Goal: Task Accomplishment & Management: Manage account settings

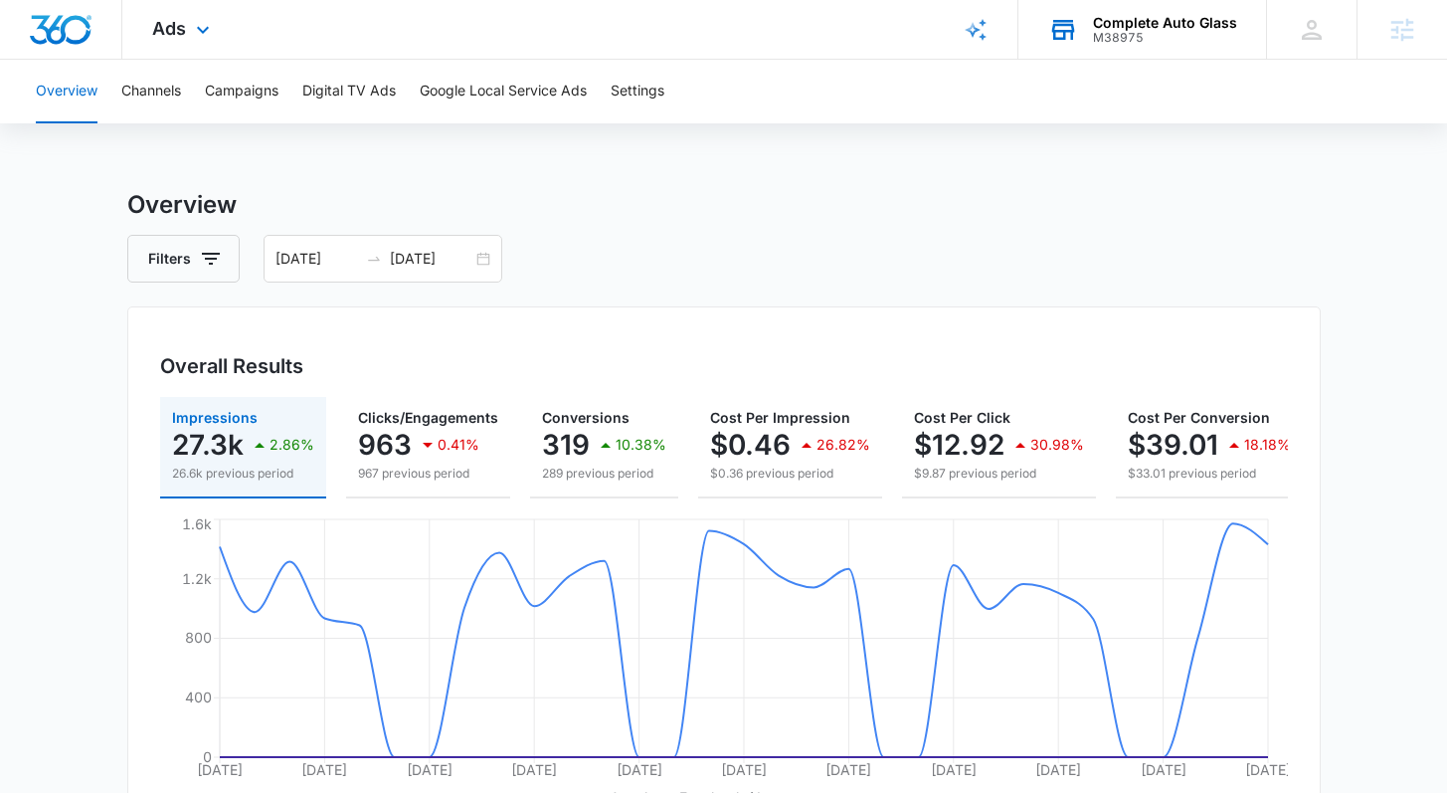
click at [1145, 22] on div "Complete Auto Glass" at bounding box center [1165, 23] width 144 height 16
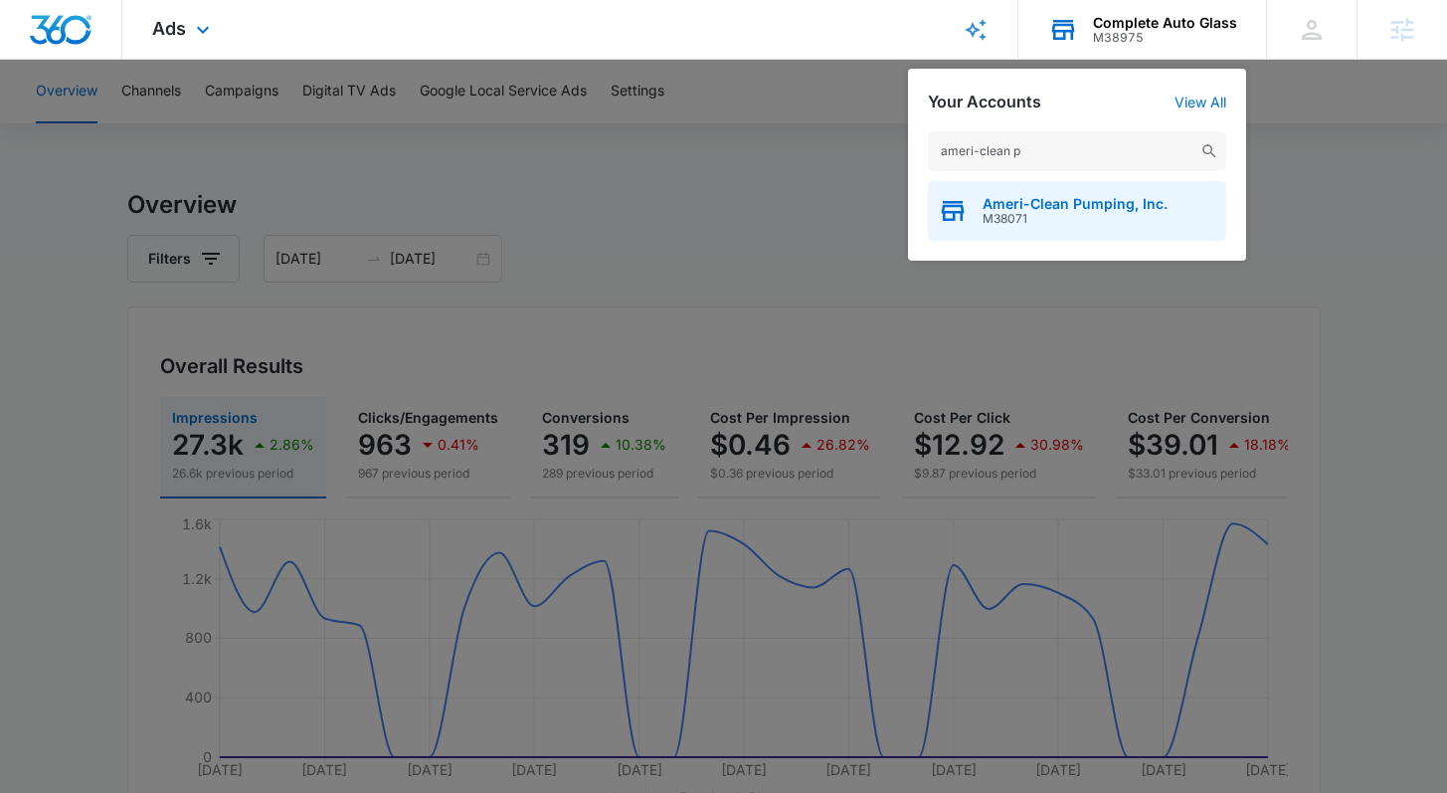
type input "ameri-clean p"
click at [1058, 205] on span "Ameri-Clean Pumping, Inc." at bounding box center [1075, 204] width 185 height 16
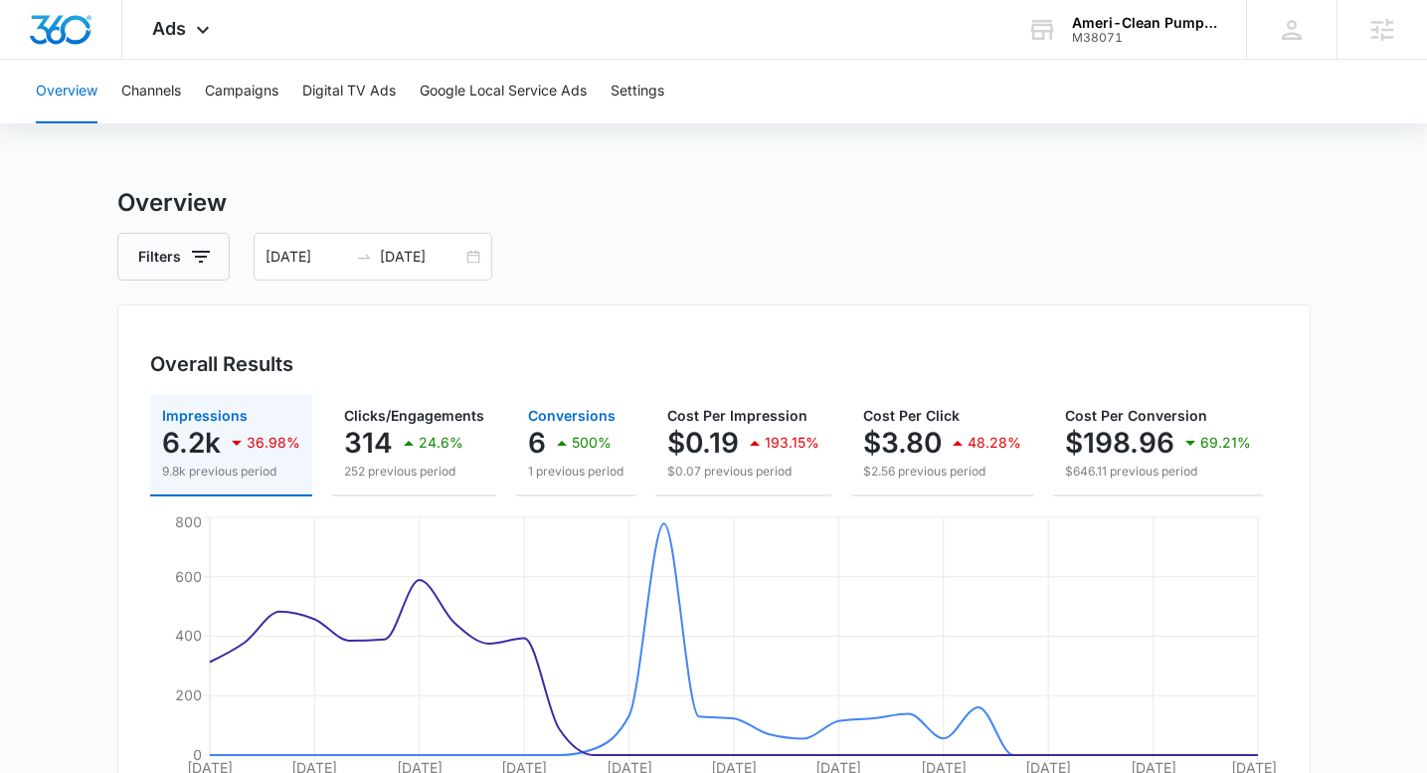
scroll to position [125, 0]
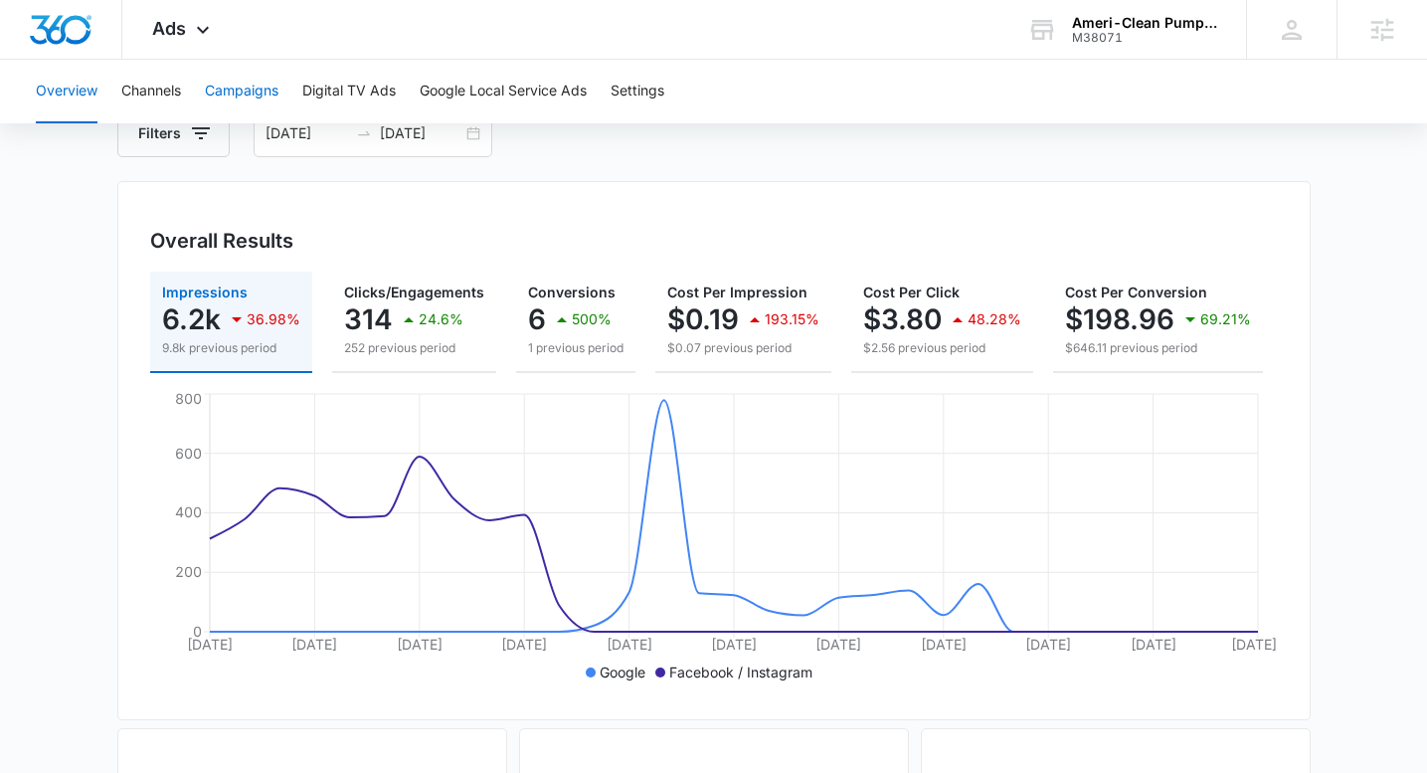
click at [258, 96] on button "Campaigns" at bounding box center [242, 92] width 74 height 64
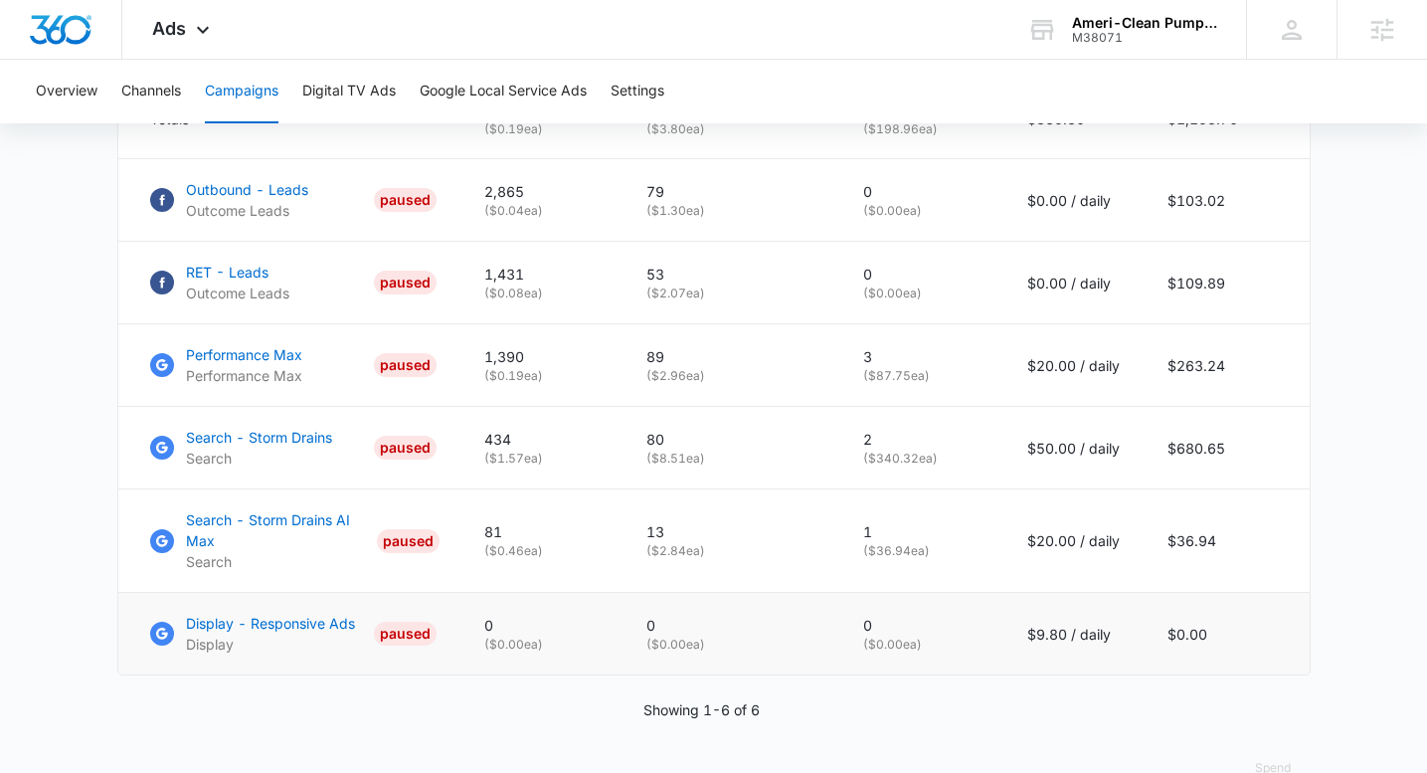
scroll to position [880, 0]
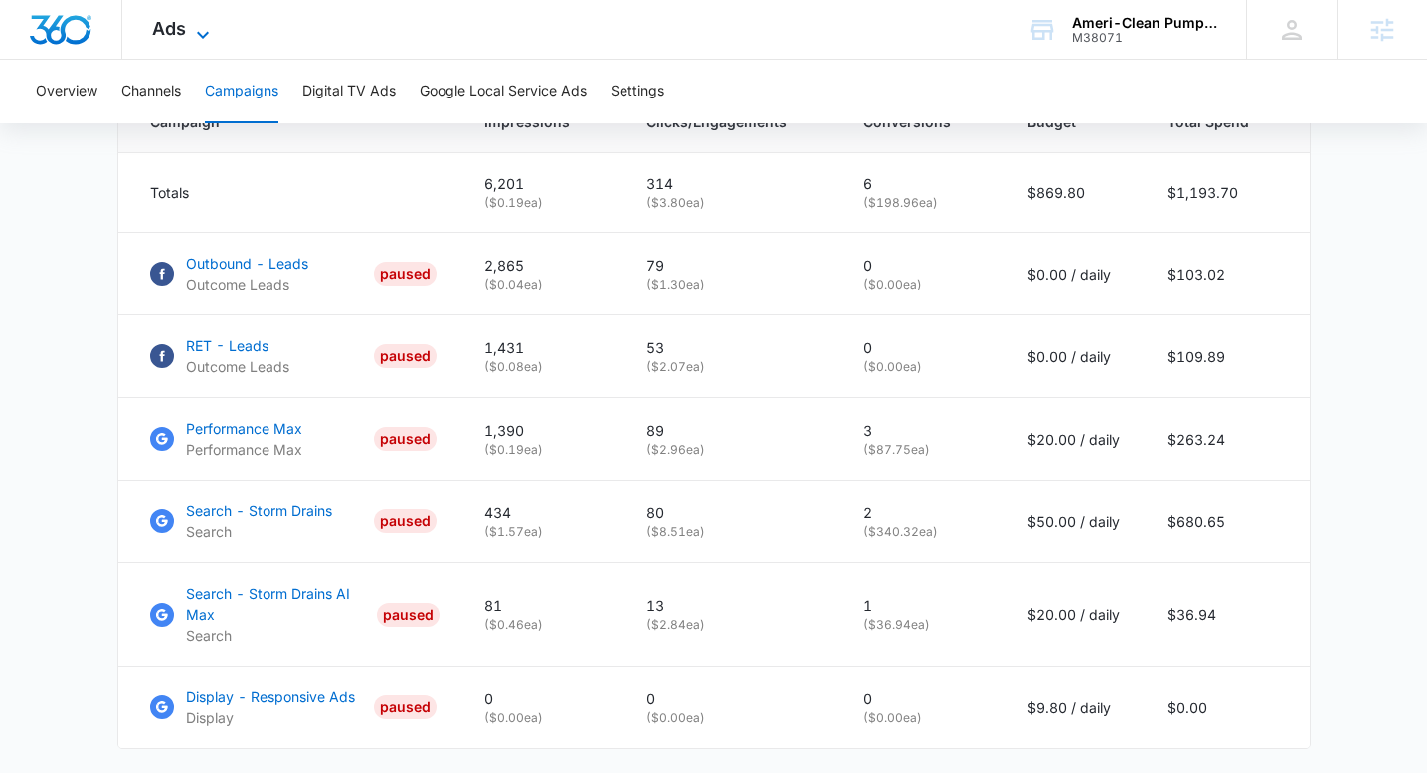
click at [192, 28] on icon at bounding box center [203, 35] width 24 height 24
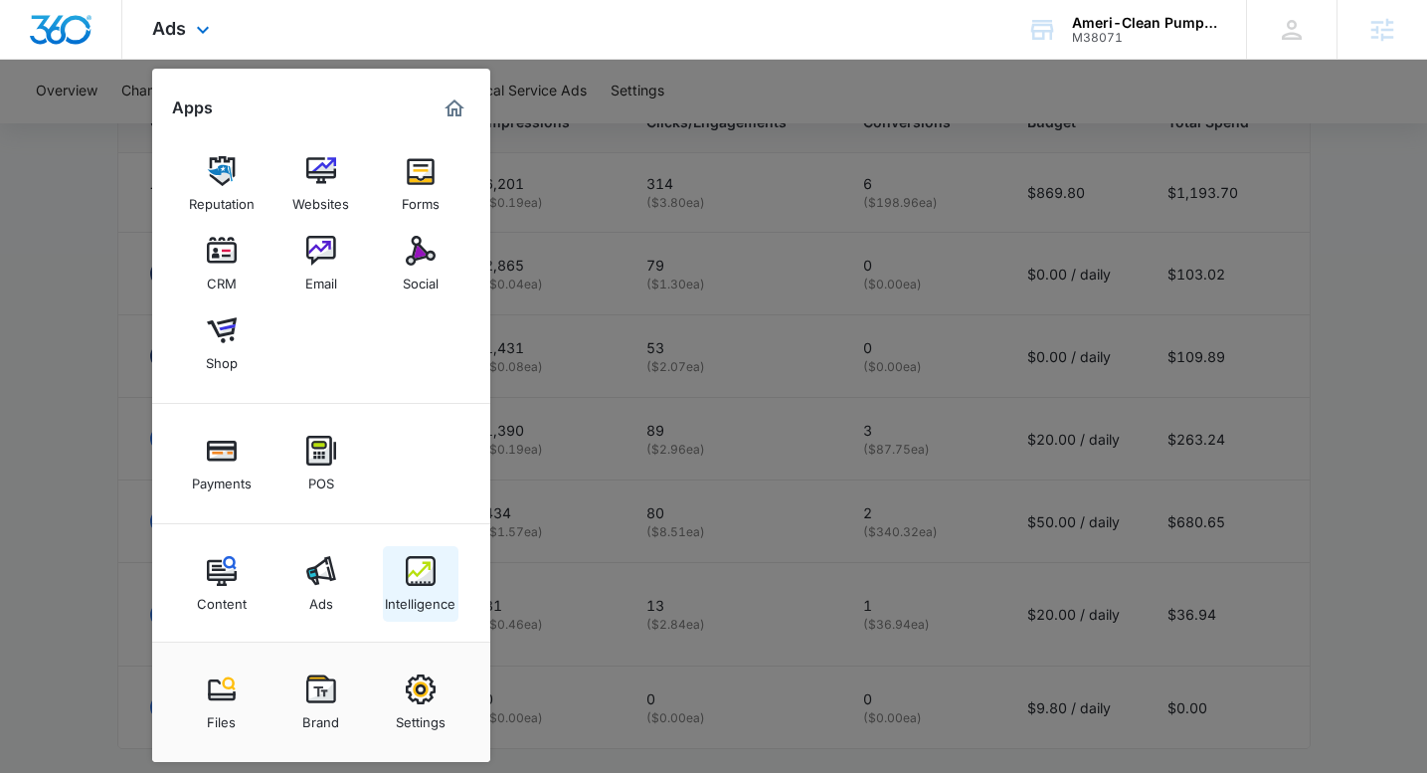
click at [409, 583] on img at bounding box center [421, 571] width 30 height 30
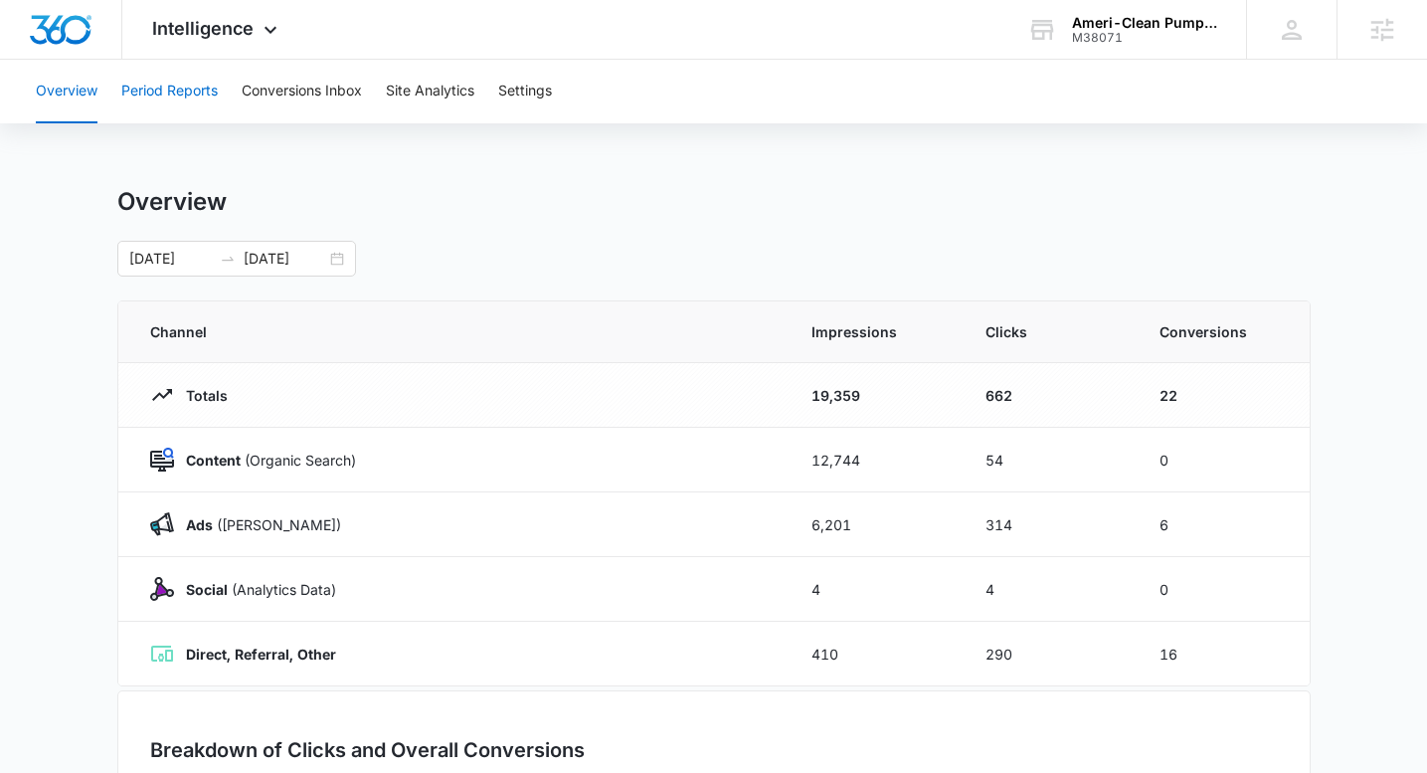
click at [181, 91] on button "Period Reports" at bounding box center [169, 92] width 96 height 64
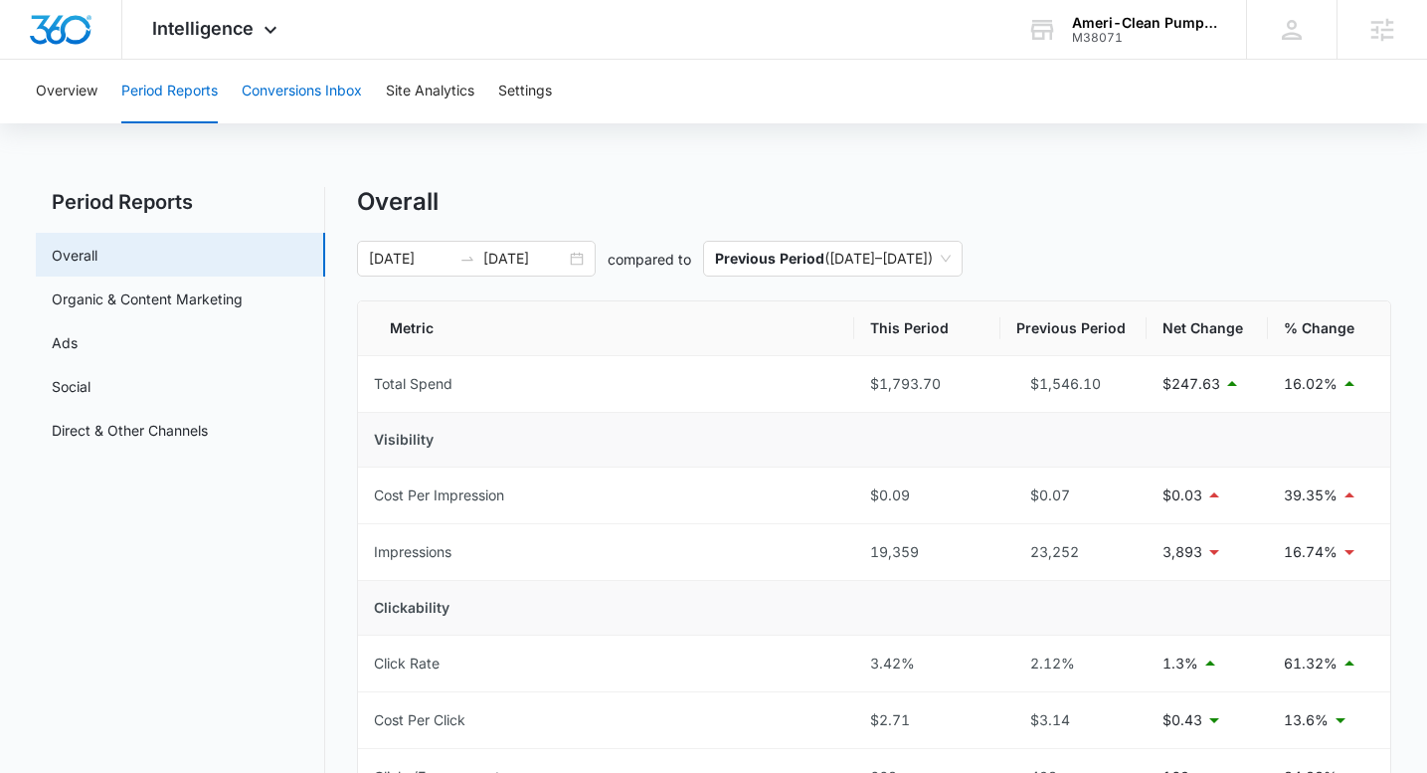
click at [332, 88] on button "Conversions Inbox" at bounding box center [302, 92] width 120 height 64
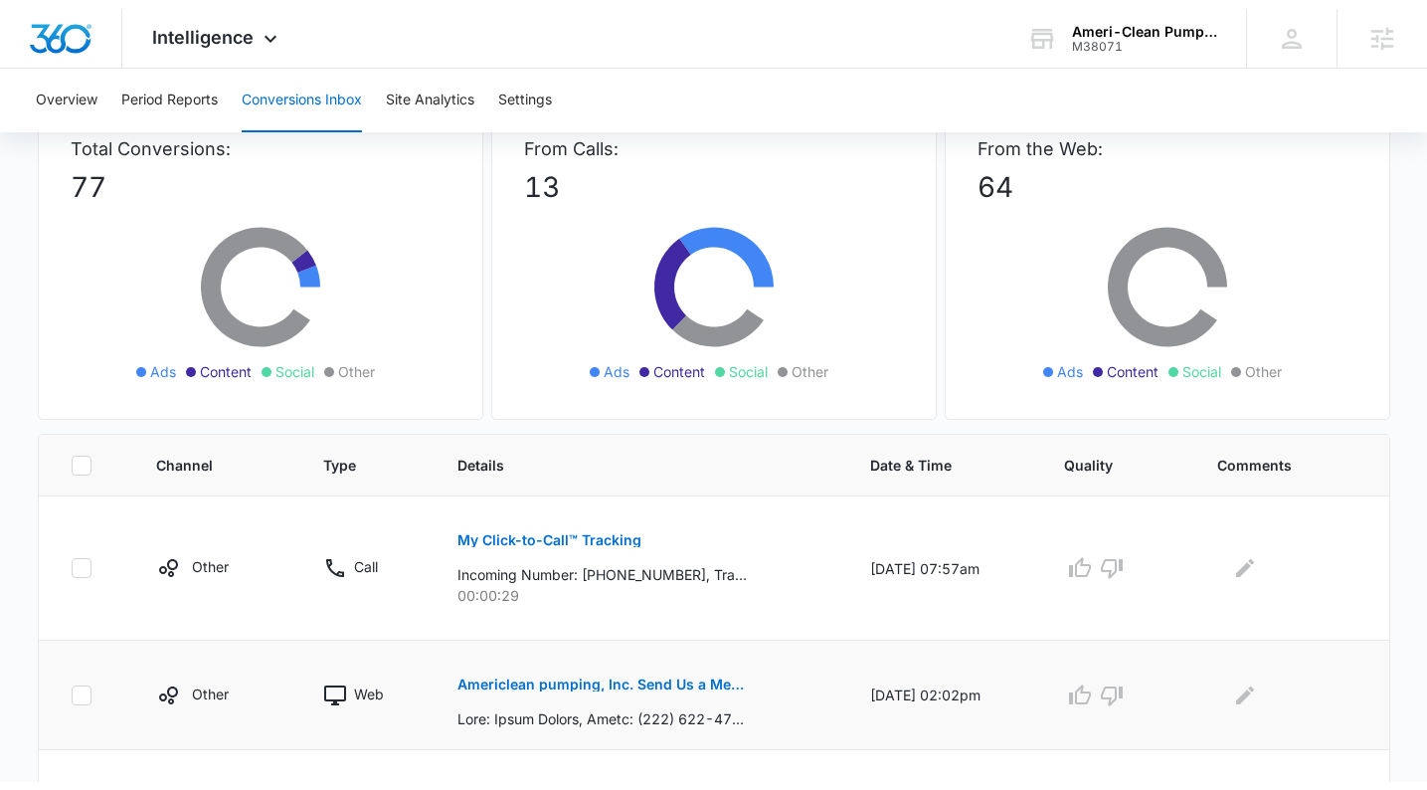
scroll to position [235, 0]
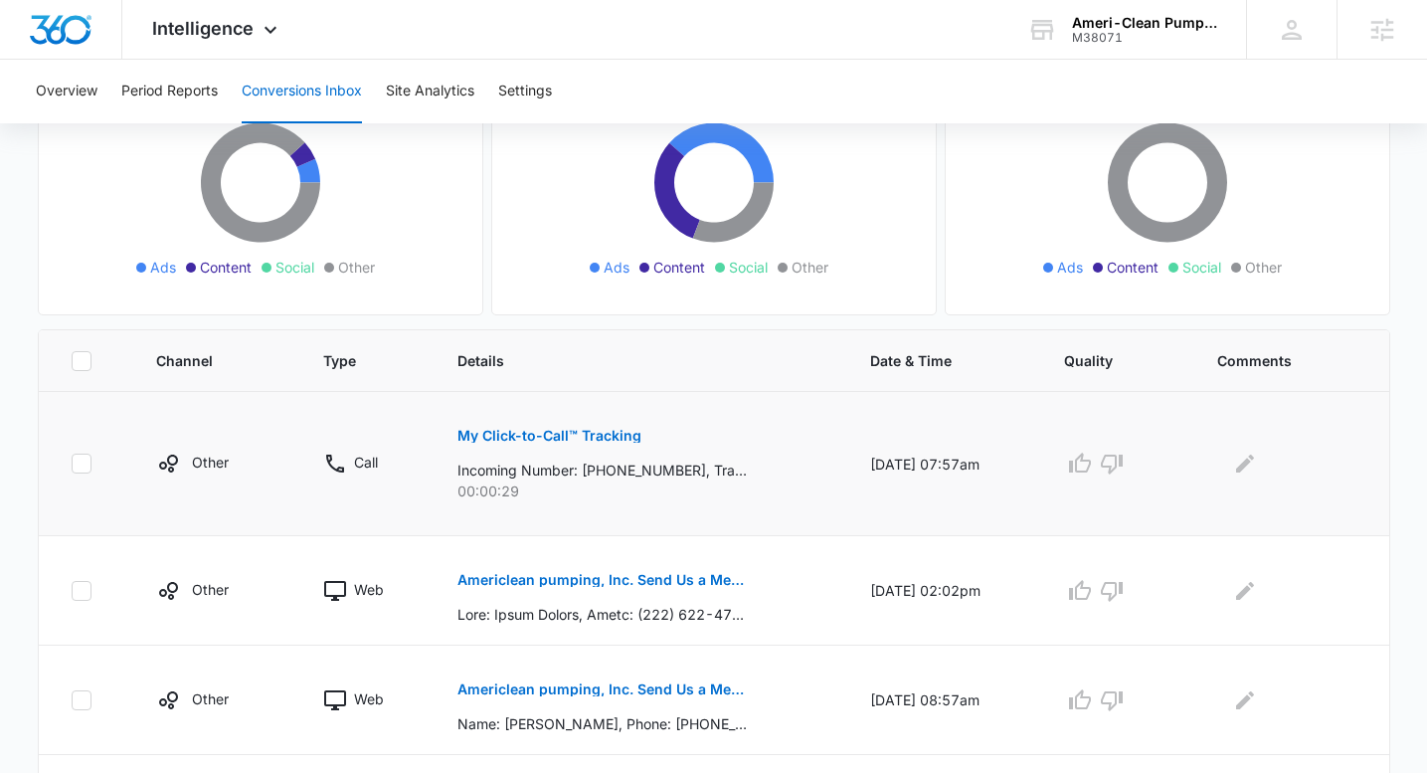
click at [550, 434] on p "My Click-to-Call™ Tracking" at bounding box center [550, 436] width 184 height 14
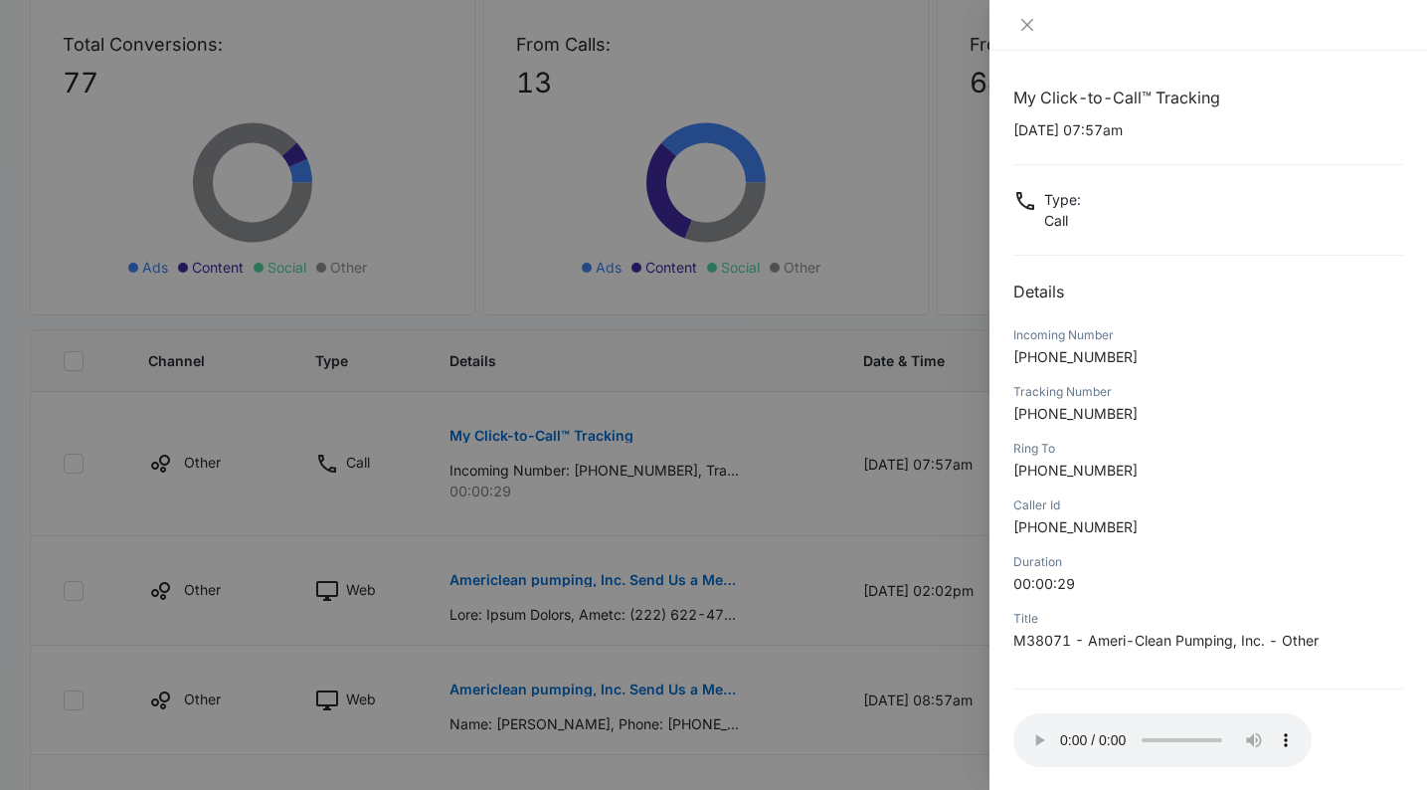
click at [807, 551] on div at bounding box center [713, 395] width 1427 height 790
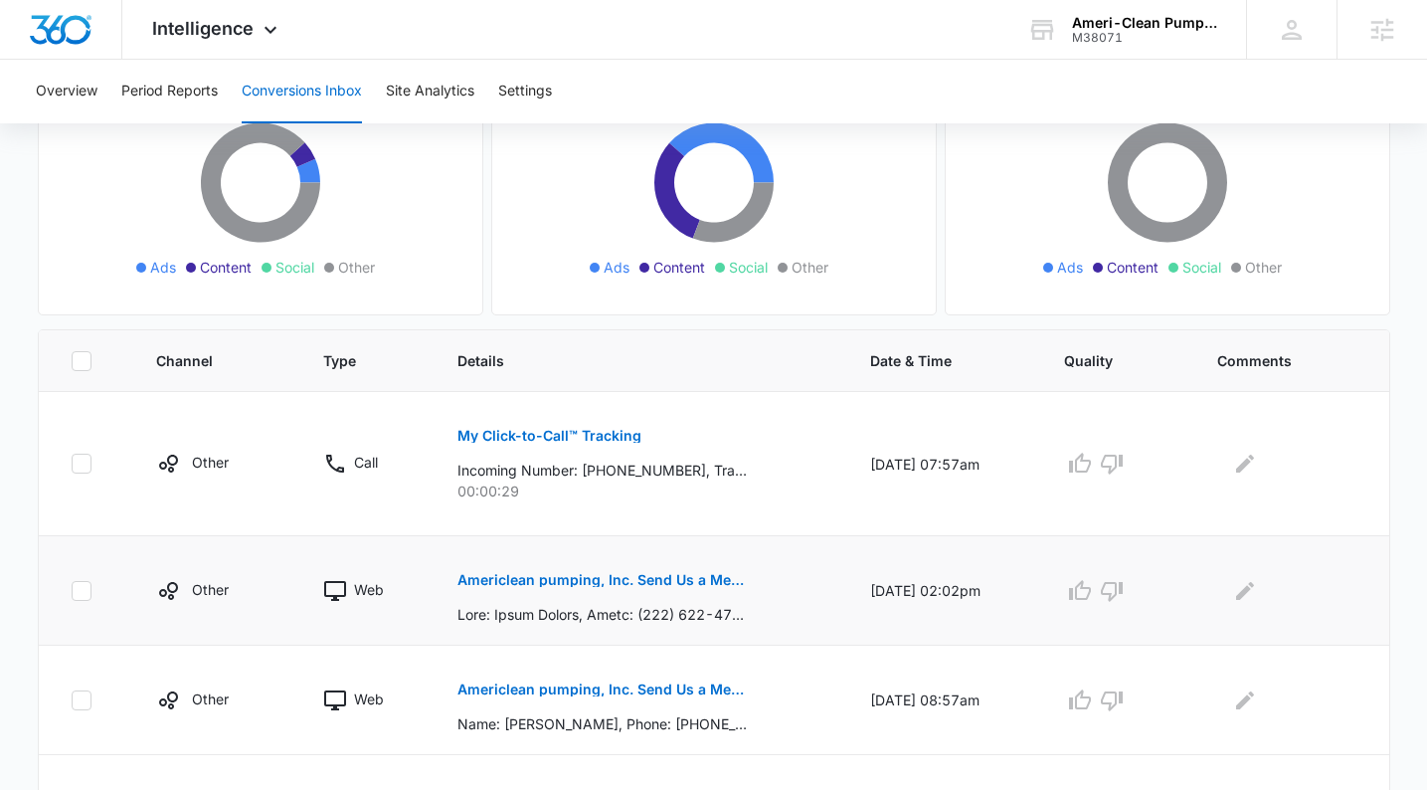
click at [712, 576] on p "Americlean pumping, Inc. Send Us a Message Submission" at bounding box center [602, 580] width 289 height 14
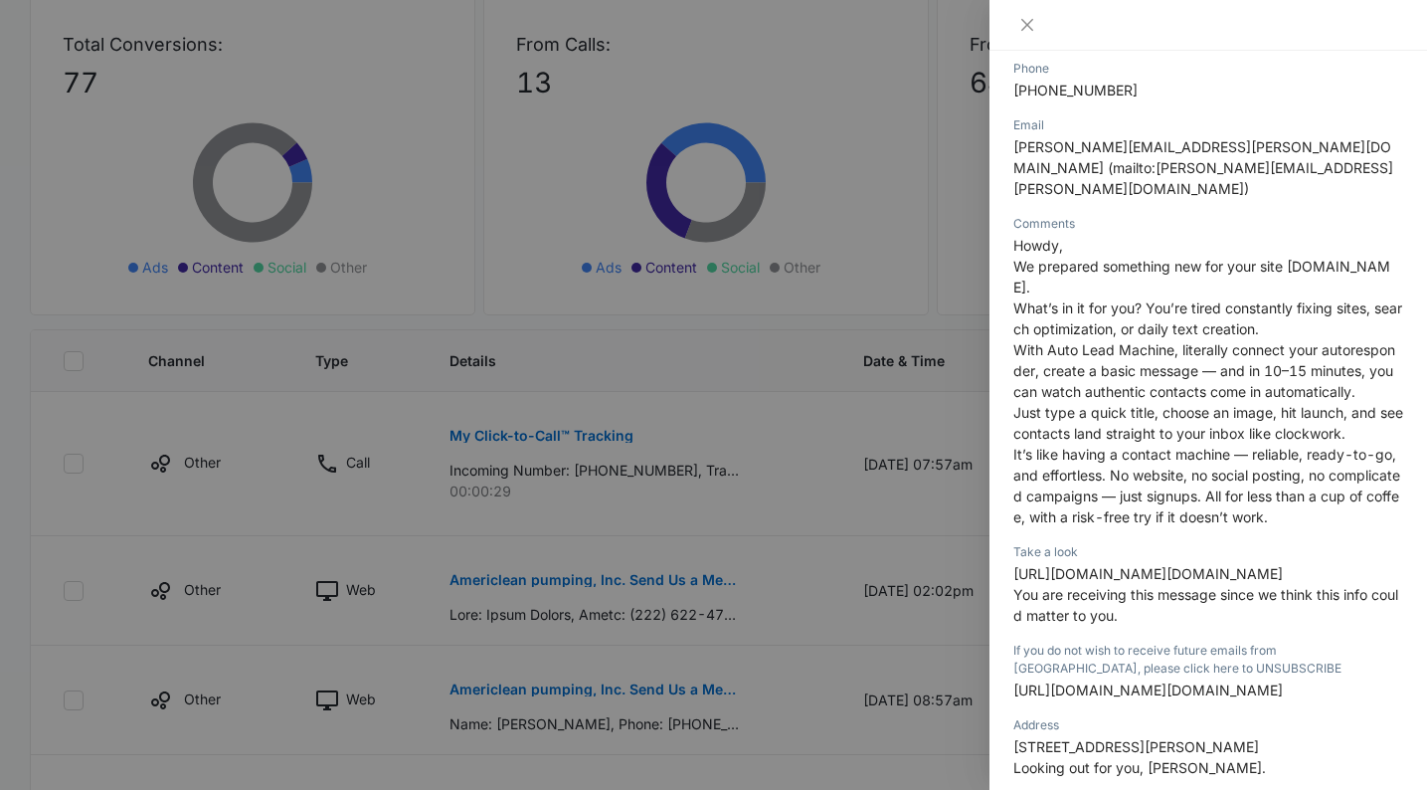
scroll to position [348, 0]
click at [893, 671] on div at bounding box center [713, 395] width 1427 height 790
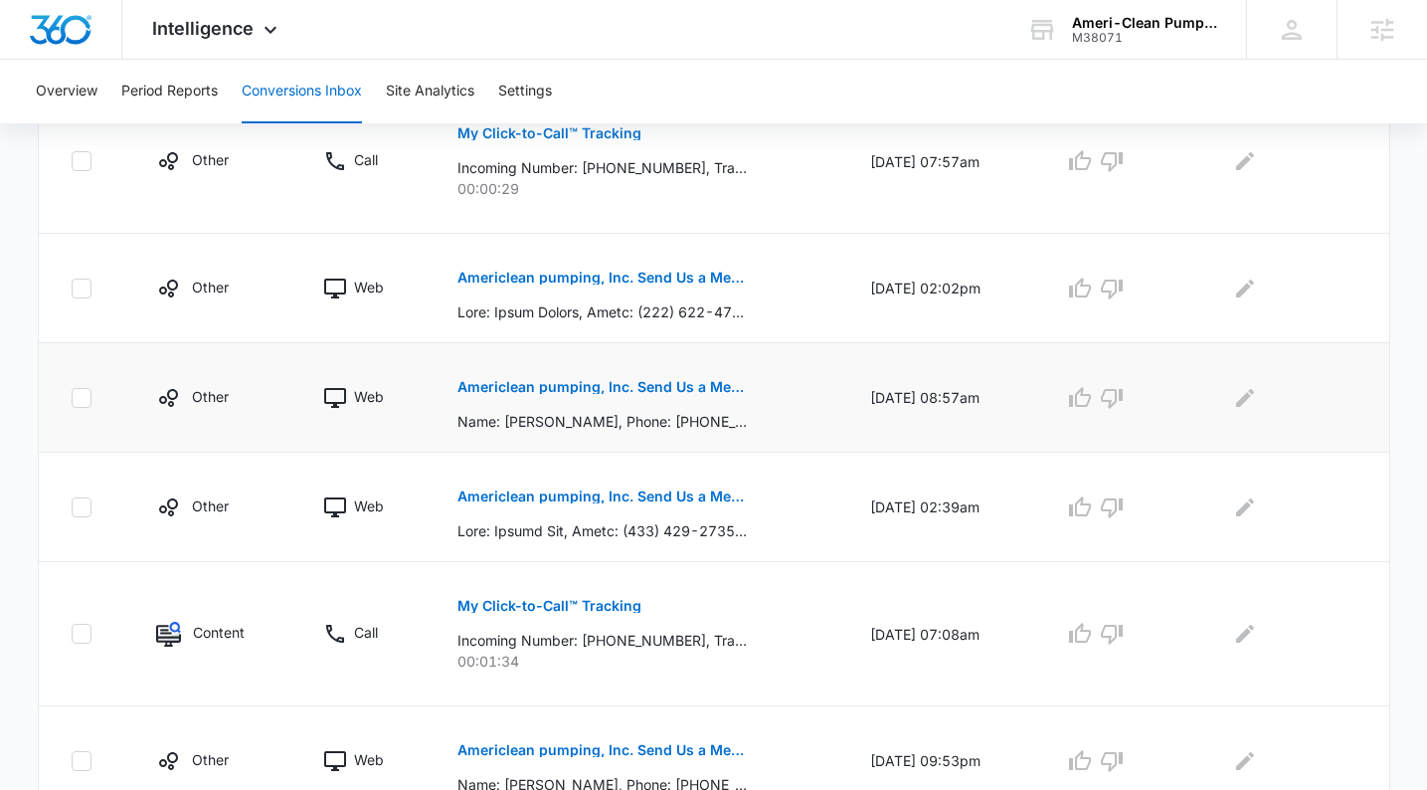
scroll to position [565, 0]
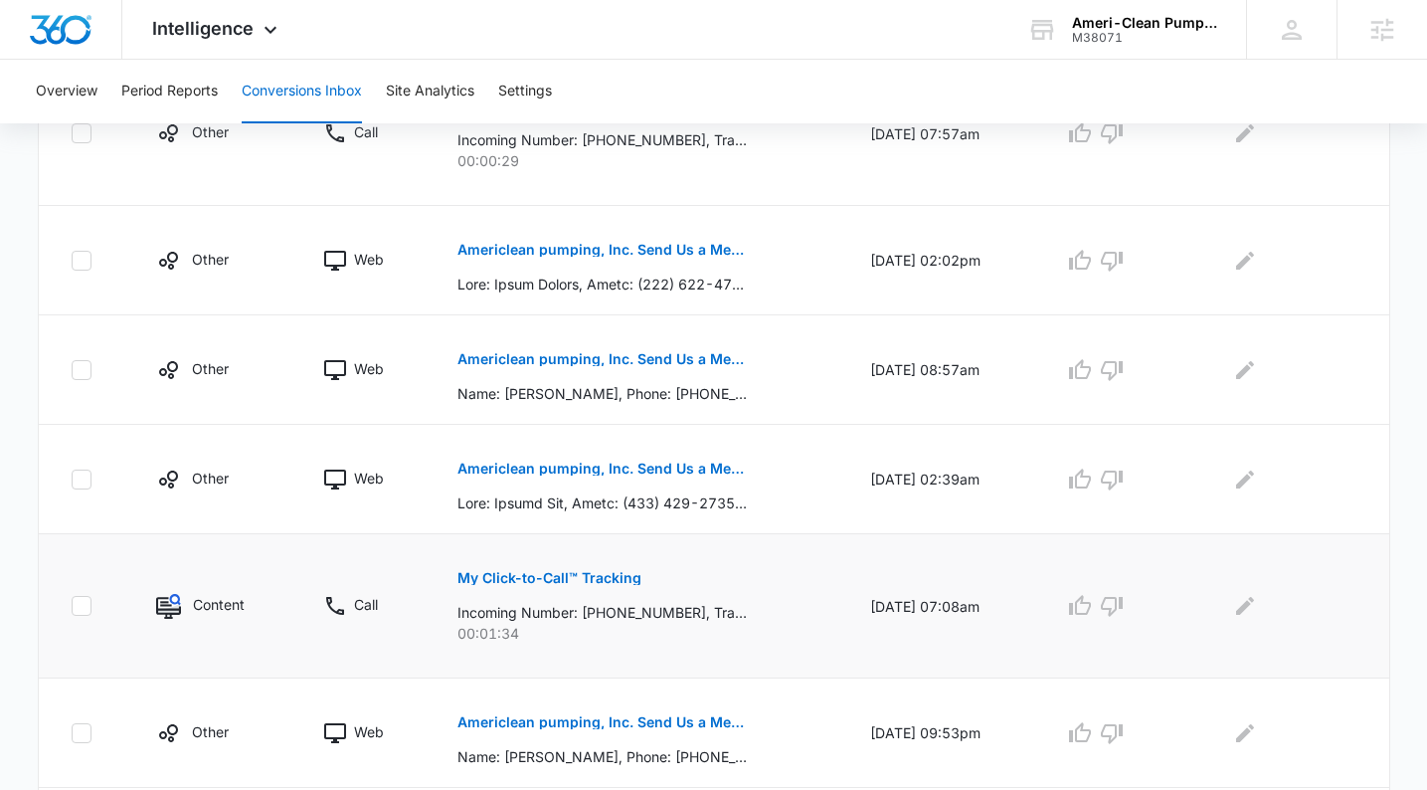
click at [540, 582] on p "My Click-to-Call™ Tracking" at bounding box center [550, 578] width 184 height 14
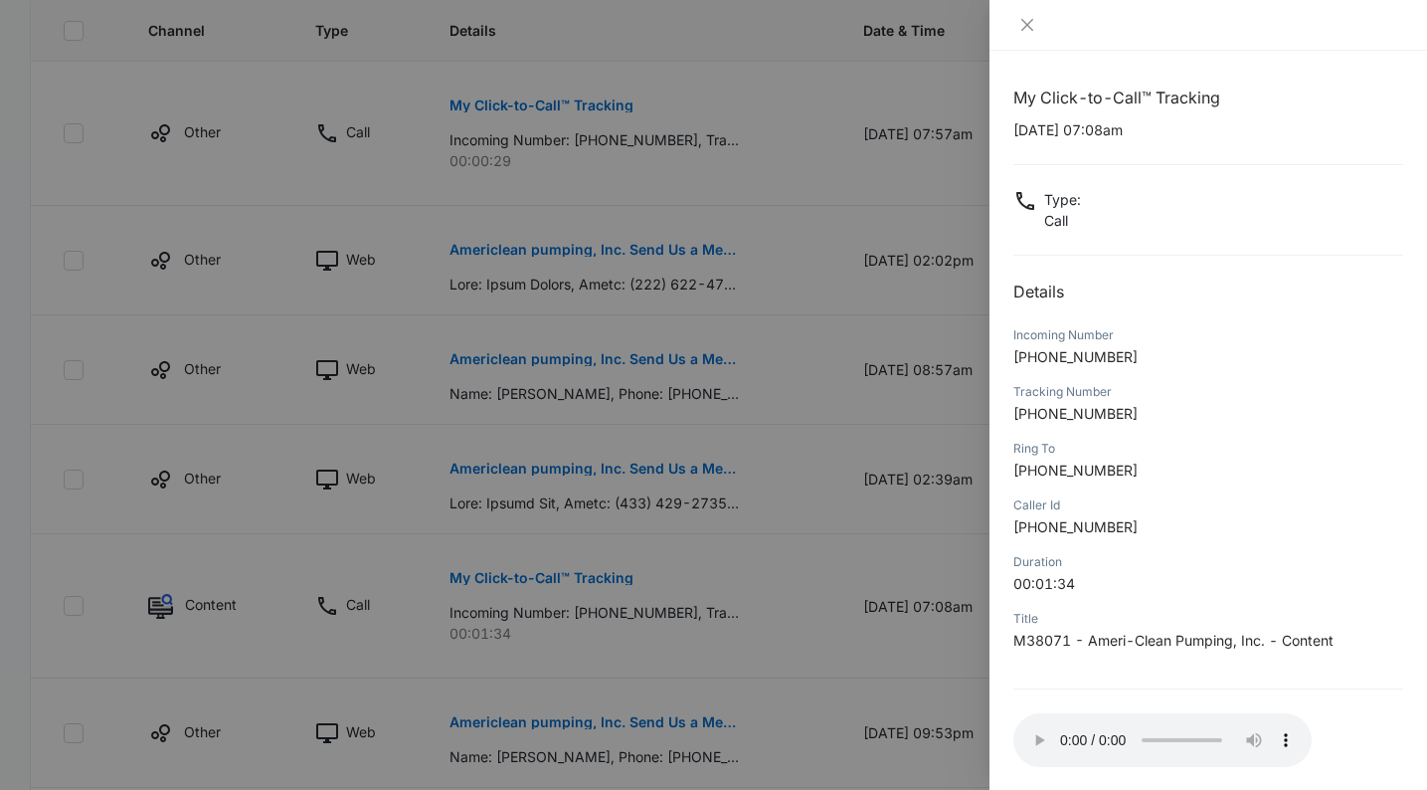
click at [652, 608] on div at bounding box center [713, 395] width 1427 height 790
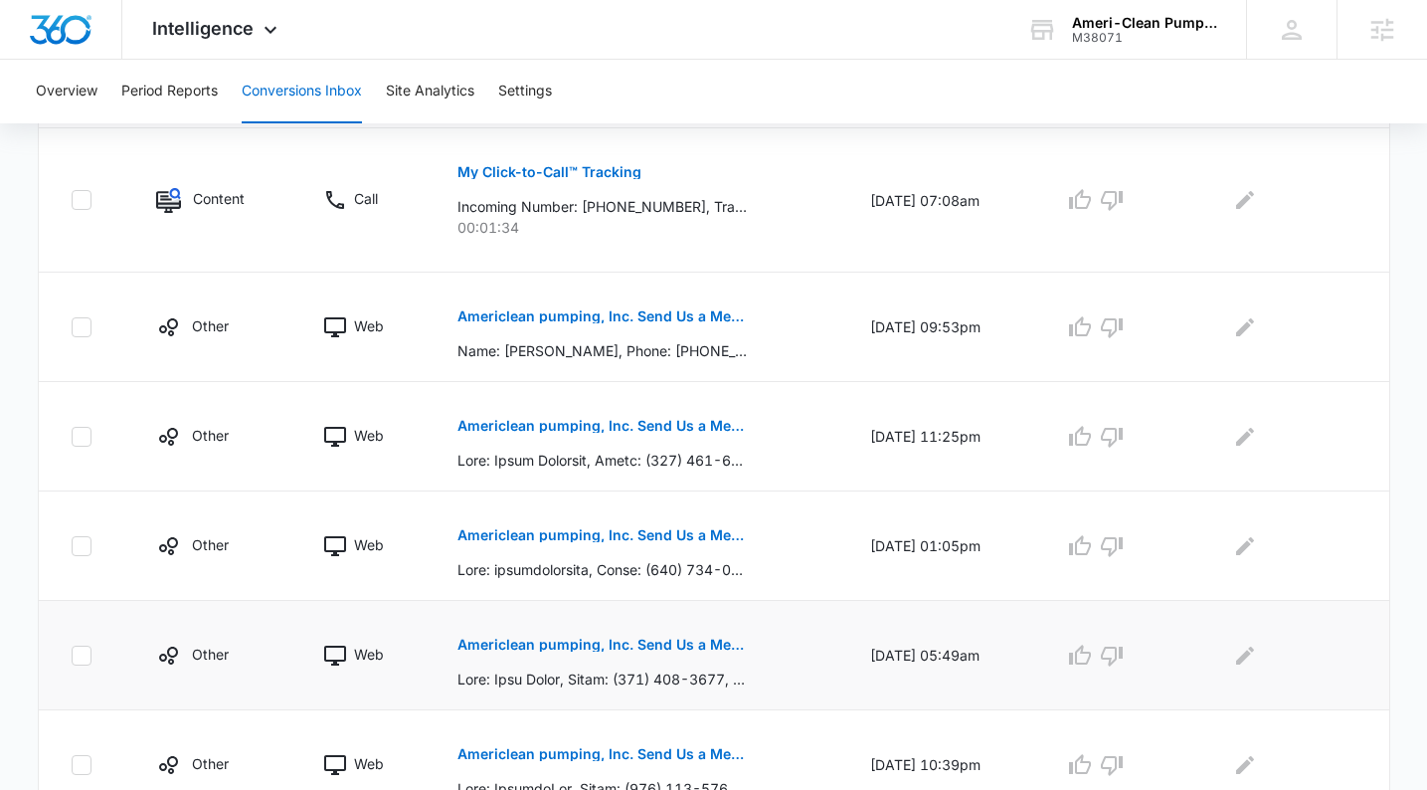
scroll to position [1062, 0]
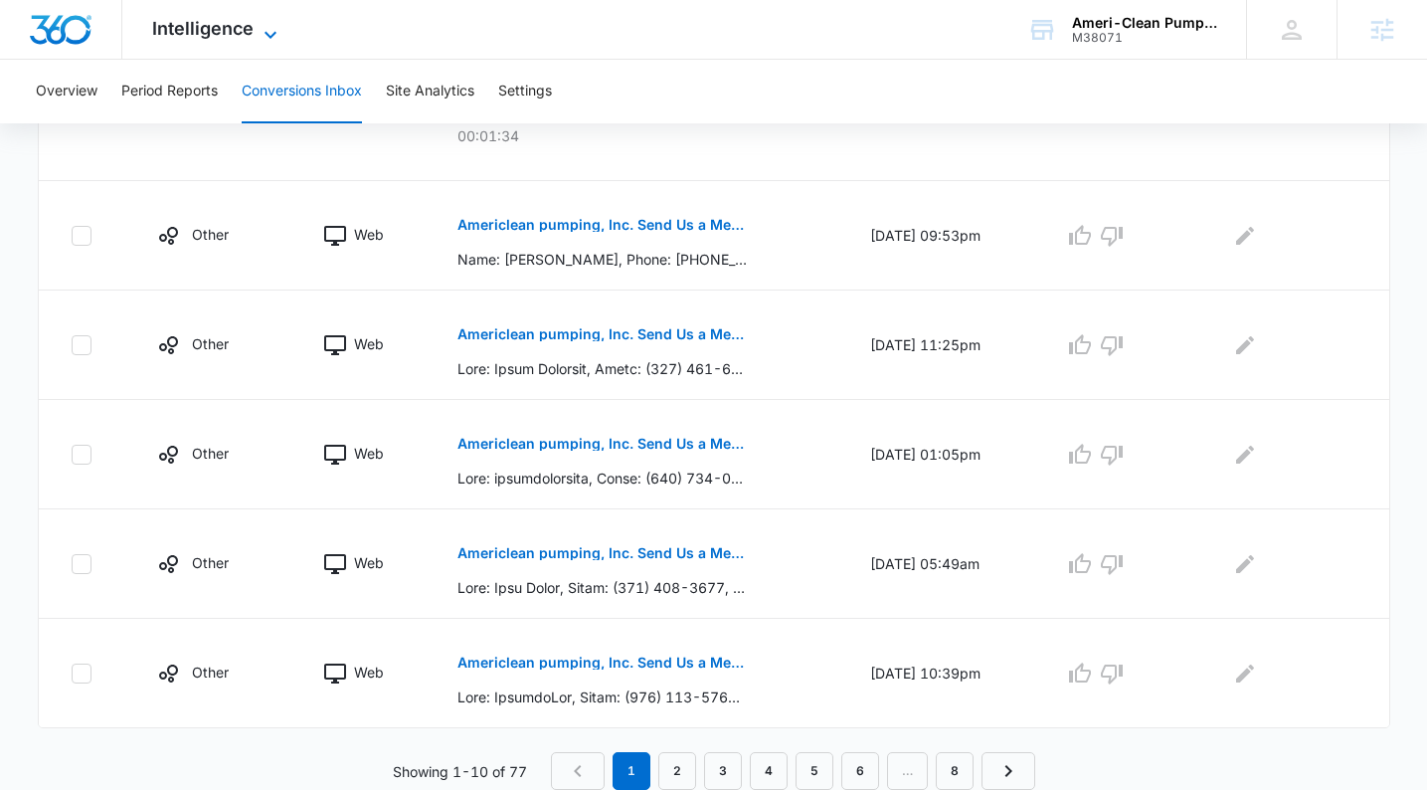
click at [195, 31] on span "Intelligence" at bounding box center [202, 28] width 101 height 21
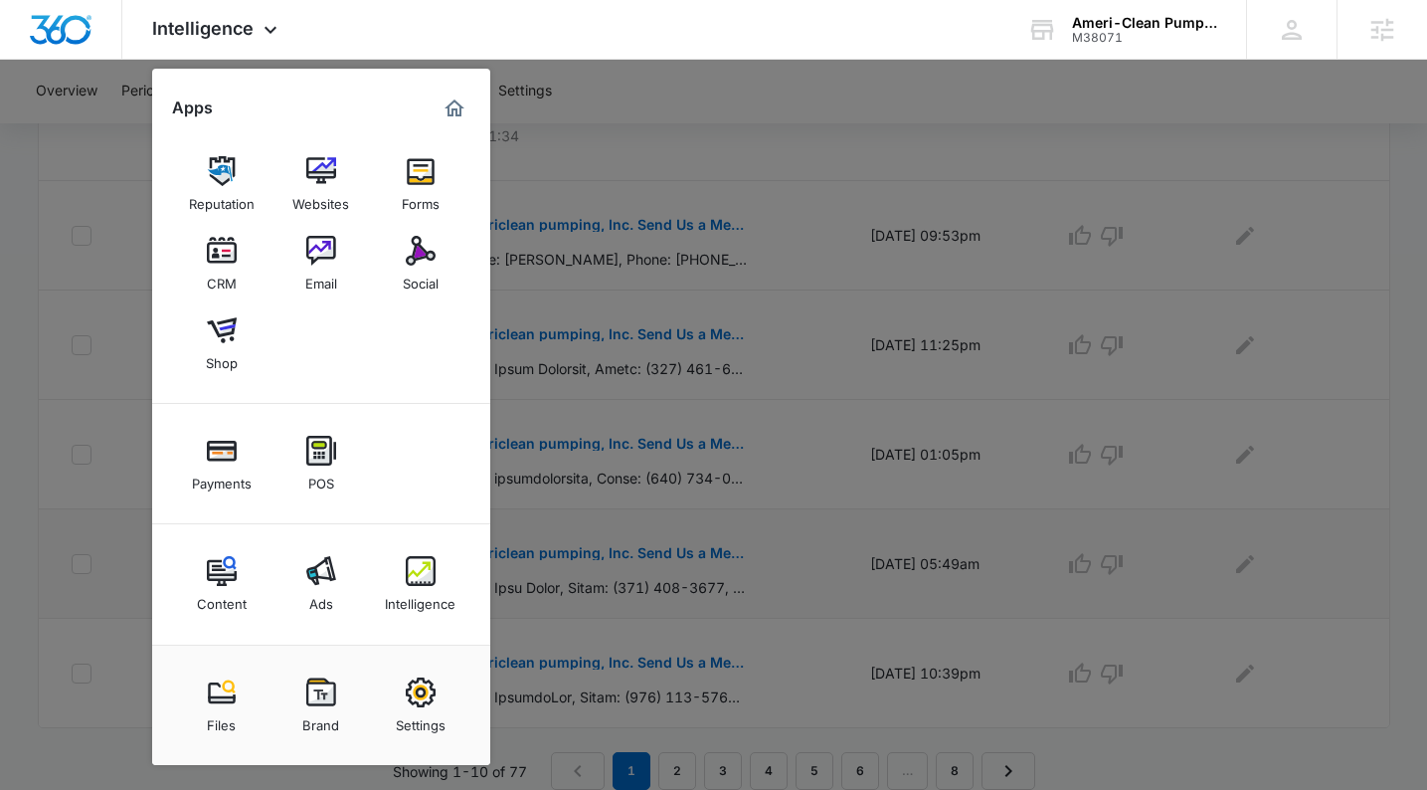
drag, startPoint x: 198, startPoint y: 572, endPoint x: 188, endPoint y: 574, distance: 10.1
click at [197, 571] on link "Content" at bounding box center [222, 584] width 76 height 76
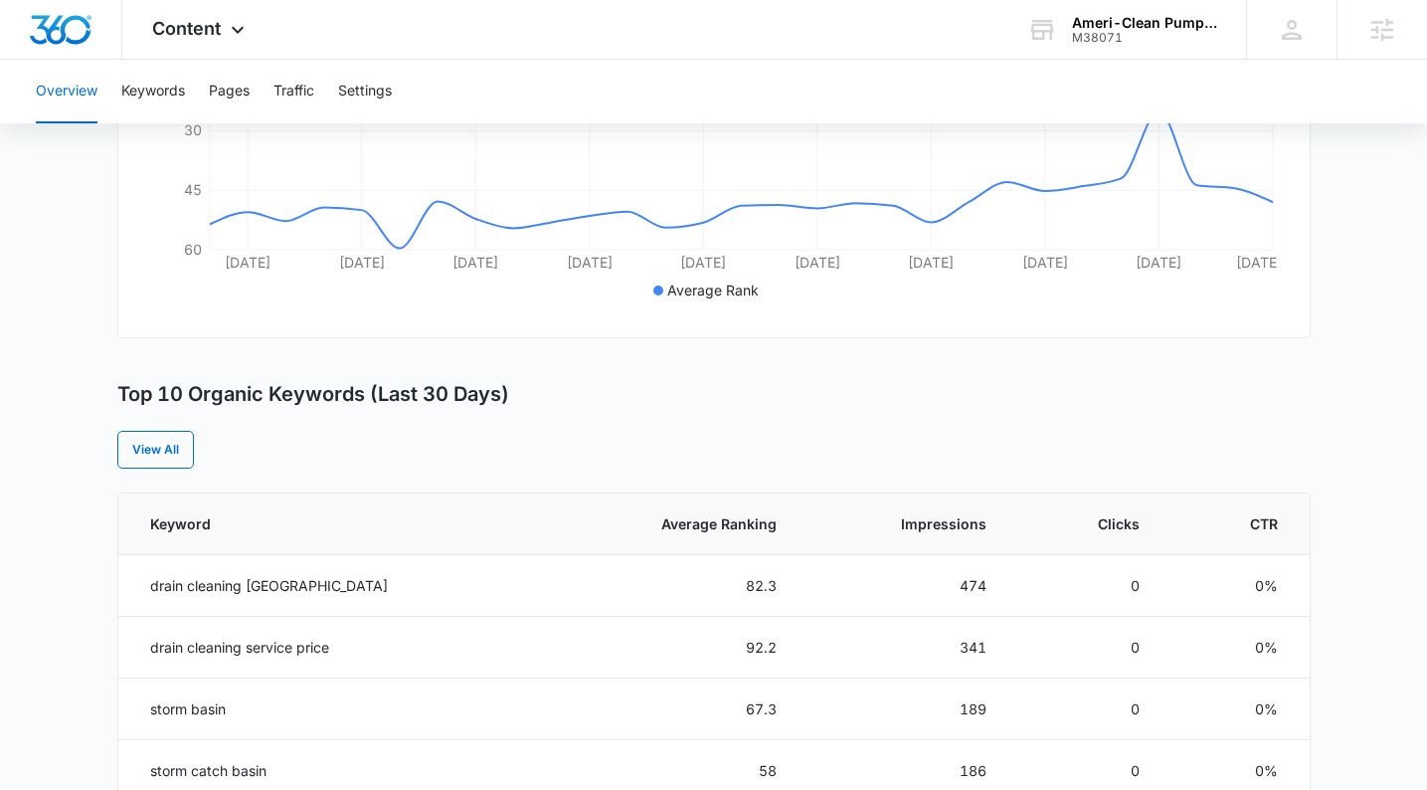
scroll to position [530, 0]
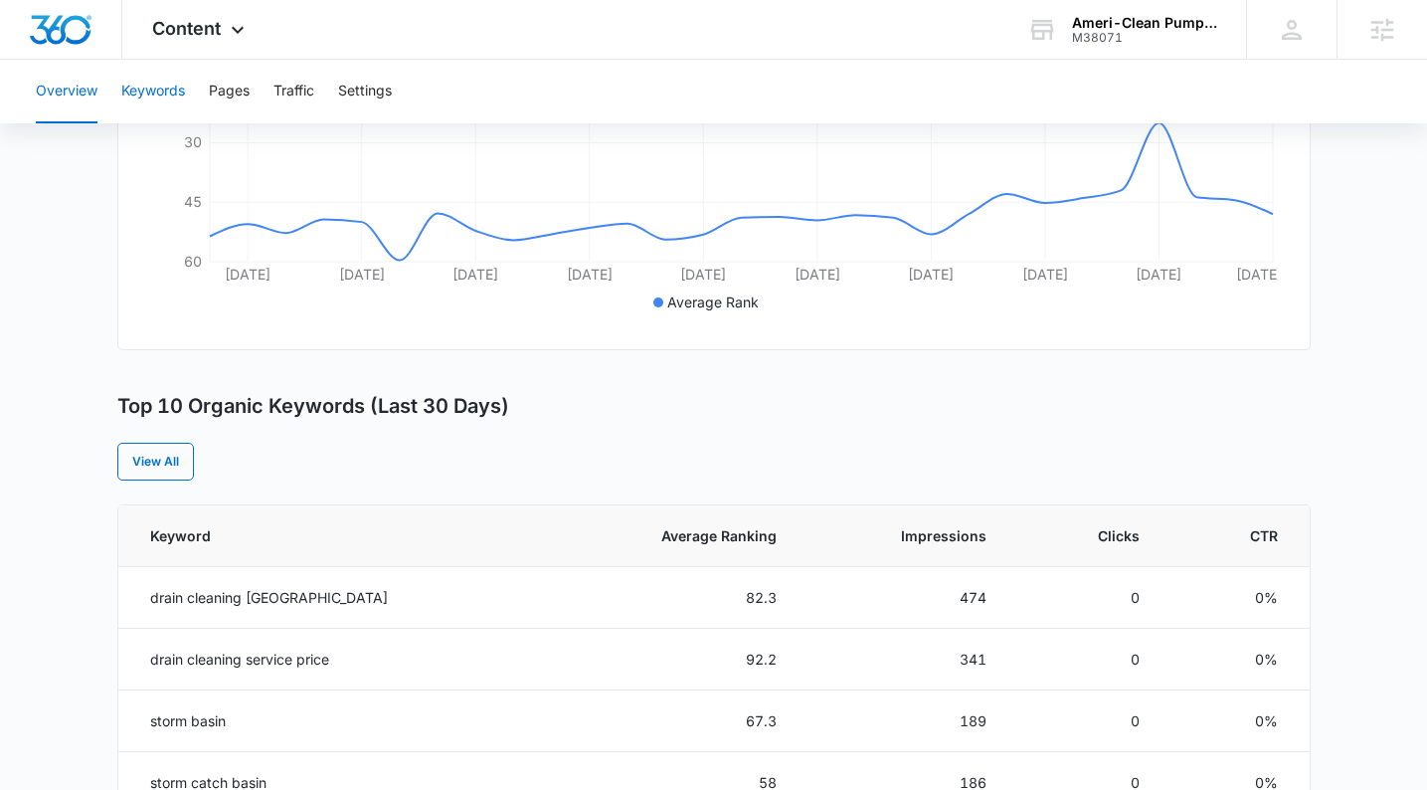
click at [149, 96] on button "Keywords" at bounding box center [153, 92] width 64 height 64
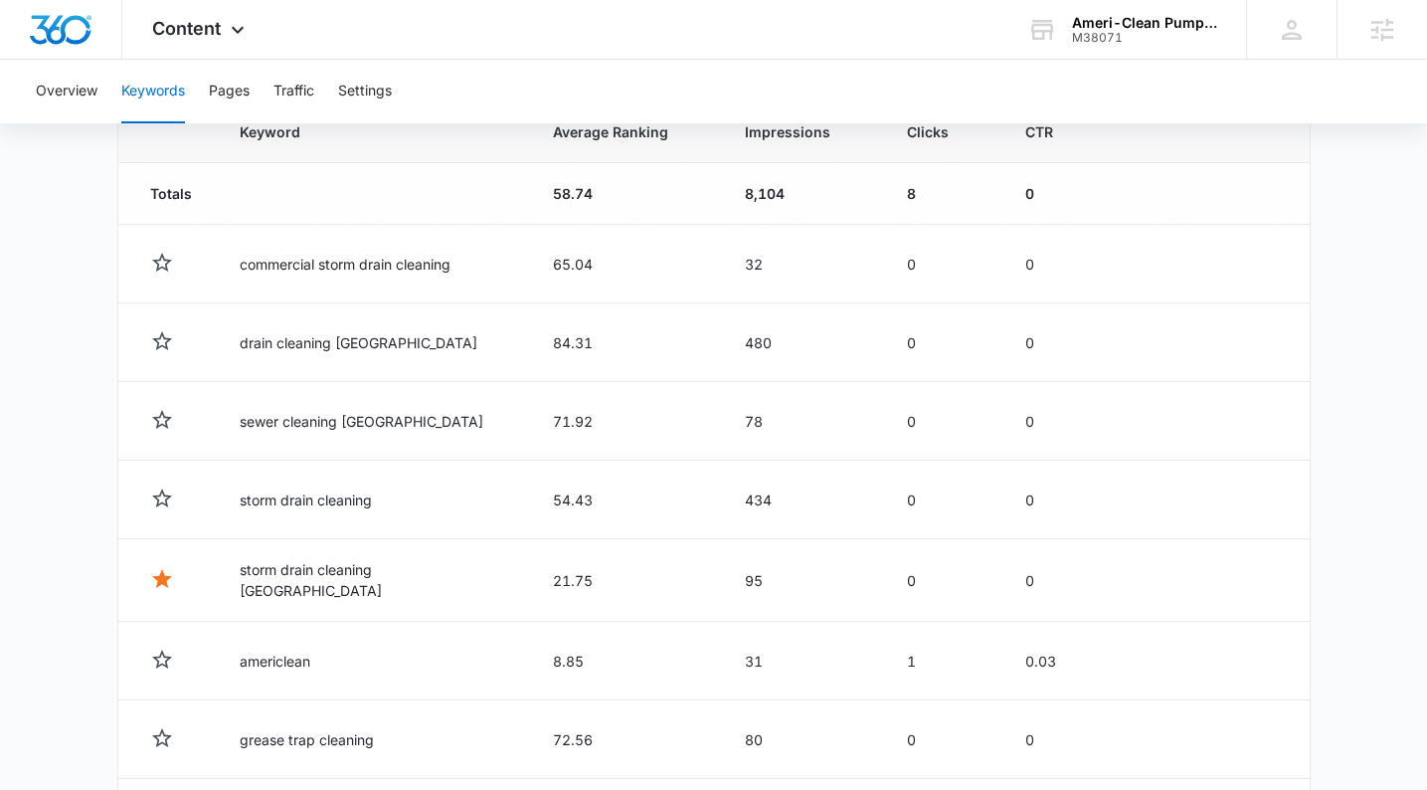
scroll to position [720, 0]
click at [1211, 583] on button "Performance Details" at bounding box center [1204, 579] width 148 height 38
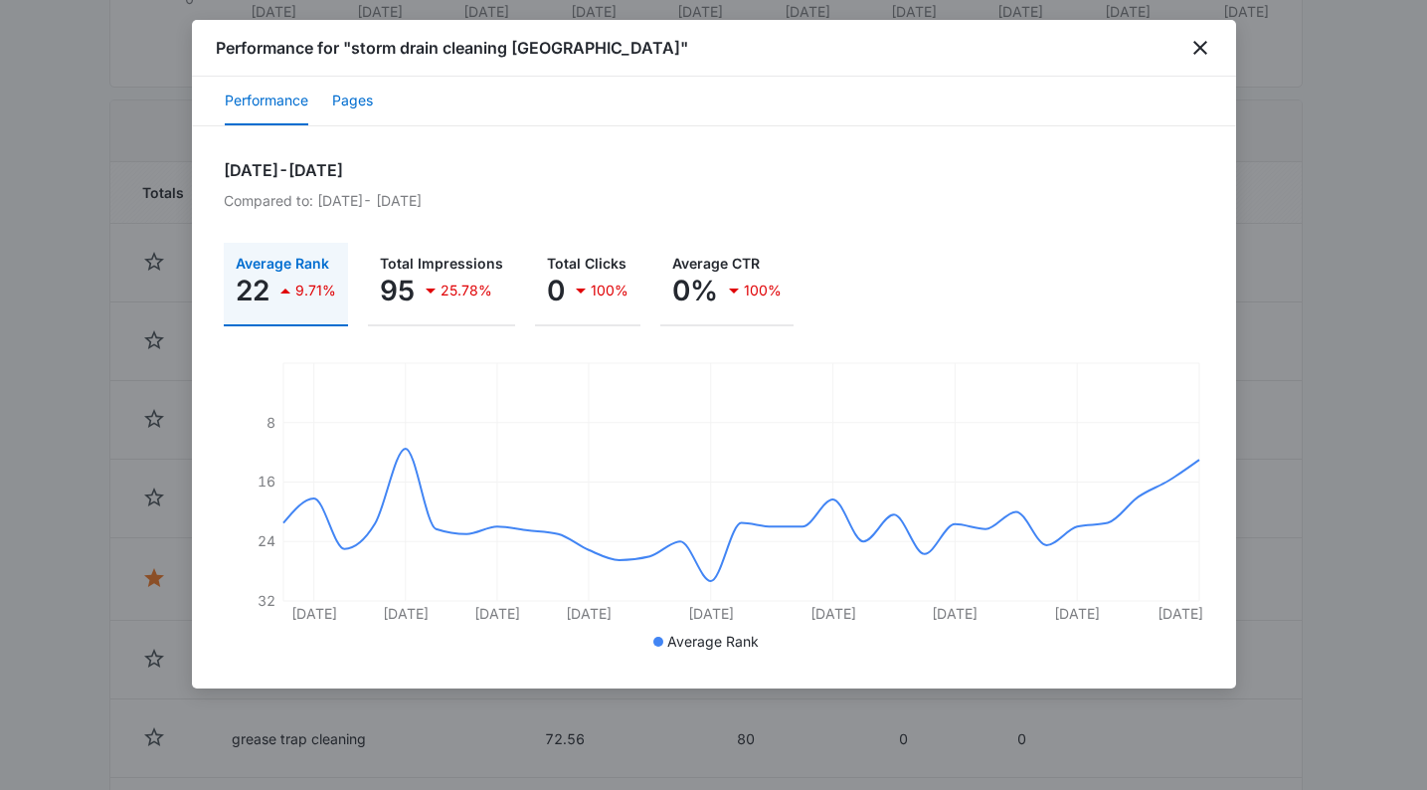
click at [341, 112] on button "Pages" at bounding box center [352, 102] width 41 height 48
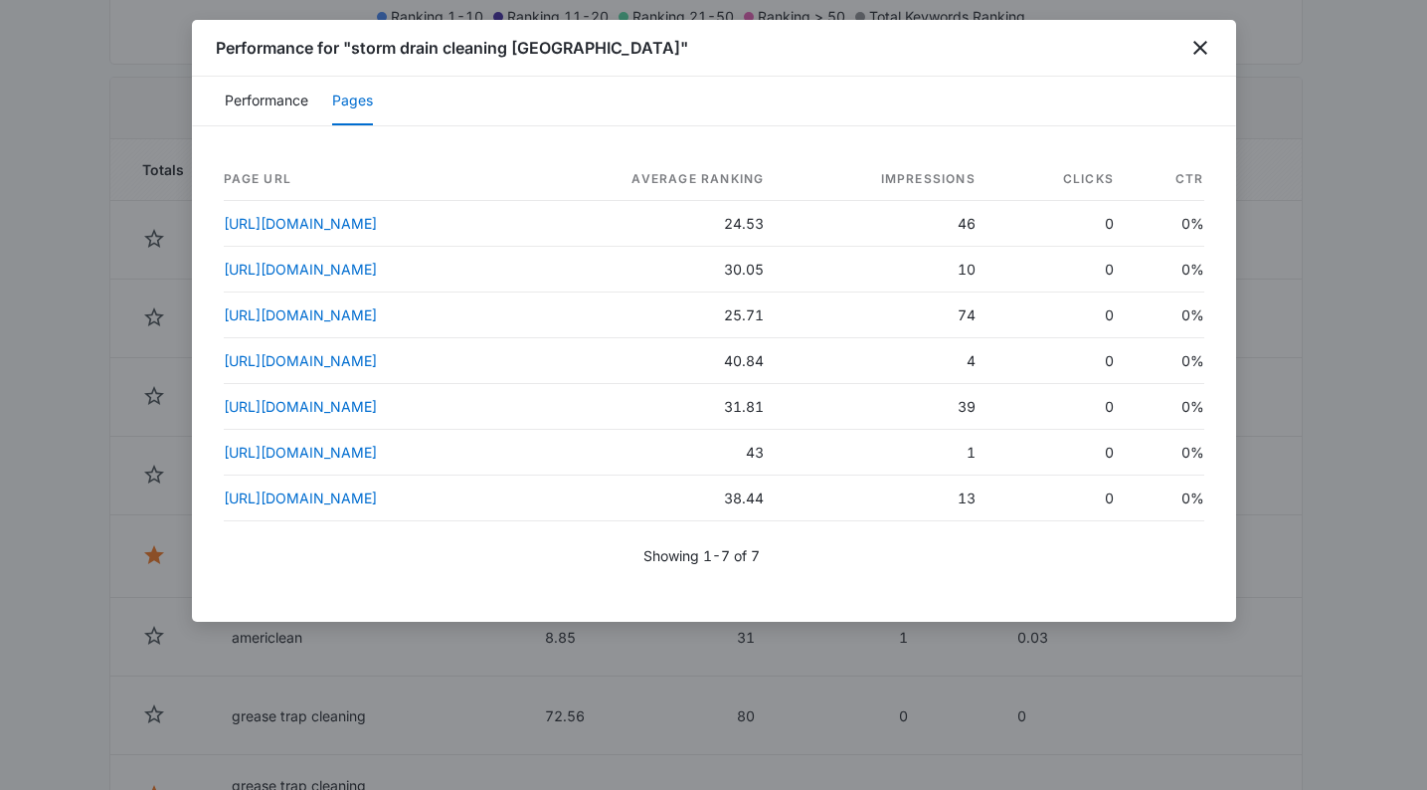
scroll to position [774, 0]
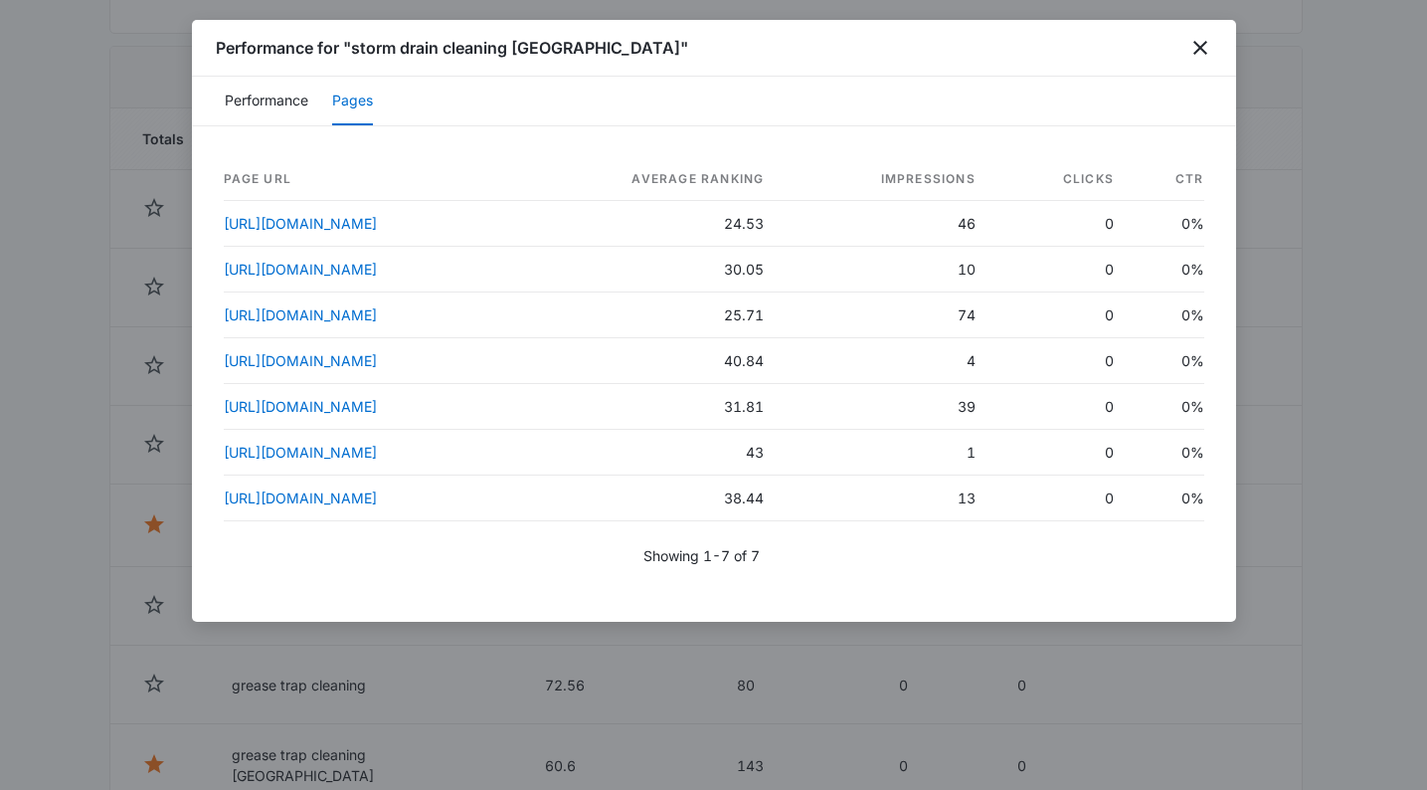
drag, startPoint x: 1299, startPoint y: 151, endPoint x: 1113, endPoint y: 100, distance: 192.8
click at [1298, 151] on div at bounding box center [713, 395] width 1427 height 790
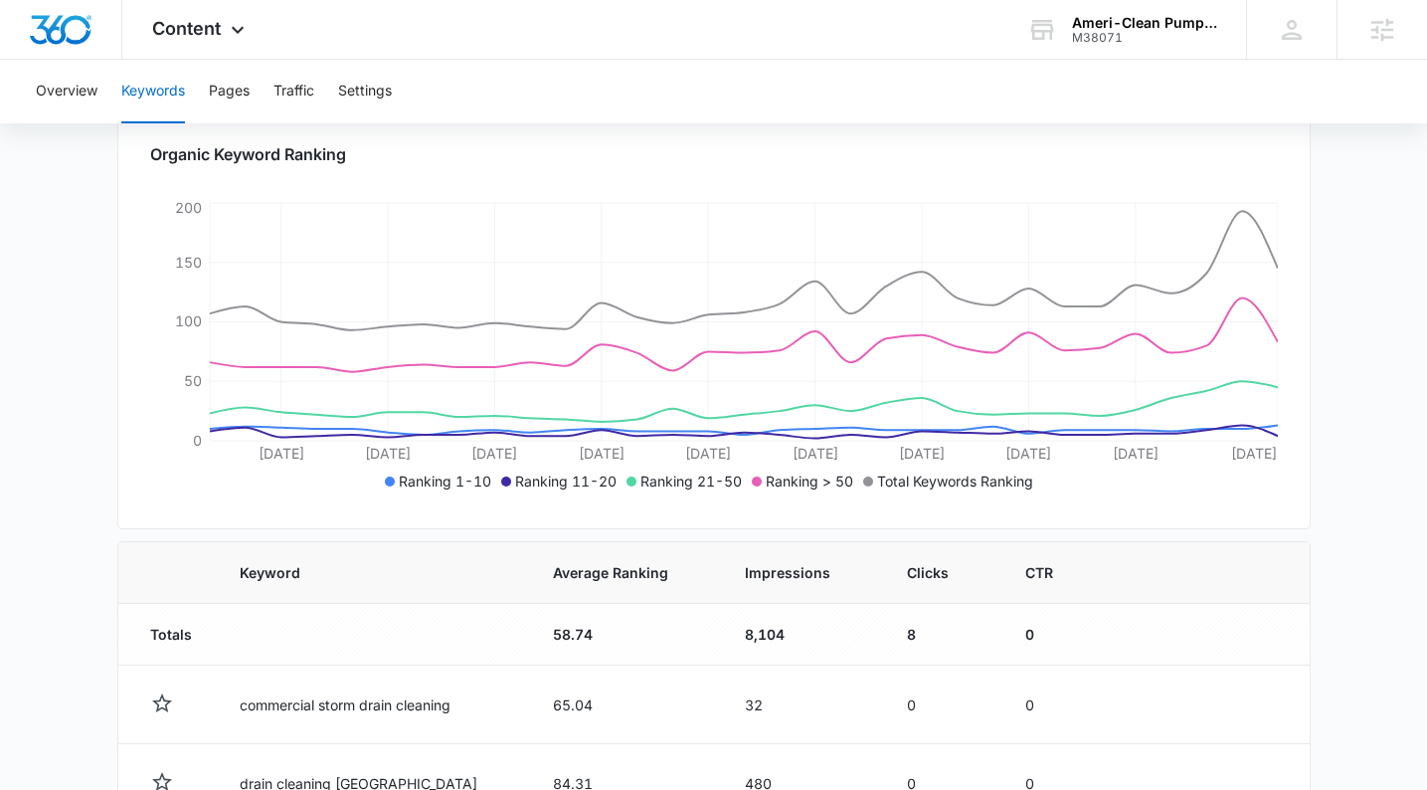
scroll to position [0, 0]
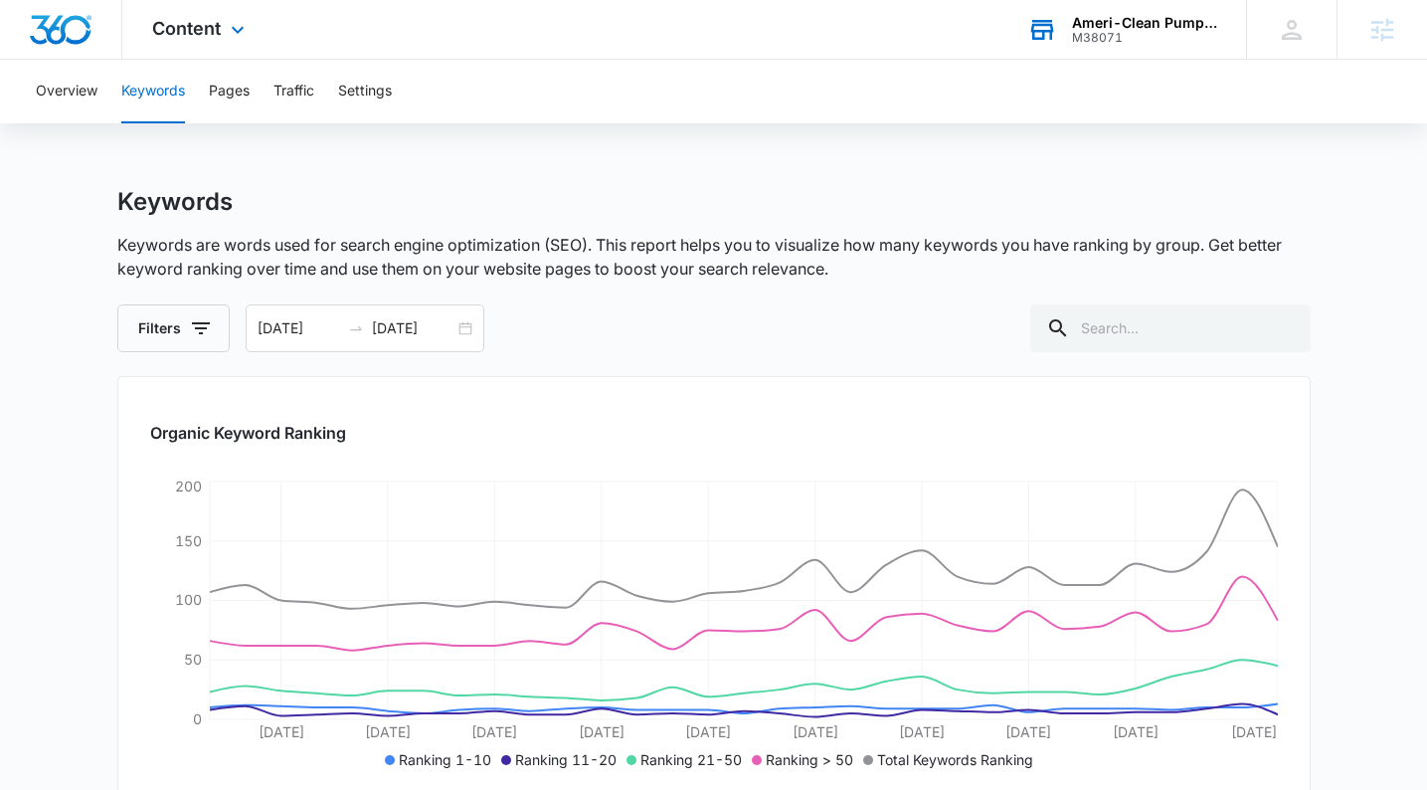
click at [1167, 52] on div "Ameri-Clean Pumping, Inc. M38071 Your Accounts View All" at bounding box center [1122, 29] width 249 height 59
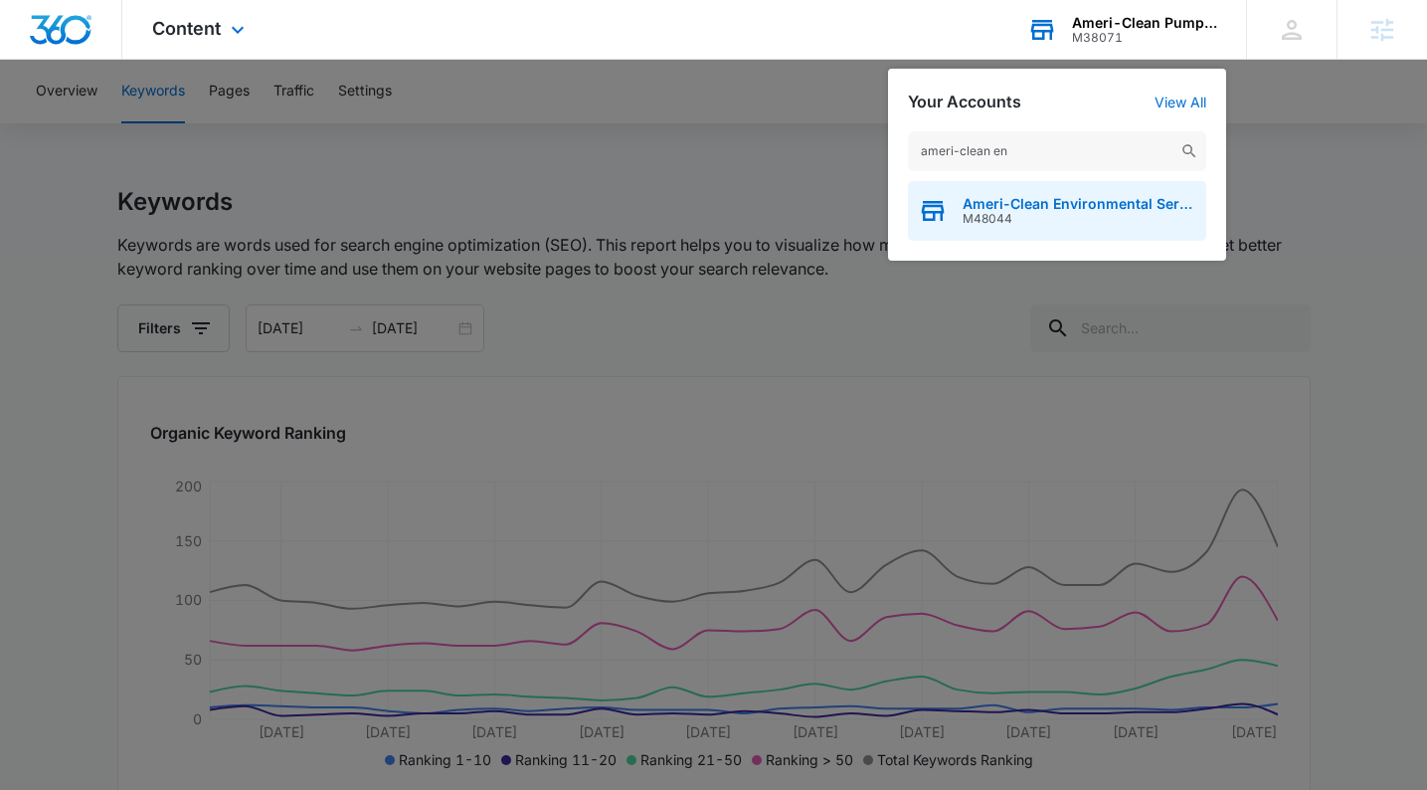
type input "ameri-clean en"
click at [1043, 212] on span "M48044" at bounding box center [1080, 219] width 234 height 14
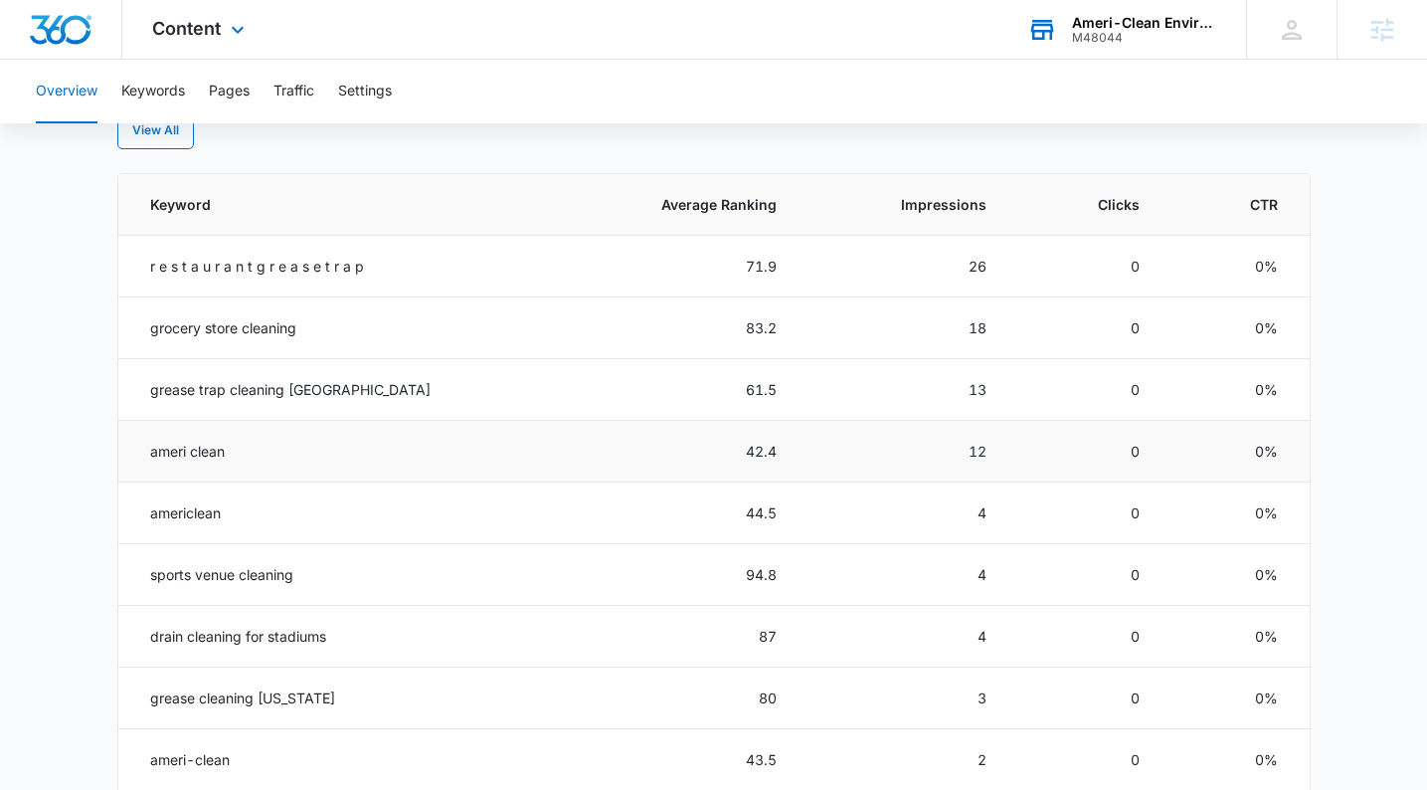
scroll to position [870, 0]
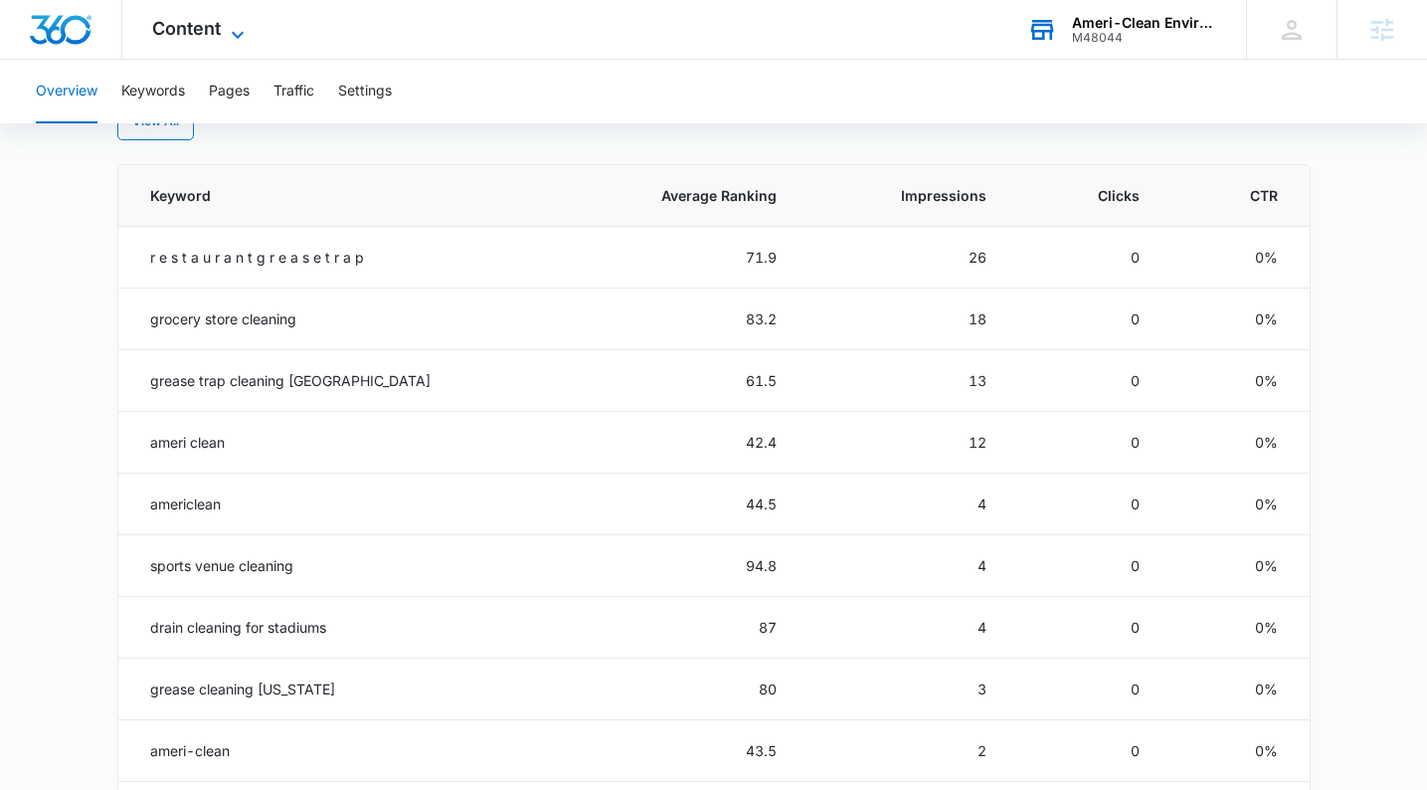
click at [234, 33] on icon at bounding box center [238, 35] width 24 height 24
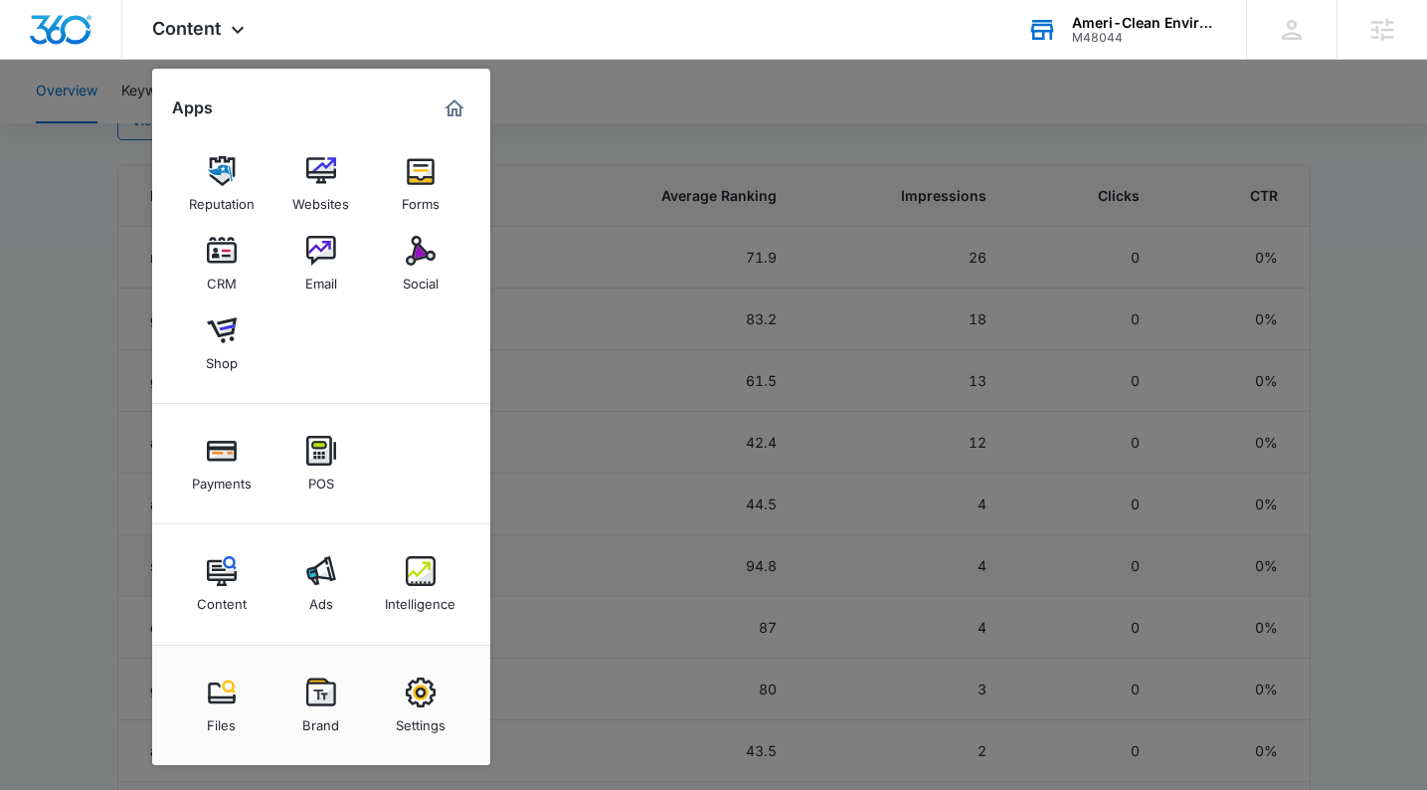
click at [406, 595] on div "Intelligence" at bounding box center [420, 599] width 71 height 26
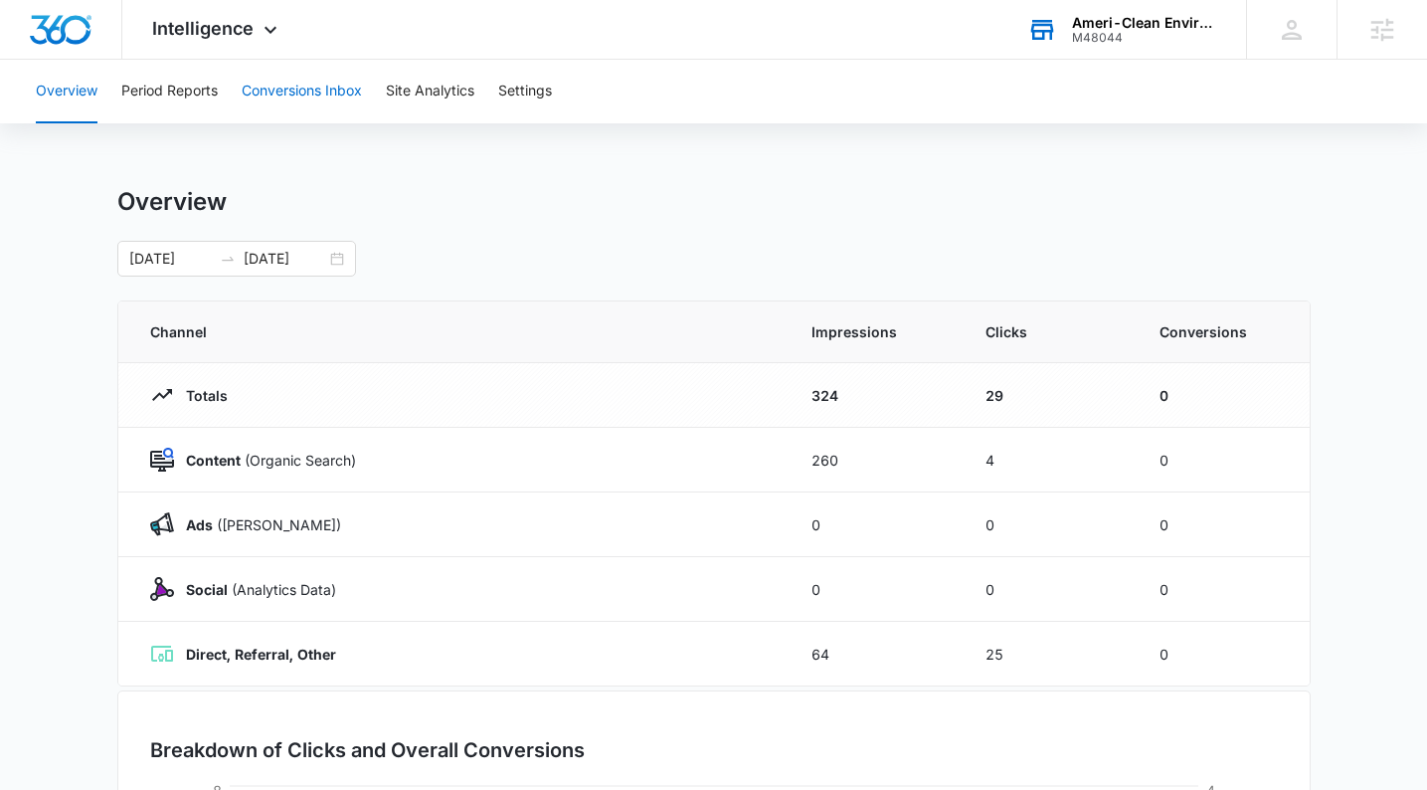
click at [280, 94] on button "Conversions Inbox" at bounding box center [302, 92] width 120 height 64
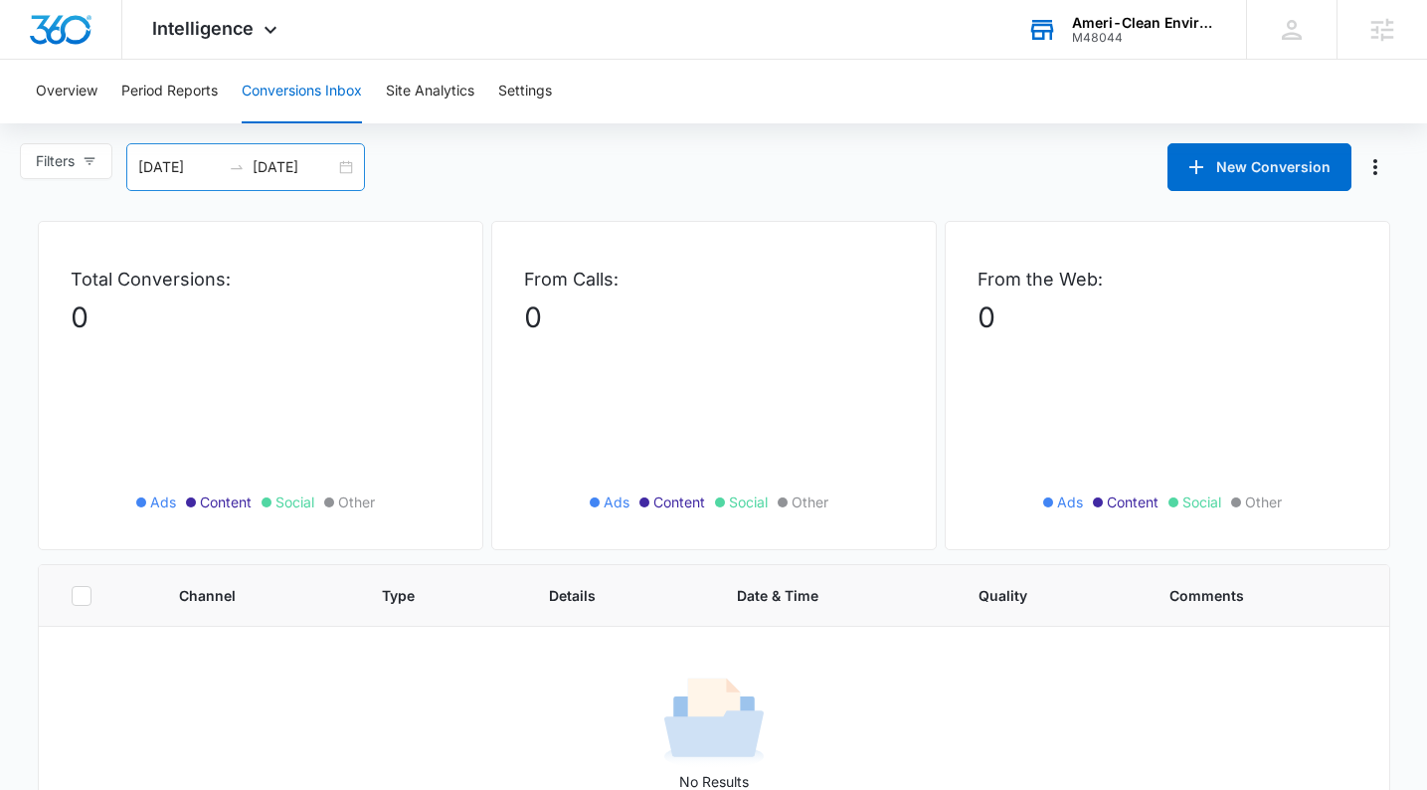
click at [350, 164] on div "08/05/2025 09/04/2025" at bounding box center [245, 167] width 239 height 48
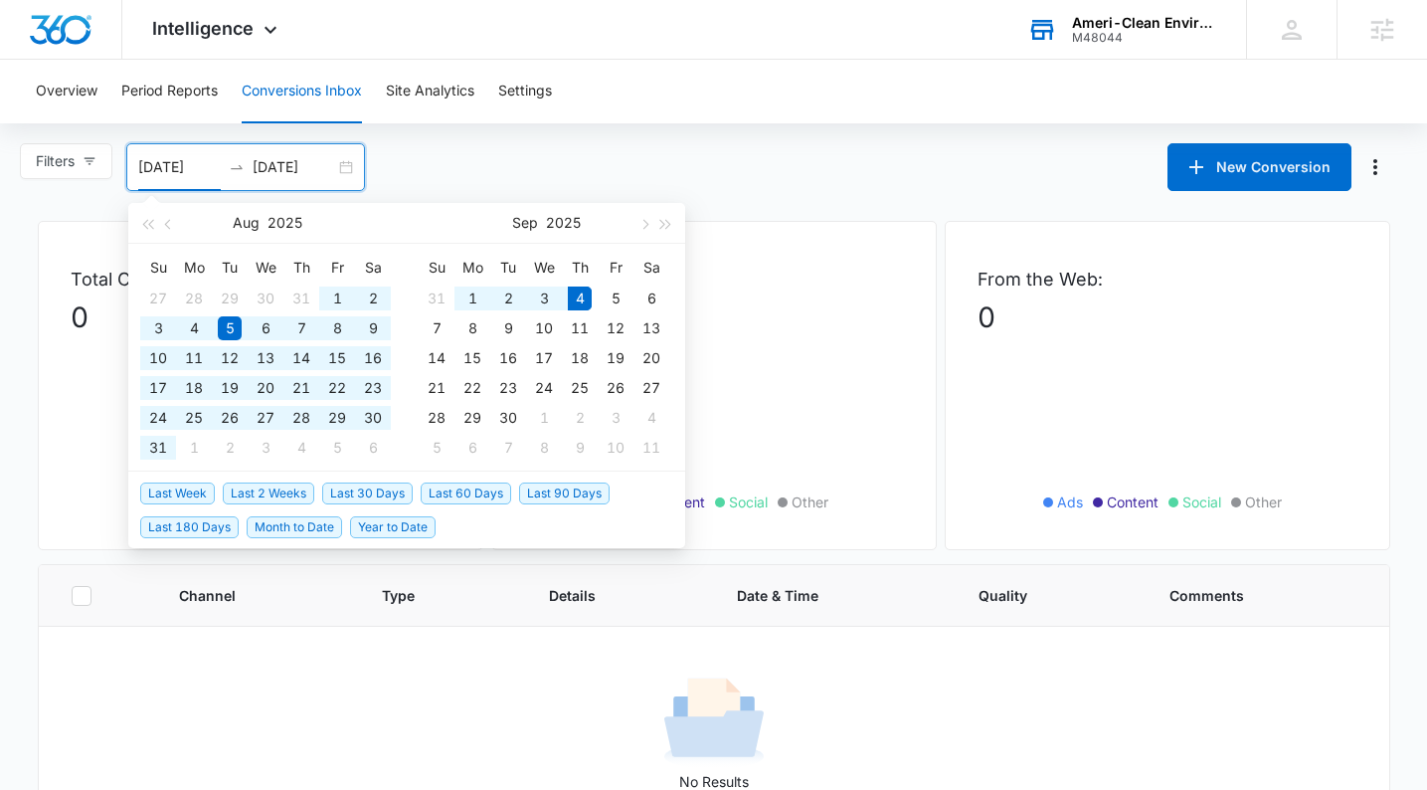
click at [477, 496] on span "Last 60 Days" at bounding box center [466, 493] width 91 height 22
type input "07/06/2025"
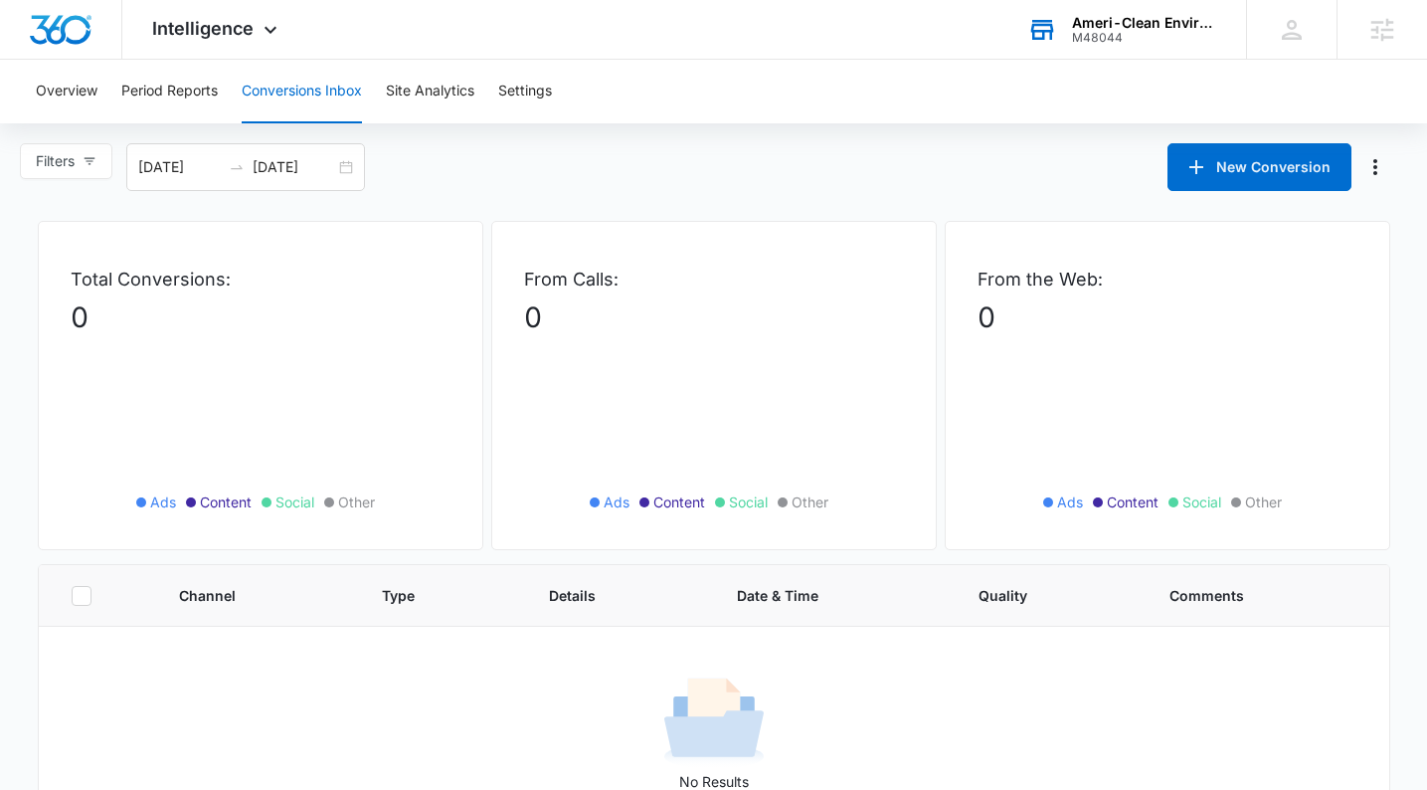
click at [1122, 22] on div "Ameri-Clean Environmental Services" at bounding box center [1144, 23] width 145 height 16
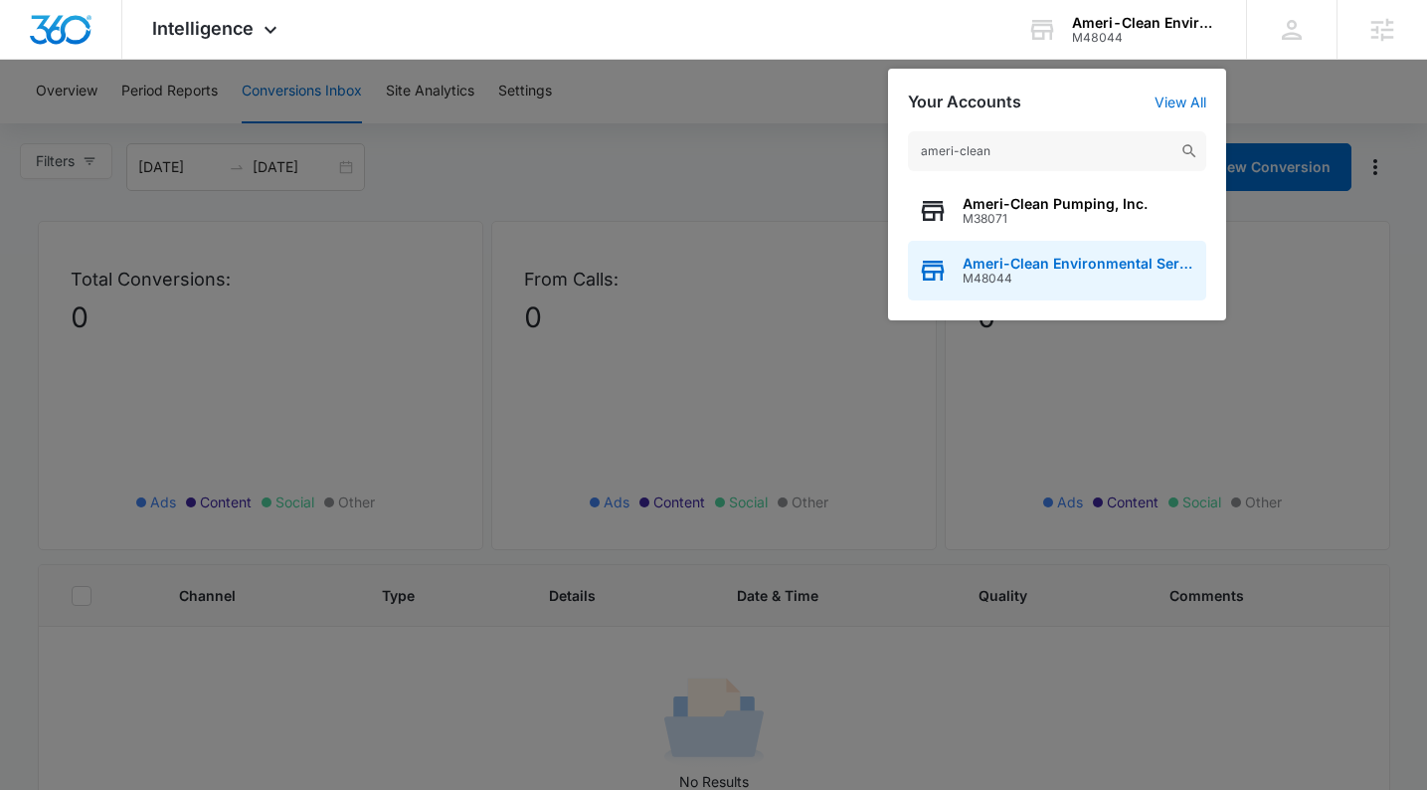
type input "ameri-clean"
click at [1018, 272] on span "M48044" at bounding box center [1080, 279] width 234 height 14
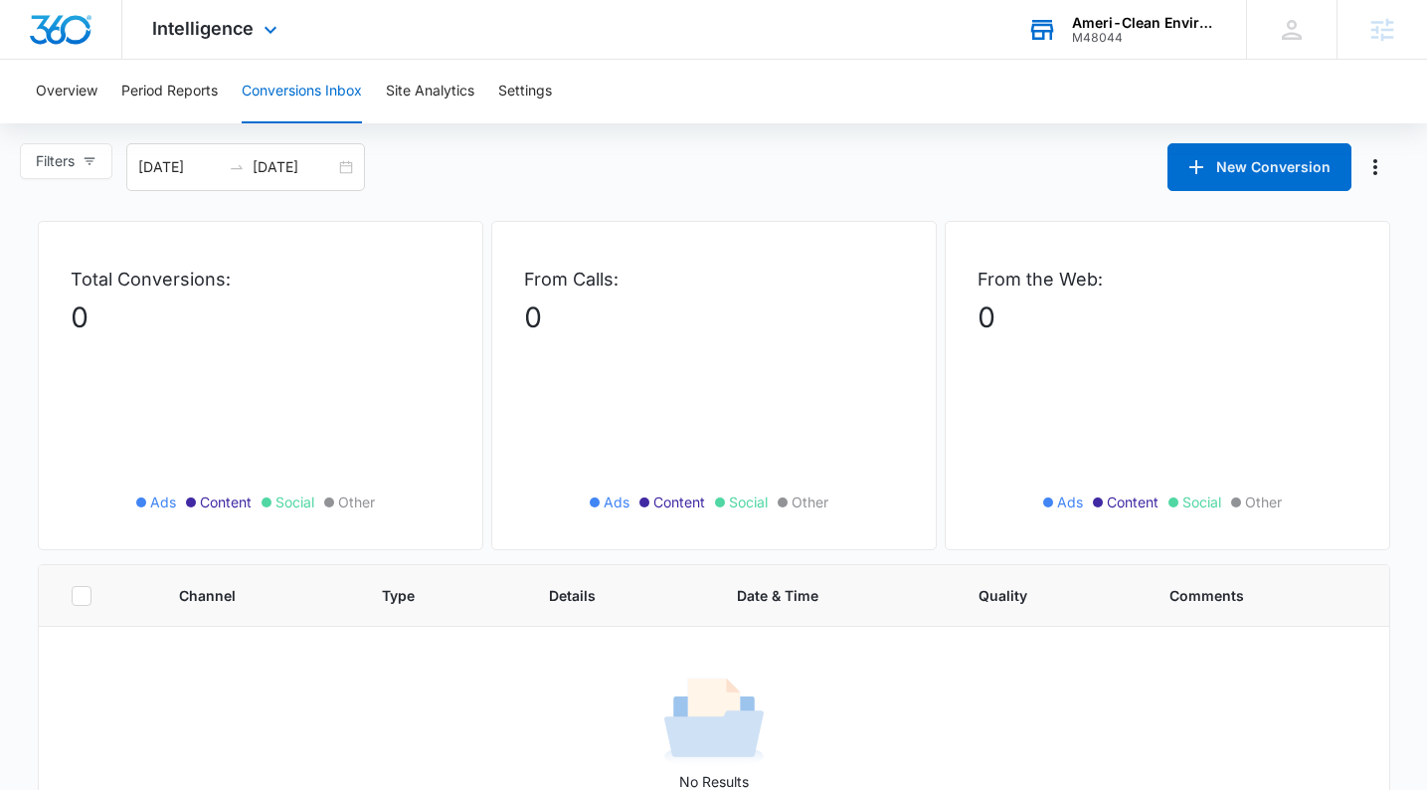
click at [1067, 29] on div "Ameri-Clean Environmental Services M48044 Your Accounts View All" at bounding box center [1122, 29] width 249 height 59
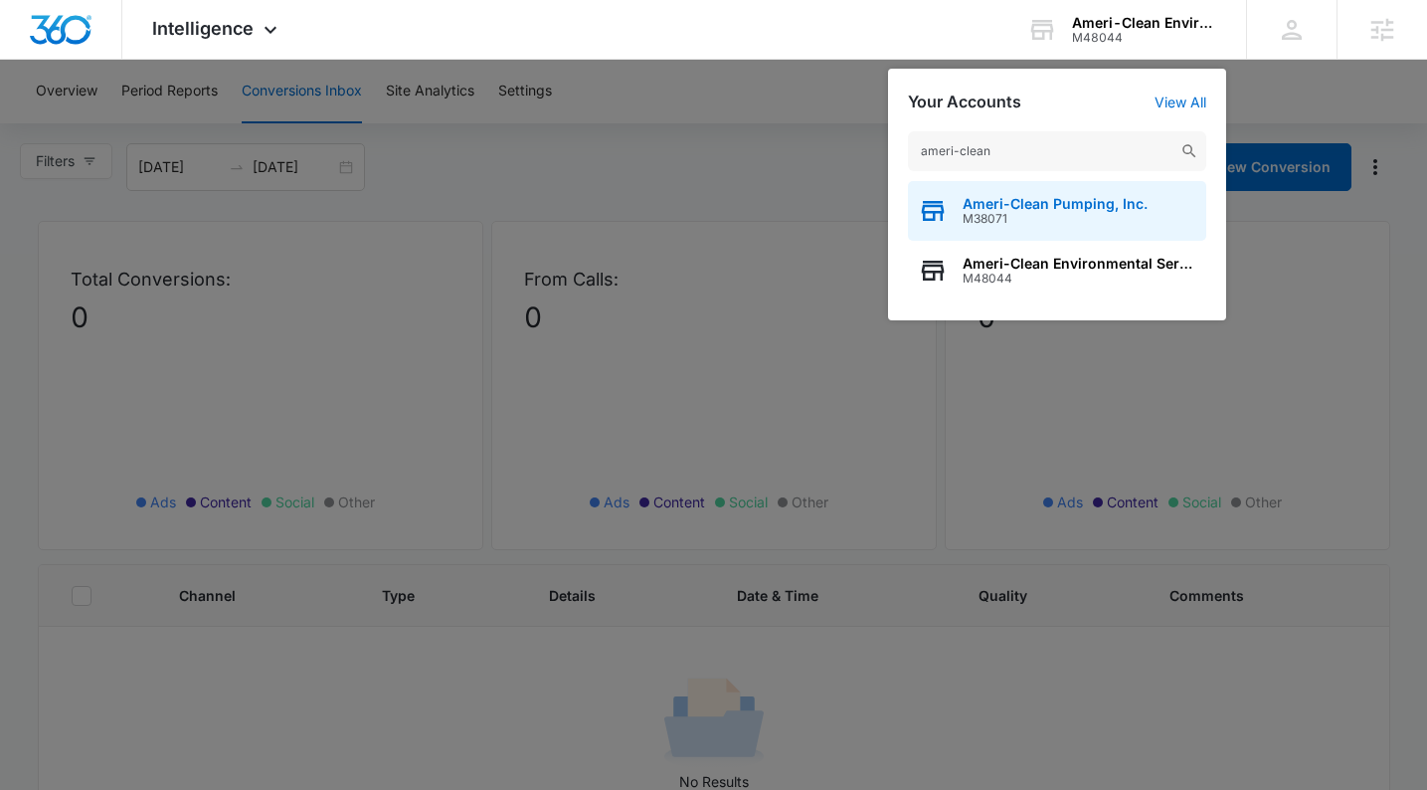
type input "ameri-clean"
click at [1025, 208] on span "Ameri-Clean Pumping, Inc." at bounding box center [1055, 204] width 185 height 16
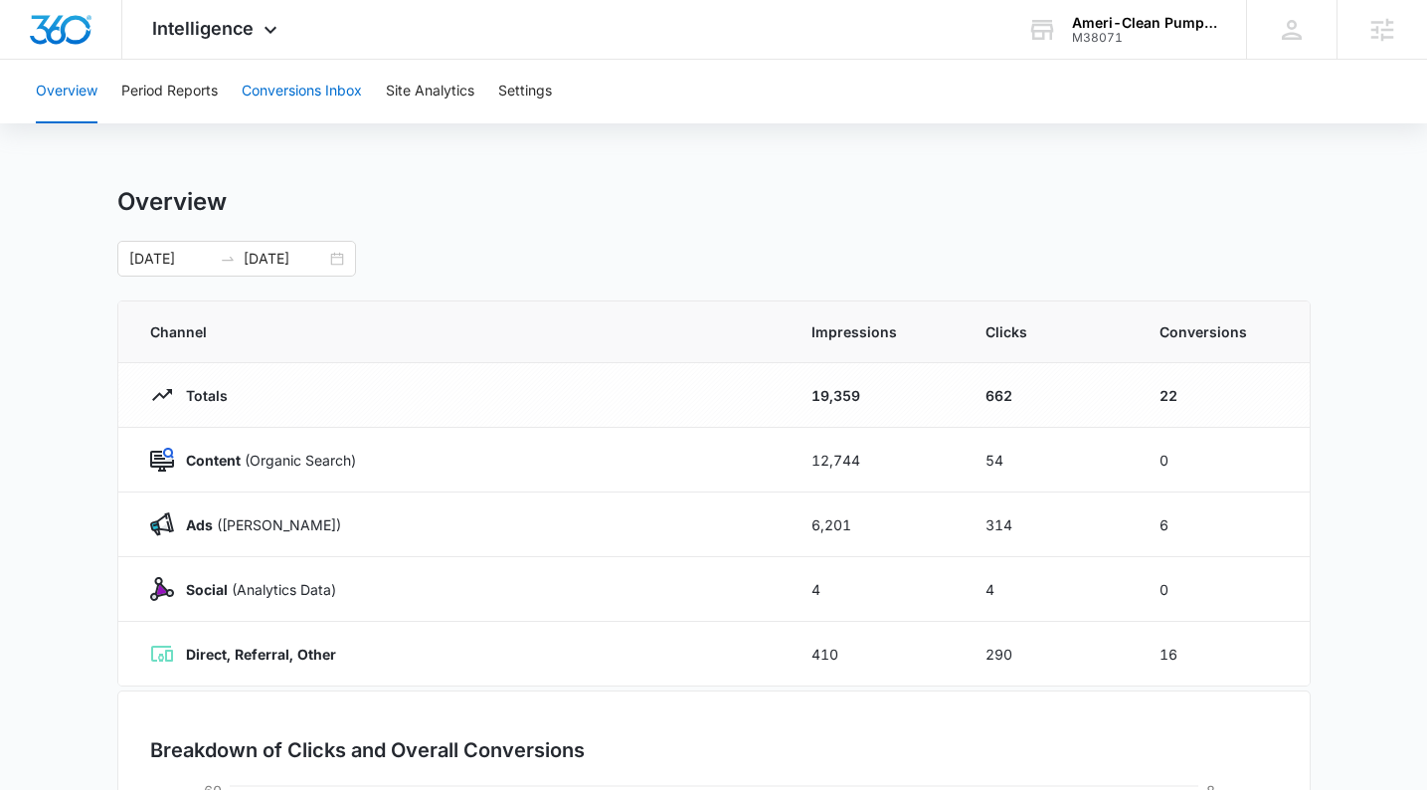
click at [272, 100] on button "Conversions Inbox" at bounding box center [302, 92] width 120 height 64
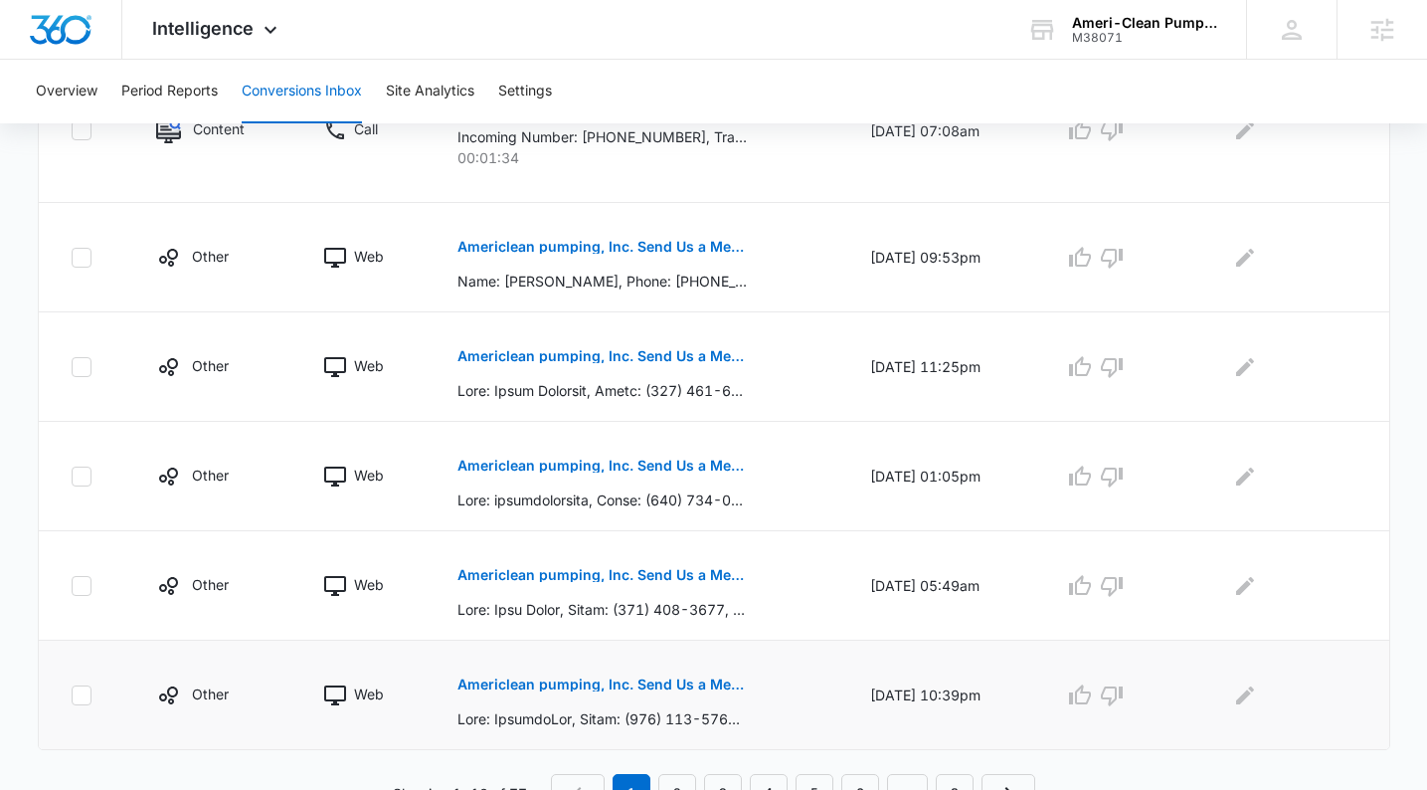
scroll to position [1062, 0]
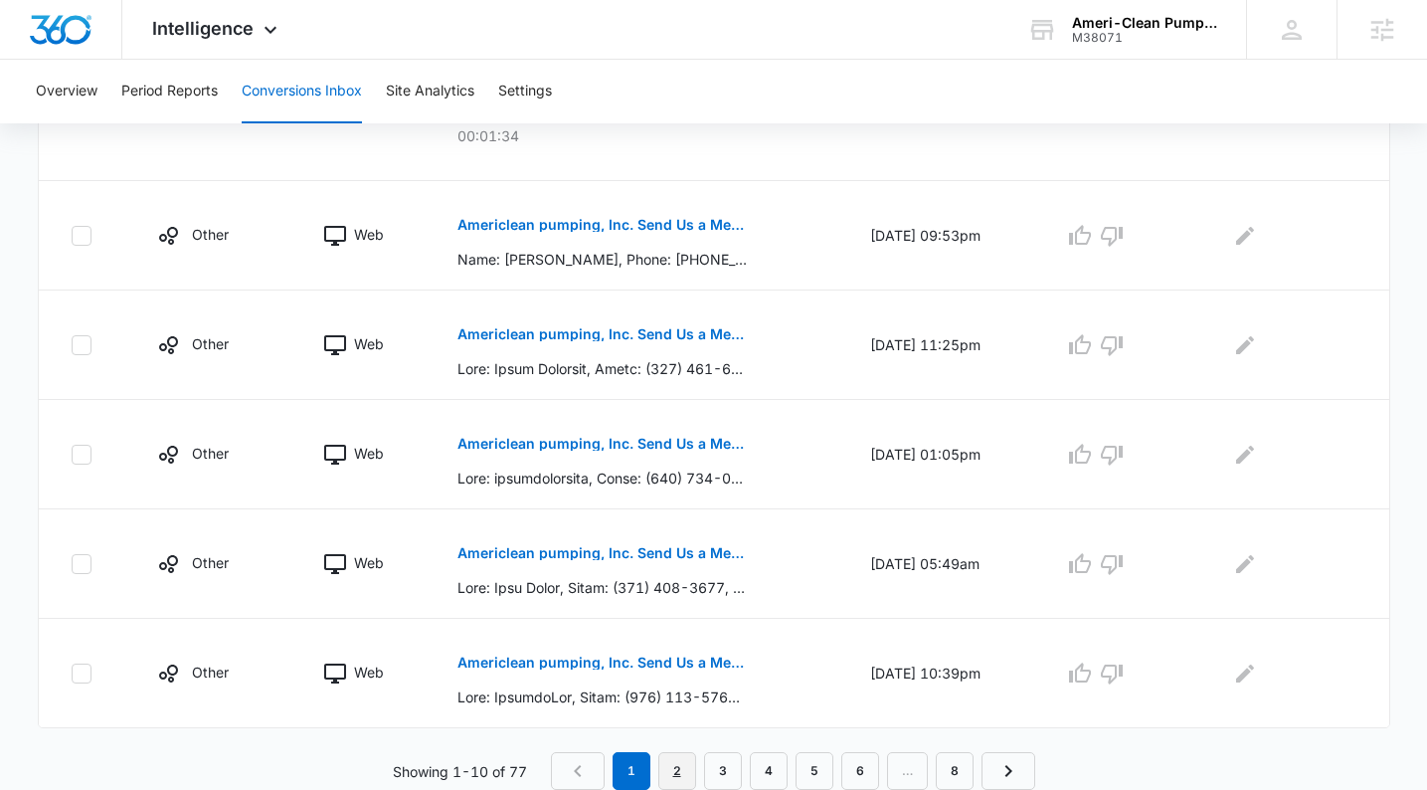
click at [669, 775] on link "2" at bounding box center [677, 771] width 38 height 38
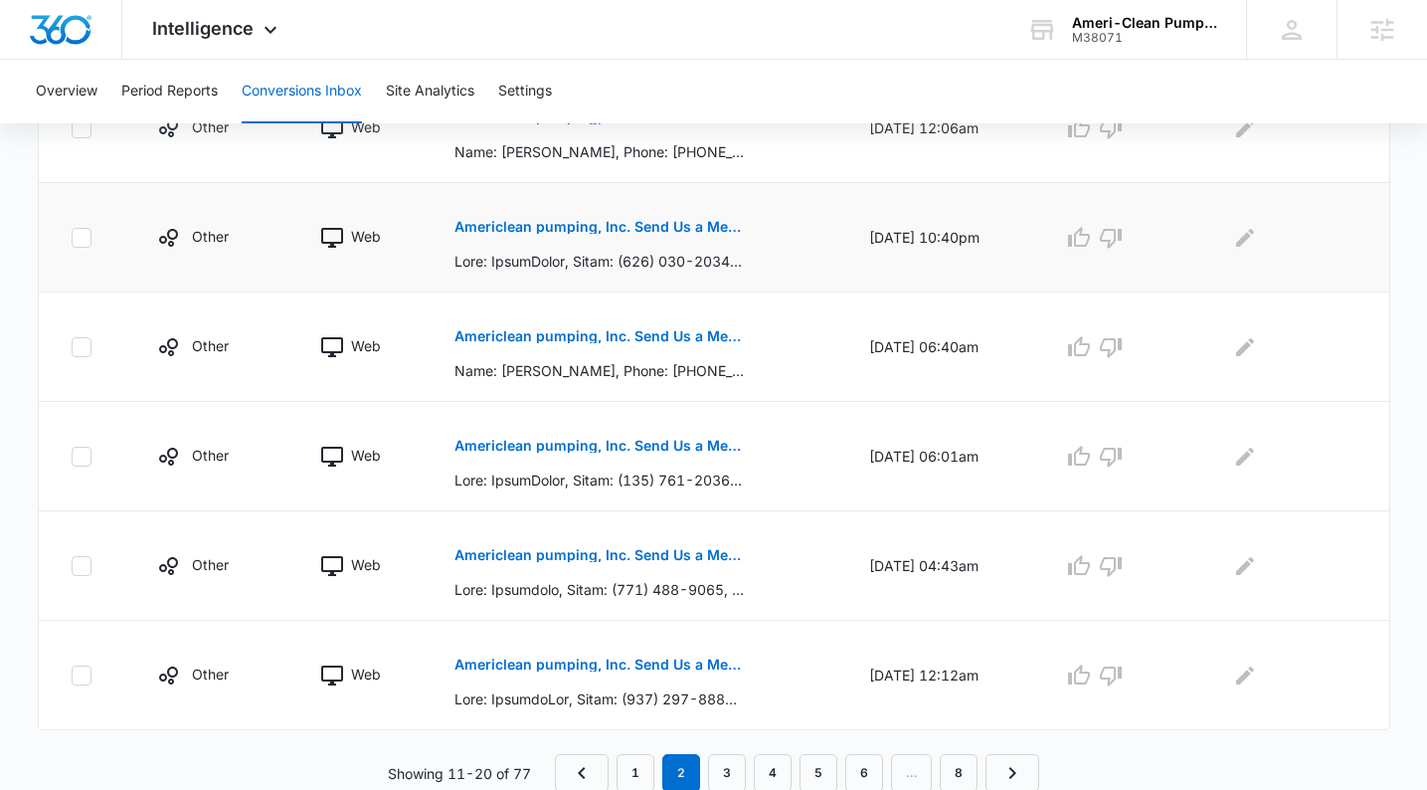
scroll to position [993, 0]
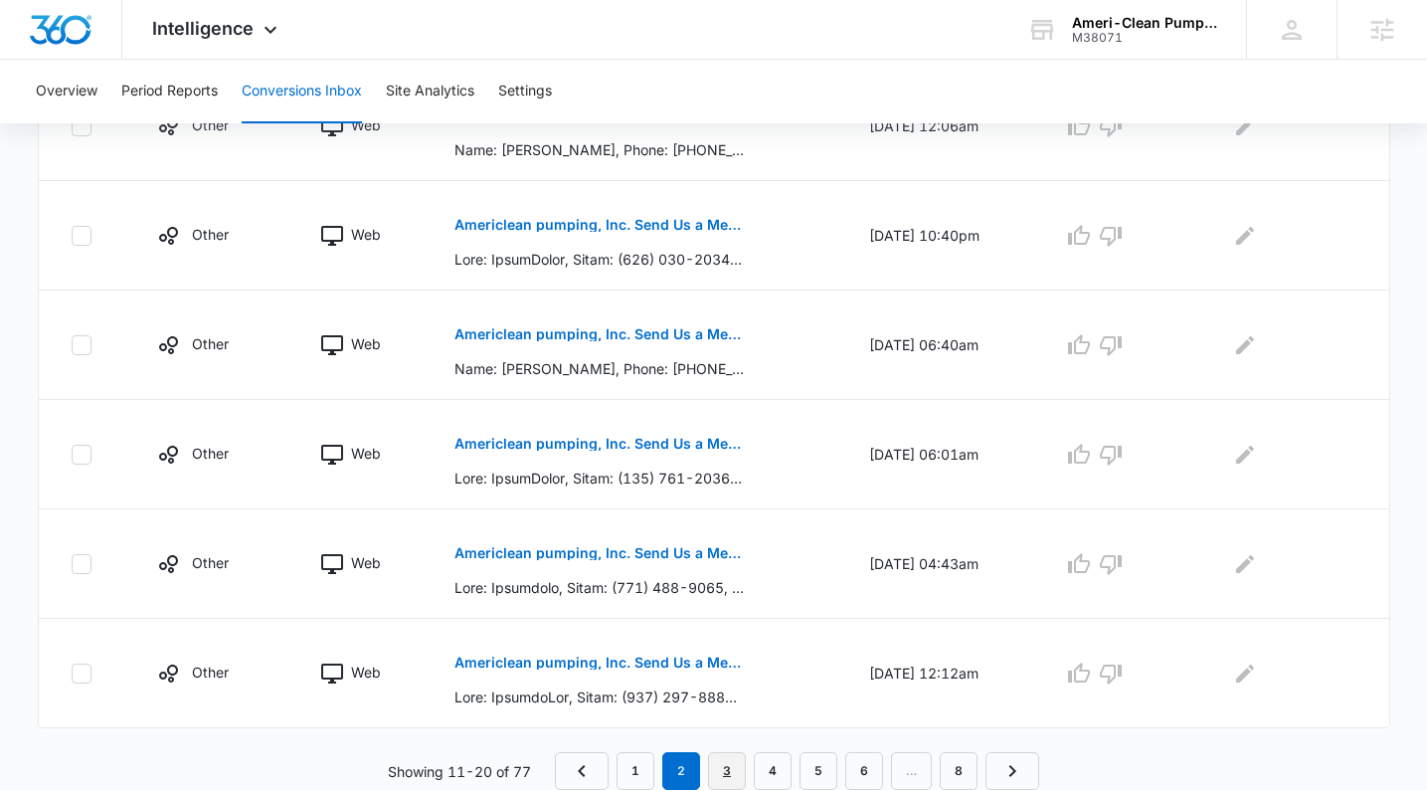
click at [718, 772] on link "3" at bounding box center [727, 771] width 38 height 38
click at [786, 767] on link "4" at bounding box center [773, 771] width 38 height 38
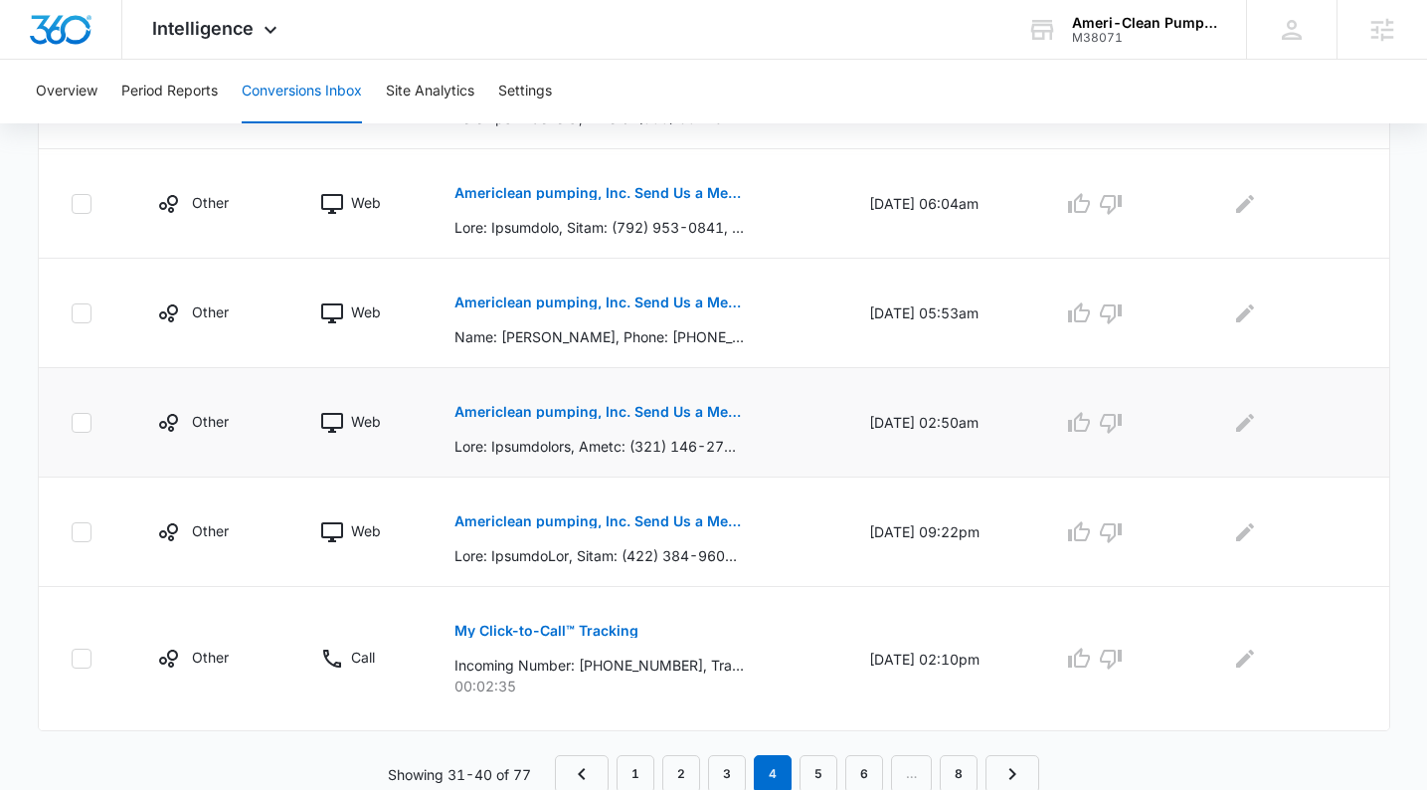
scroll to position [1027, 0]
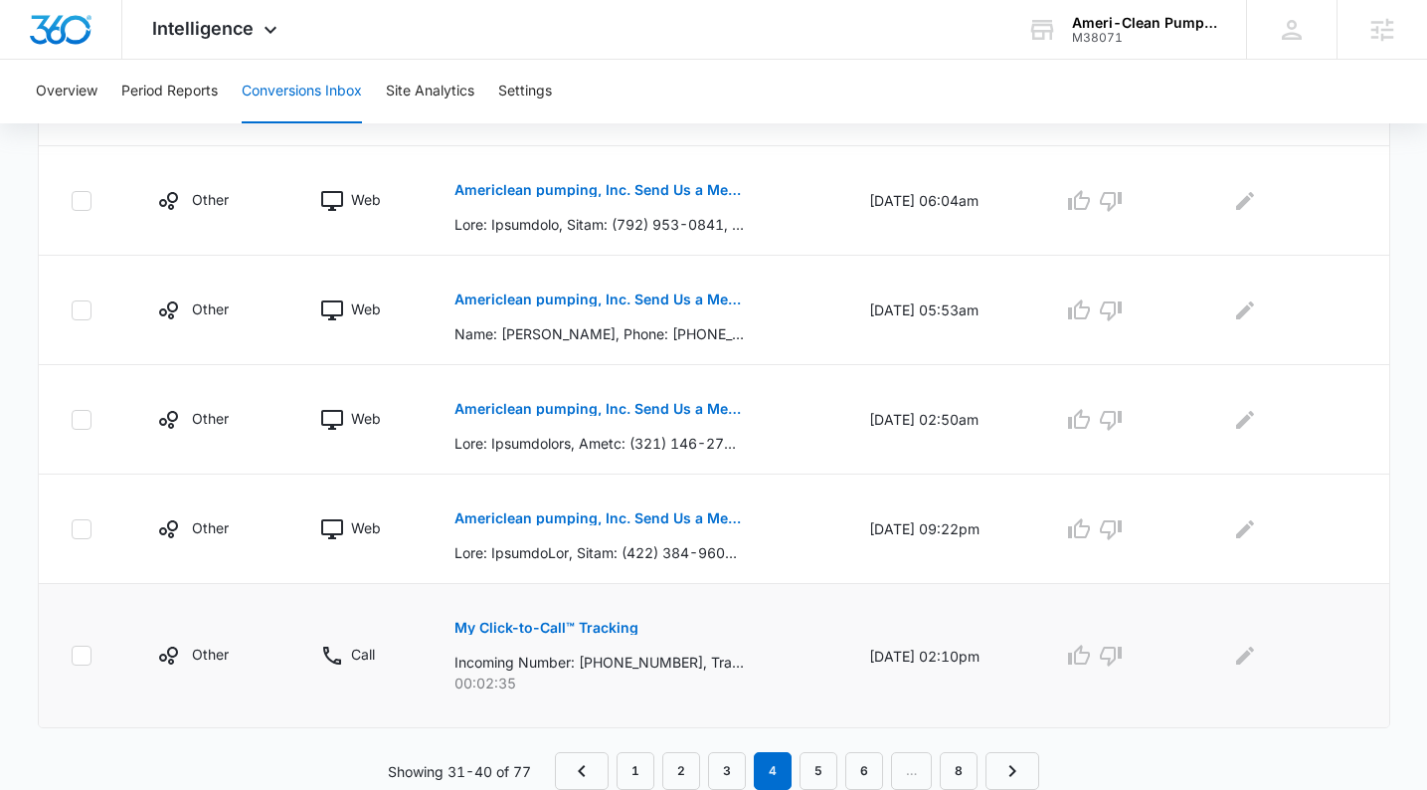
click at [532, 624] on p "My Click-to-Call™ Tracking" at bounding box center [547, 628] width 184 height 14
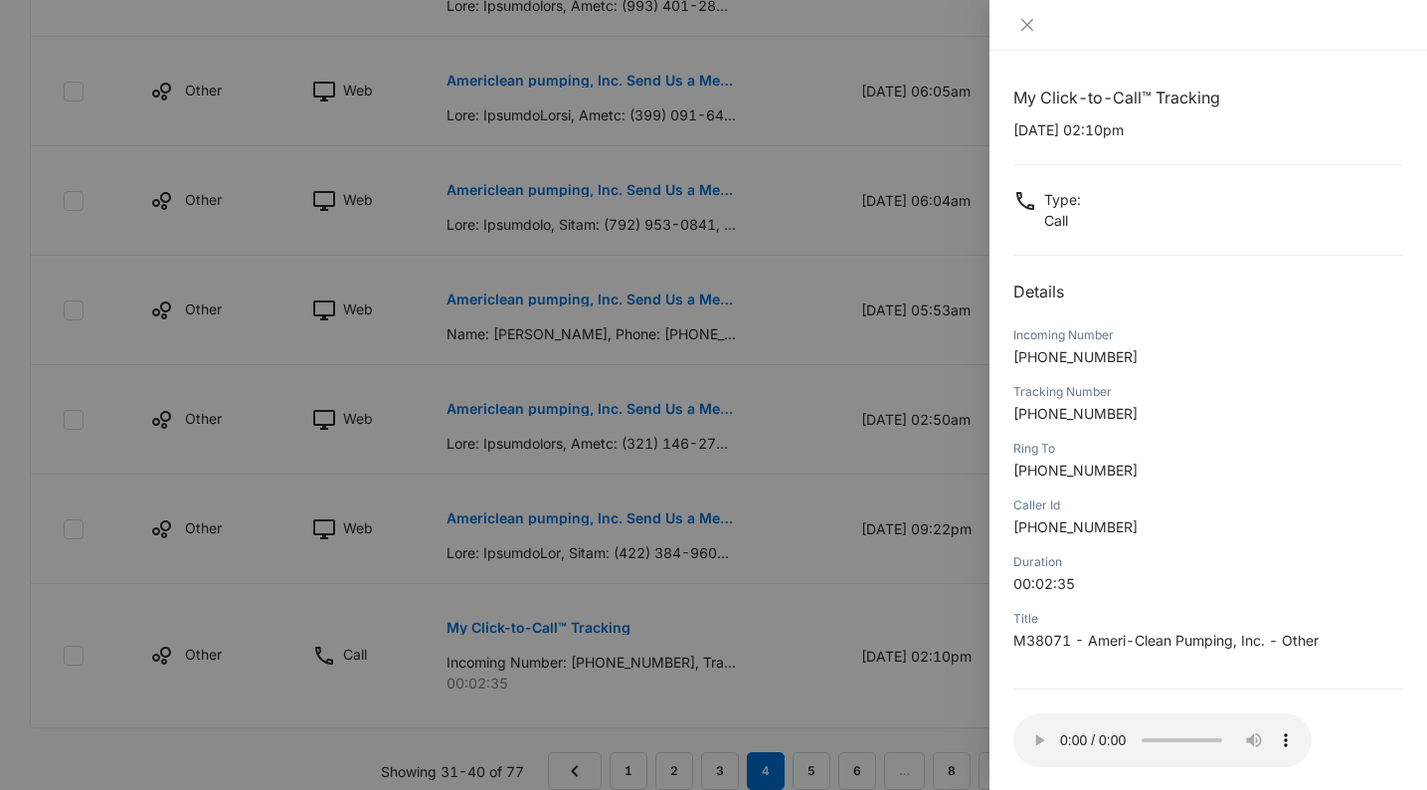
click at [932, 622] on div at bounding box center [713, 395] width 1427 height 790
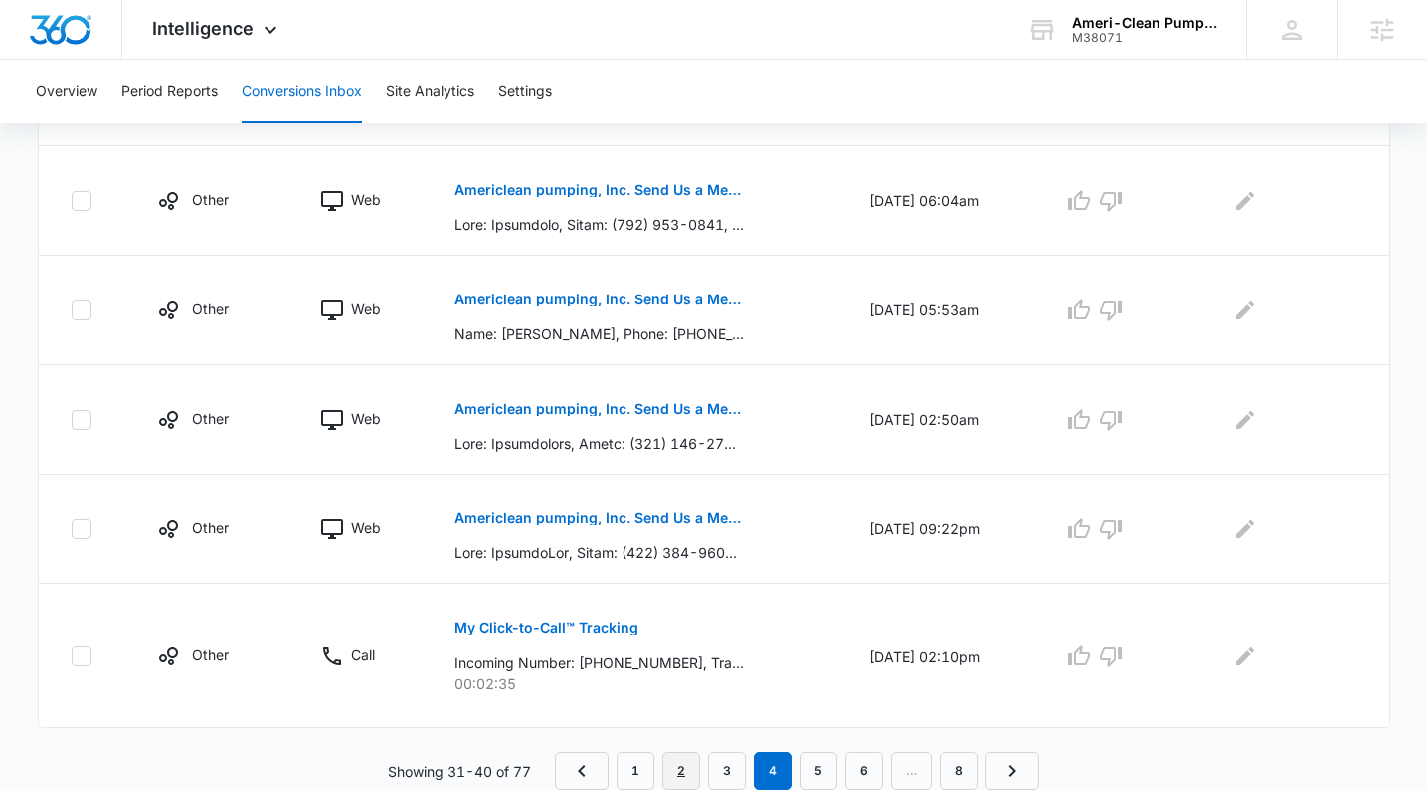
click at [681, 765] on link "2" at bounding box center [681, 771] width 38 height 38
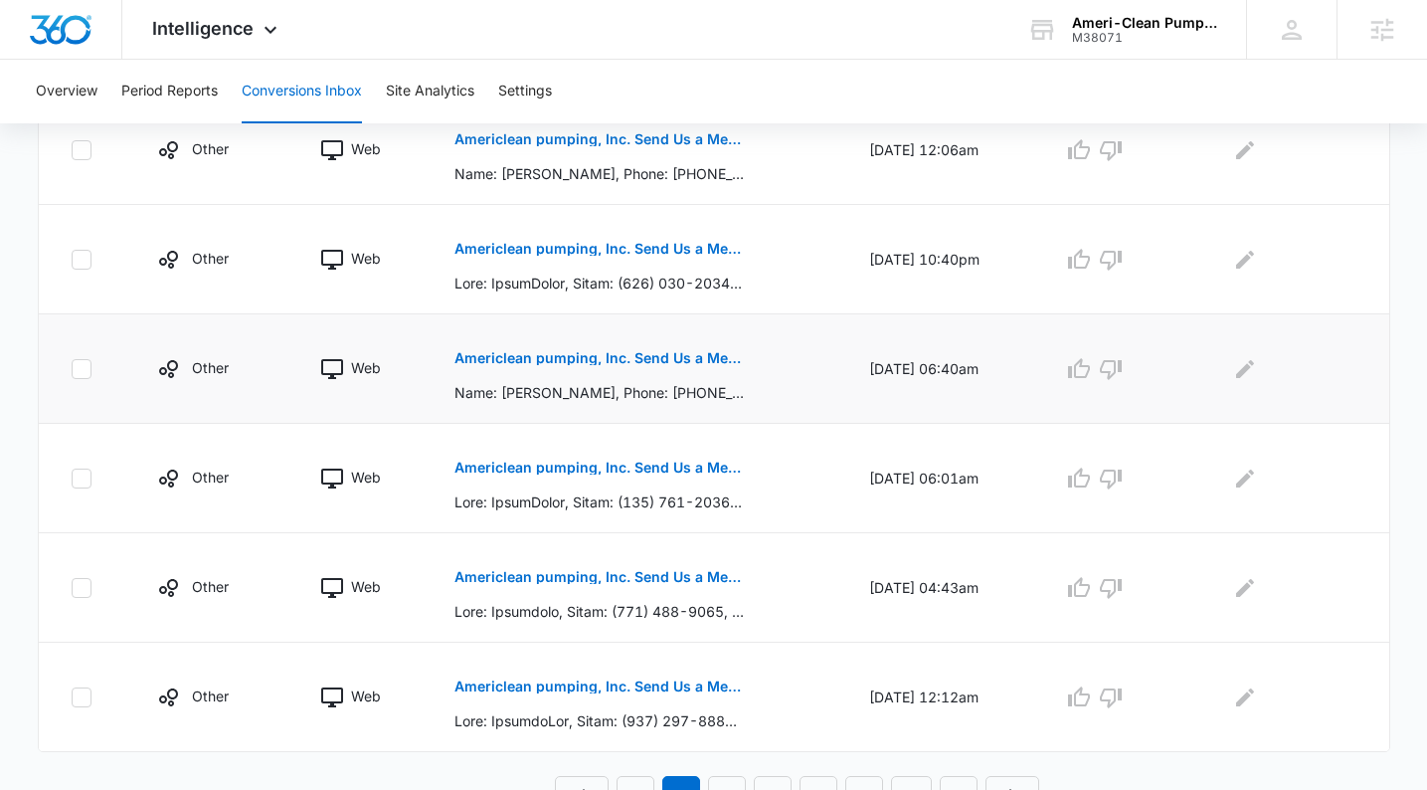
scroll to position [993, 0]
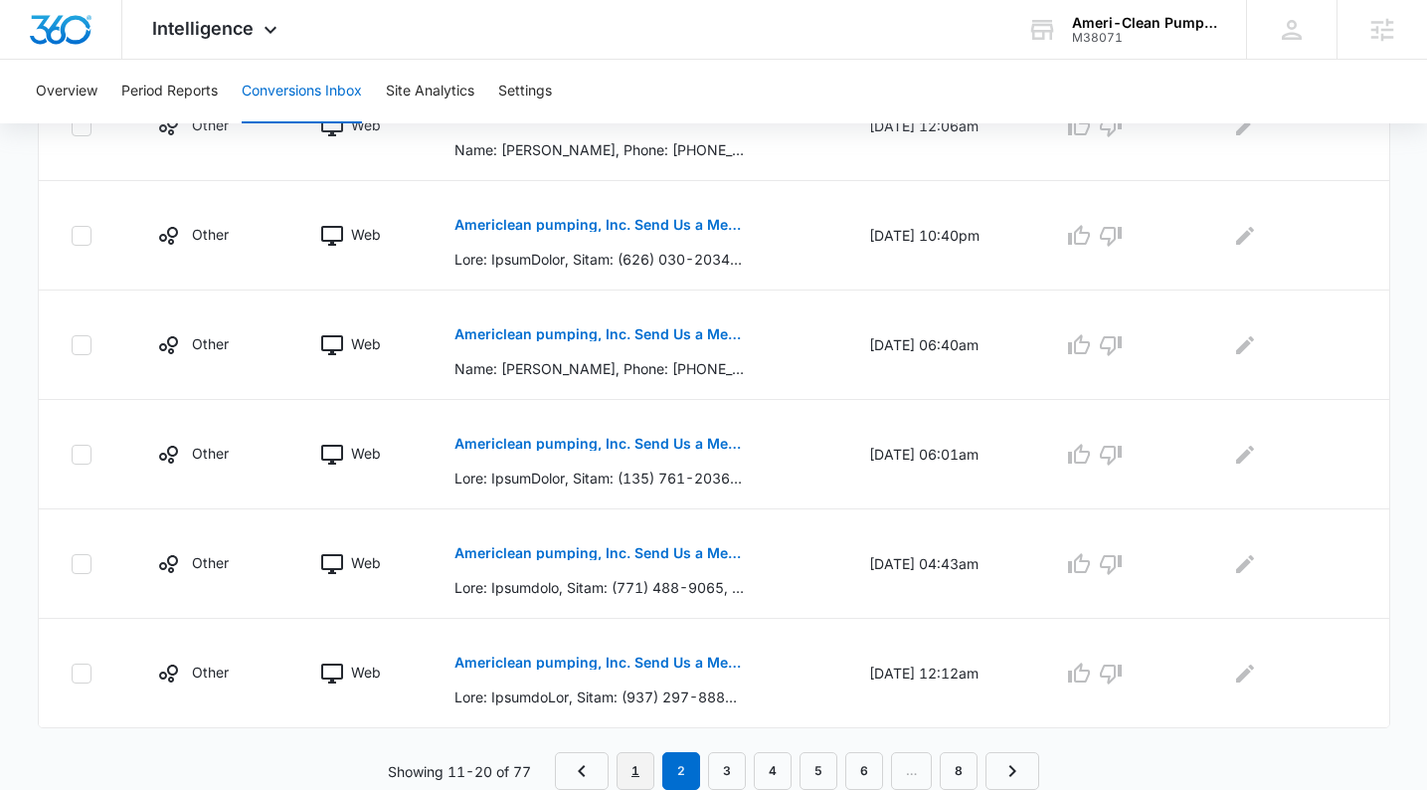
click at [640, 772] on link "1" at bounding box center [636, 771] width 38 height 38
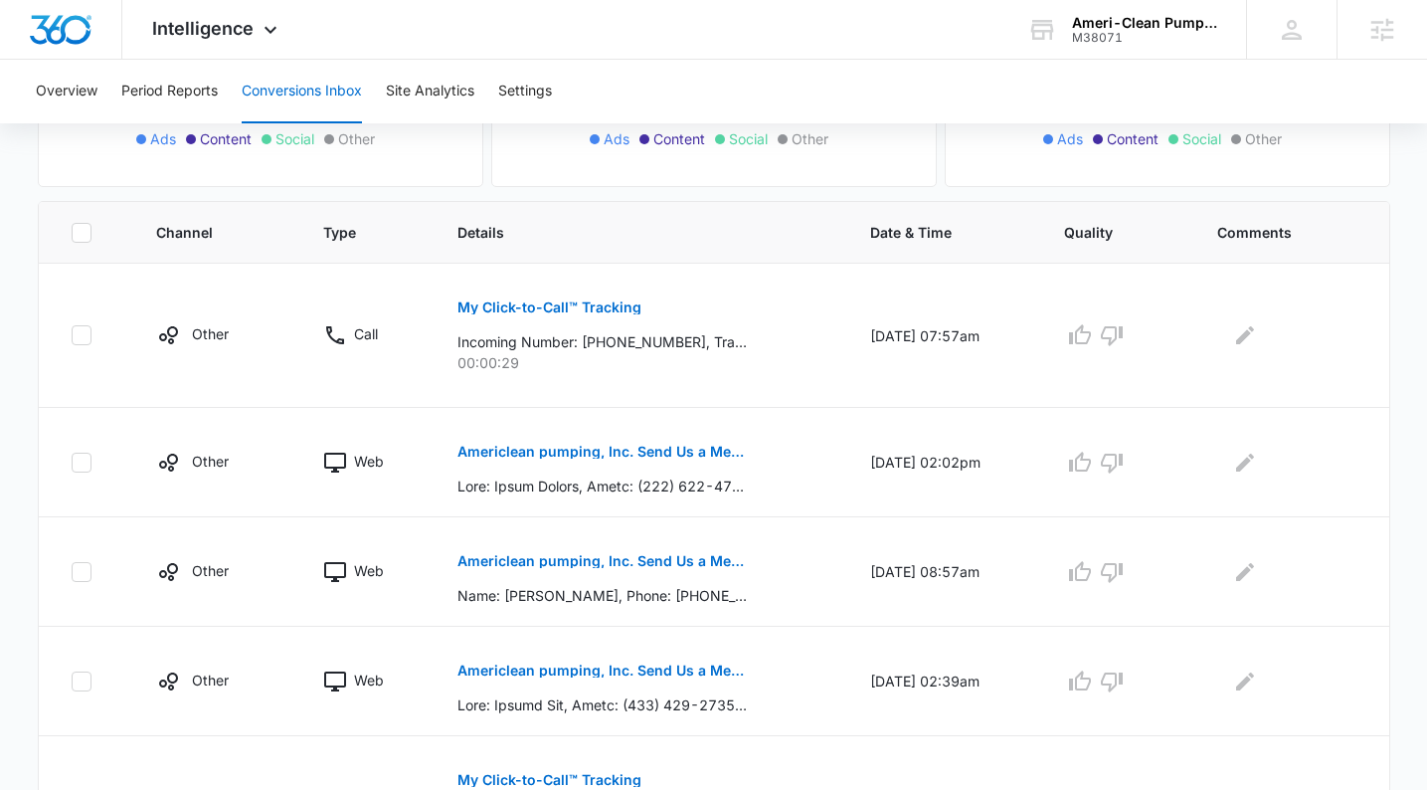
scroll to position [613, 0]
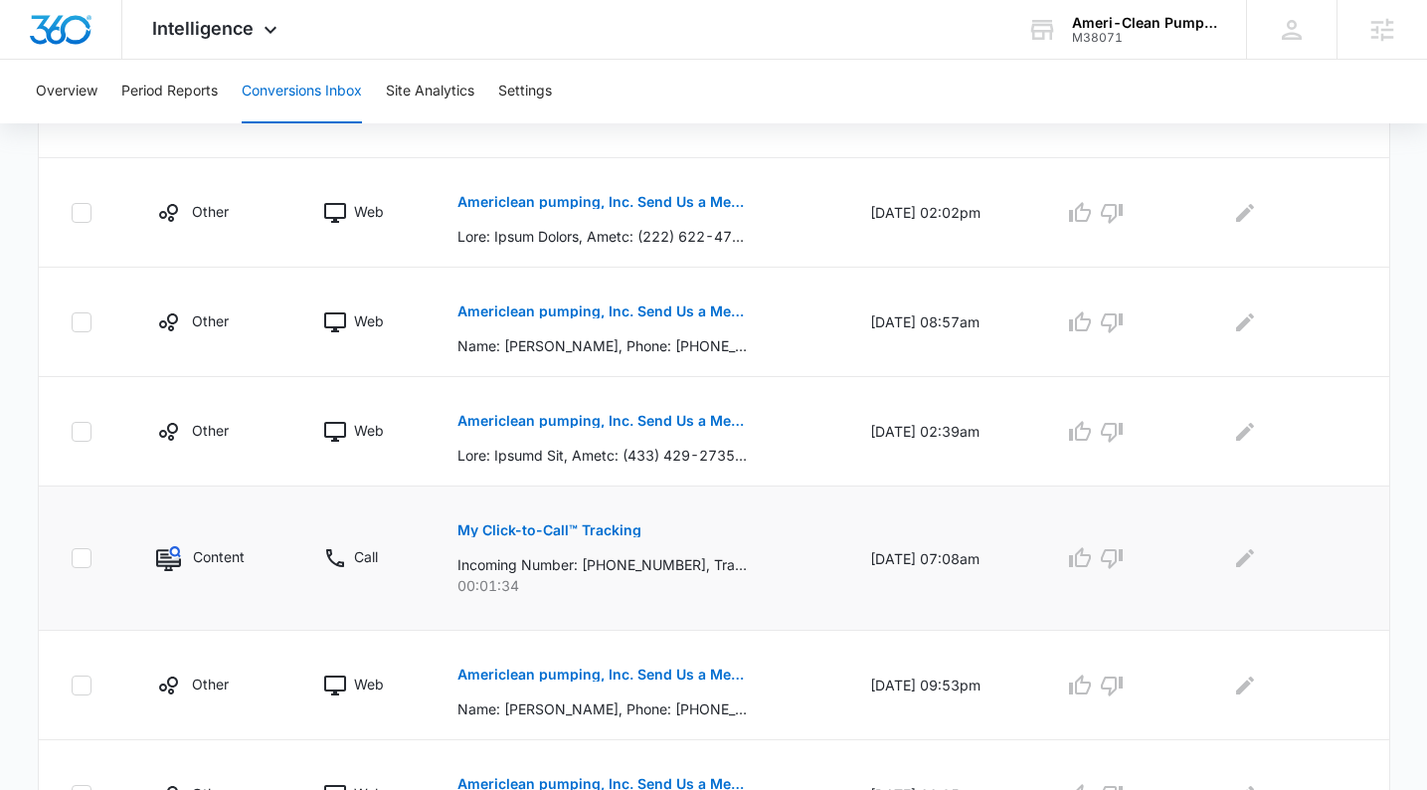
click at [516, 532] on p "My Click-to-Call™ Tracking" at bounding box center [550, 530] width 184 height 14
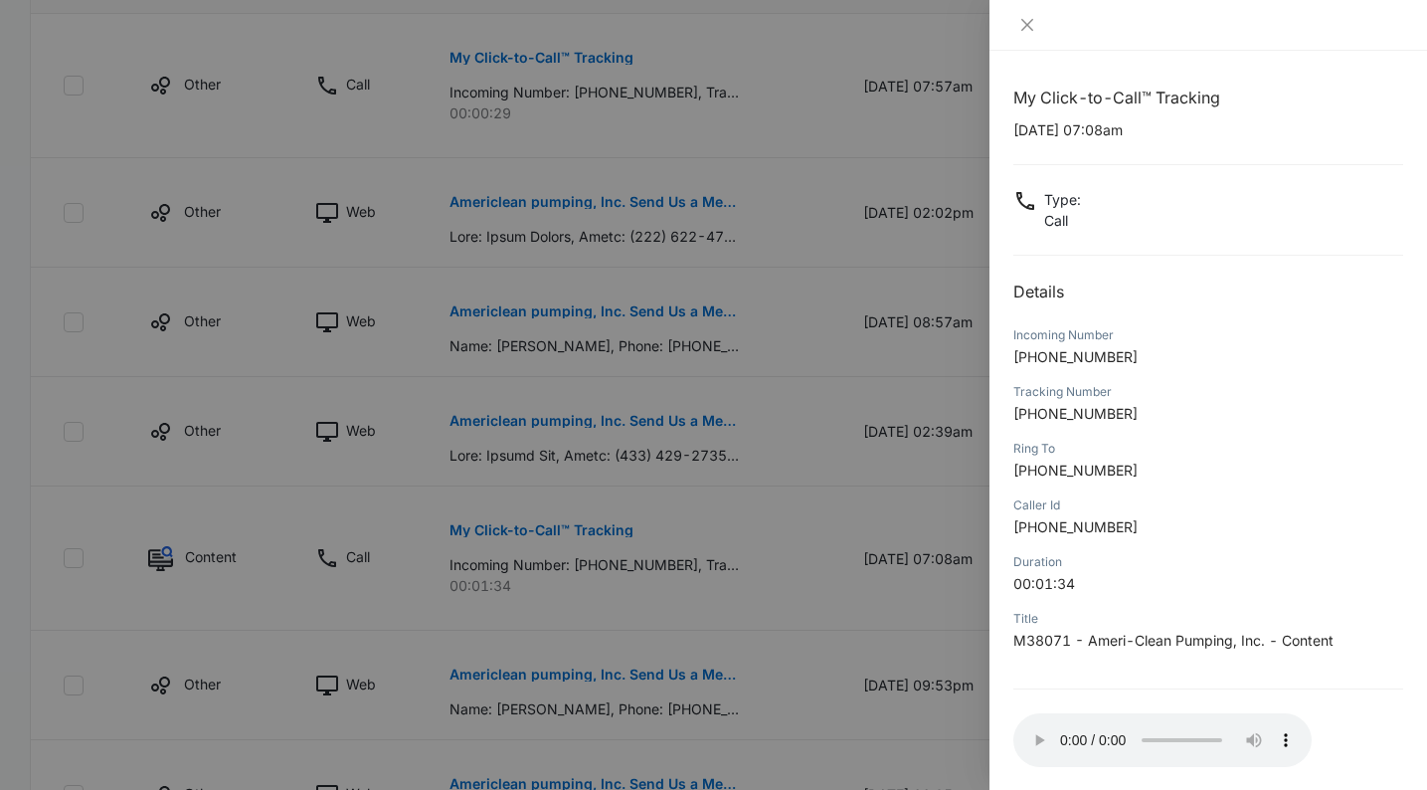
click at [741, 662] on div at bounding box center [713, 395] width 1427 height 790
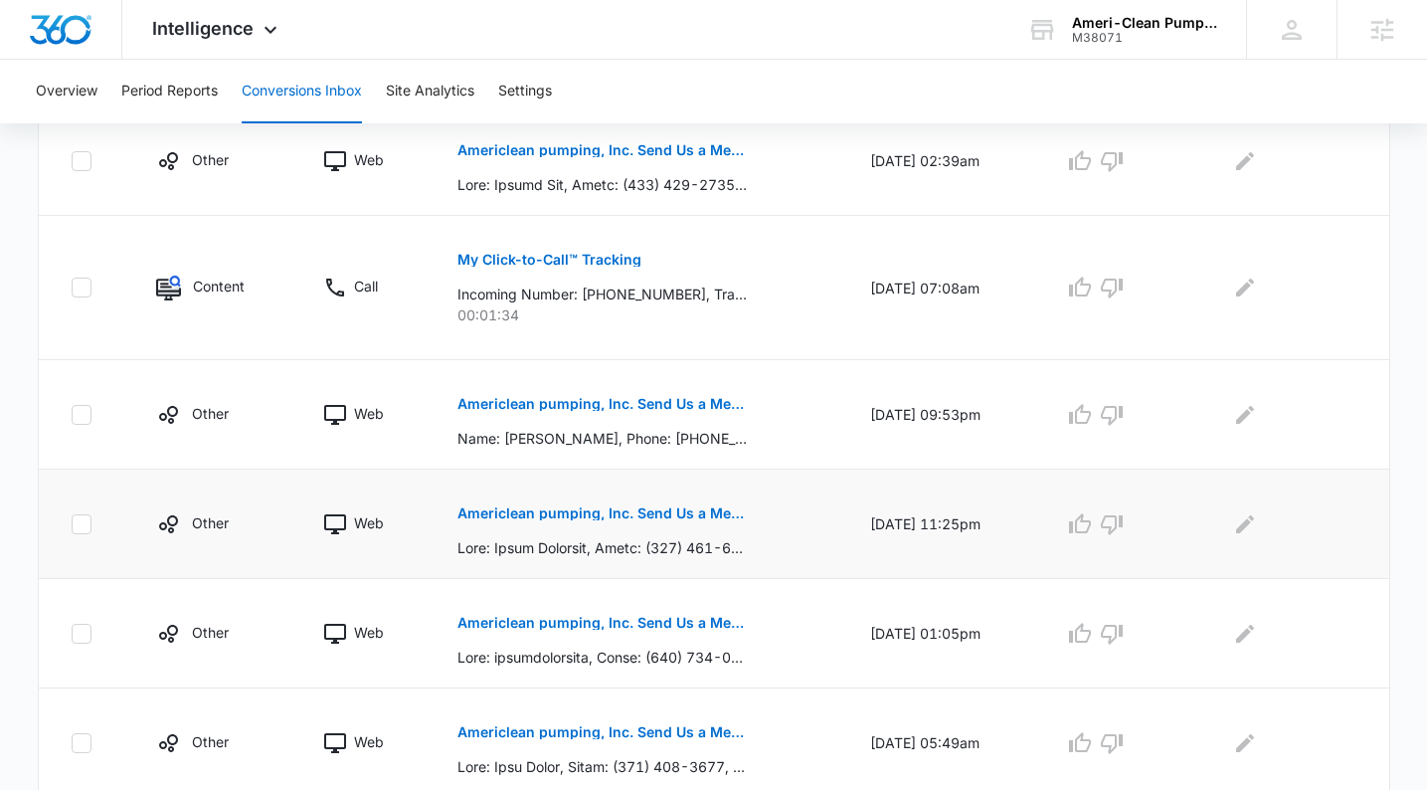
scroll to position [884, 0]
drag, startPoint x: 183, startPoint y: 36, endPoint x: 195, endPoint y: 185, distance: 149.7
click at [182, 36] on span "Intelligence" at bounding box center [202, 28] width 101 height 21
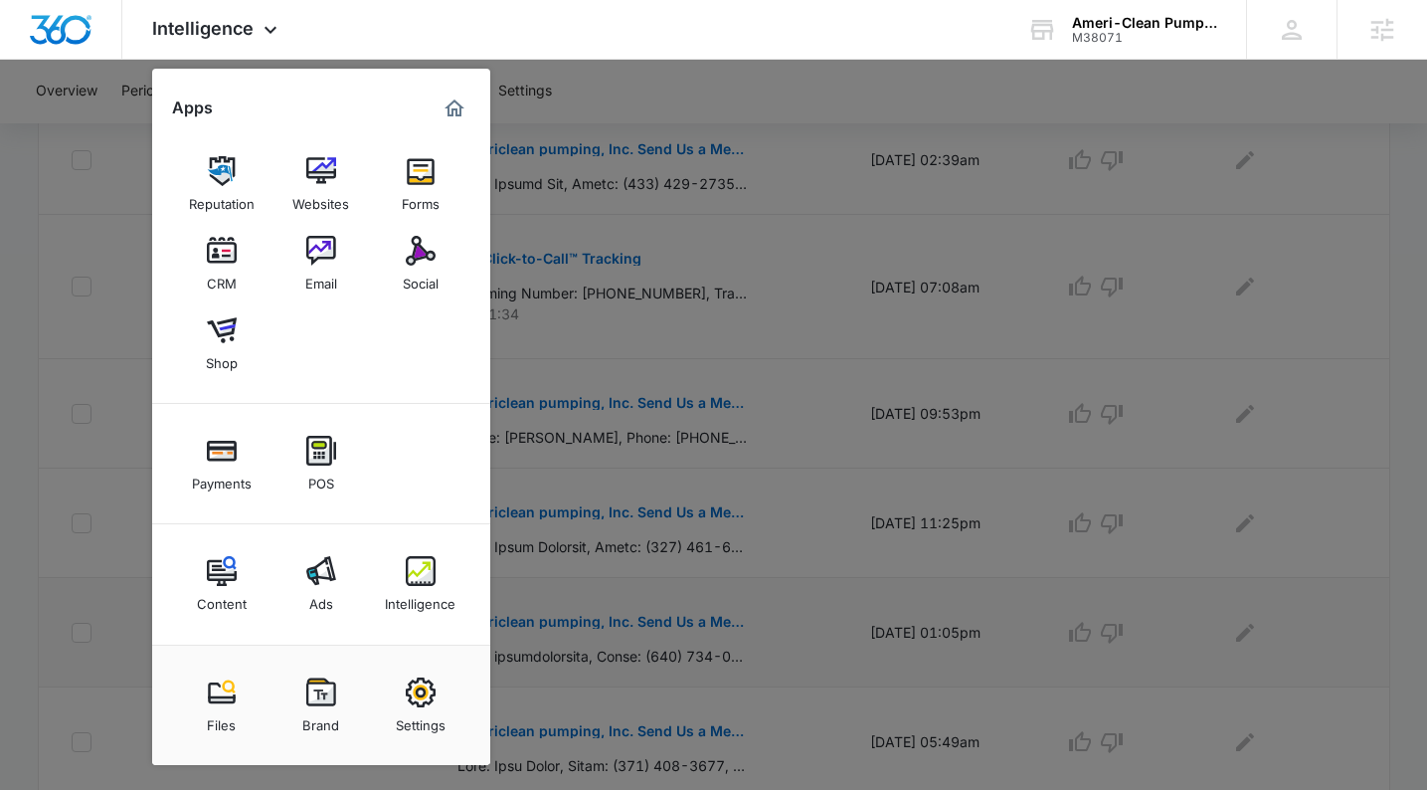
click at [232, 577] on img at bounding box center [222, 571] width 30 height 30
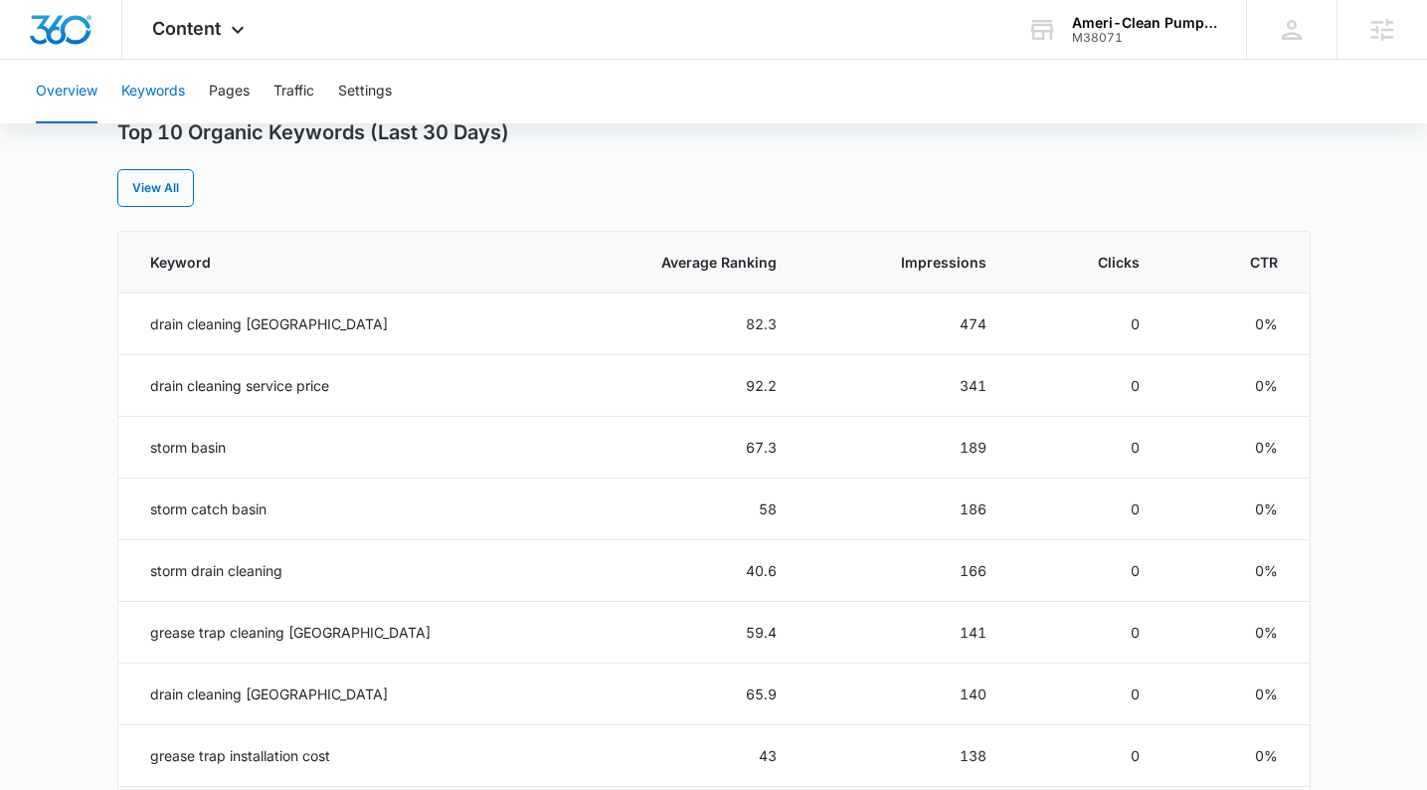
scroll to position [710, 0]
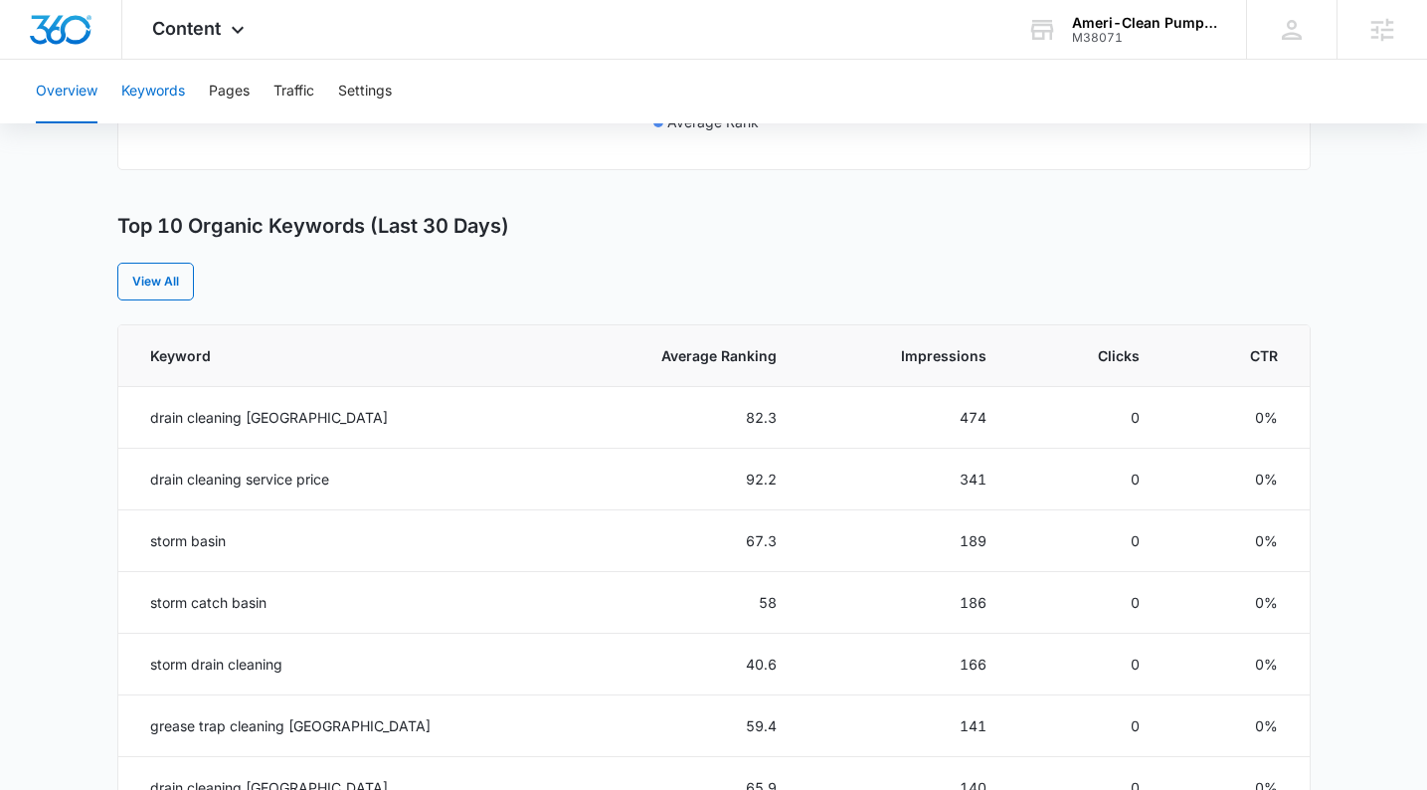
click at [130, 98] on button "Keywords" at bounding box center [153, 92] width 64 height 64
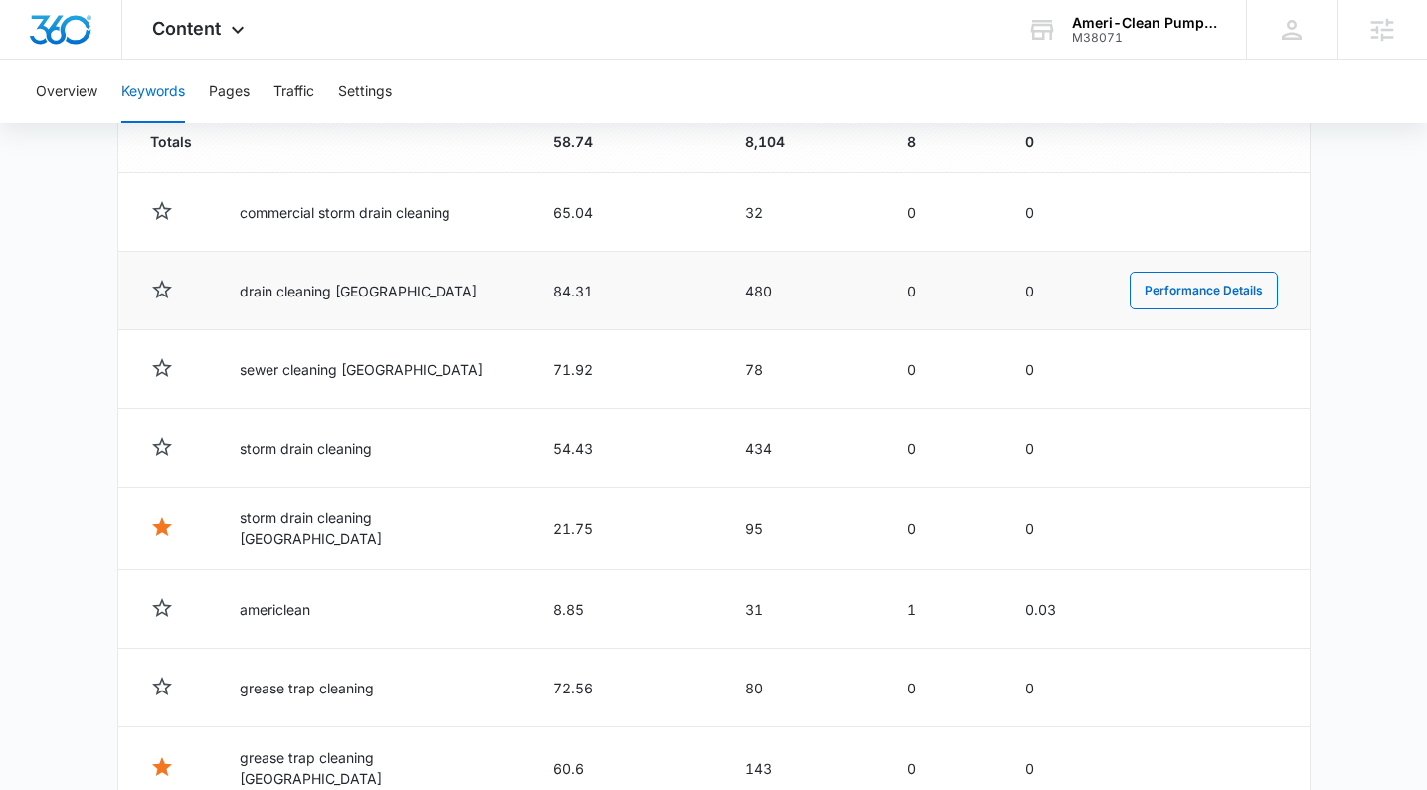
scroll to position [826, 0]
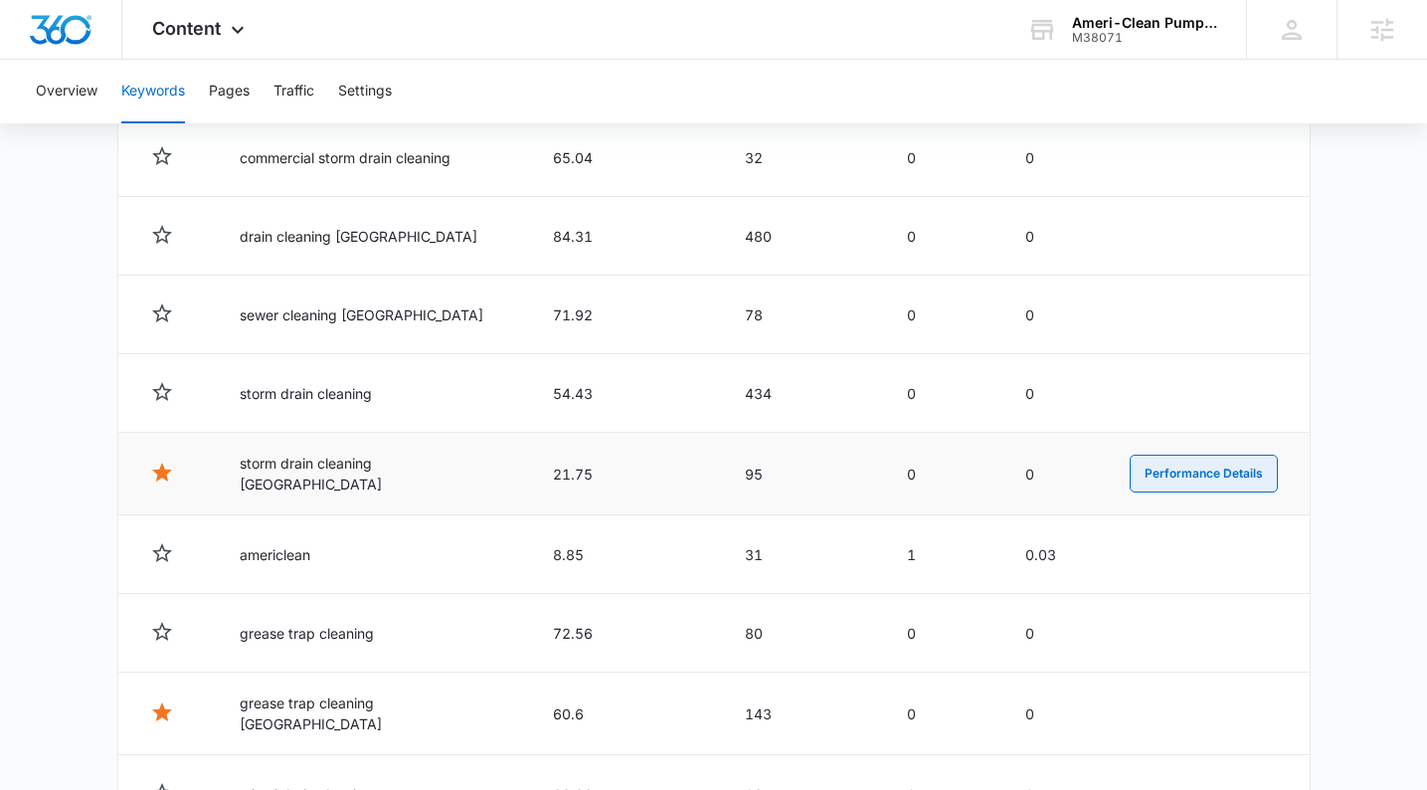
click at [1222, 478] on button "Performance Details" at bounding box center [1204, 474] width 148 height 38
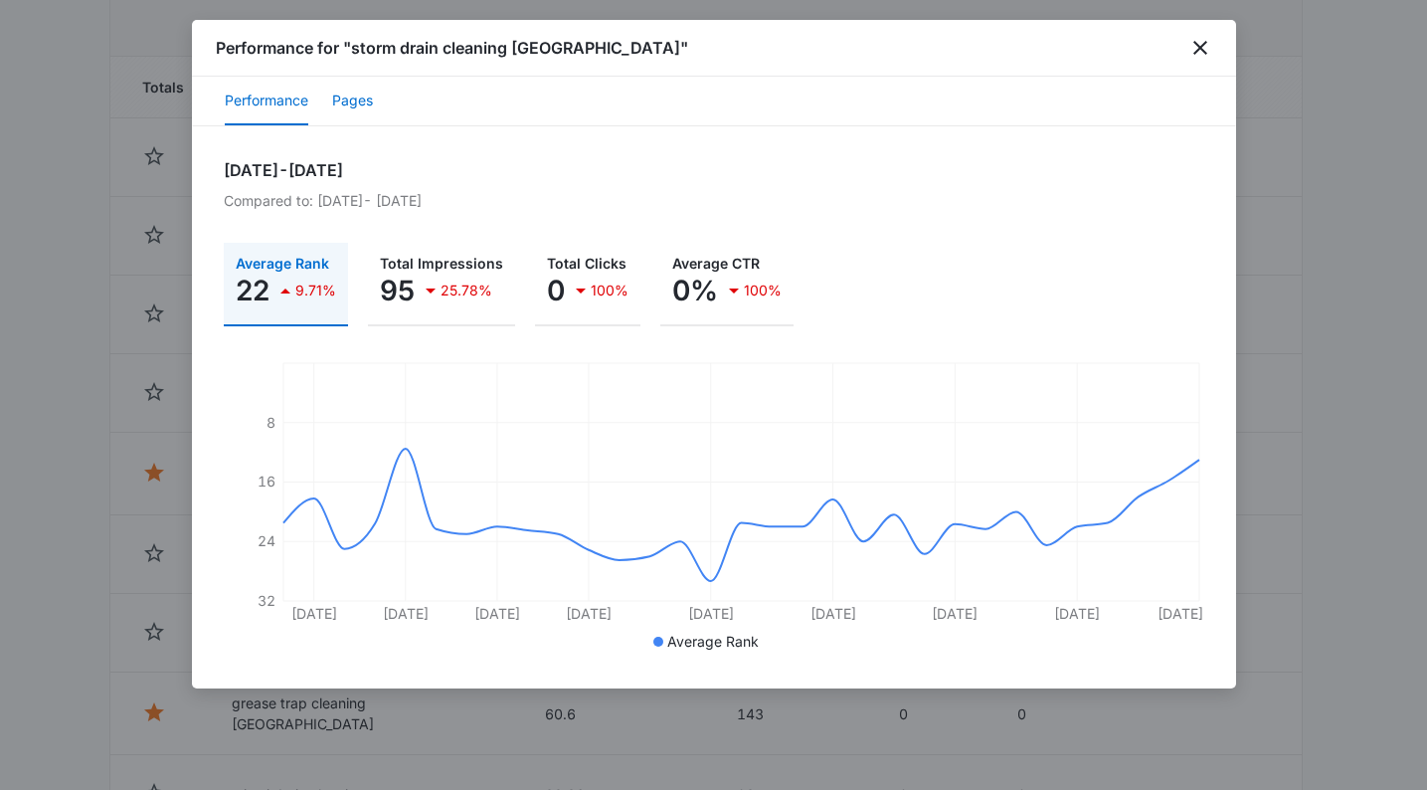
click at [363, 105] on button "Pages" at bounding box center [352, 102] width 41 height 48
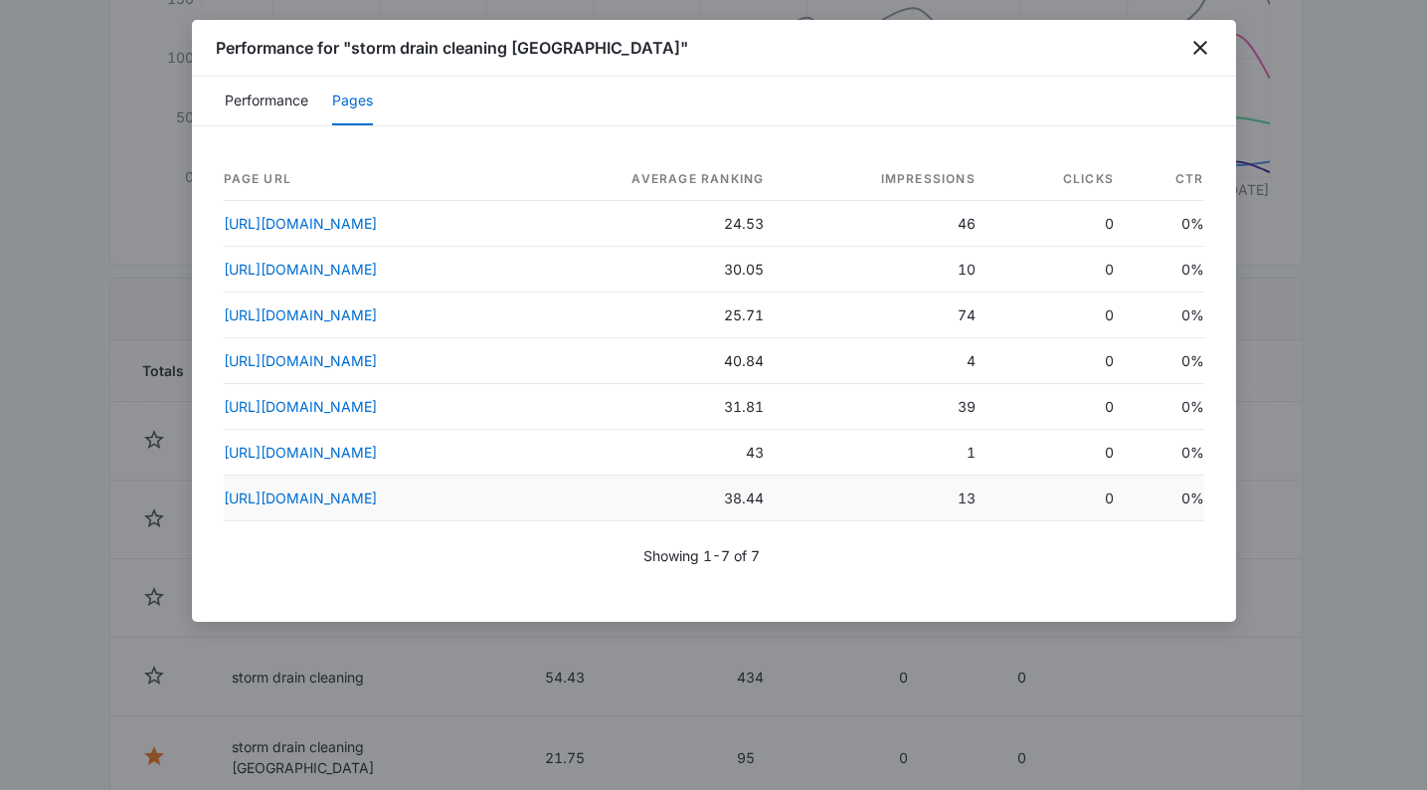
scroll to position [544, 0]
click at [549, 759] on div at bounding box center [713, 395] width 1427 height 790
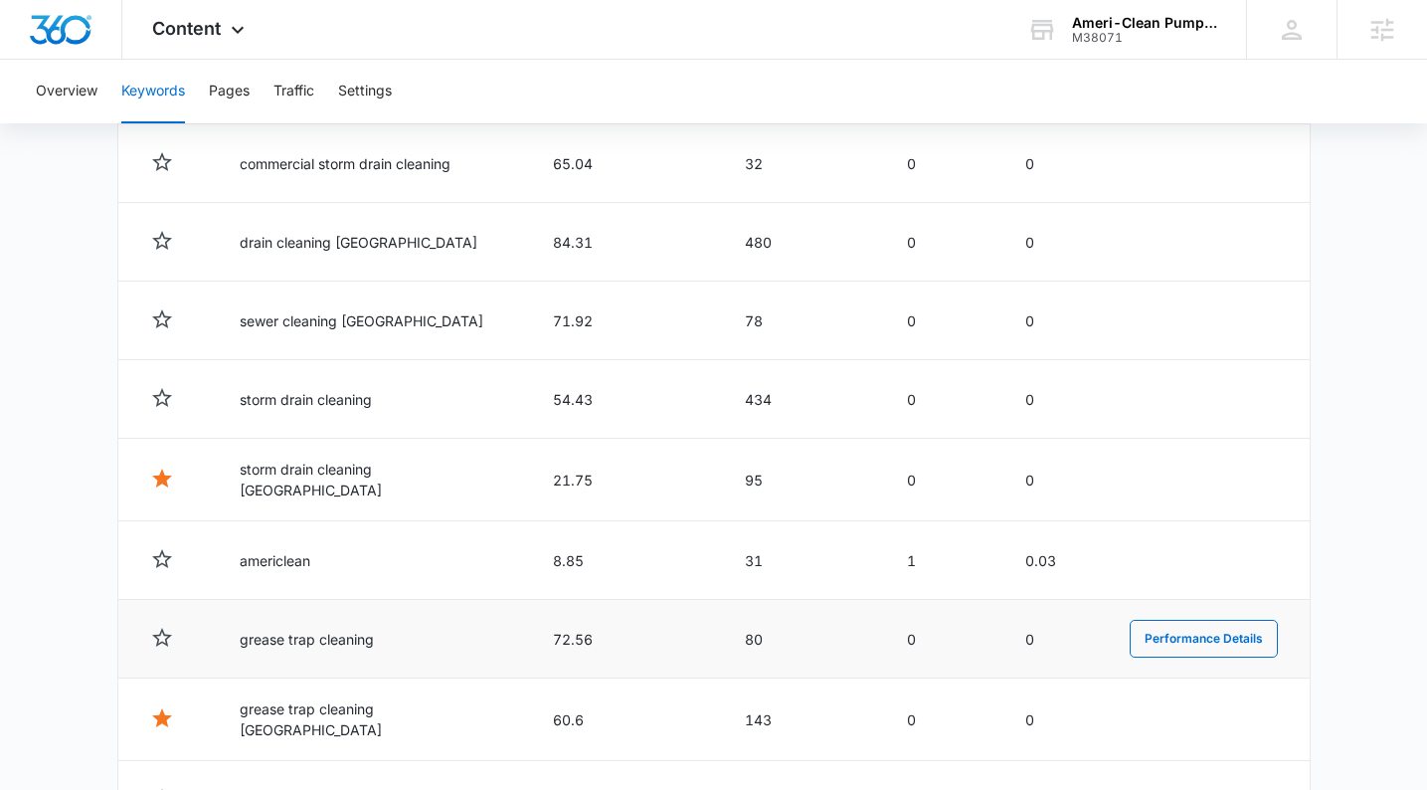
scroll to position [836, 0]
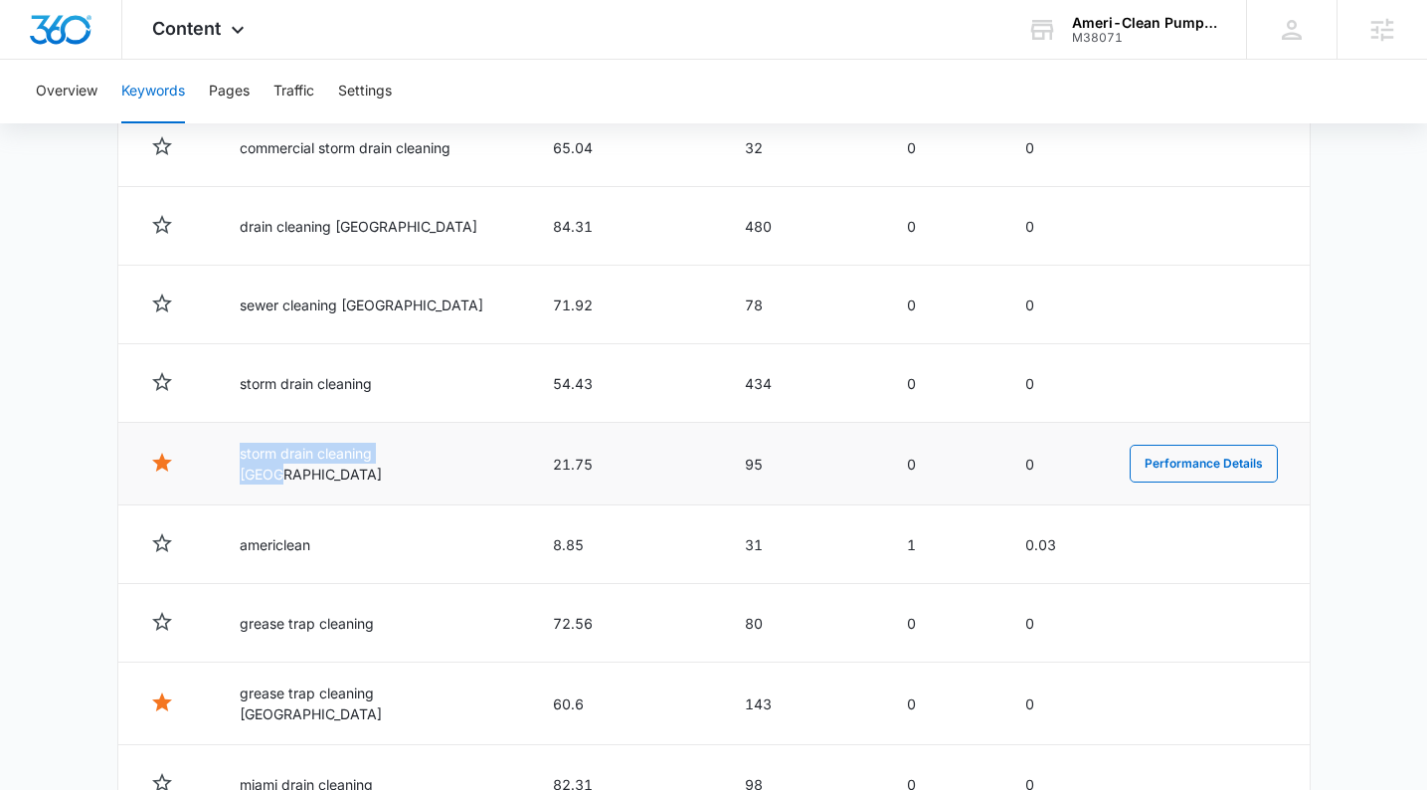
drag, startPoint x: 241, startPoint y: 463, endPoint x: 438, endPoint y: 463, distance: 196.9
click at [438, 463] on td "storm drain cleaning miami" at bounding box center [372, 464] width 313 height 83
drag, startPoint x: 503, startPoint y: 458, endPoint x: 568, endPoint y: 462, distance: 64.8
click at [568, 461] on td "21.75" at bounding box center [625, 464] width 192 height 83
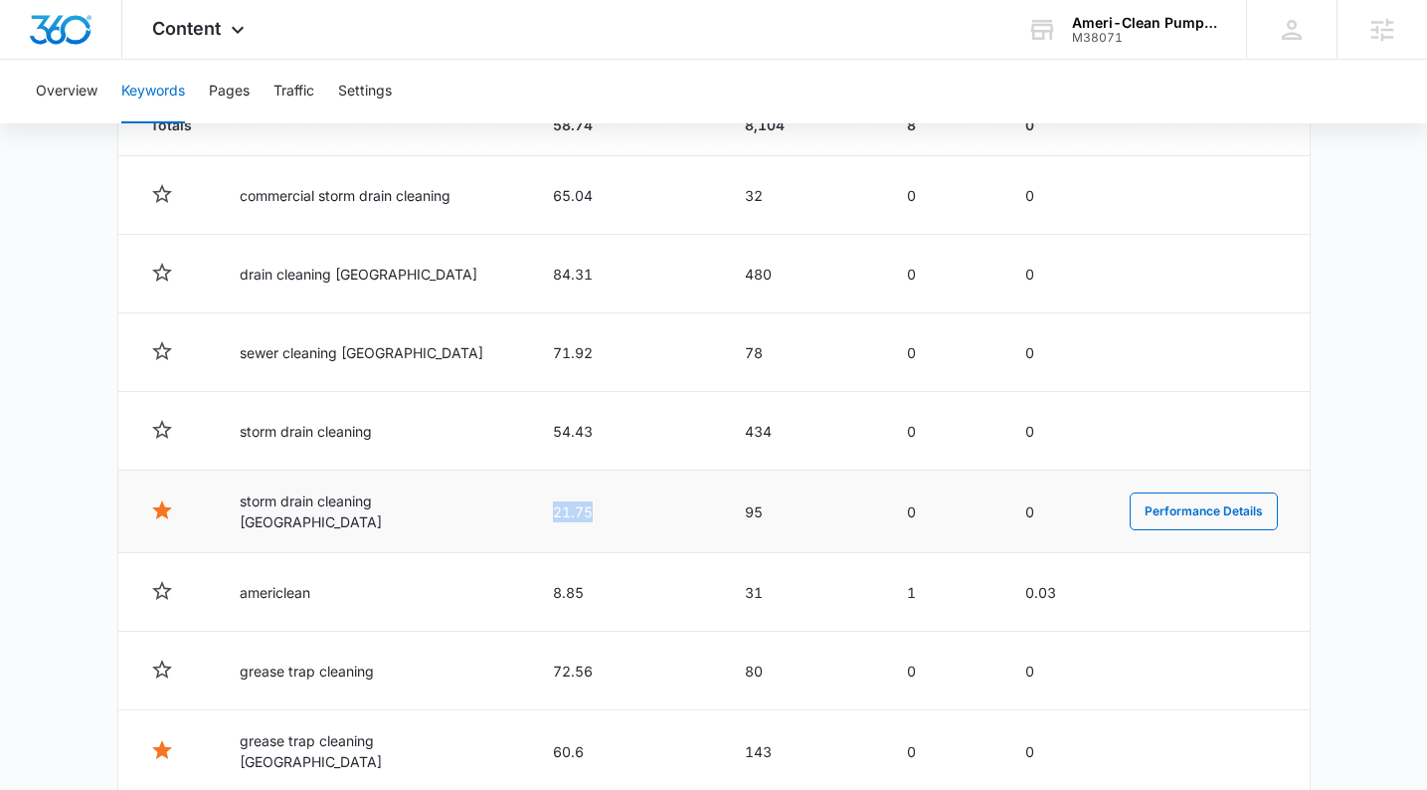
scroll to position [787, 0]
drag, startPoint x: 239, startPoint y: 505, endPoint x: 455, endPoint y: 519, distance: 216.3
click at [454, 520] on td "storm drain cleaning miami" at bounding box center [372, 512] width 313 height 83
copy td "storm drain cleaning miami"
drag, startPoint x: 208, startPoint y: 28, endPoint x: 207, endPoint y: 41, distance: 13.0
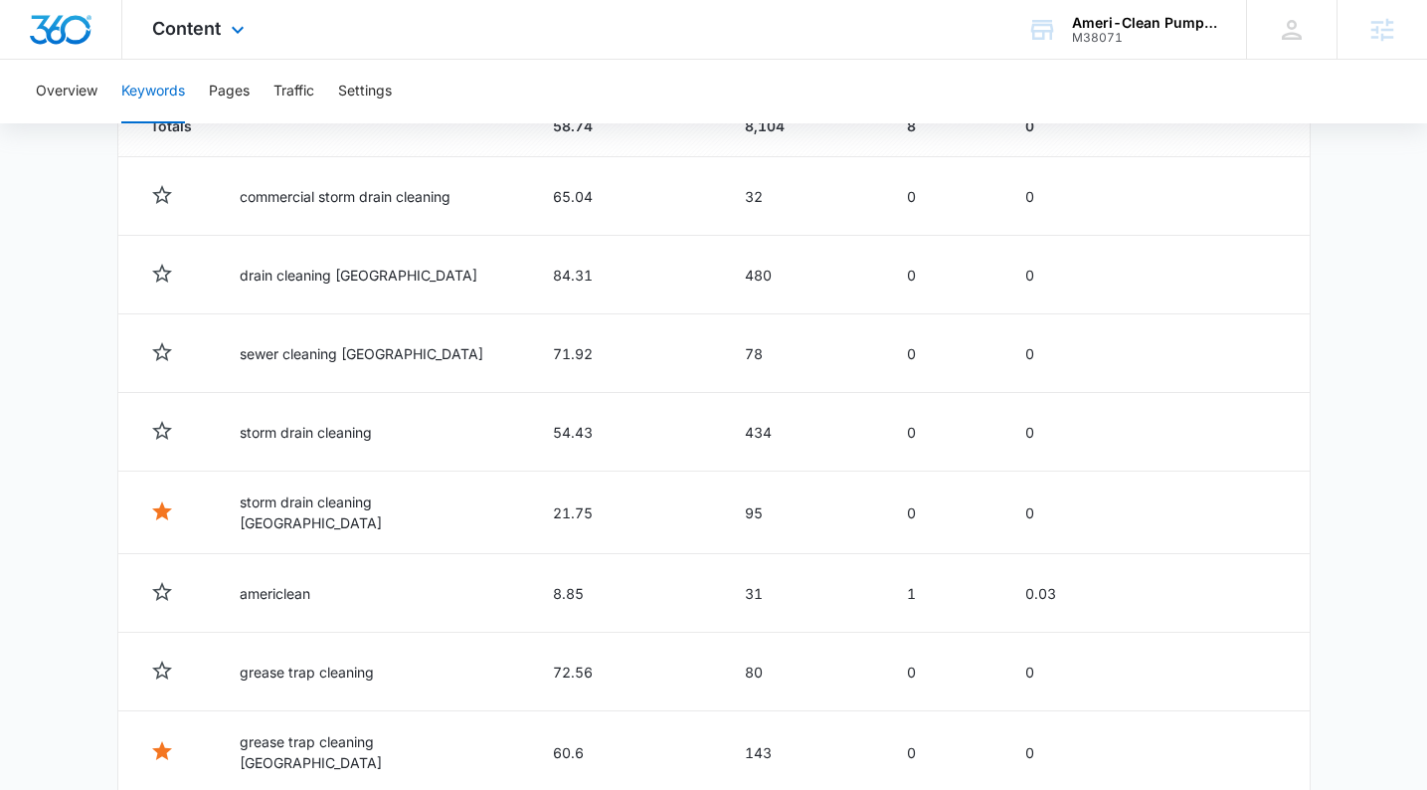
click at [208, 29] on span "Content" at bounding box center [186, 28] width 69 height 21
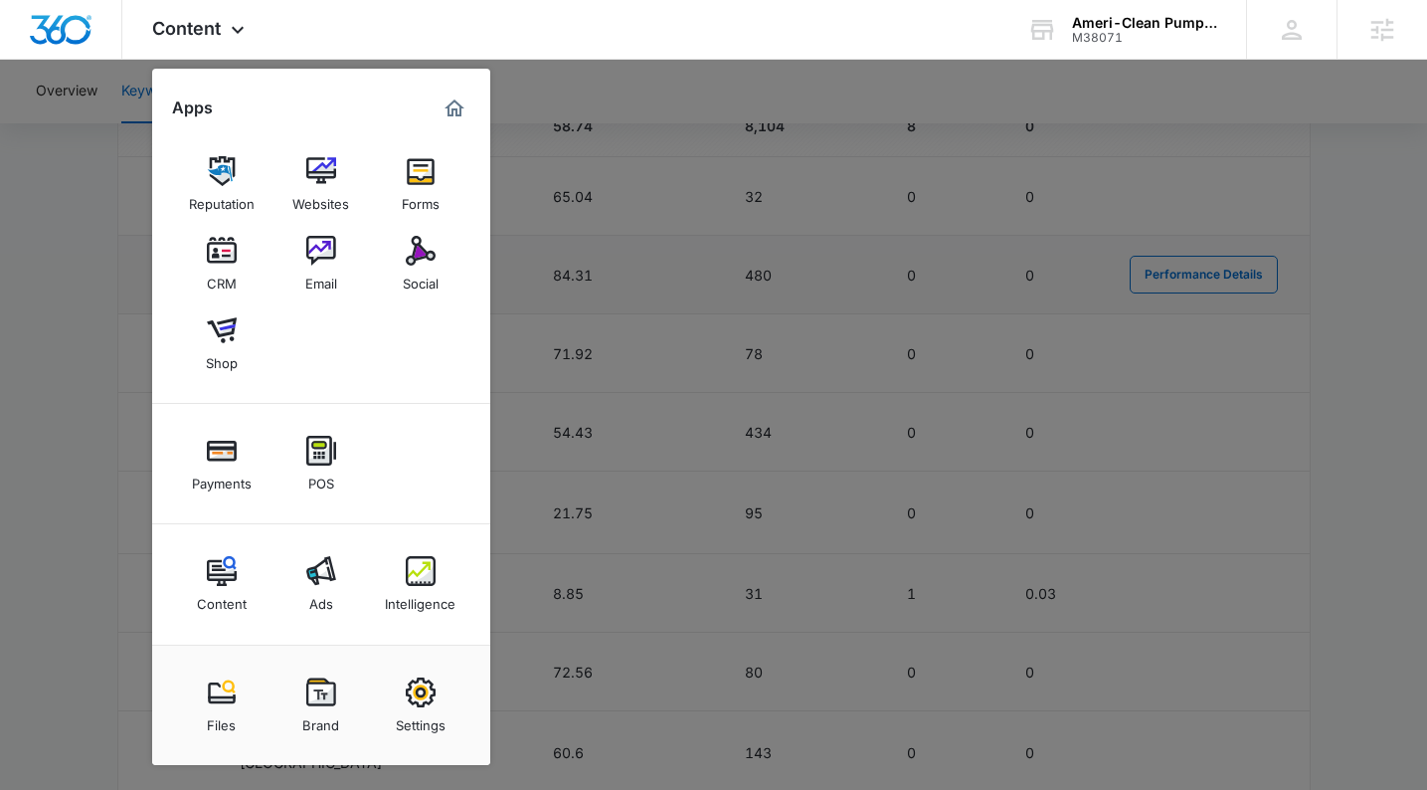
click at [317, 260] on img at bounding box center [321, 251] width 30 height 30
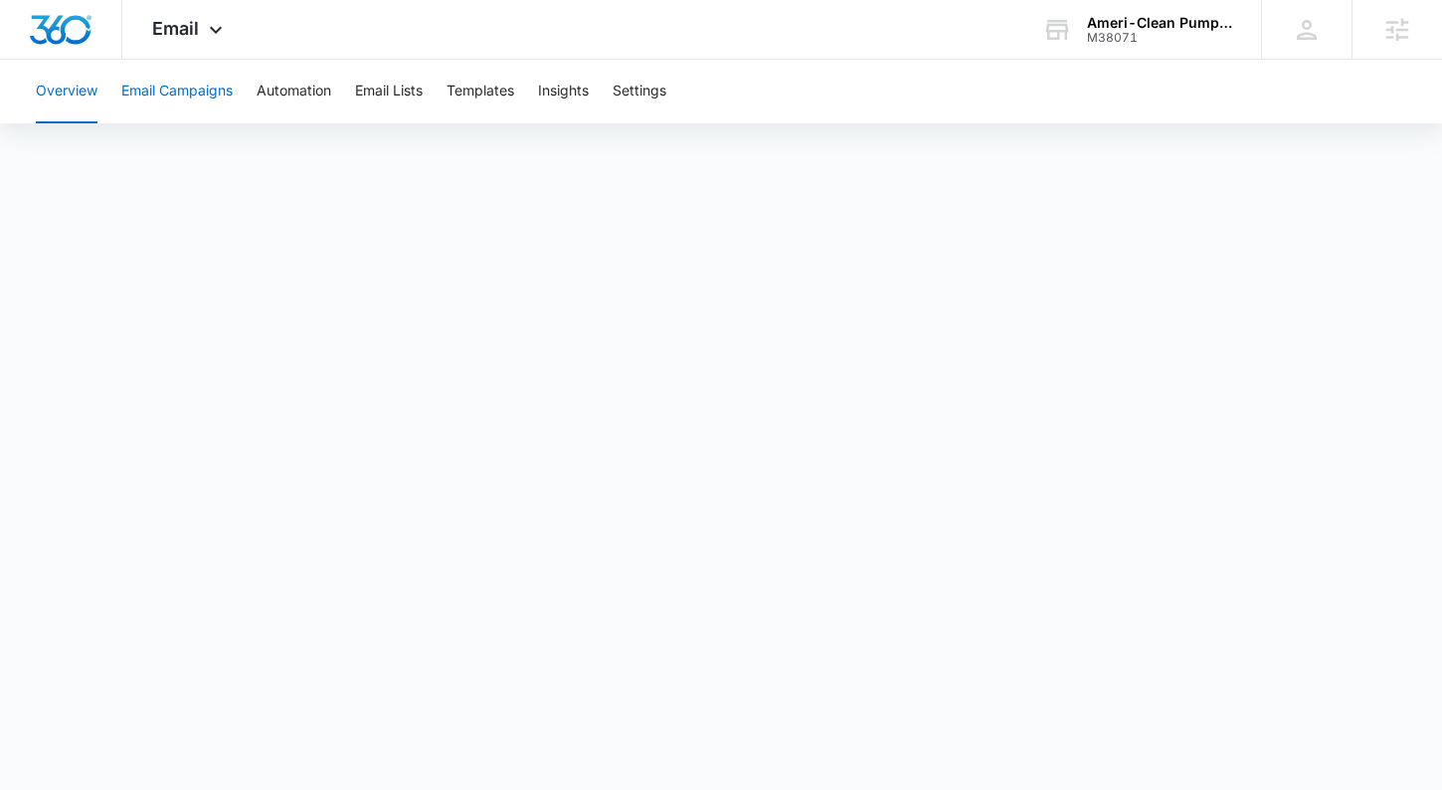
click at [158, 90] on button "Email Campaigns" at bounding box center [176, 92] width 111 height 64
click at [72, 93] on button "Overview" at bounding box center [67, 92] width 62 height 64
click at [165, 91] on button "Email Campaigns" at bounding box center [176, 92] width 111 height 64
click at [80, 89] on button "Overview" at bounding box center [67, 92] width 62 height 64
click at [180, 18] on span "Email" at bounding box center [175, 28] width 47 height 21
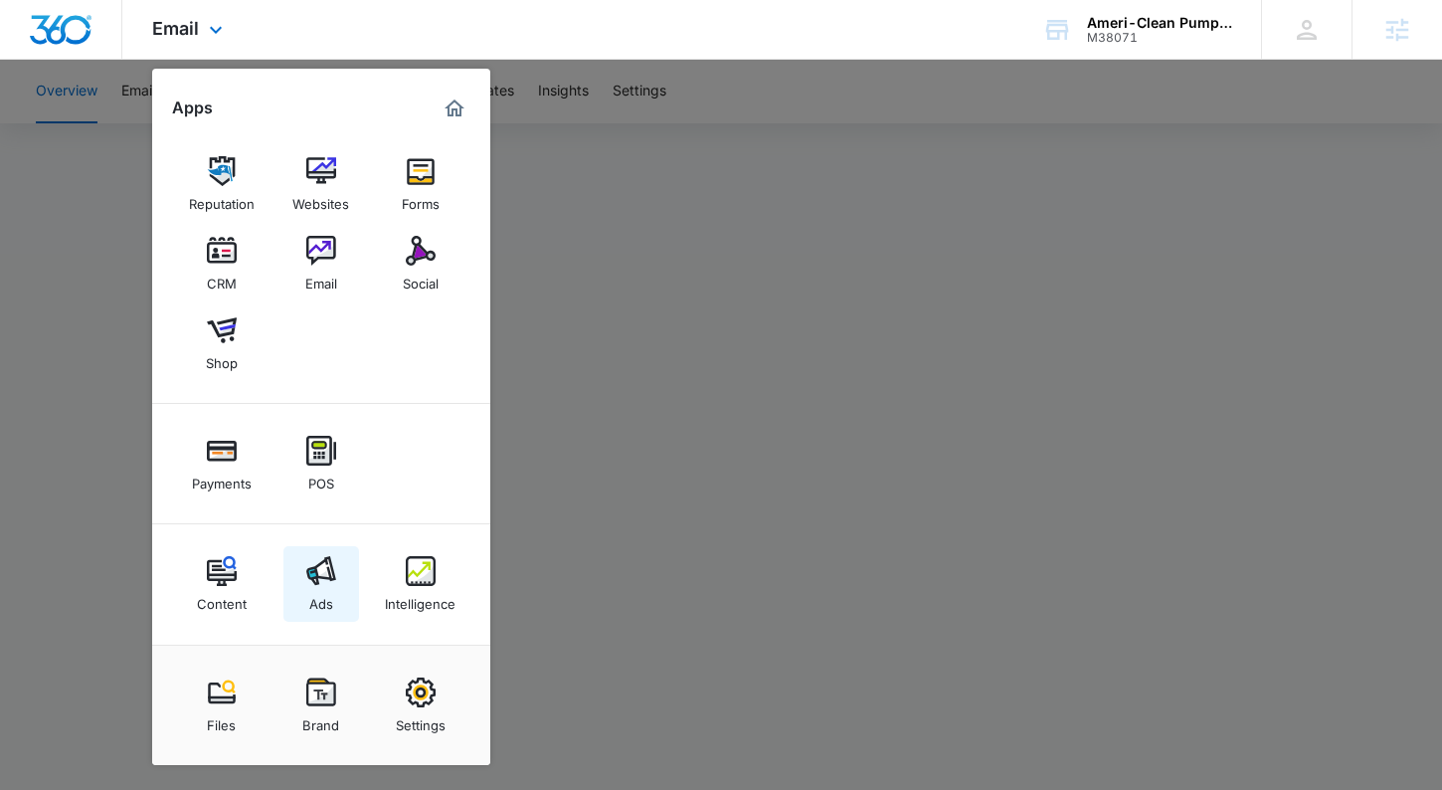
click at [324, 569] on img at bounding box center [321, 571] width 30 height 30
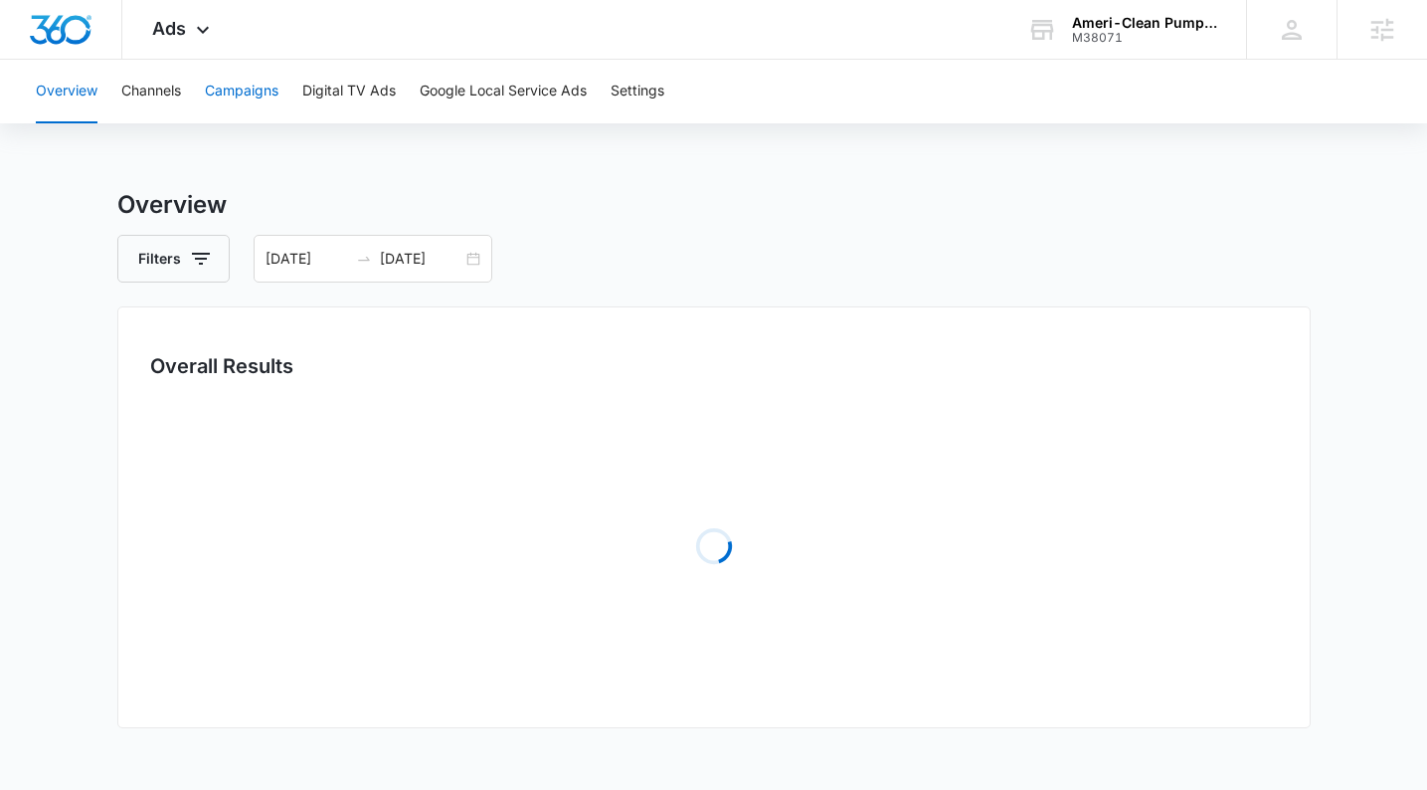
click at [265, 89] on button "Campaigns" at bounding box center [242, 92] width 74 height 64
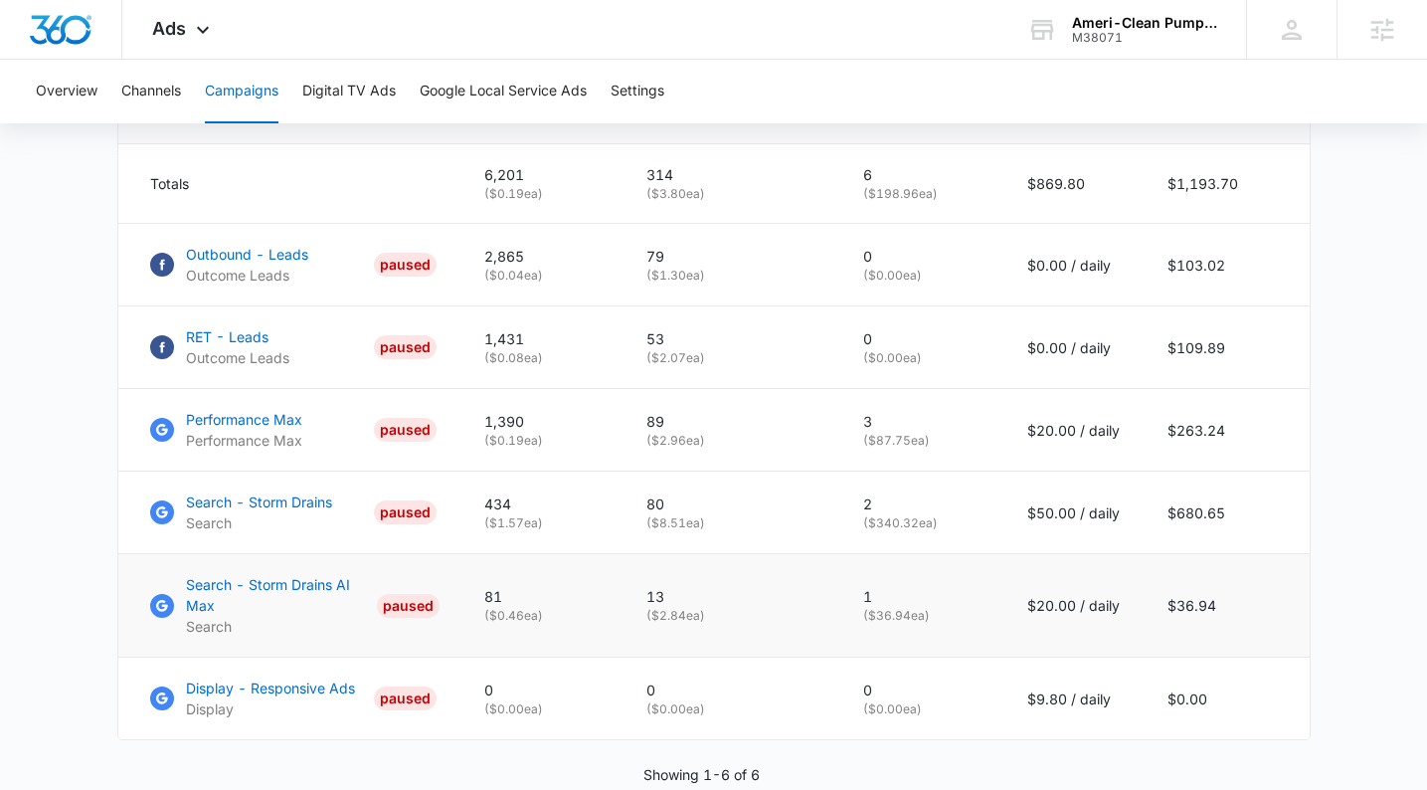
scroll to position [889, 0]
drag, startPoint x: 1164, startPoint y: 617, endPoint x: 1248, endPoint y: 619, distance: 84.6
click at [1248, 619] on td "$36.94" at bounding box center [1227, 605] width 166 height 103
click at [1340, 632] on main "Campaigns Filters 07/28/2025 08/27/2025 Overall Results Impressions 6.2k 36.98%…" at bounding box center [713, 89] width 1427 height 1583
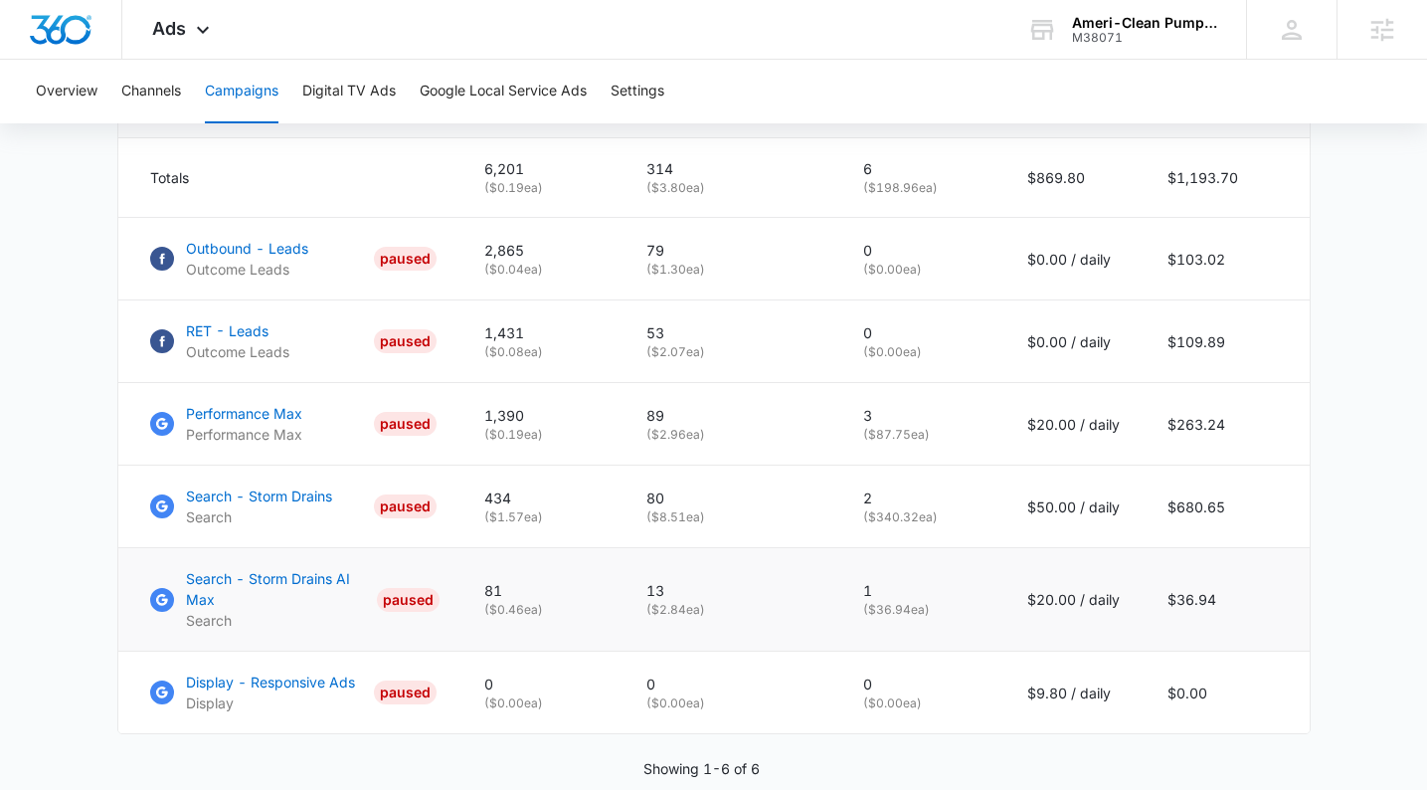
scroll to position [910, 0]
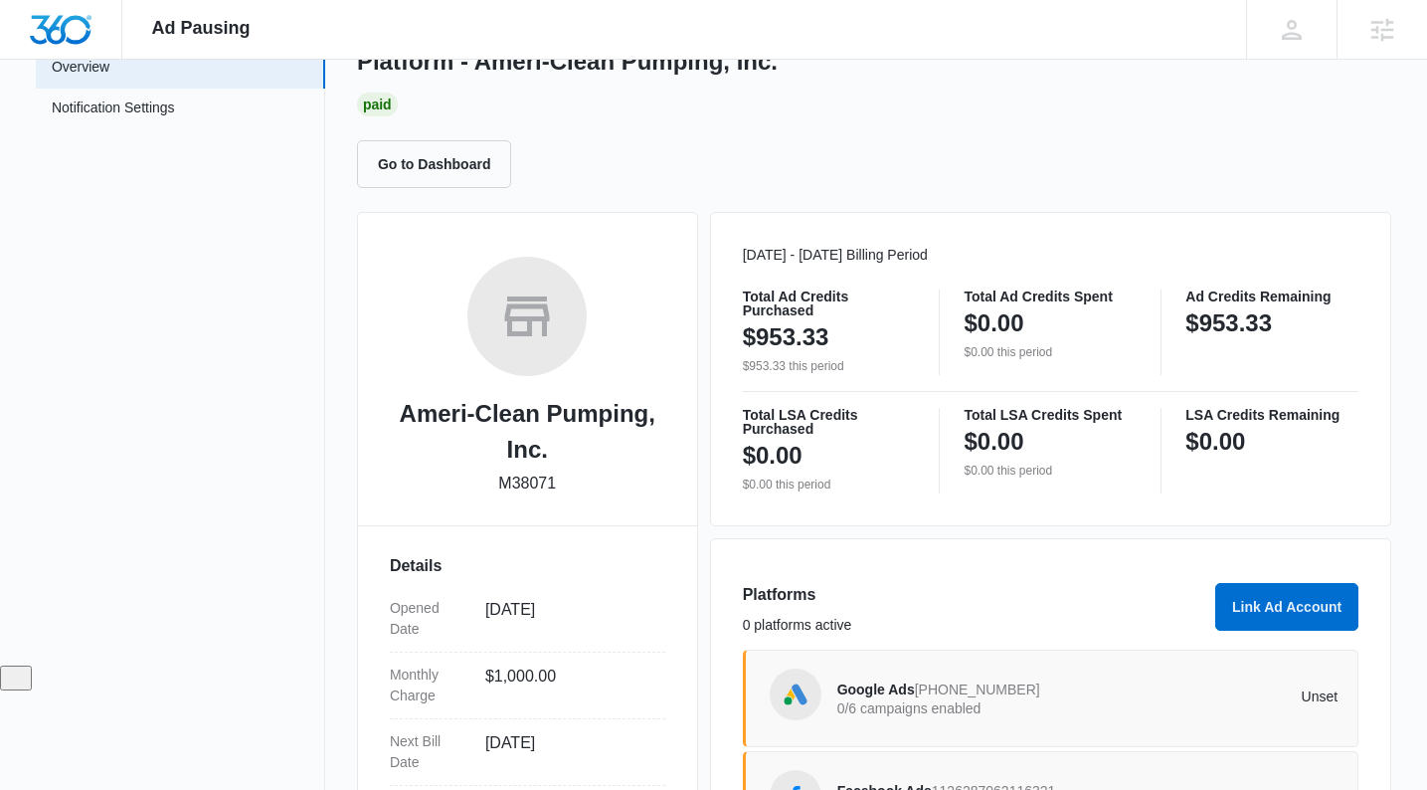
scroll to position [435, 0]
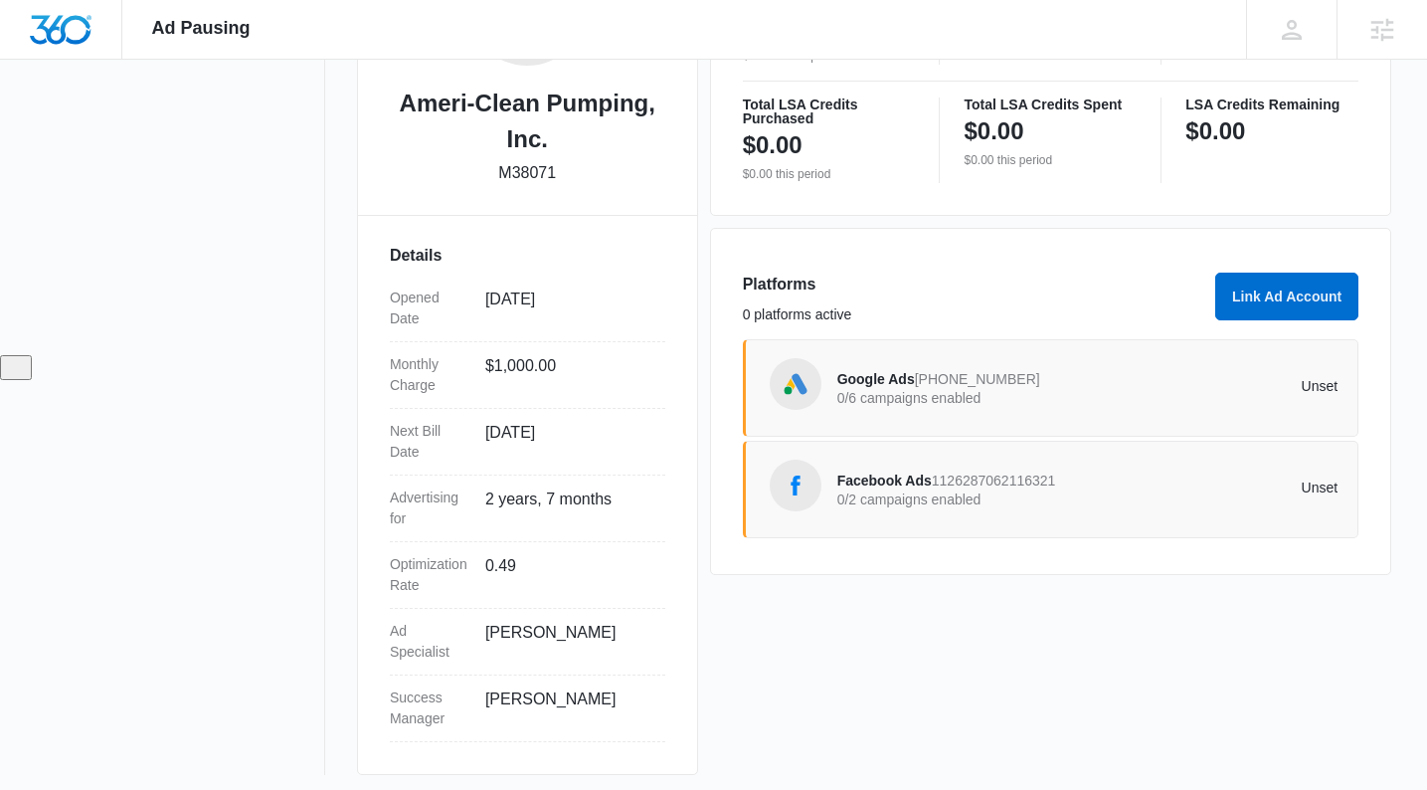
click at [1046, 391] on p "0/6 campaigns enabled" at bounding box center [963, 398] width 251 height 14
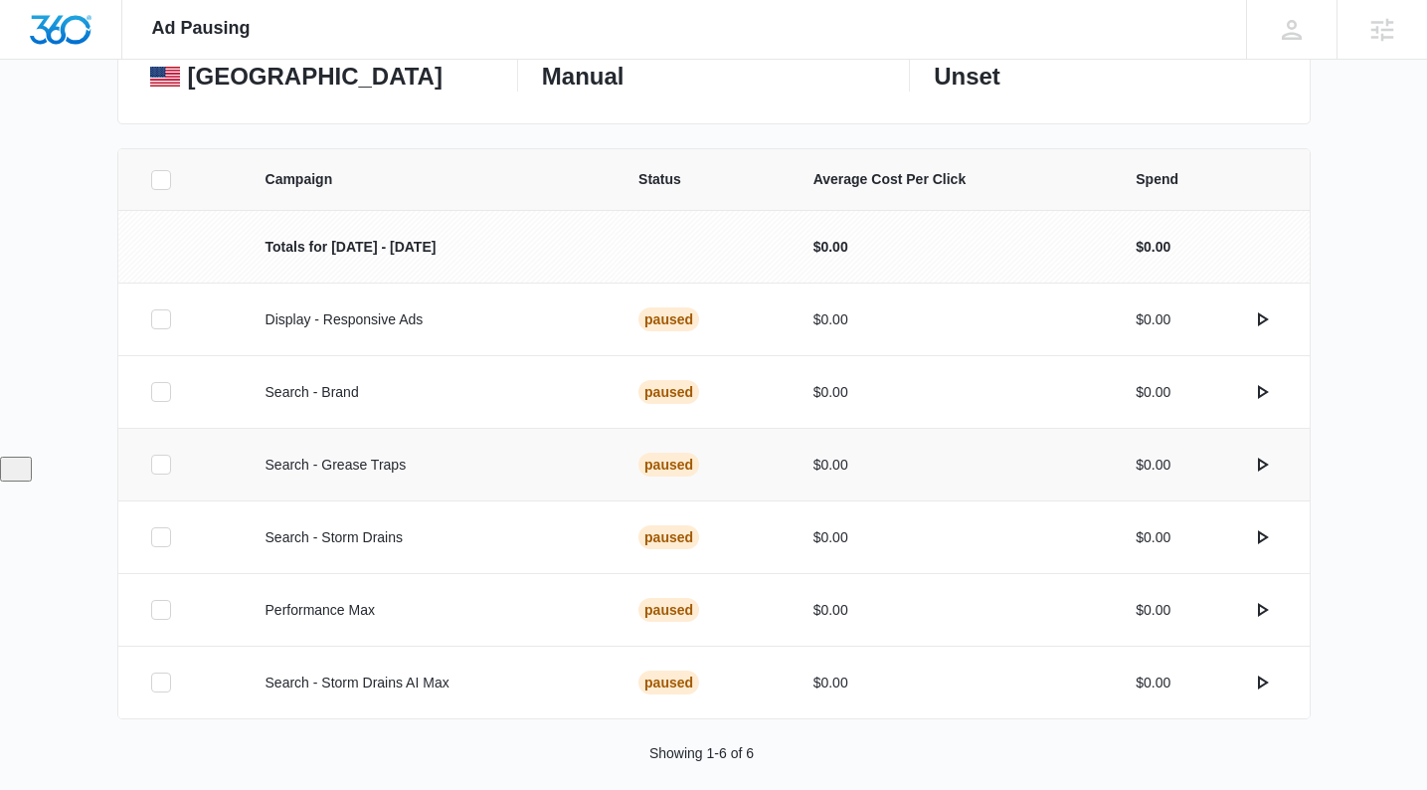
scroll to position [344, 0]
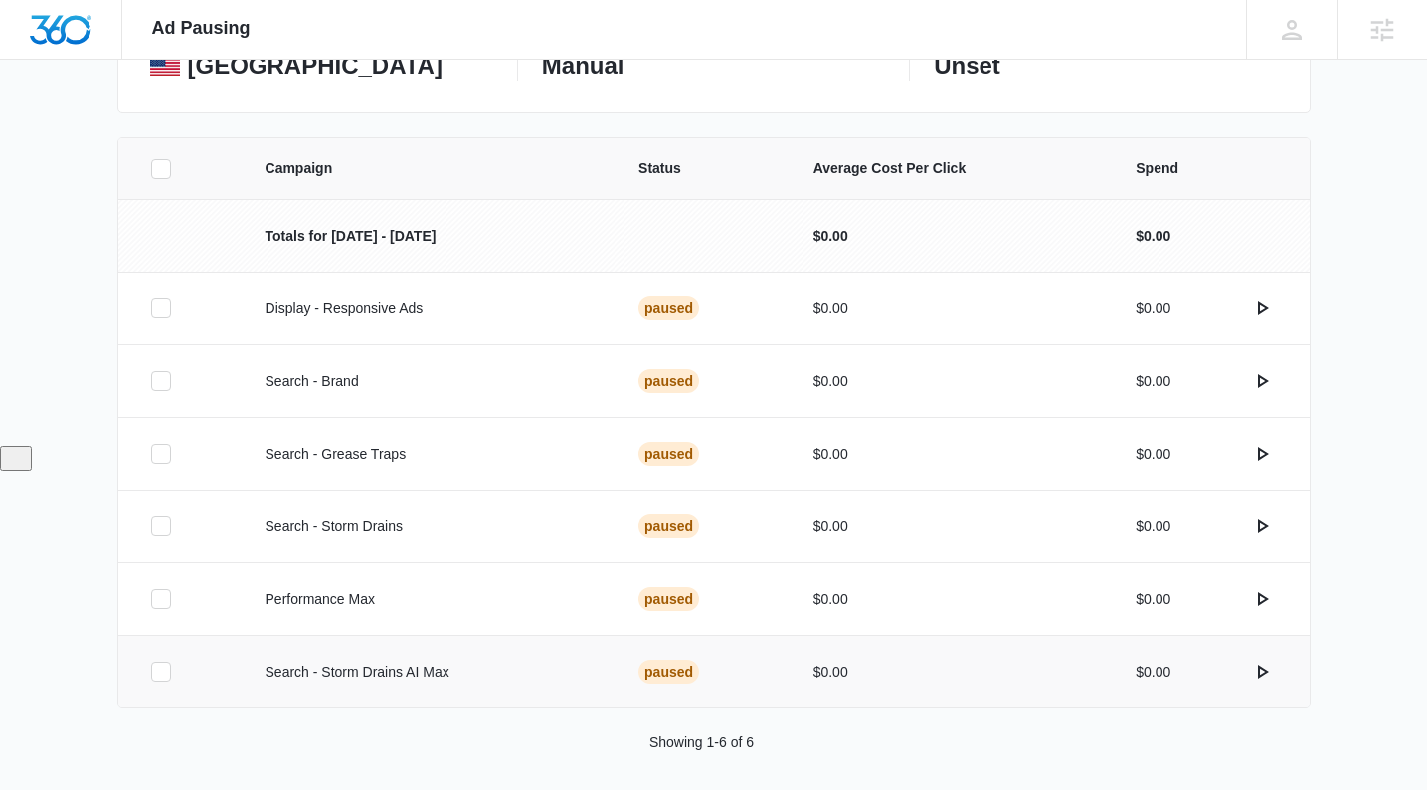
drag, startPoint x: 154, startPoint y: 668, endPoint x: 156, endPoint y: 639, distance: 29.9
click at [154, 668] on icon at bounding box center [161, 671] width 18 height 18
click at [151, 671] on input "checkbox" at bounding box center [150, 671] width 1 height 1
click at [161, 520] on icon at bounding box center [161, 526] width 18 height 18
click at [151, 526] on input "checkbox" at bounding box center [150, 526] width 1 height 1
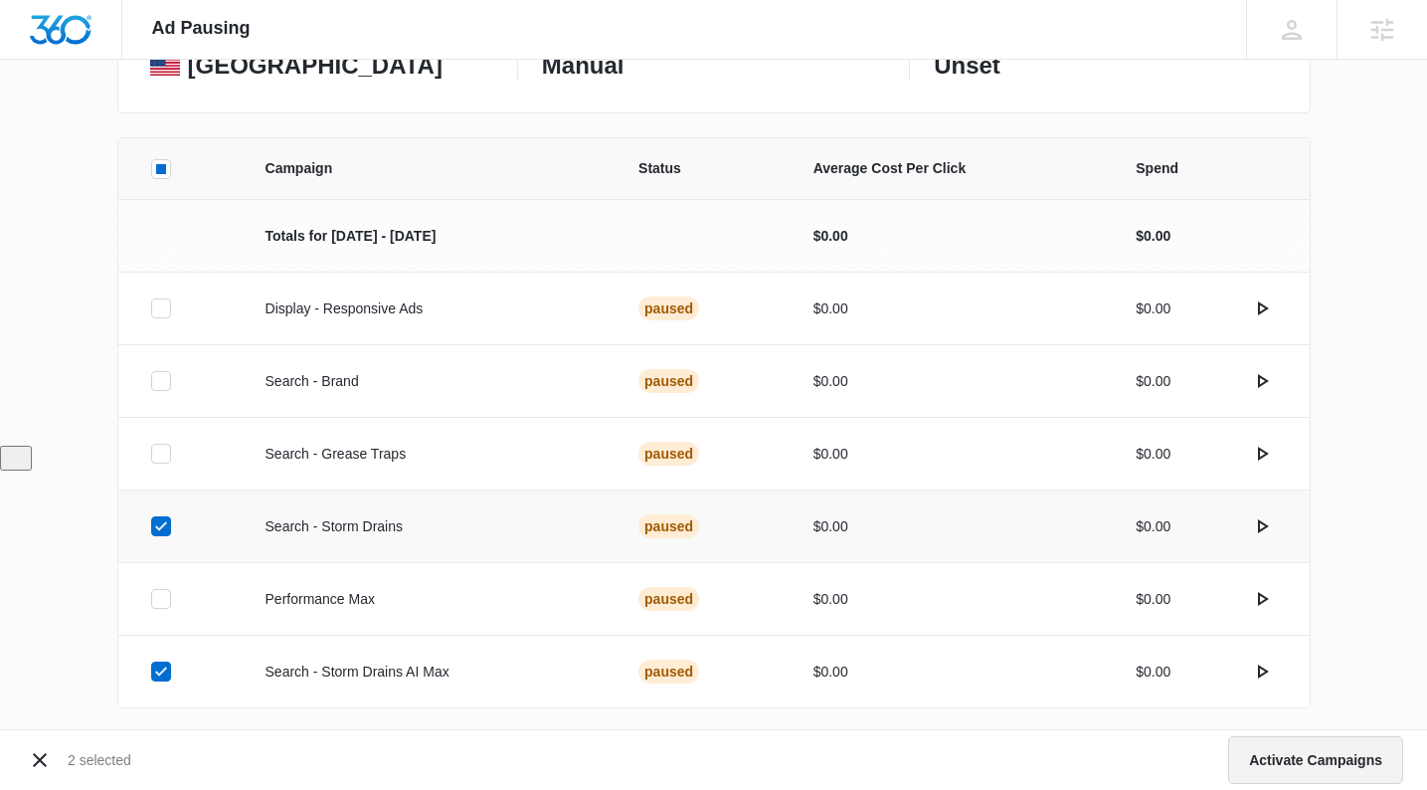
click at [1297, 756] on button "Activate Campaigns" at bounding box center [1315, 760] width 175 height 48
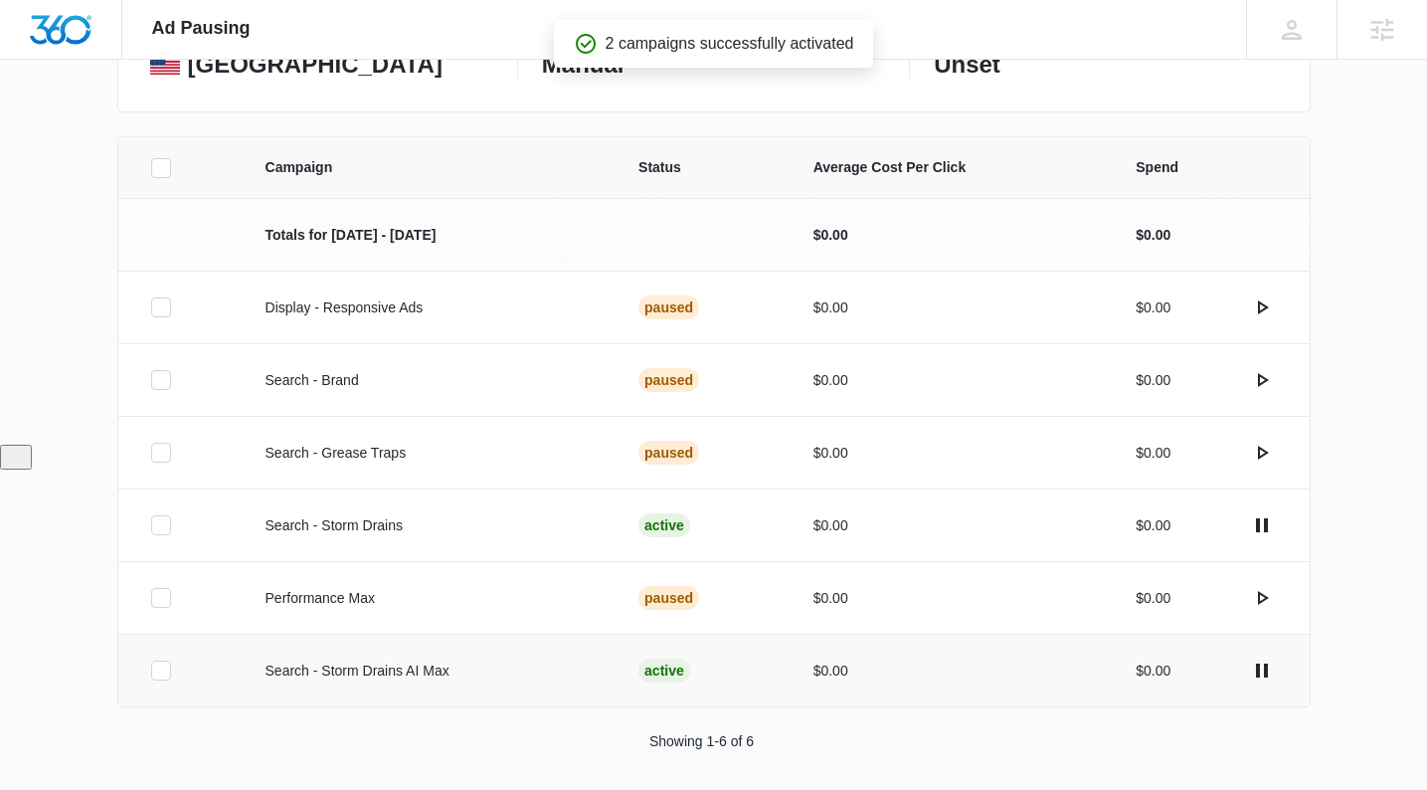
scroll to position [355, 0]
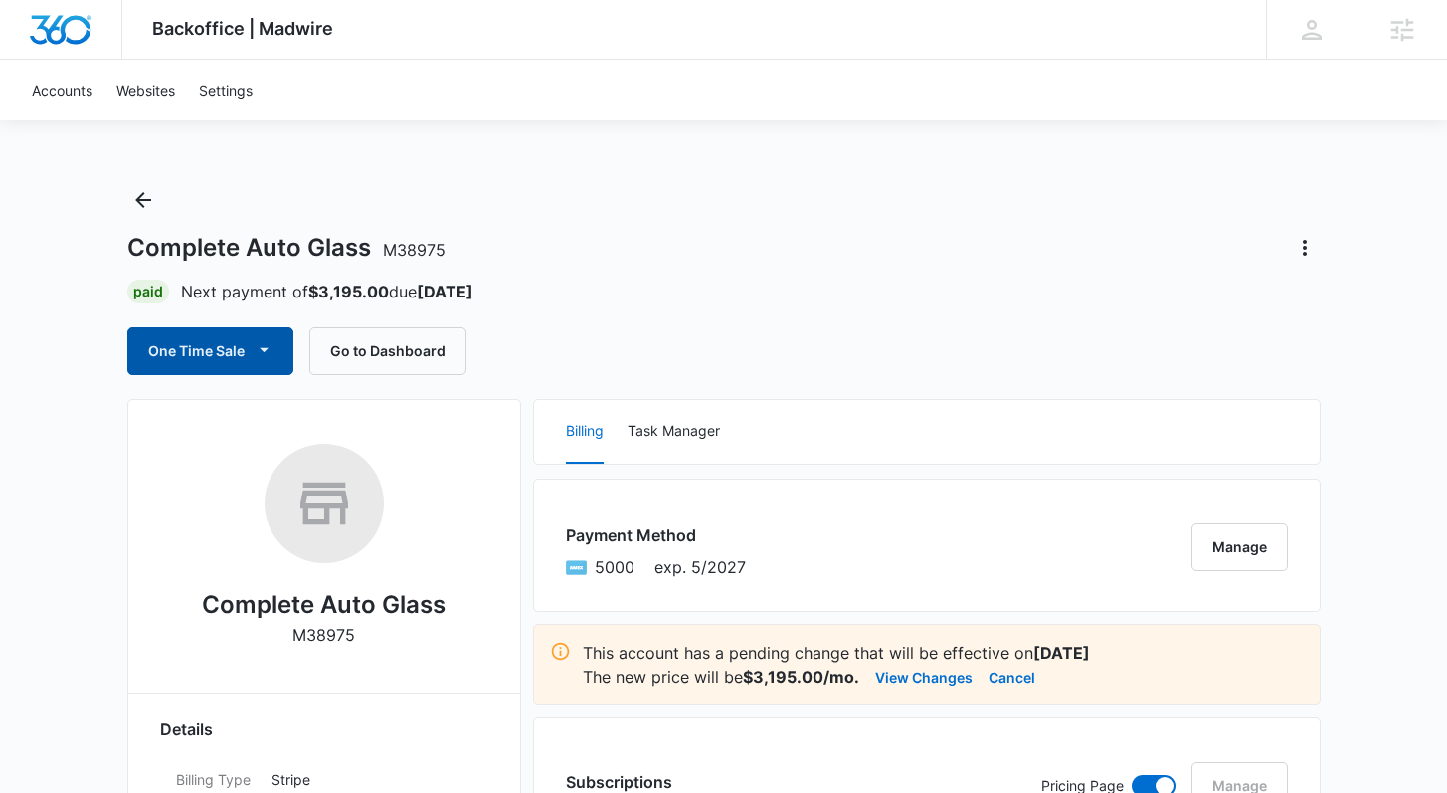
click at [198, 340] on button "One Time Sale" at bounding box center [210, 351] width 166 height 48
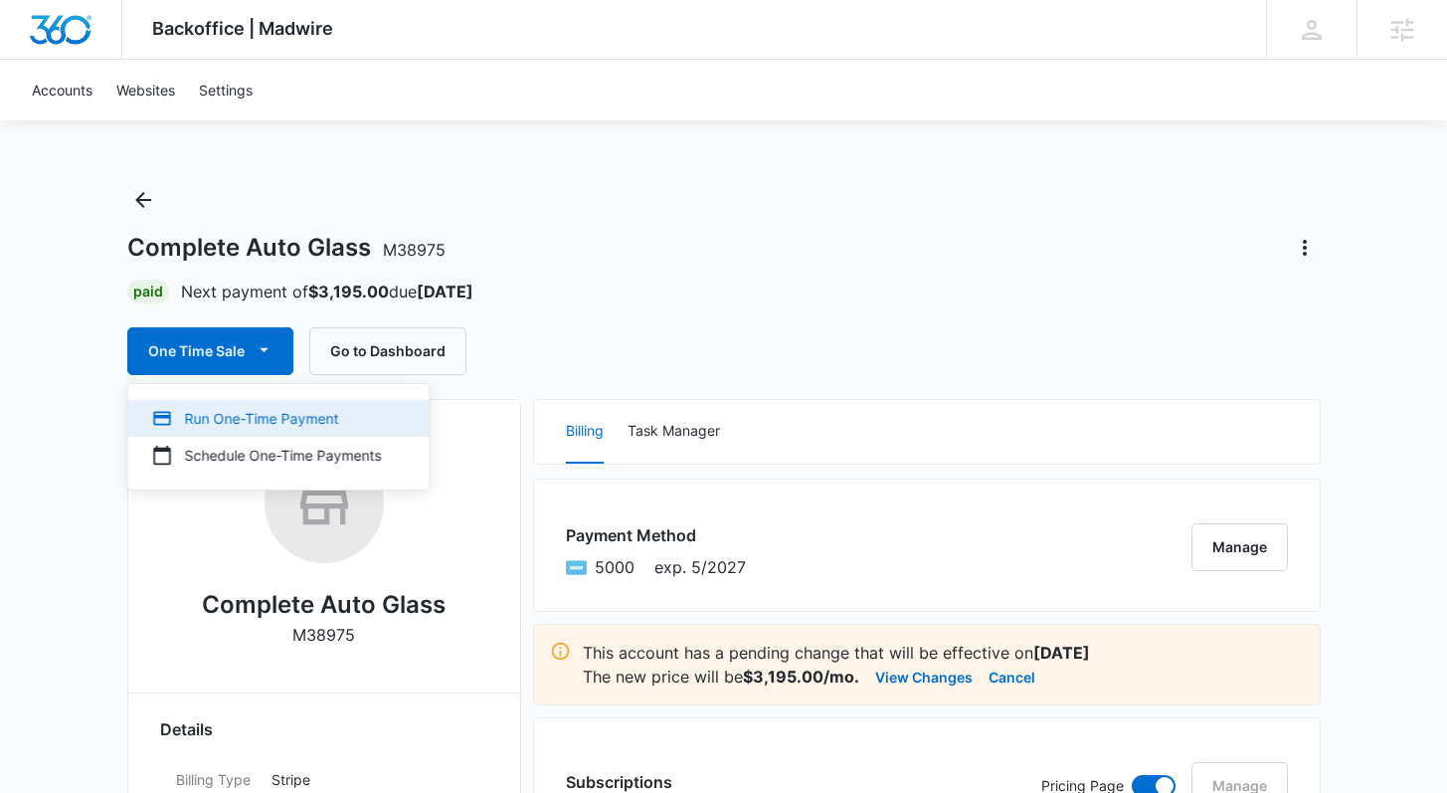
click at [322, 424] on div "Run One-Time Payment" at bounding box center [267, 418] width 230 height 21
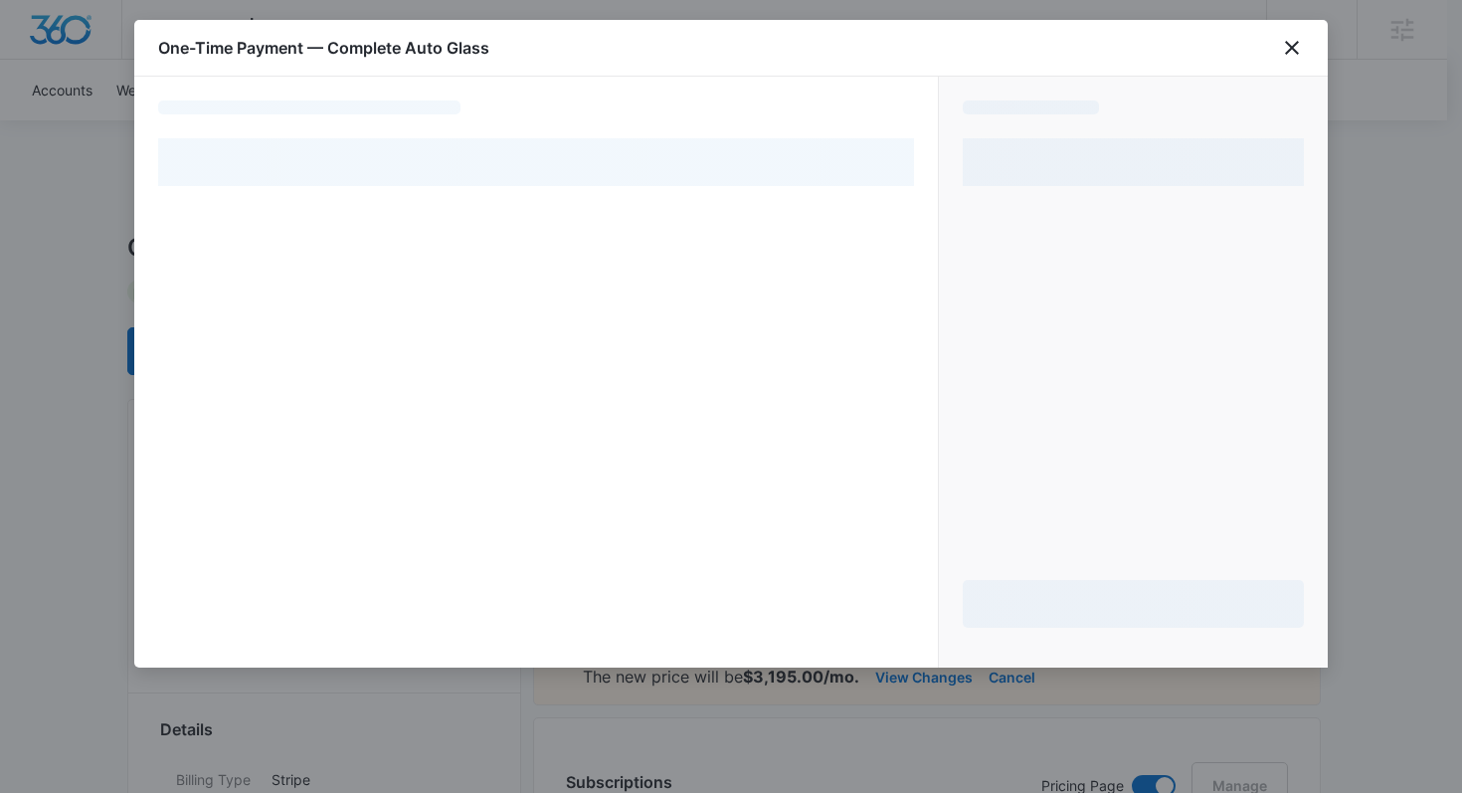
select select "card_1NxEp2A4n8RTgNjUBlw54WGq"
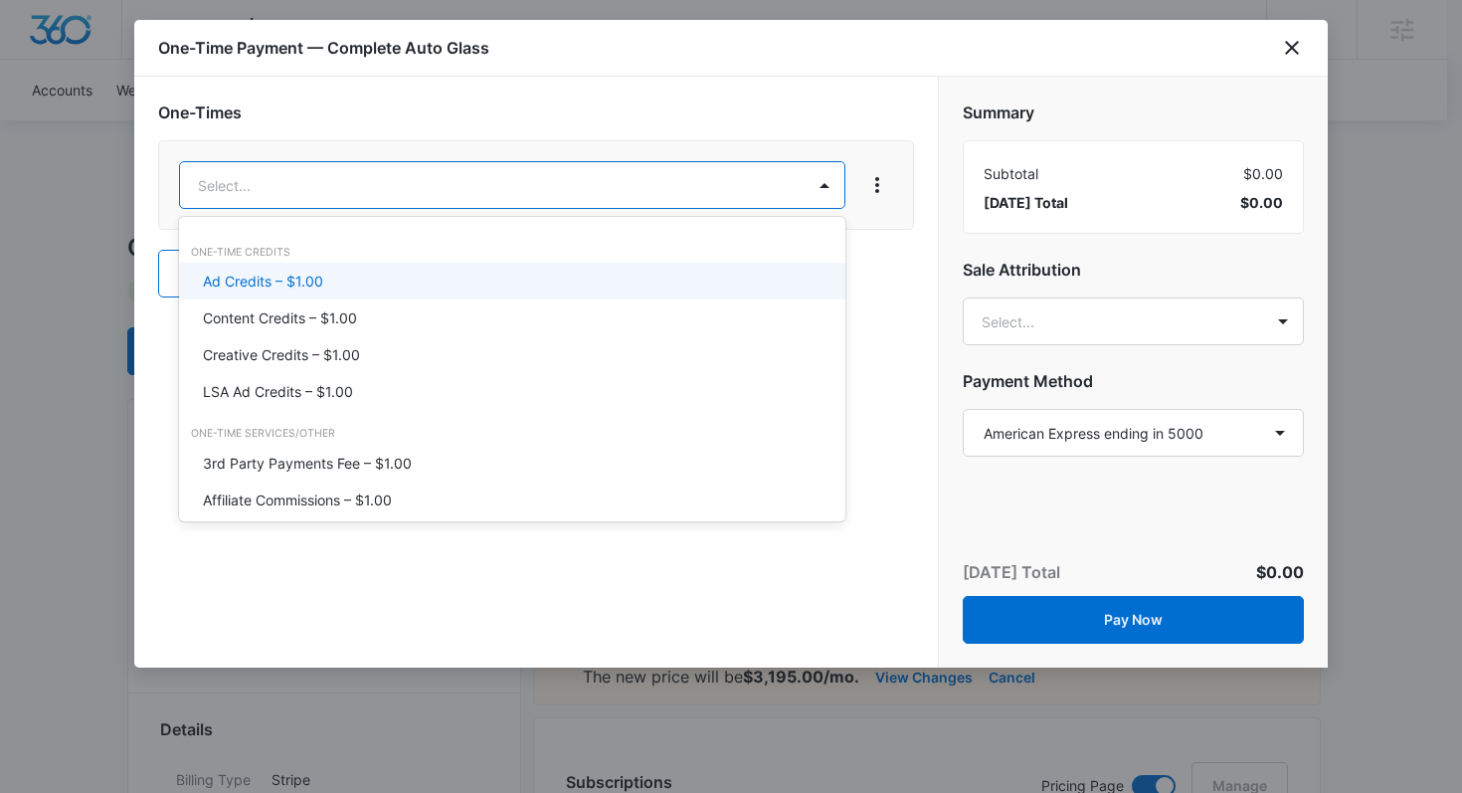
click at [404, 272] on div "Ad Credits – $1.00" at bounding box center [510, 281] width 615 height 21
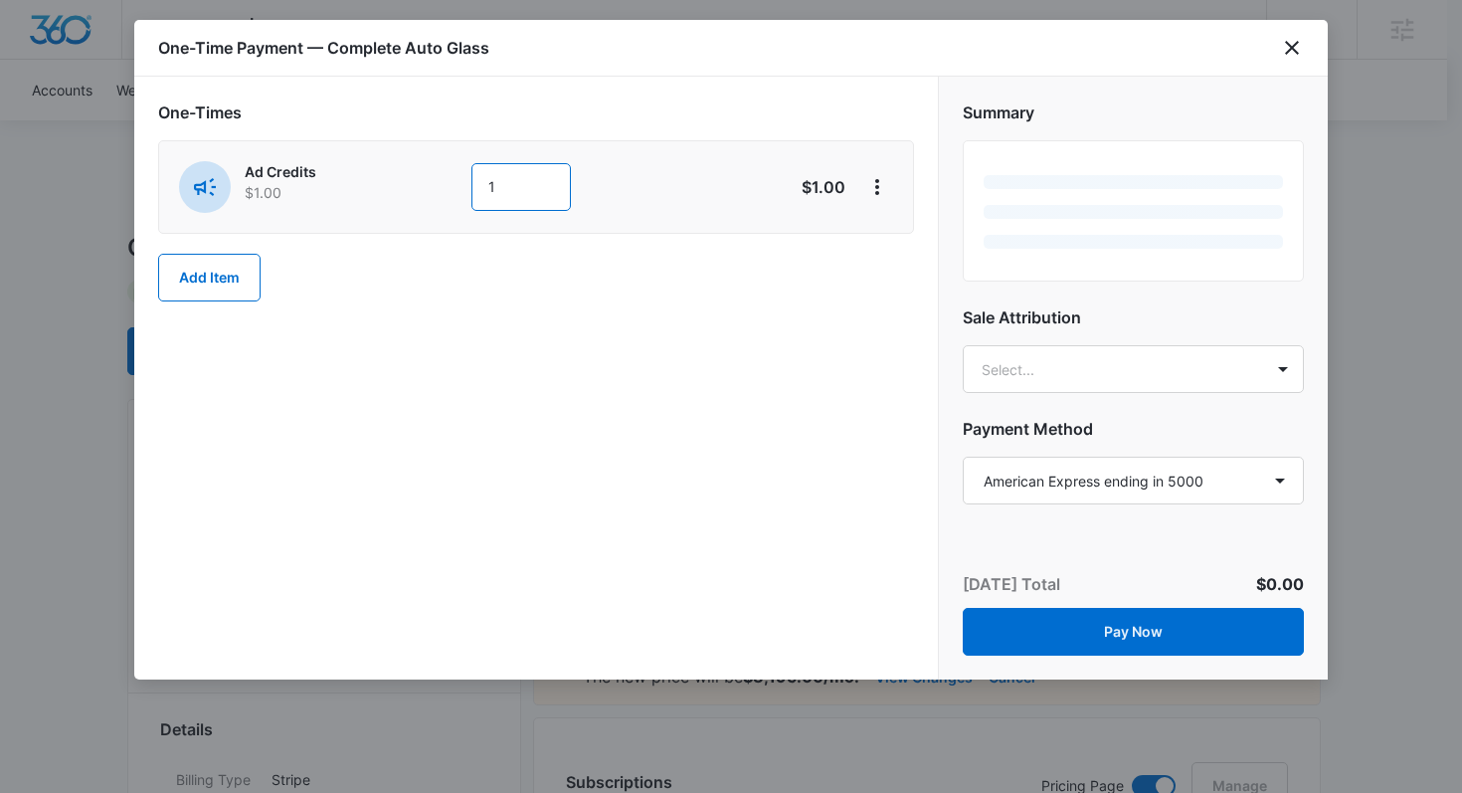
drag, startPoint x: 499, startPoint y: 188, endPoint x: 467, endPoint y: 193, distance: 32.2
click at [467, 194] on div "Ad Credits $1.00 1" at bounding box center [465, 187] width 573 height 52
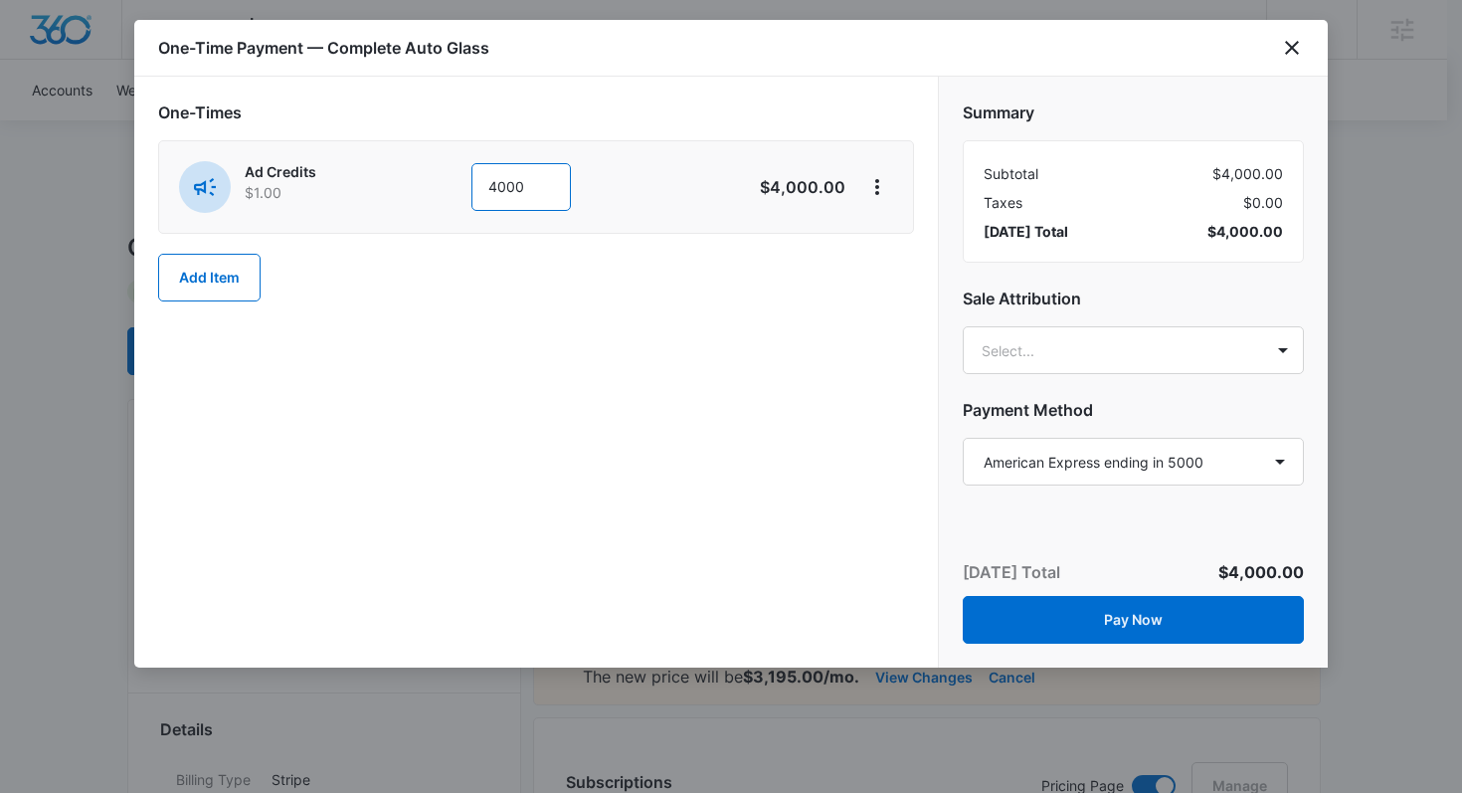
drag, startPoint x: 517, startPoint y: 187, endPoint x: 388, endPoint y: 189, distance: 129.3
click at [388, 190] on div "Ad Credits $1.00 4000" at bounding box center [465, 187] width 573 height 52
type input "4000"
drag, startPoint x: 690, startPoint y: 348, endPoint x: 880, endPoint y: 369, distance: 191.1
click at [700, 349] on div "One-Times Ad Credits $1.00 4000 $4,000.00 Add Item" at bounding box center [536, 372] width 804 height 591
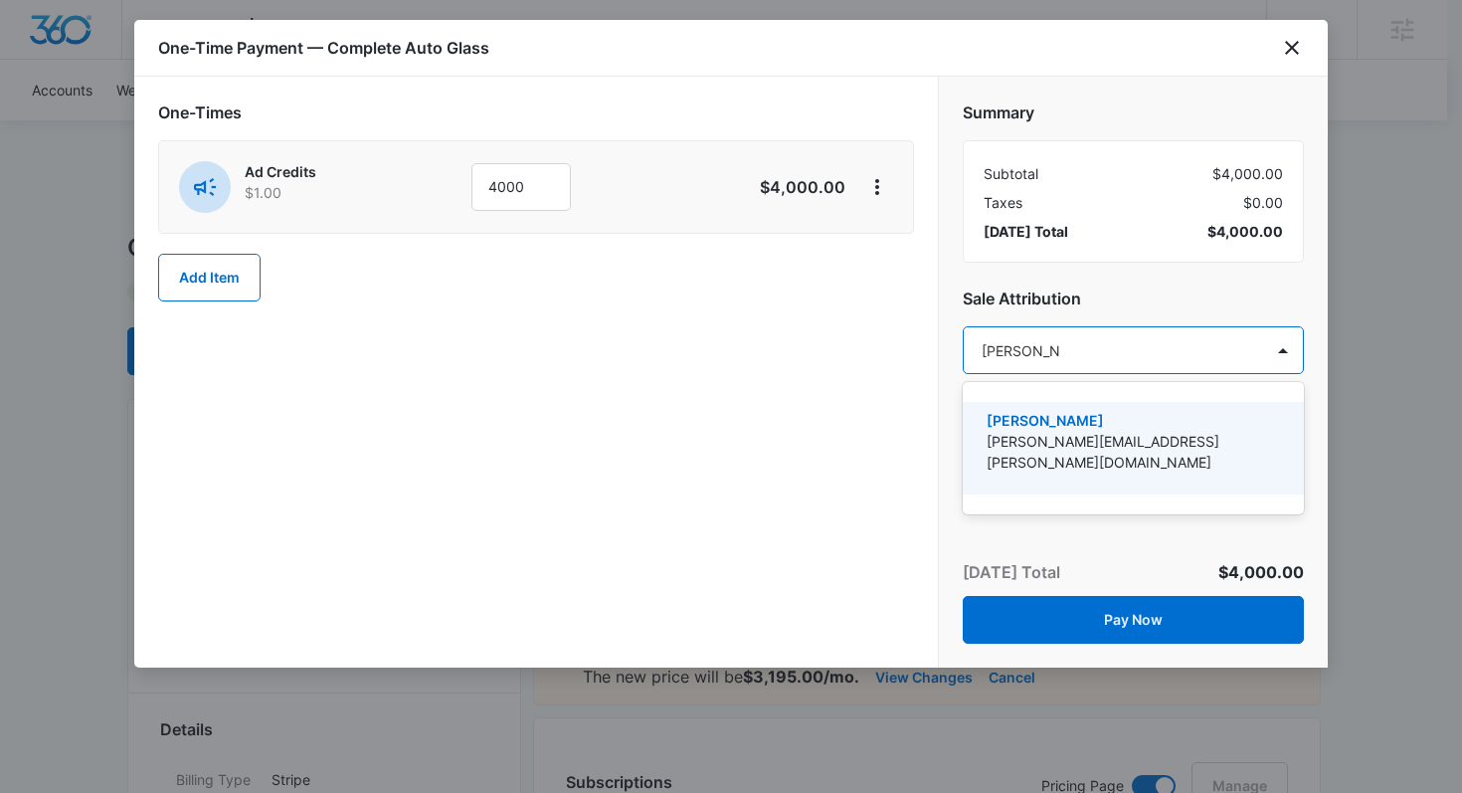
type input "brooke poul"
drag, startPoint x: 1069, startPoint y: 451, endPoint x: 877, endPoint y: 398, distance: 199.1
click at [1069, 451] on p "[PERSON_NAME][EMAIL_ADDRESS][PERSON_NAME][DOMAIN_NAME]" at bounding box center [1131, 452] width 289 height 42
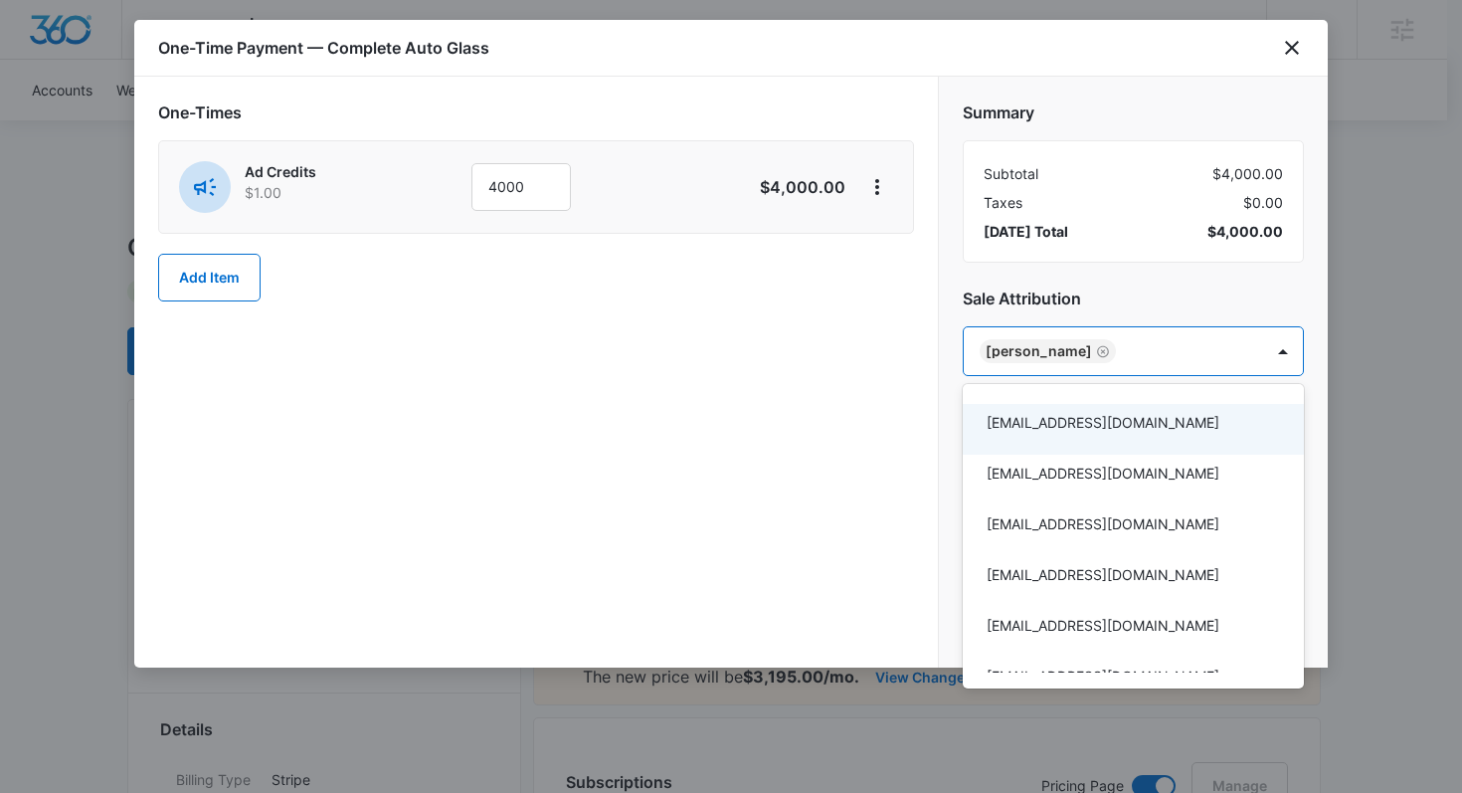
click at [873, 396] on div at bounding box center [731, 396] width 1462 height 793
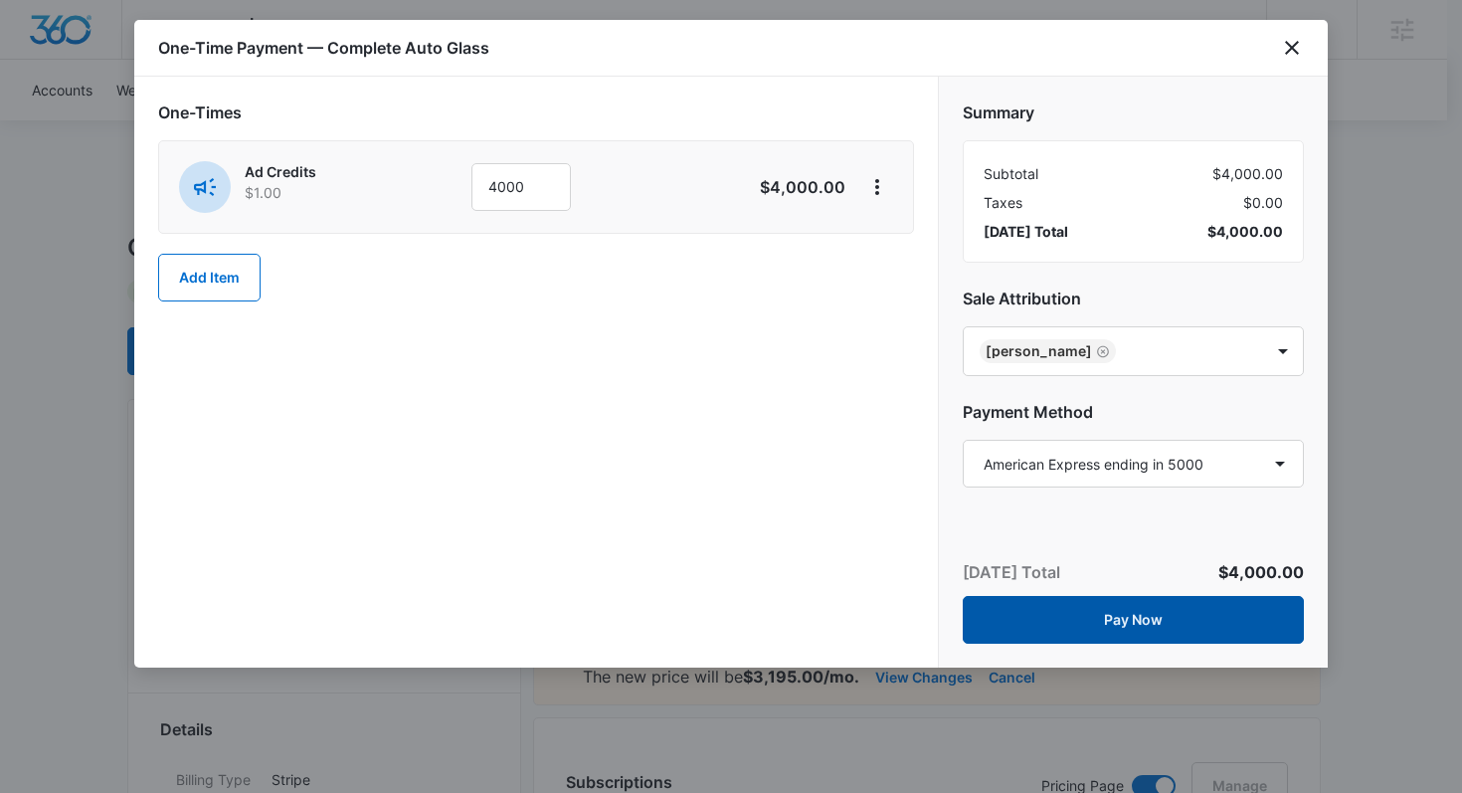
click at [1064, 630] on button "Pay Now" at bounding box center [1133, 620] width 341 height 48
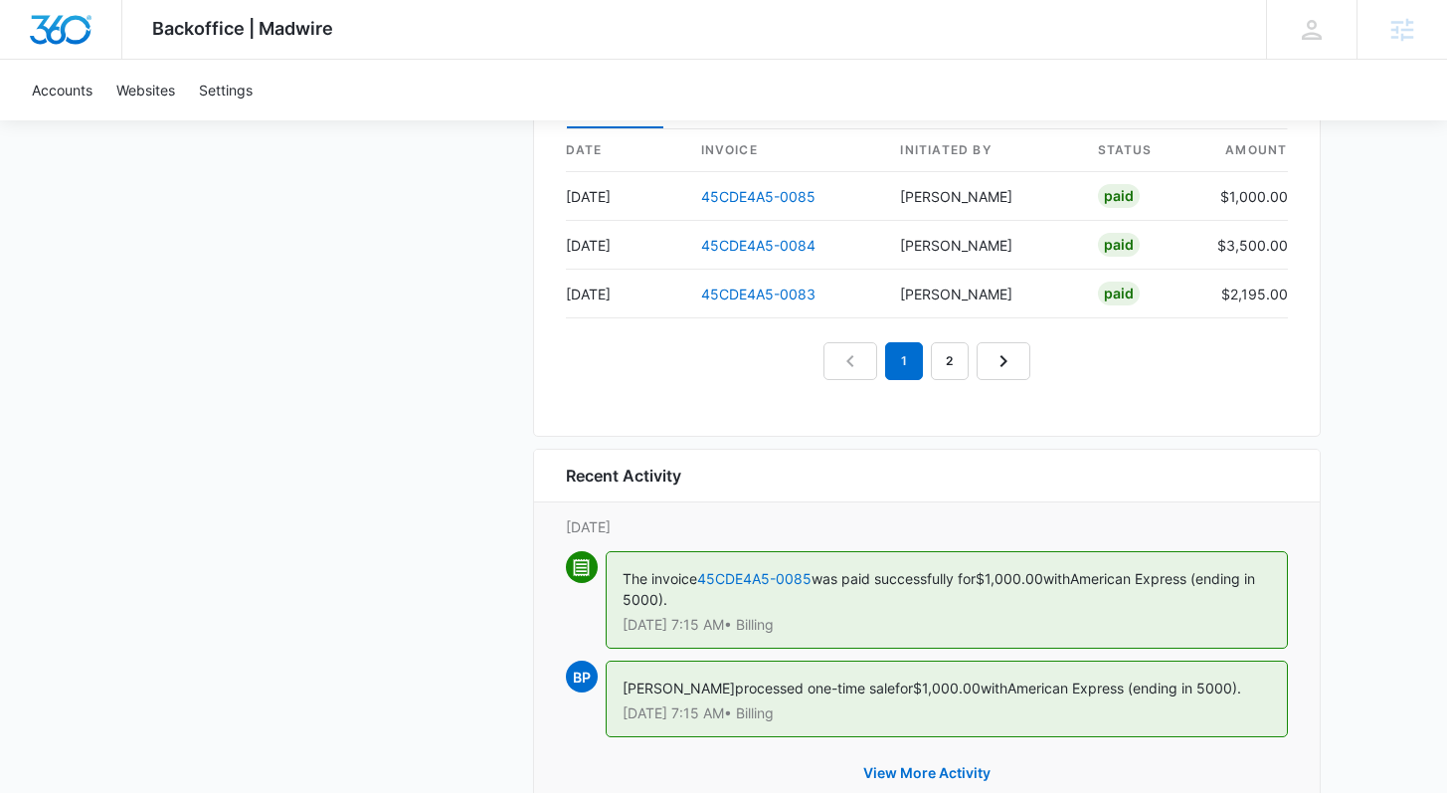
scroll to position [2140, 0]
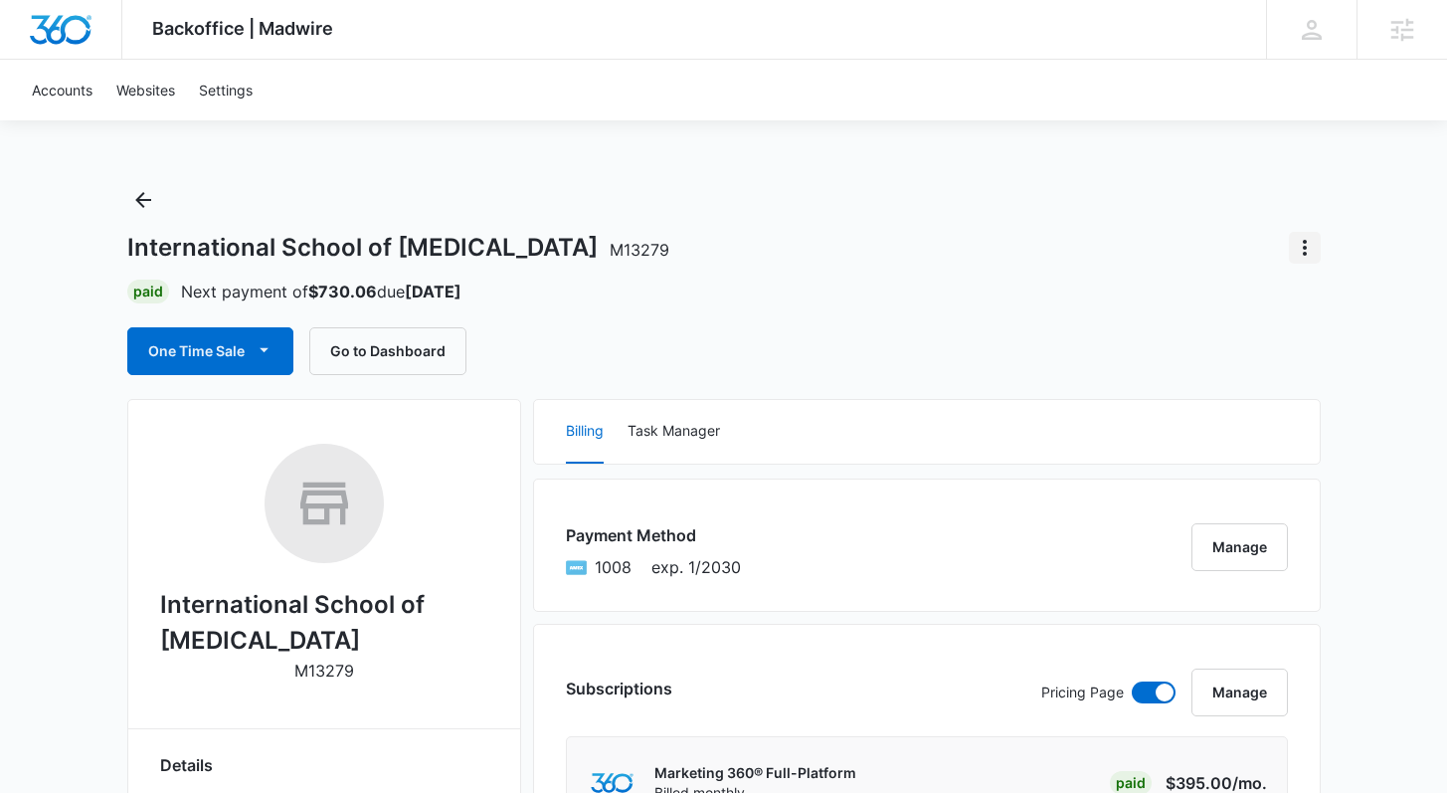
click at [1306, 258] on icon "Actions" at bounding box center [1305, 248] width 24 height 24
click at [1272, 306] on button "Close Account" at bounding box center [1237, 303] width 165 height 30
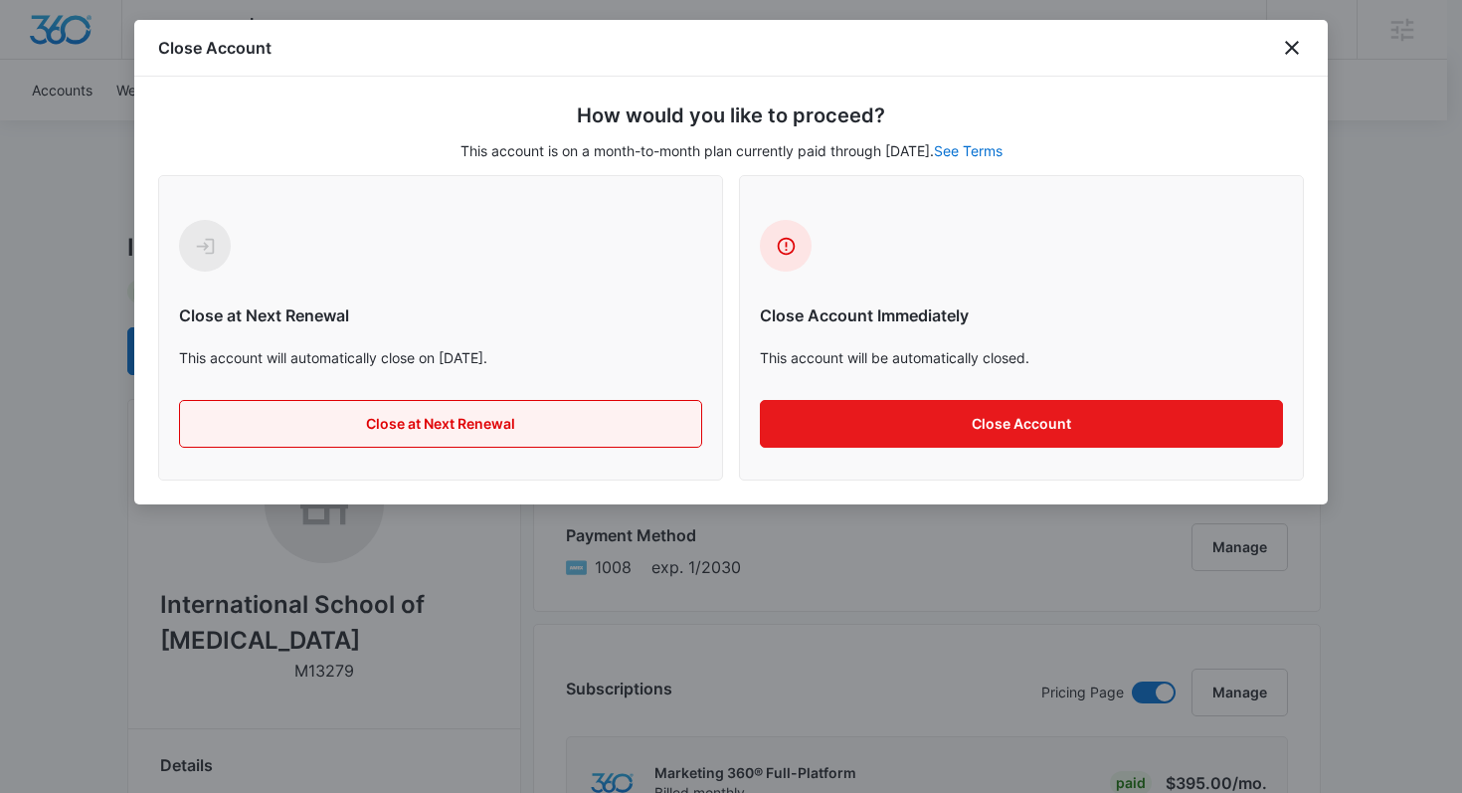
click at [465, 428] on button "Close at Next Renewal" at bounding box center [440, 424] width 523 height 48
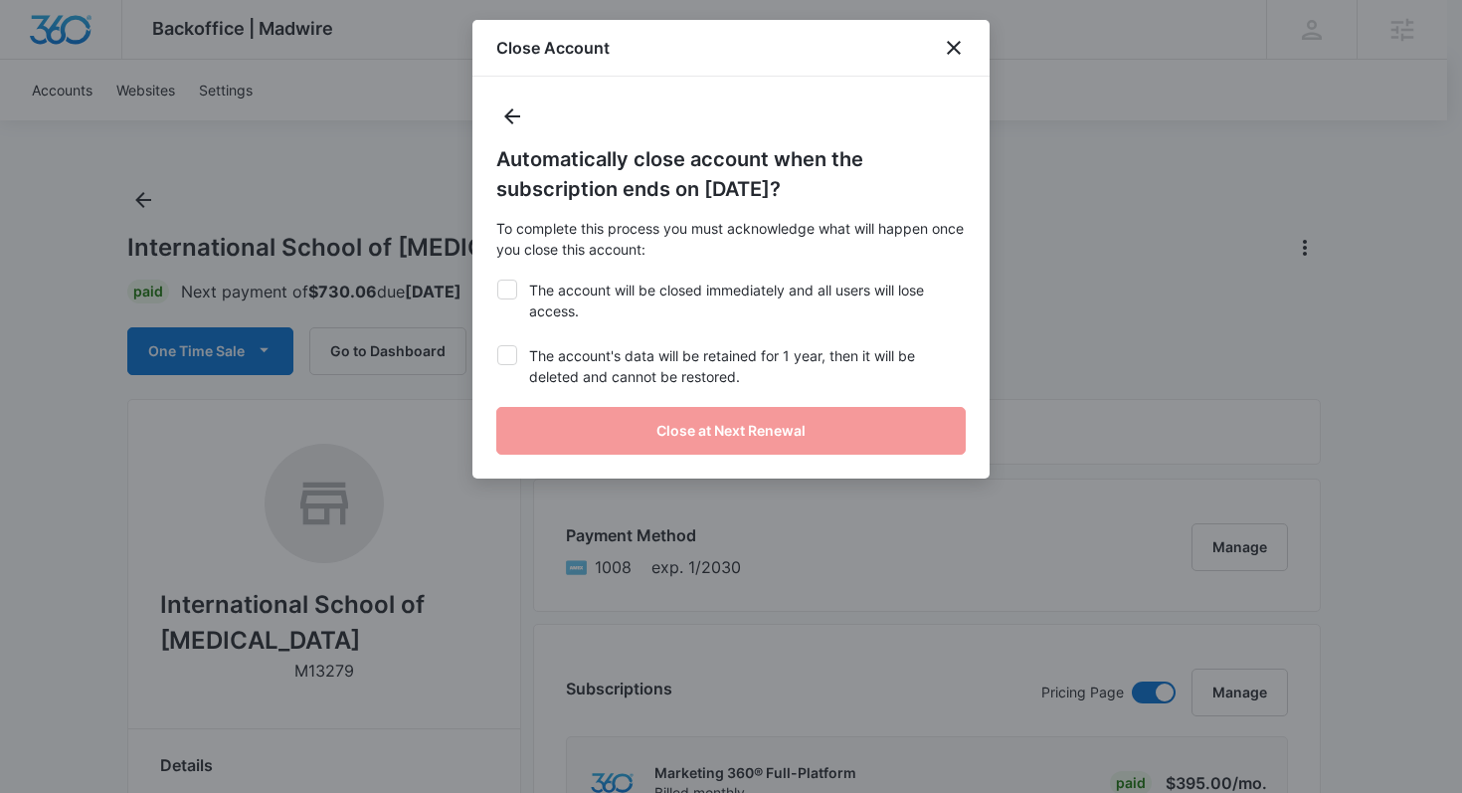
click at [547, 339] on div "Automatically close account when the subscription ends on September 25, 2025? T…" at bounding box center [730, 278] width 517 height 402
drag, startPoint x: 536, startPoint y: 307, endPoint x: 534, endPoint y: 352, distance: 44.8
click at [536, 309] on label "The account will be closed immediately and all users will lose access." at bounding box center [730, 301] width 469 height 42
click at [497, 280] on input "The account will be closed immediately and all users will lose access." at bounding box center [496, 280] width 1 height 1
checkbox input "true"
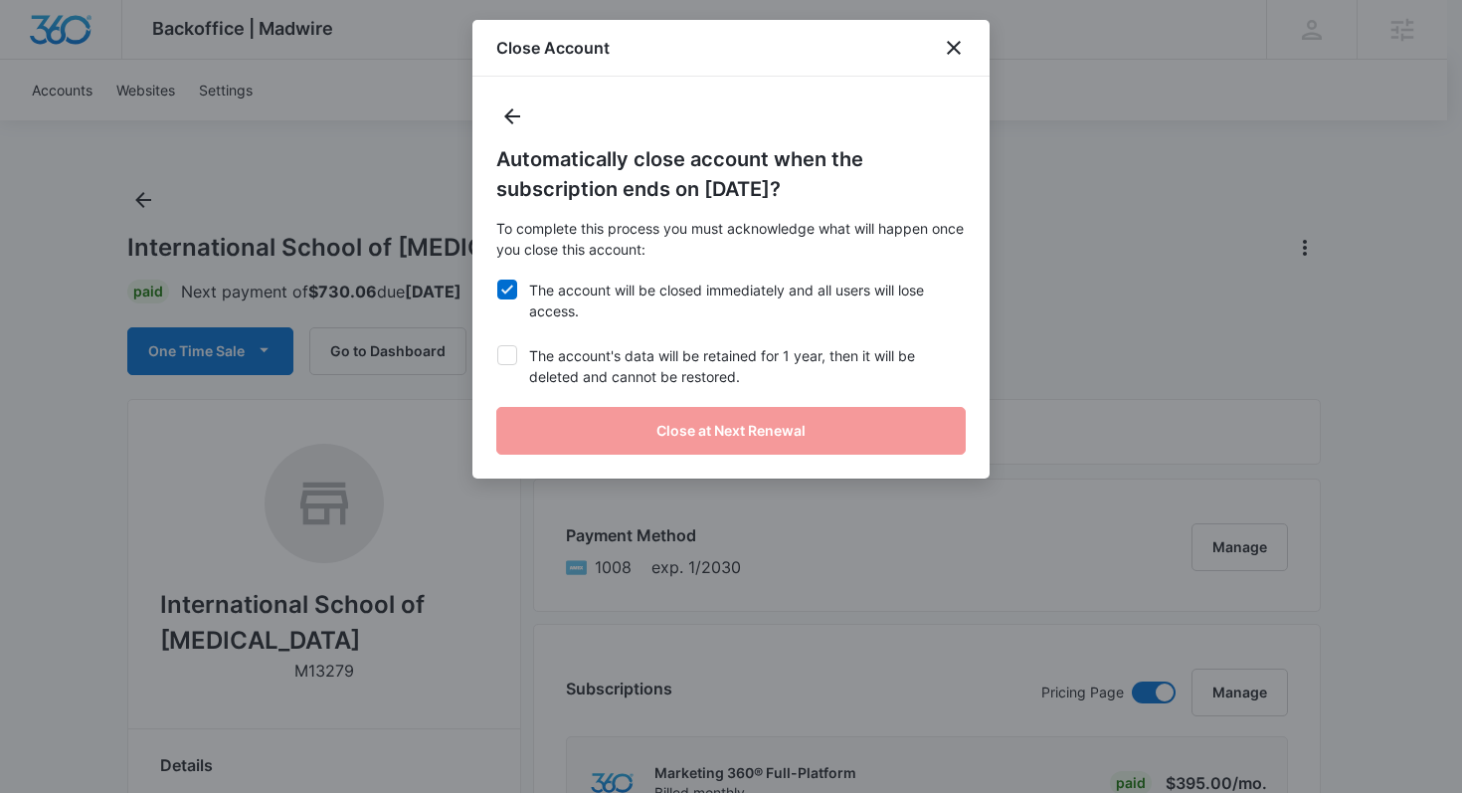
drag, startPoint x: 531, startPoint y: 360, endPoint x: 546, endPoint y: 388, distance: 31.6
click at [531, 360] on label "The account's data will be retained for 1 year, then it will be deleted and can…" at bounding box center [730, 366] width 469 height 42
click at [497, 346] on input "The account's data will be retained for 1 year, then it will be deleted and can…" at bounding box center [496, 345] width 1 height 1
checkbox input "true"
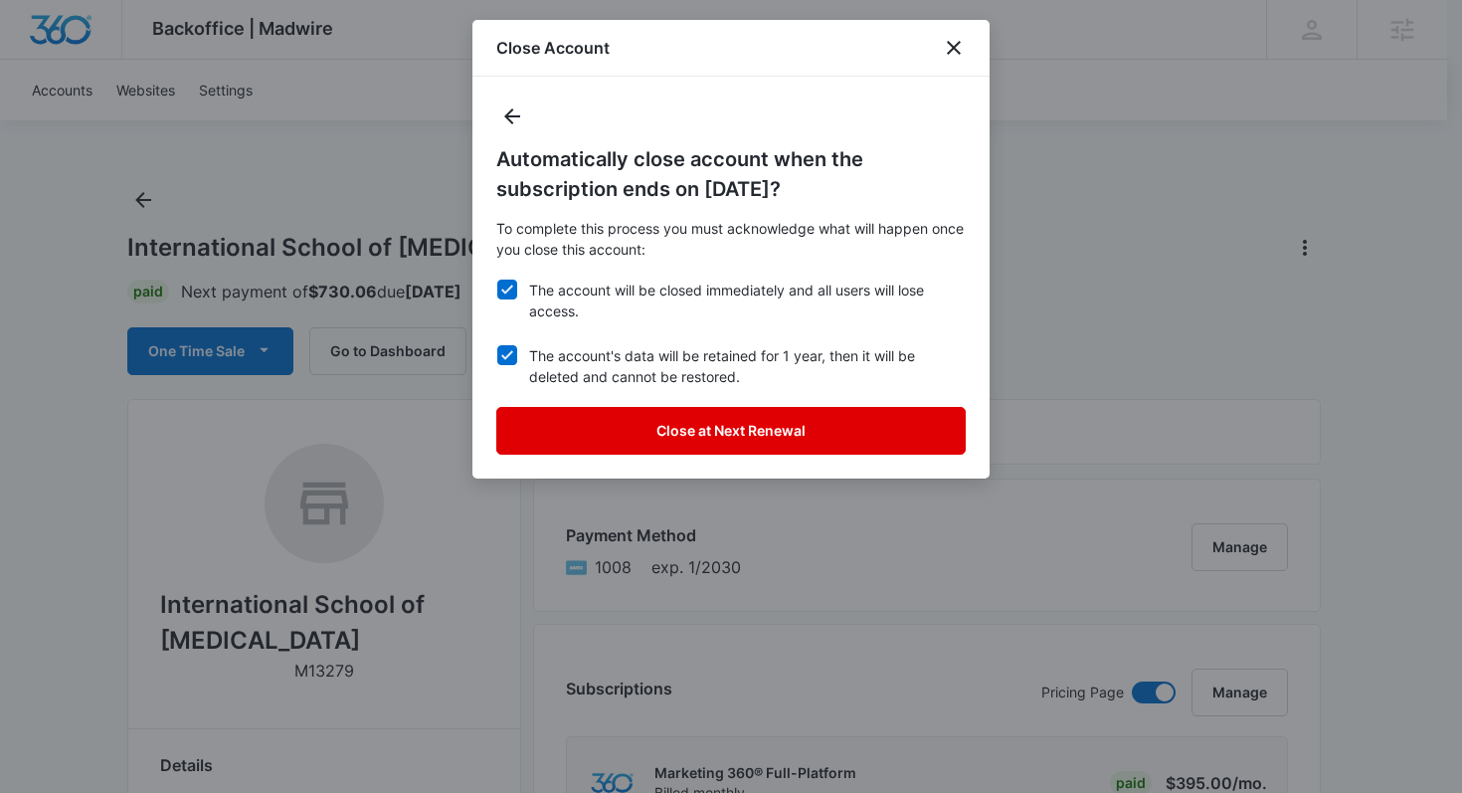
click at [557, 410] on button "Close at Next Renewal" at bounding box center [730, 431] width 469 height 48
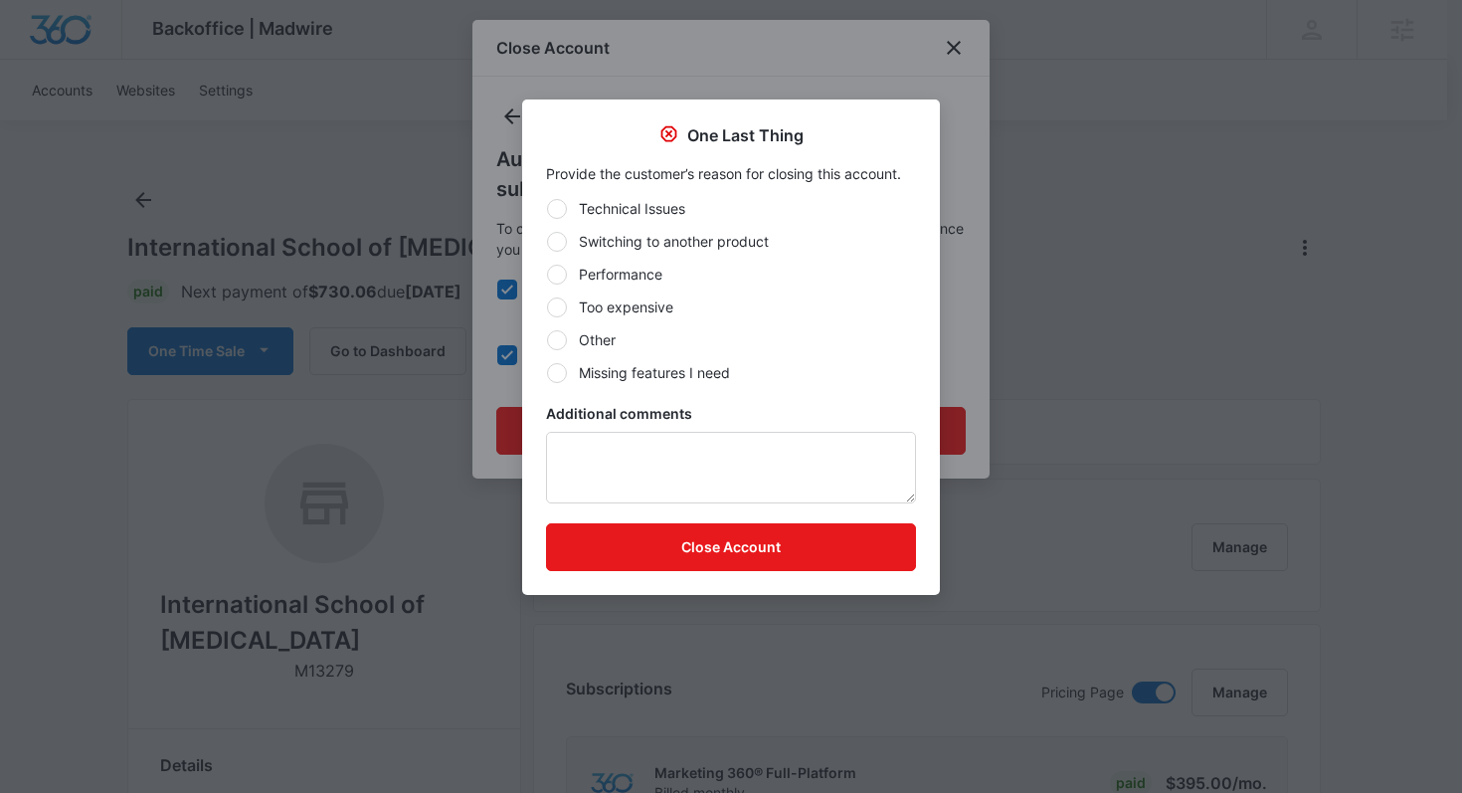
click at [605, 339] on label "Other" at bounding box center [731, 339] width 370 height 21
click at [547, 339] on input "Other" at bounding box center [546, 339] width 1 height 1
radio input "true"
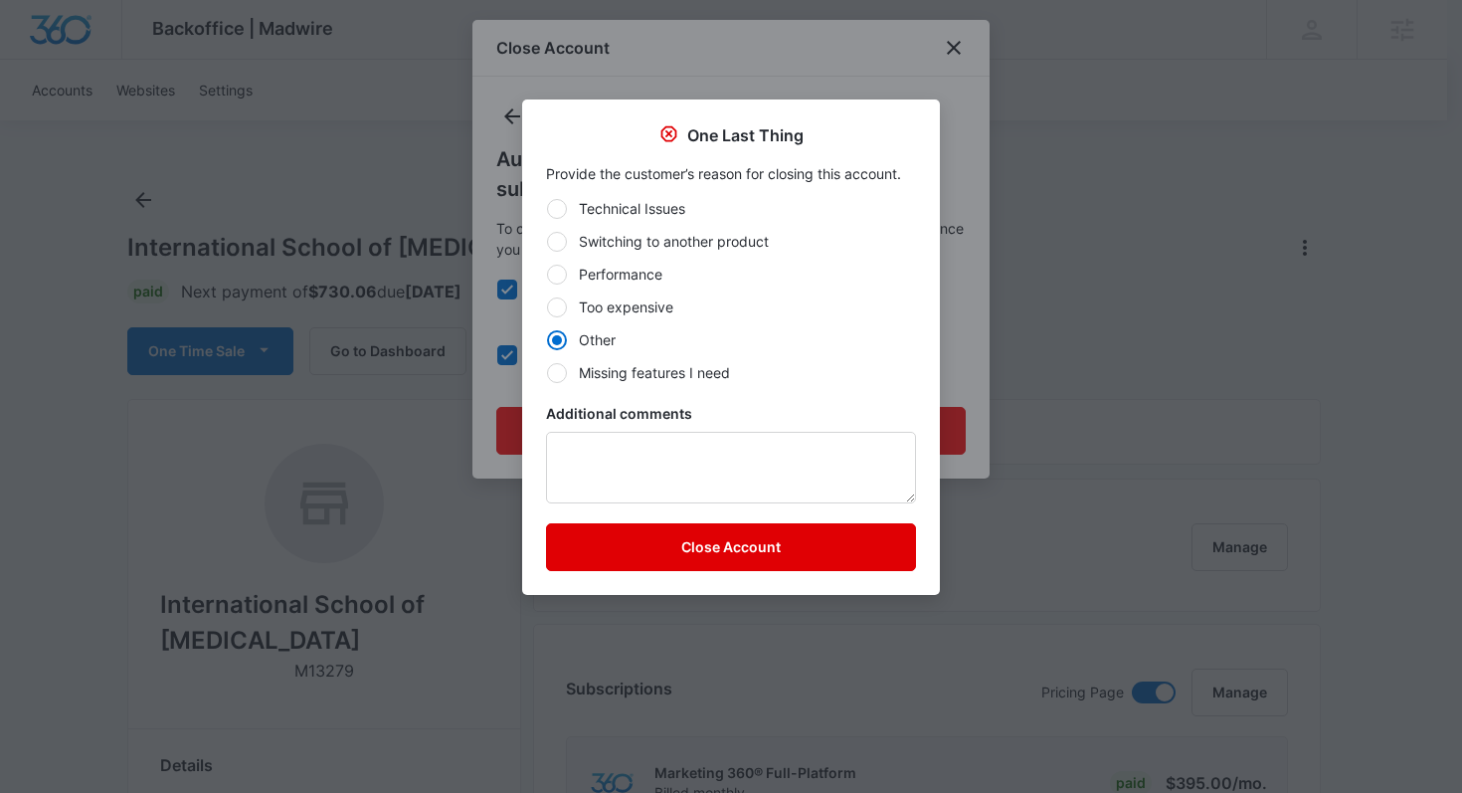
click at [619, 550] on button "Close Account" at bounding box center [731, 547] width 370 height 48
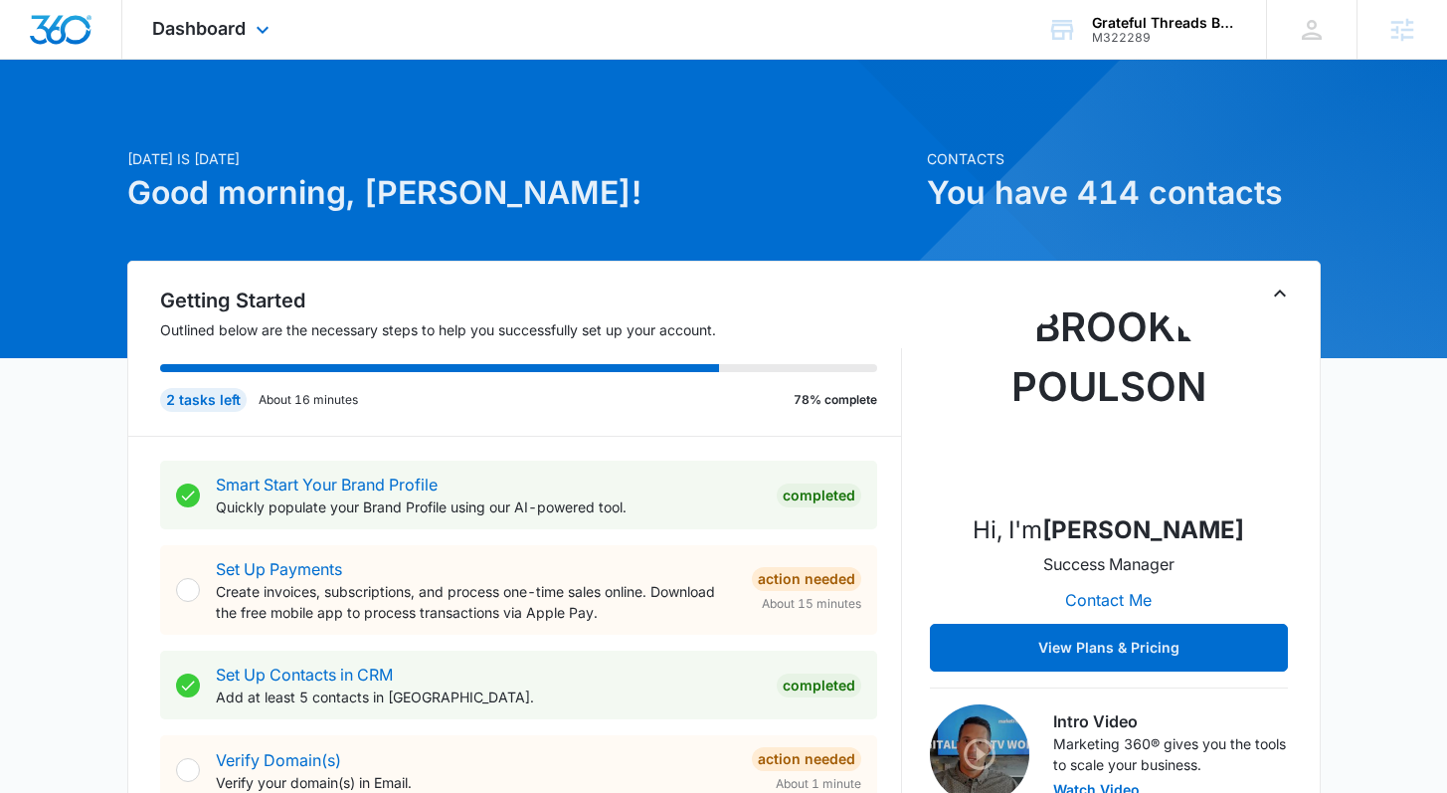
click at [262, 12] on div "Dashboard Apps Reputation Forms CRM Email Social POS Content Ads Intelligence F…" at bounding box center [213, 29] width 182 height 59
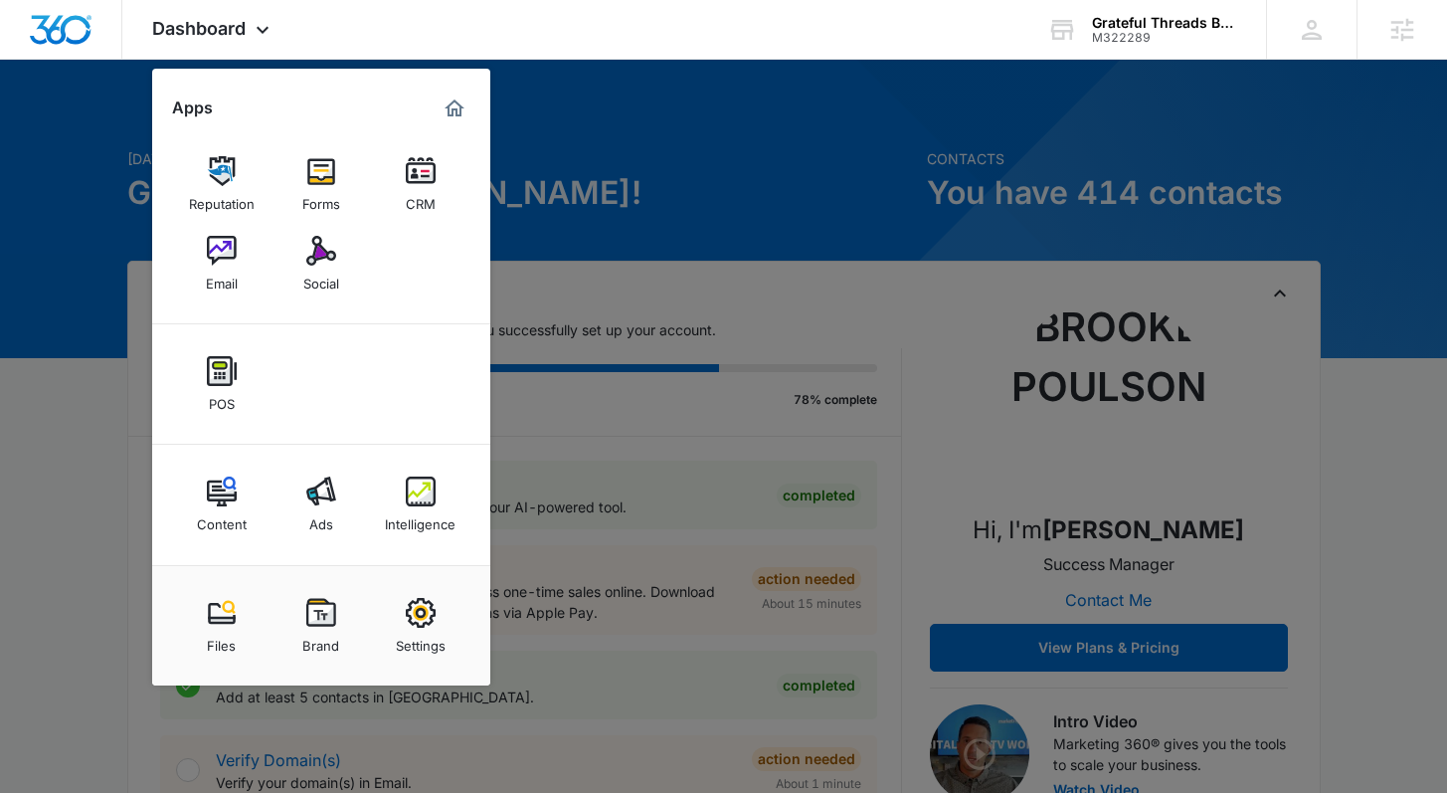
click at [413, 642] on div "Settings" at bounding box center [421, 641] width 50 height 26
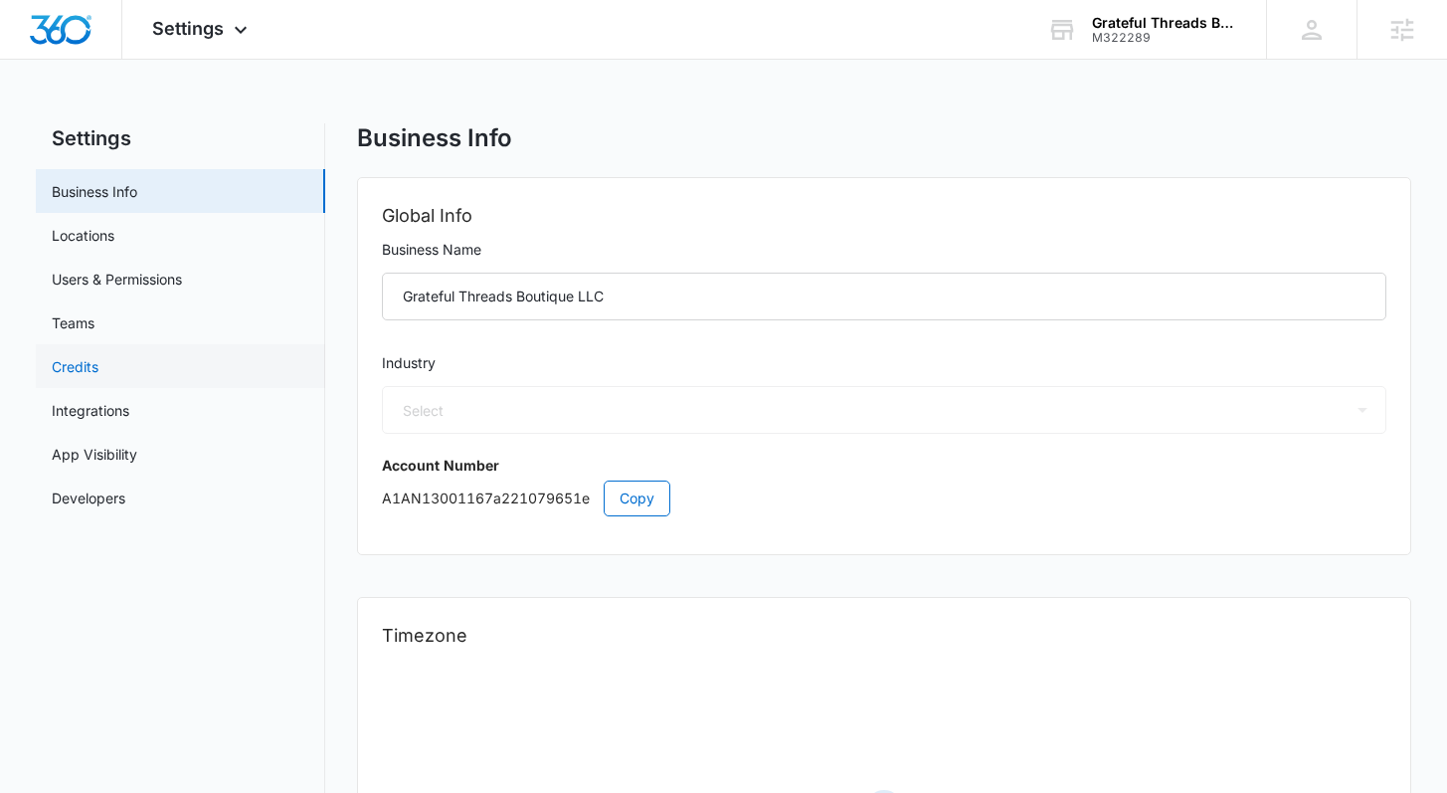
select select "45"
select select "US"
select select "America/Chicago"
click at [95, 371] on link "Credits" at bounding box center [75, 366] width 47 height 21
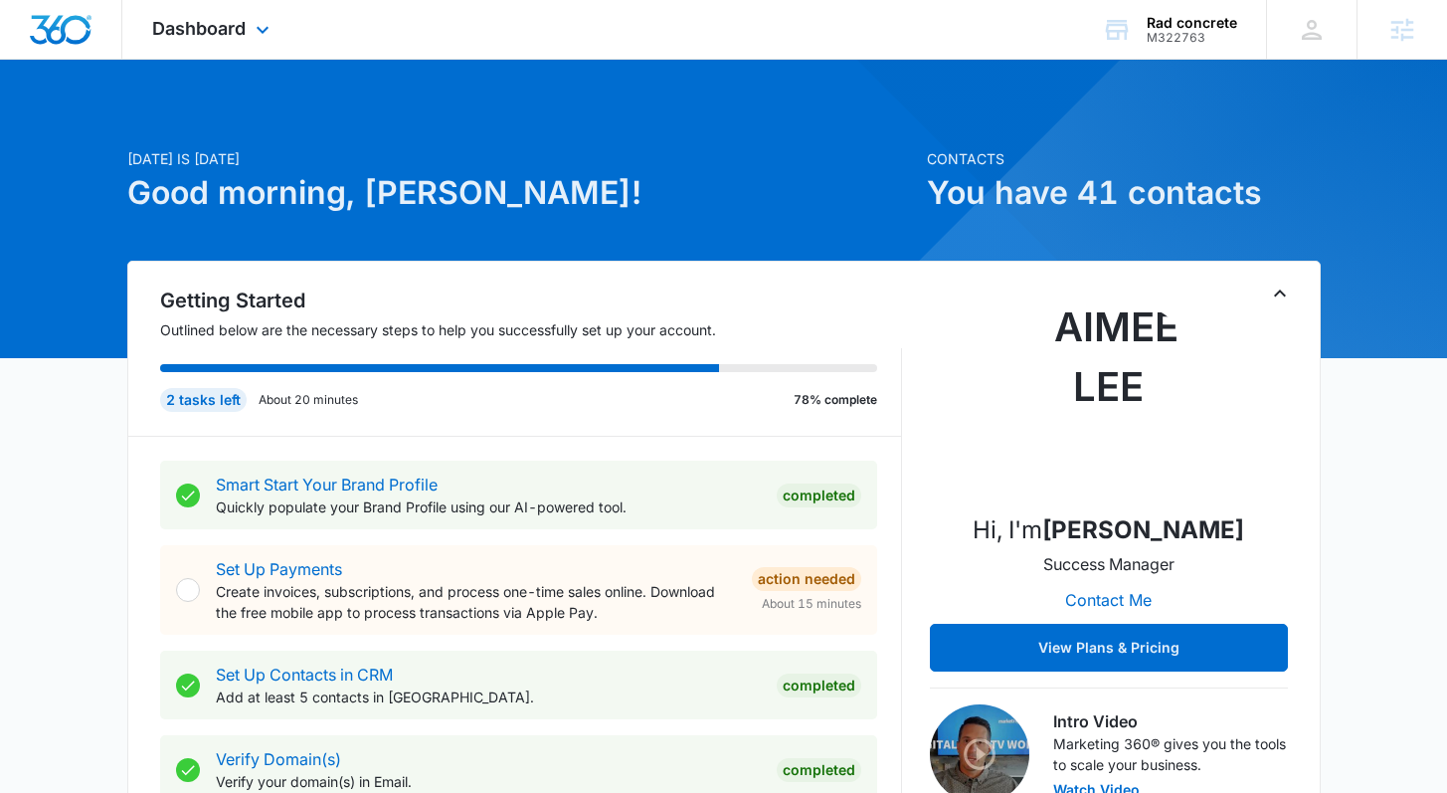
click at [223, 51] on div "Dashboard Apps Reputation Websites Forms CRM Email Social Payments POS Content …" at bounding box center [213, 29] width 182 height 59
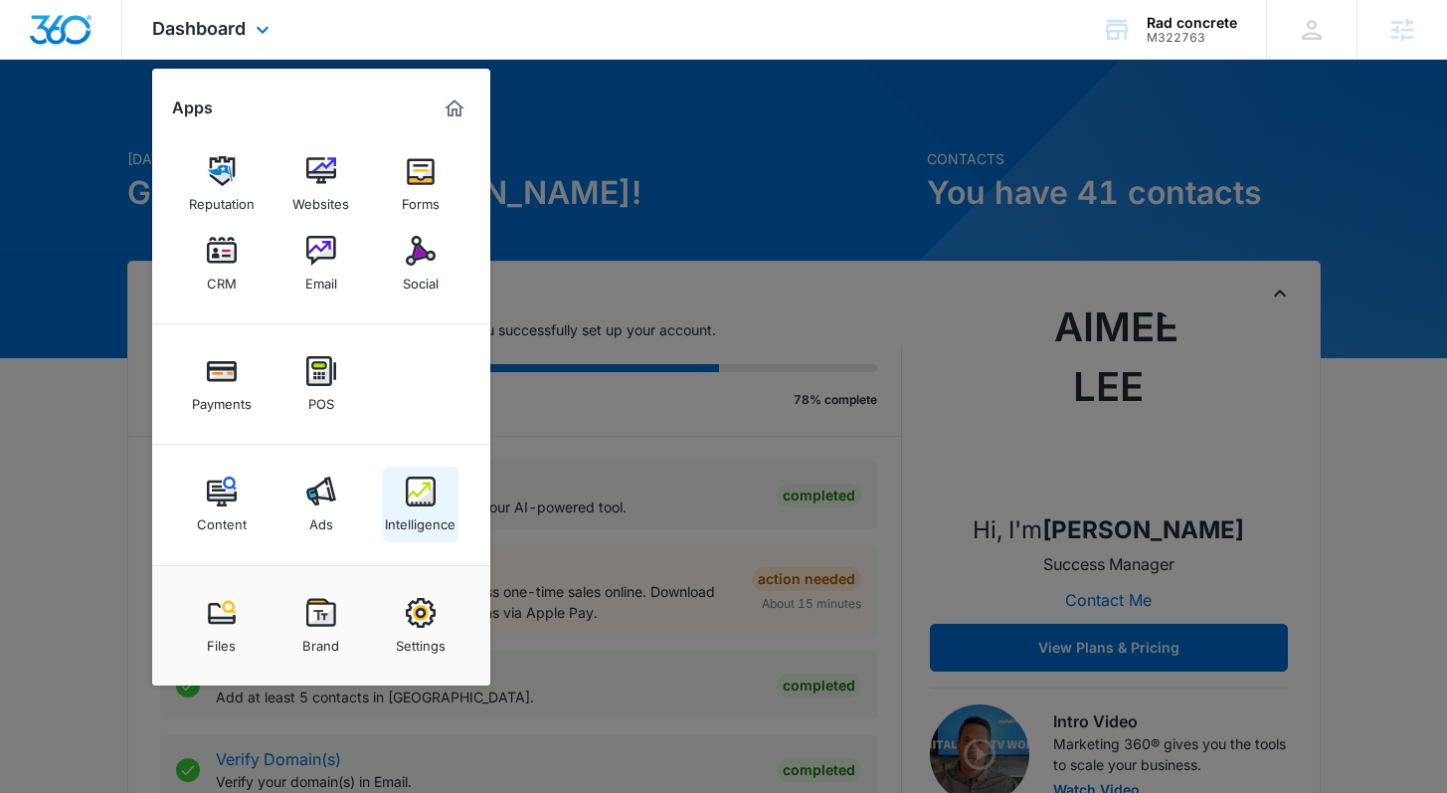
click at [423, 476] on img at bounding box center [421, 491] width 30 height 30
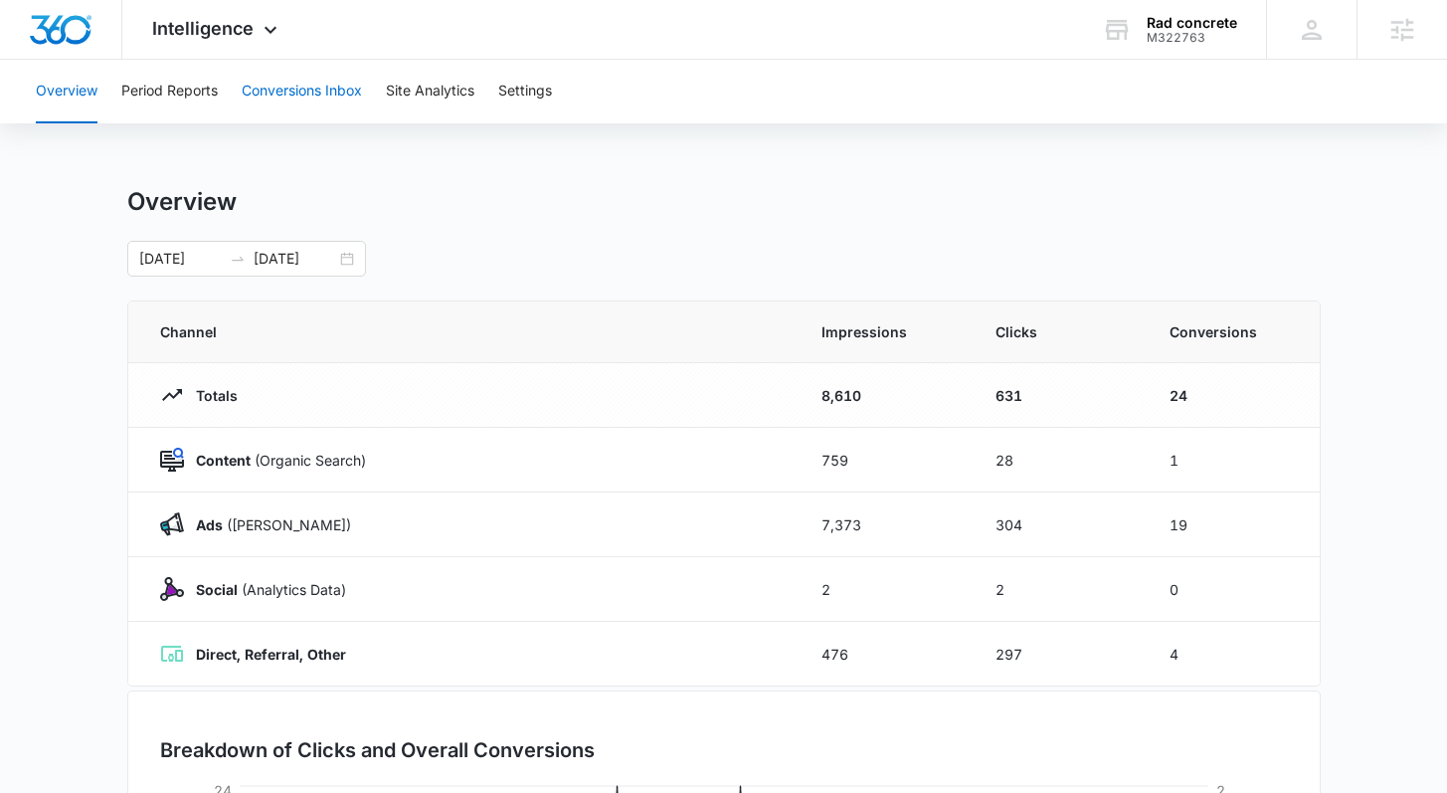
click at [289, 92] on button "Conversions Inbox" at bounding box center [302, 92] width 120 height 64
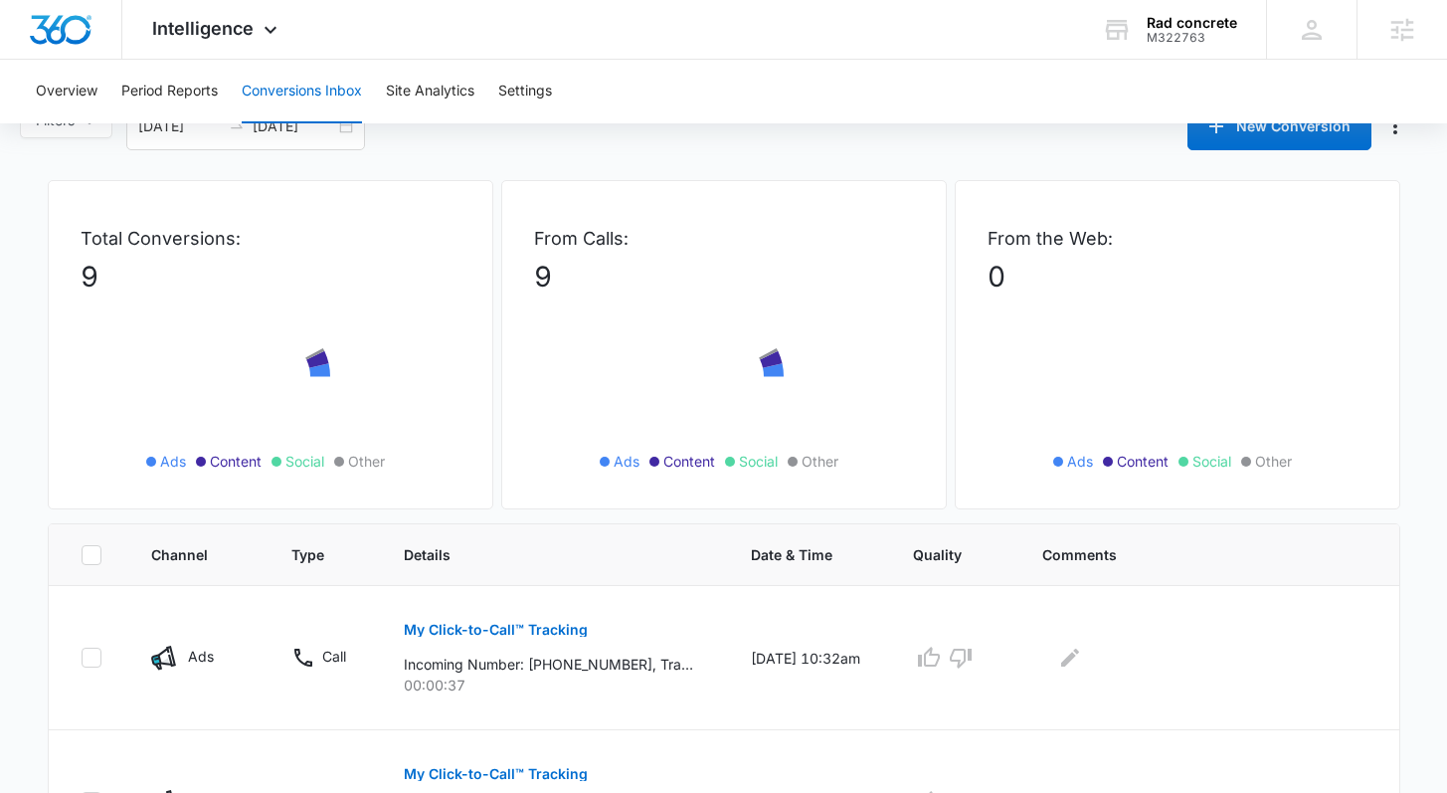
scroll to position [246, 0]
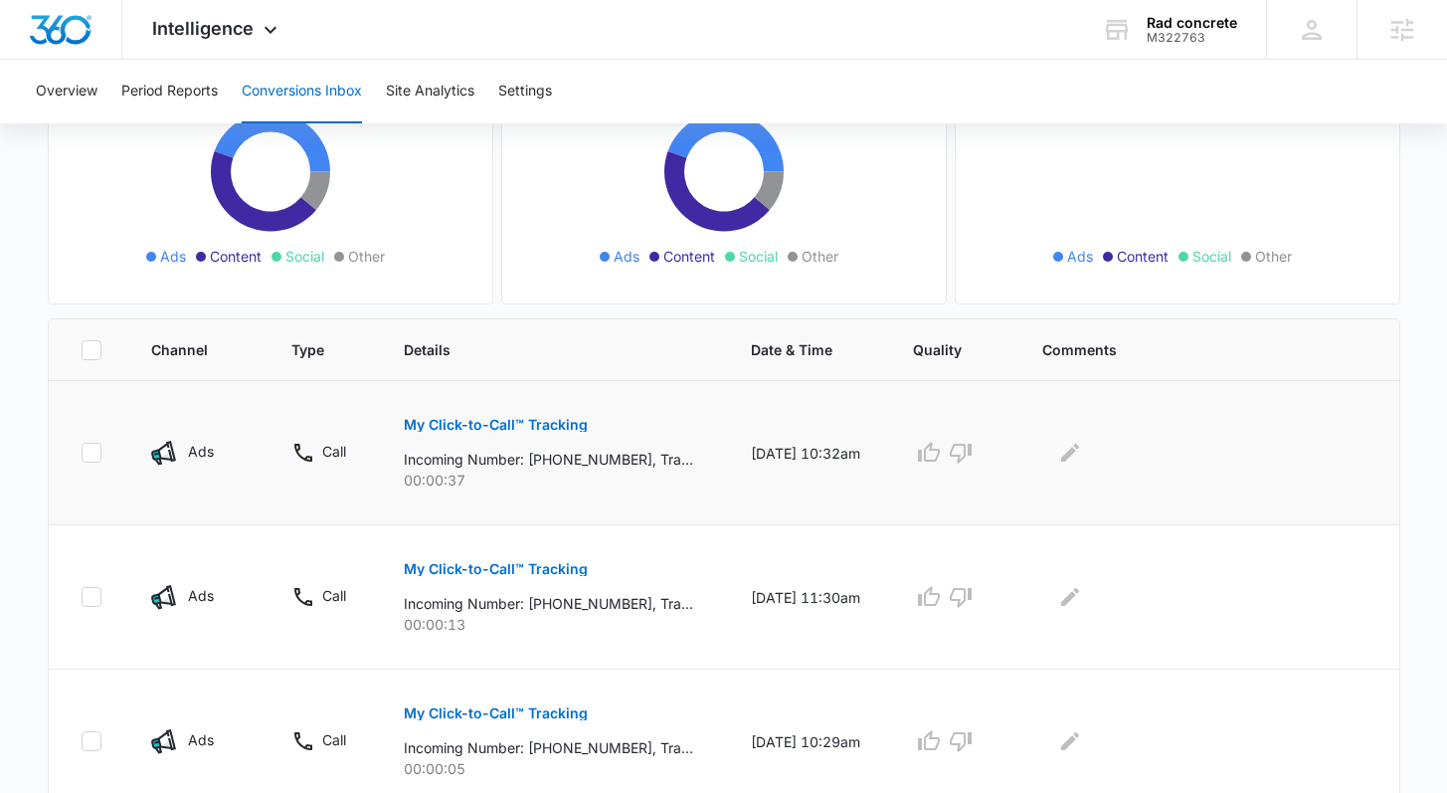
click at [543, 426] on p "My Click-to-Call™ Tracking" at bounding box center [496, 425] width 184 height 14
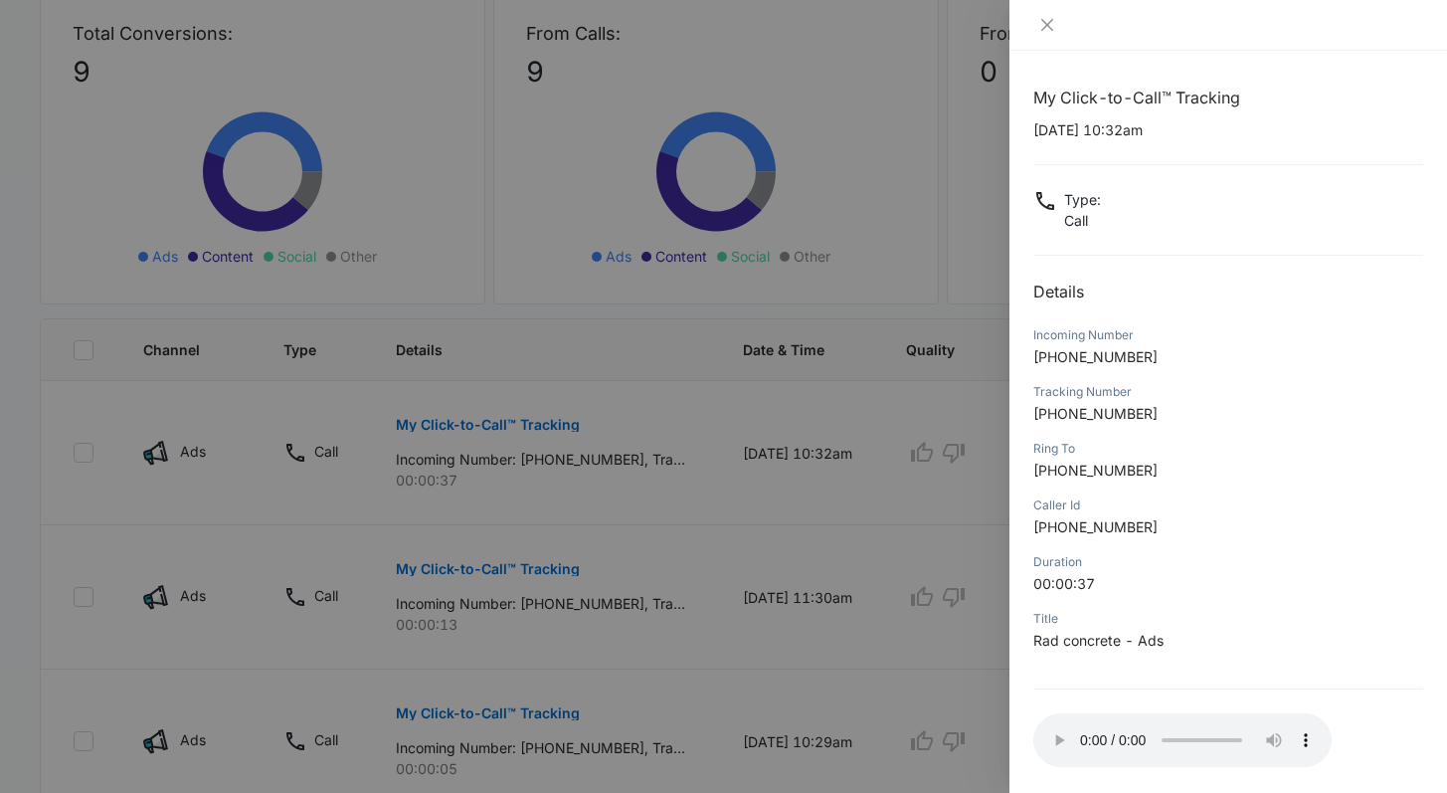
drag, startPoint x: 910, startPoint y: 440, endPoint x: 927, endPoint y: 444, distance: 17.4
click at [910, 440] on div at bounding box center [723, 396] width 1447 height 793
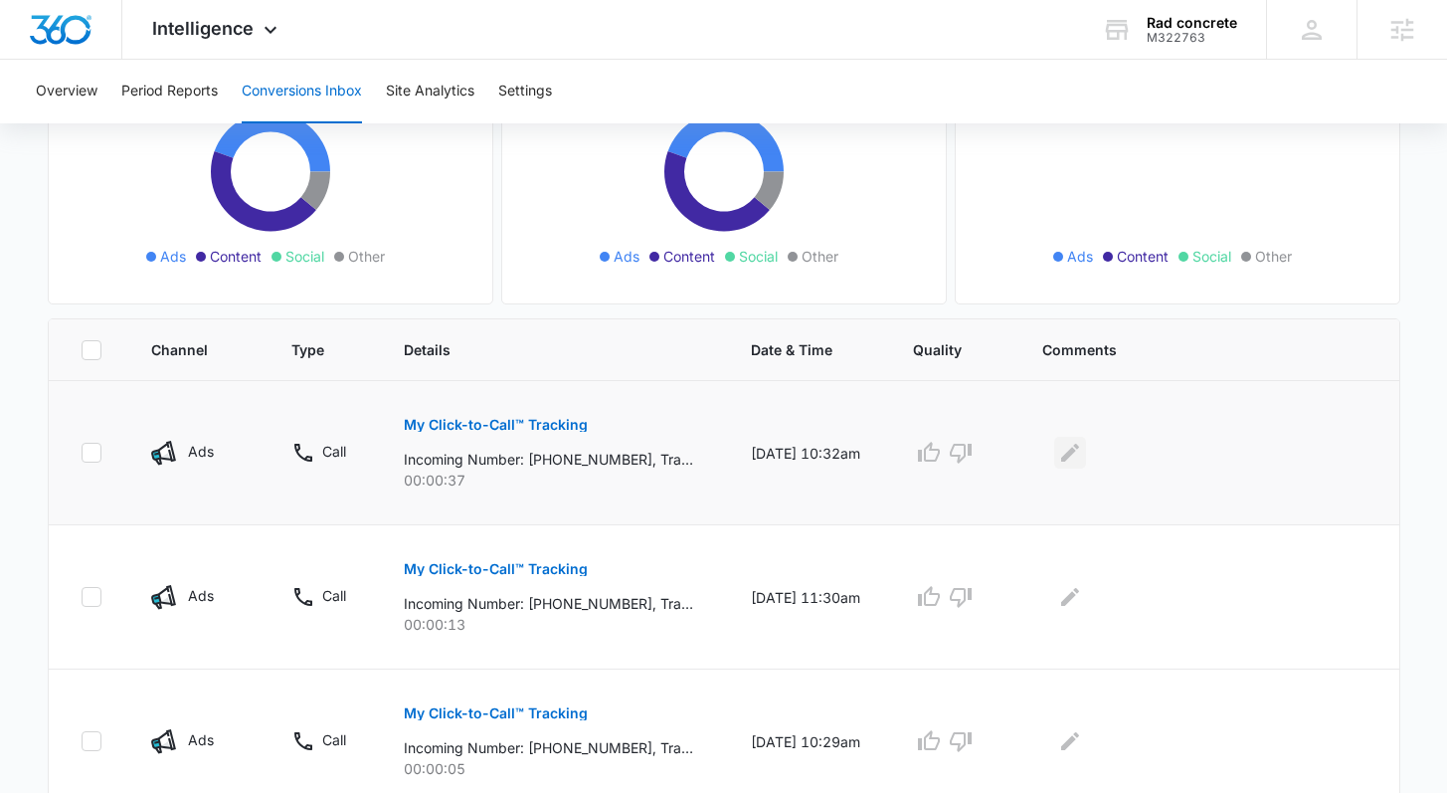
click at [1081, 446] on icon "Edit Comments" at bounding box center [1070, 453] width 24 height 24
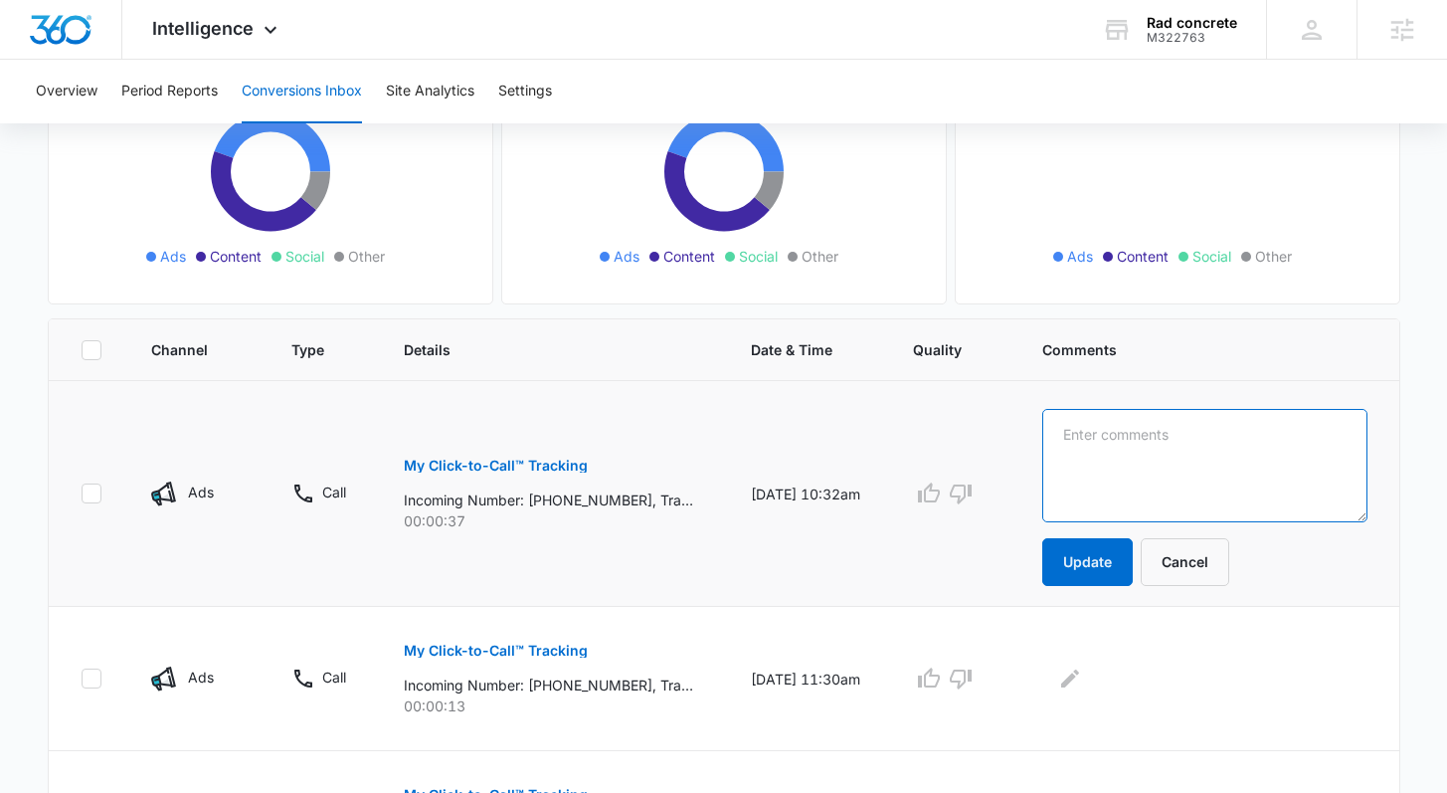
click at [1119, 471] on textarea at bounding box center [1204, 465] width 325 height 113
type textarea "Went to VM"
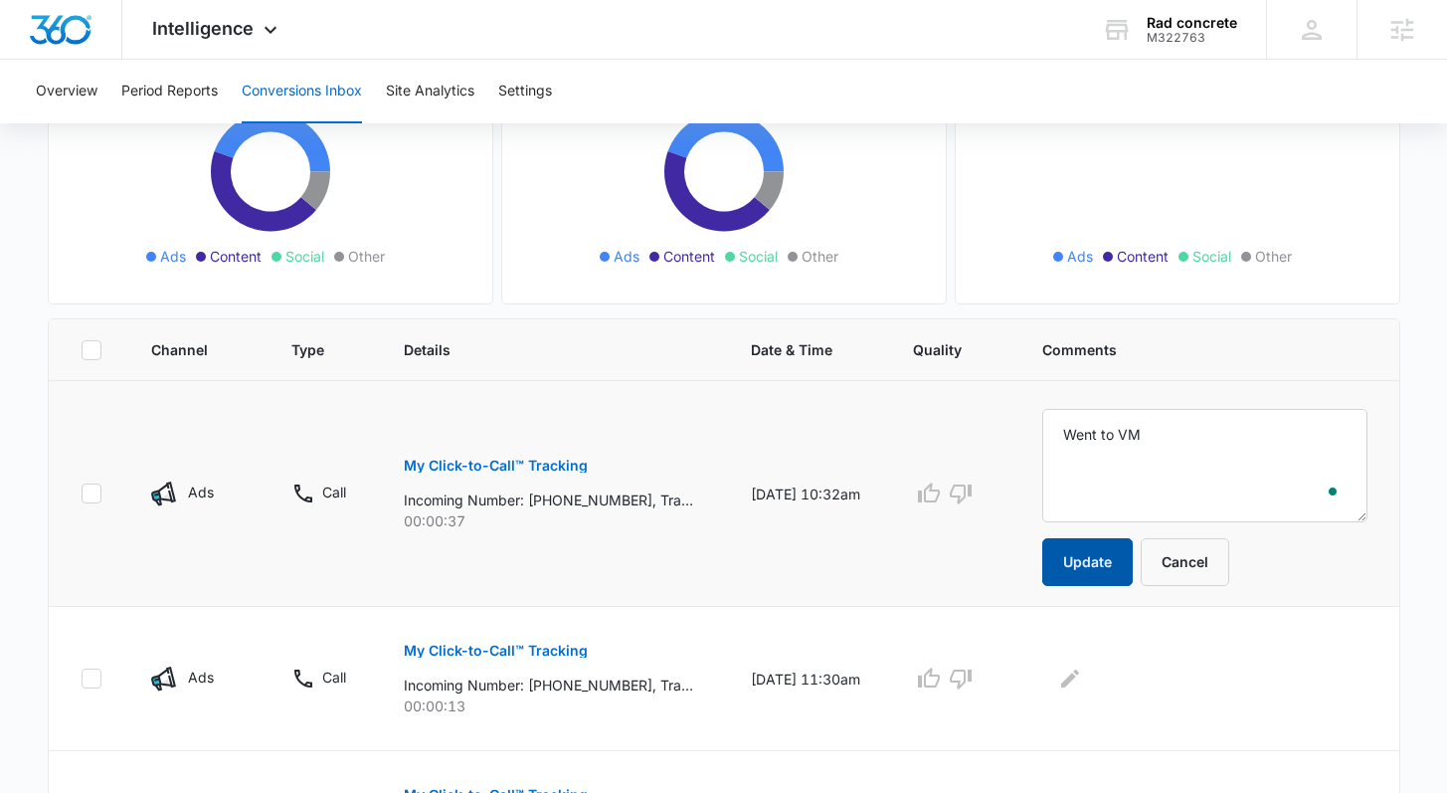
click at [1105, 552] on button "Update" at bounding box center [1087, 562] width 91 height 48
click at [1091, 560] on button "Update" at bounding box center [1087, 562] width 91 height 48
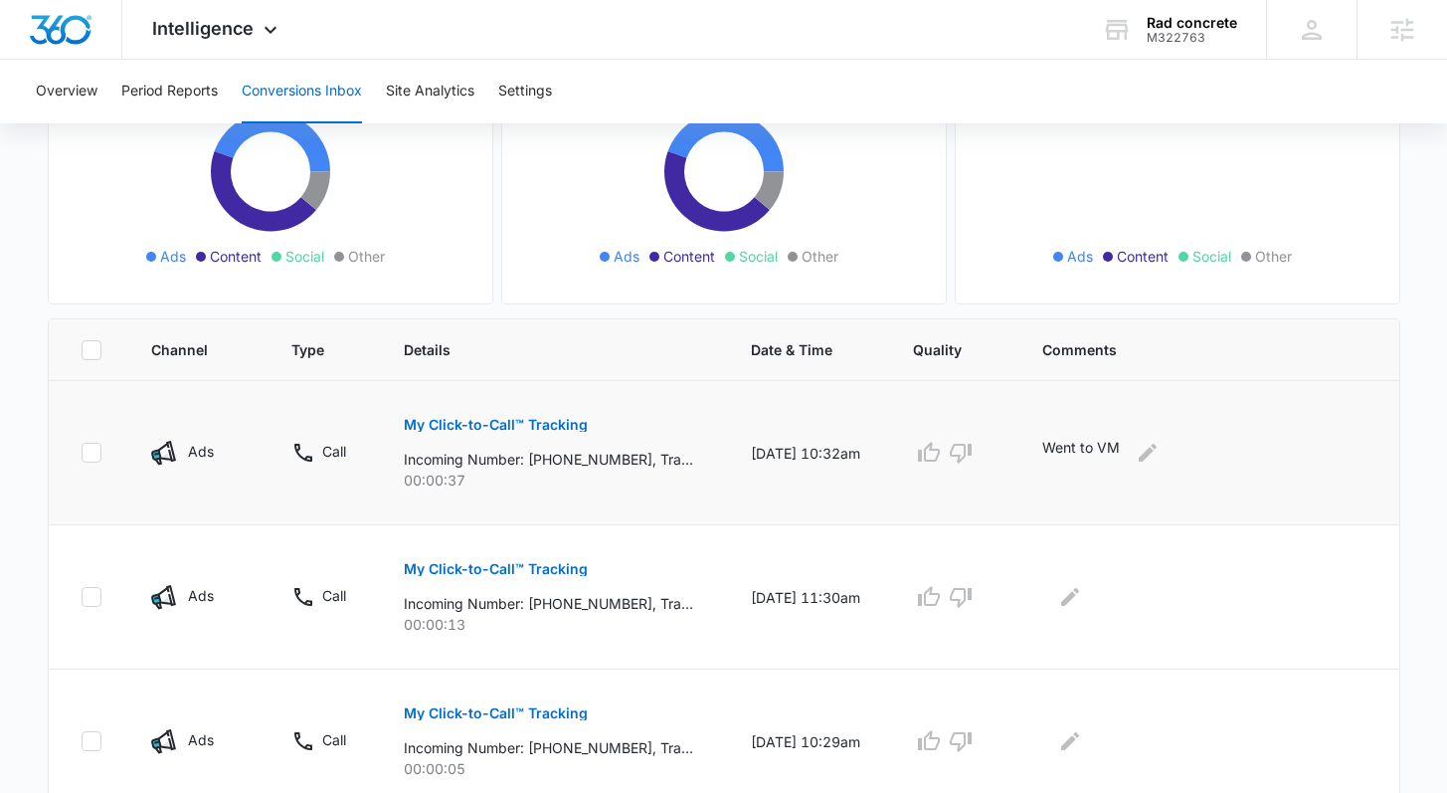
click at [565, 462] on p "Incoming Number: +13234979098, Tracking Number: +18185140835, Ring To: +1818389…" at bounding box center [548, 459] width 289 height 21
click at [562, 429] on p "My Click-to-Call™ Tracking" at bounding box center [496, 425] width 184 height 14
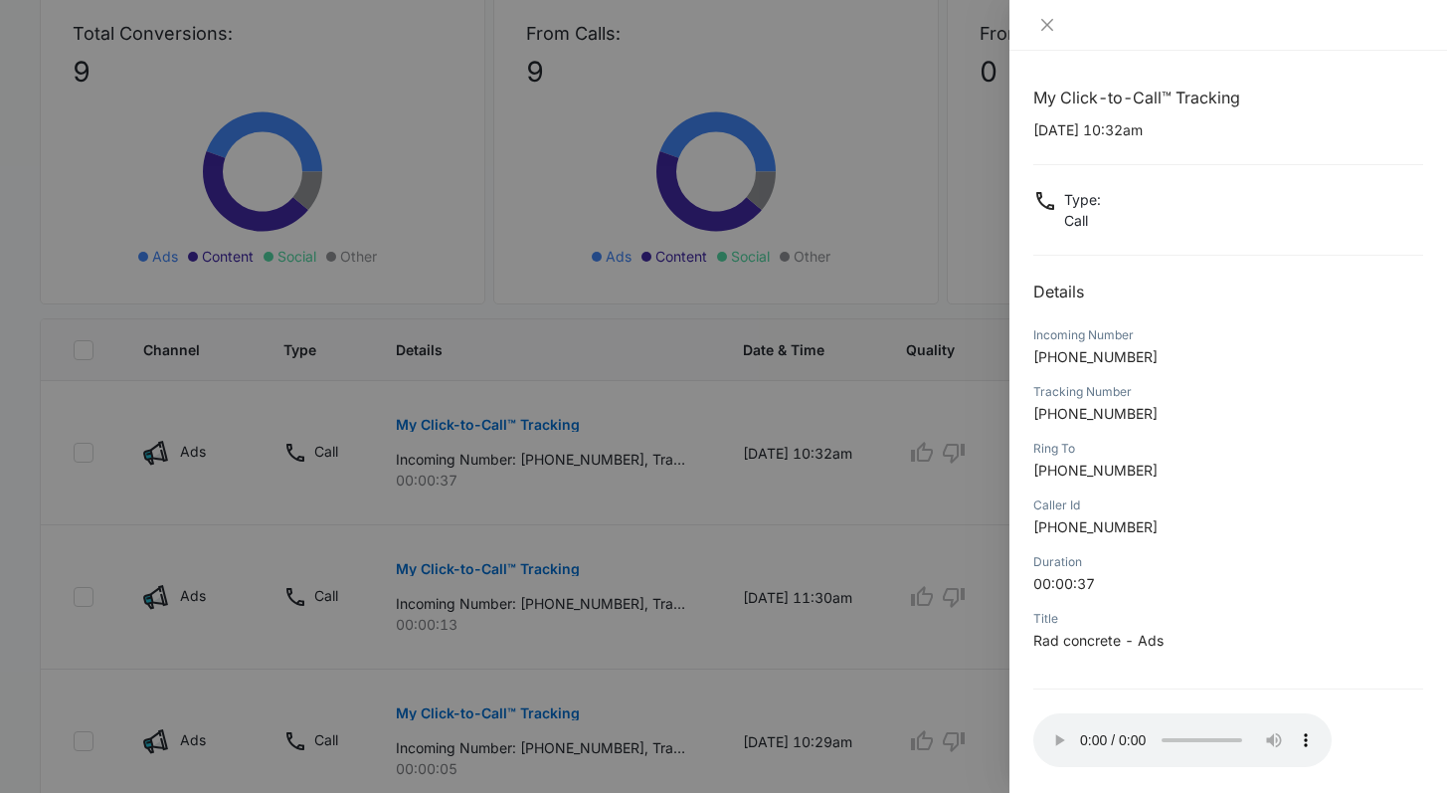
drag, startPoint x: 911, startPoint y: 543, endPoint x: 983, endPoint y: 494, distance: 86.6
click at [912, 534] on div at bounding box center [723, 396] width 1447 height 793
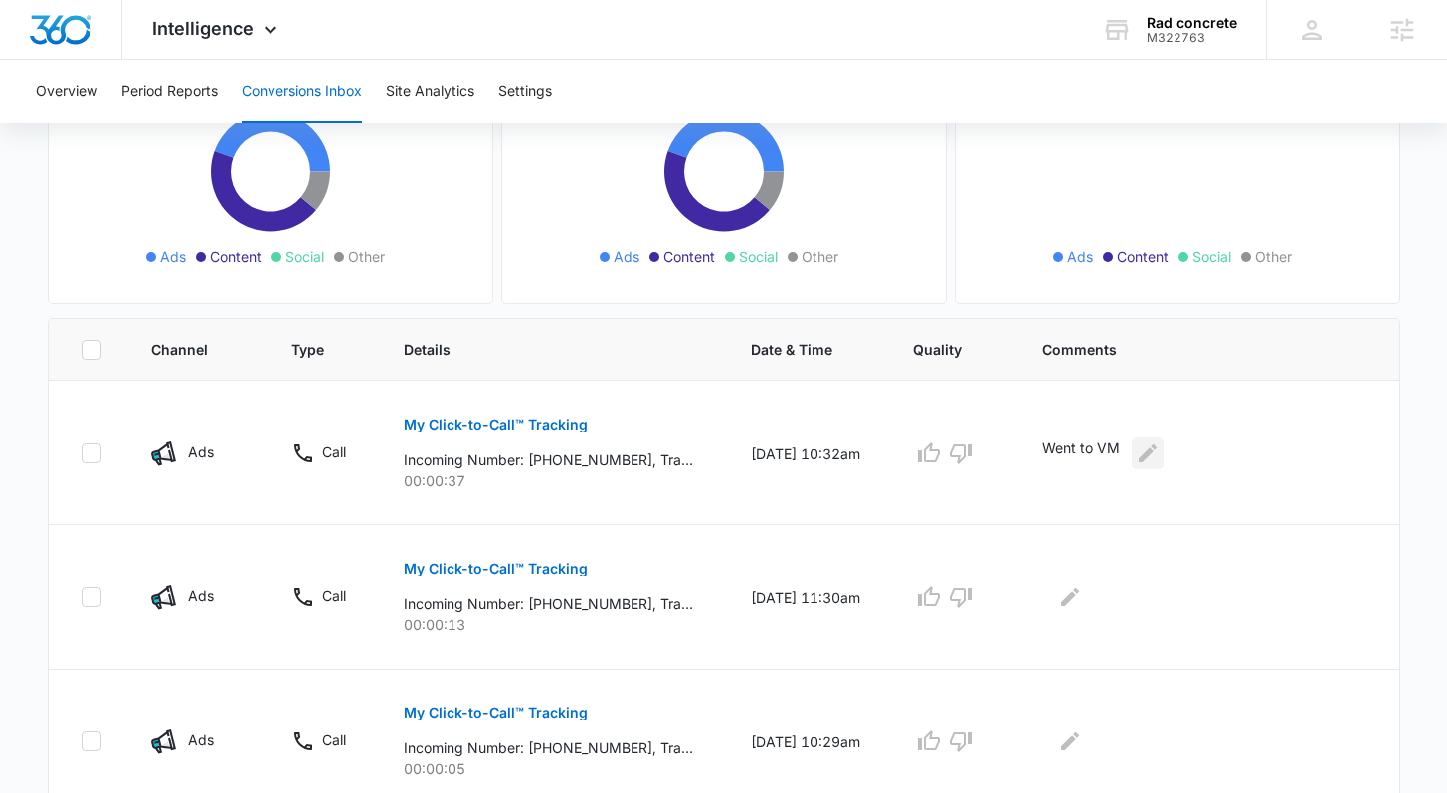
click at [1148, 457] on icon "Edit Comments" at bounding box center [1148, 453] width 24 height 24
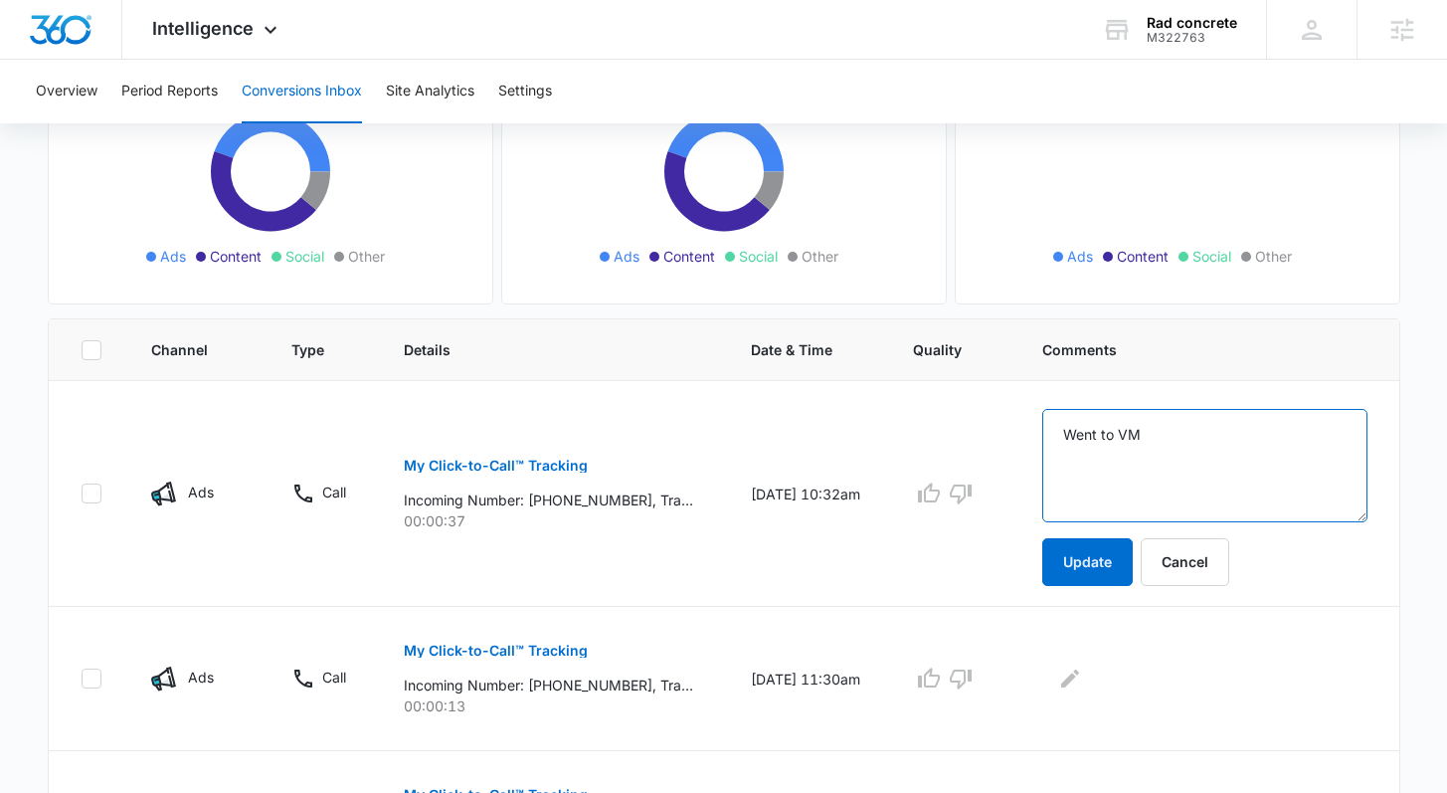
click at [1178, 441] on textarea "Went to VM" at bounding box center [1204, 465] width 325 height 113
type textarea "Went to VM & Mailbox is full"
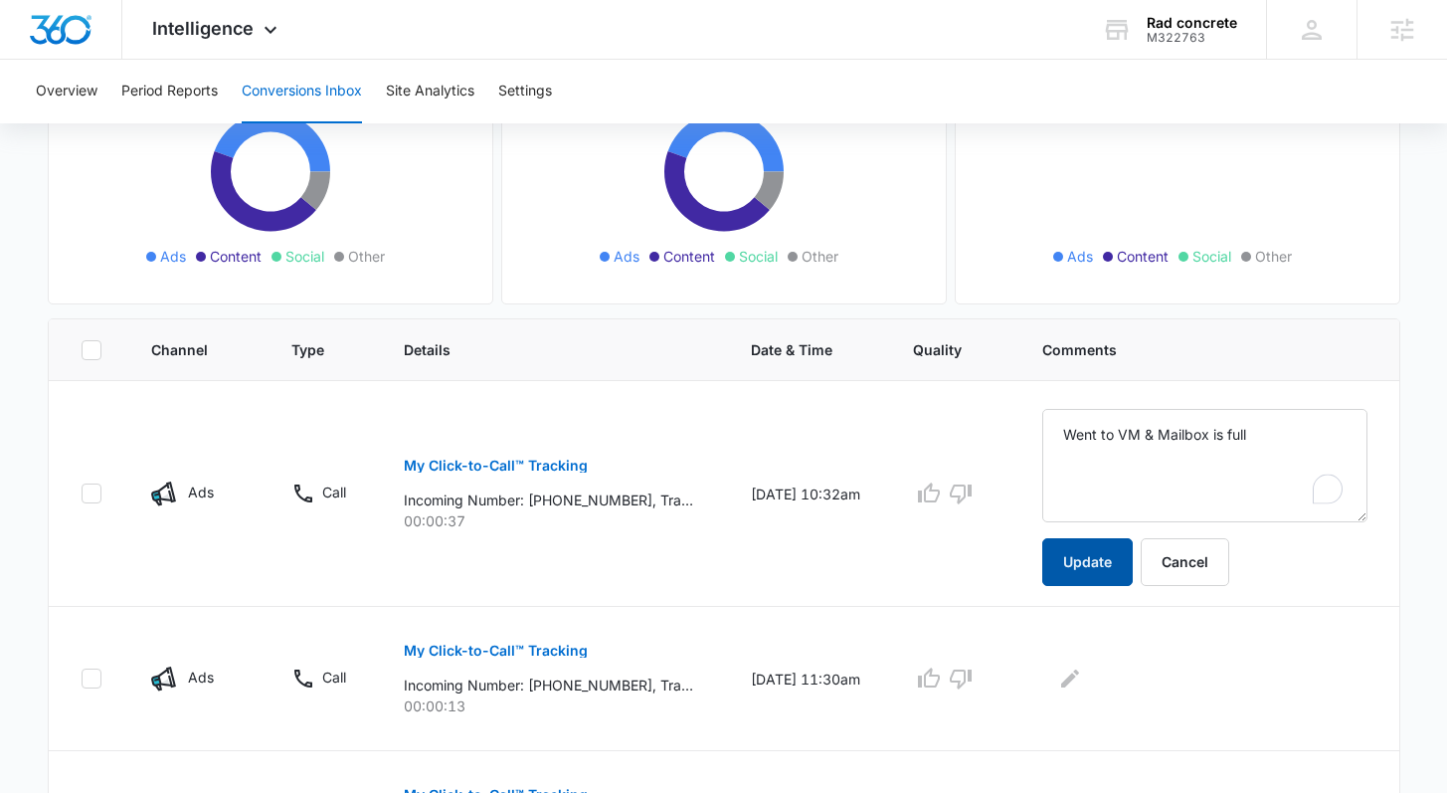
click at [1114, 563] on button "Update" at bounding box center [1087, 562] width 91 height 48
click at [1088, 563] on button "Update" at bounding box center [1087, 562] width 91 height 48
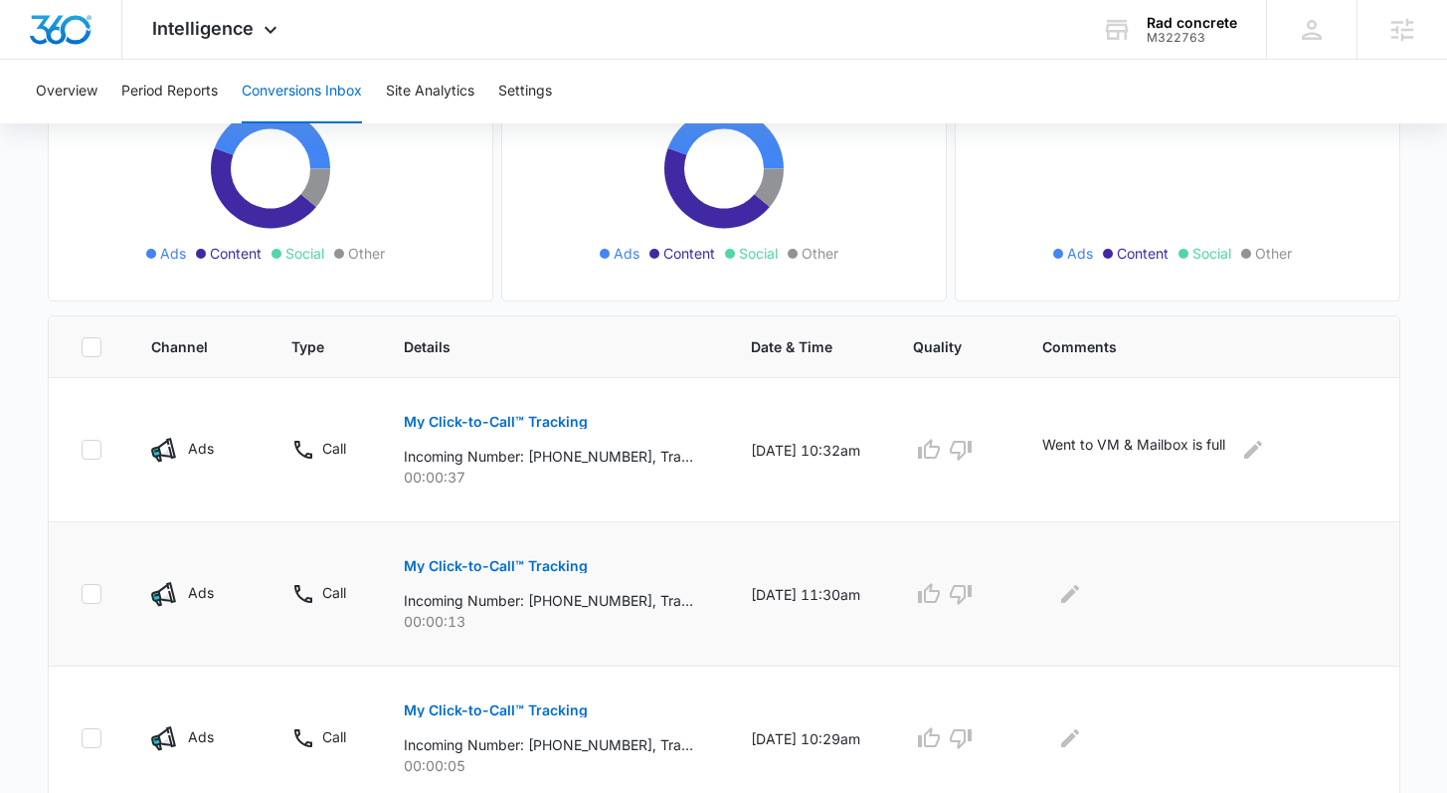
scroll to position [250, 0]
click at [550, 567] on p "My Click-to-Call™ Tracking" at bounding box center [496, 565] width 184 height 14
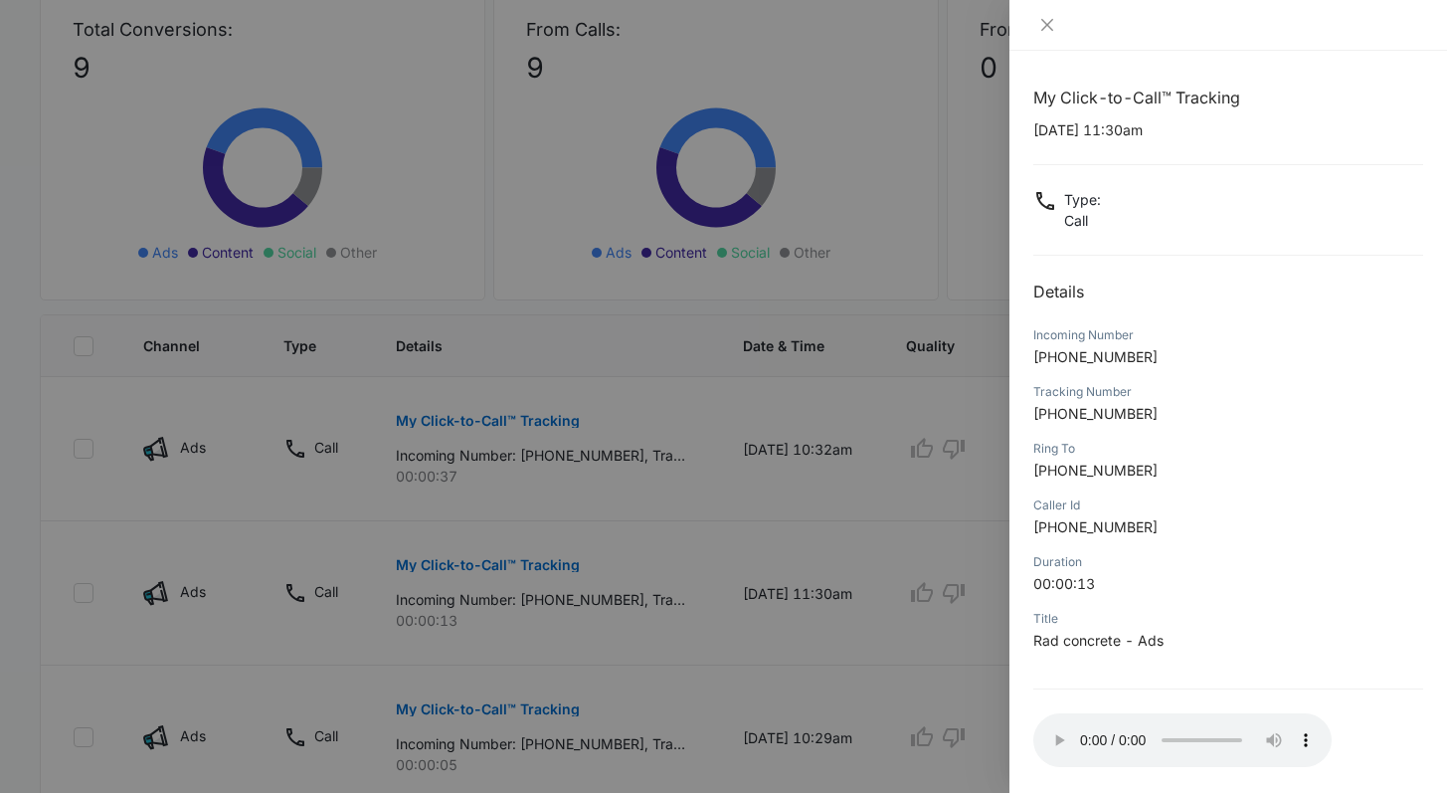
click at [723, 617] on div at bounding box center [723, 396] width 1447 height 793
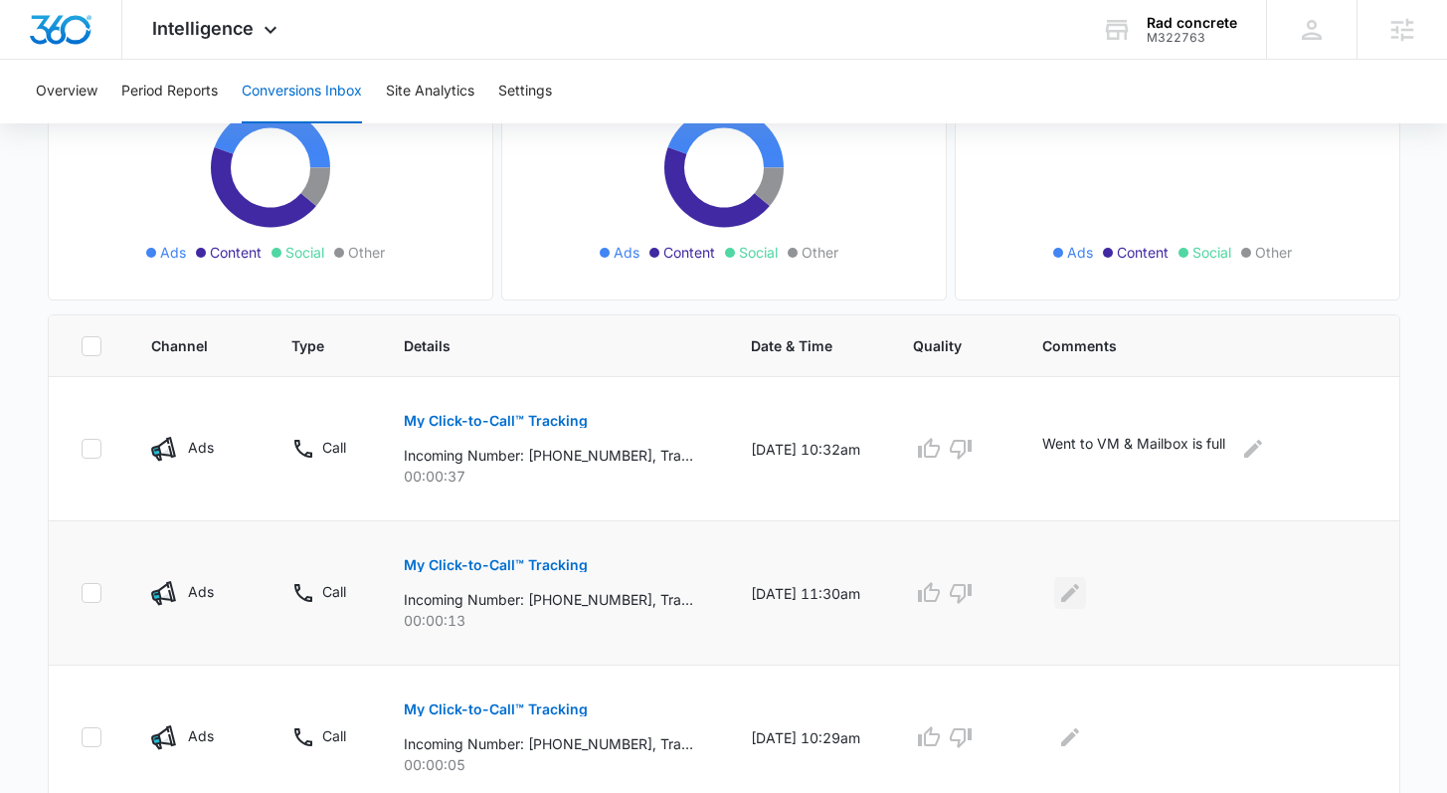
click at [1082, 581] on icon "Edit Comments" at bounding box center [1070, 593] width 24 height 24
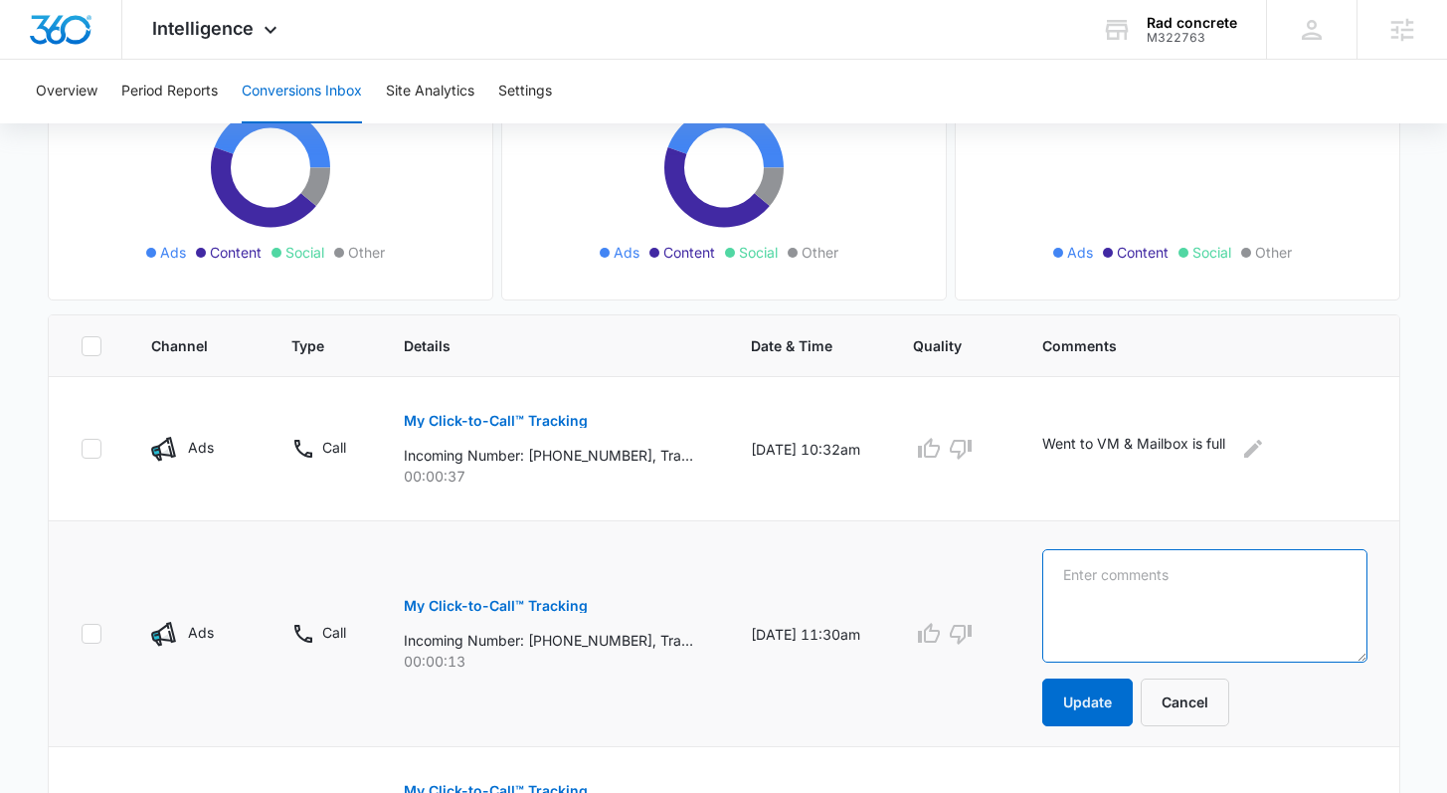
click at [1099, 600] on textarea at bounding box center [1204, 605] width 325 height 113
type textarea "went to VM"
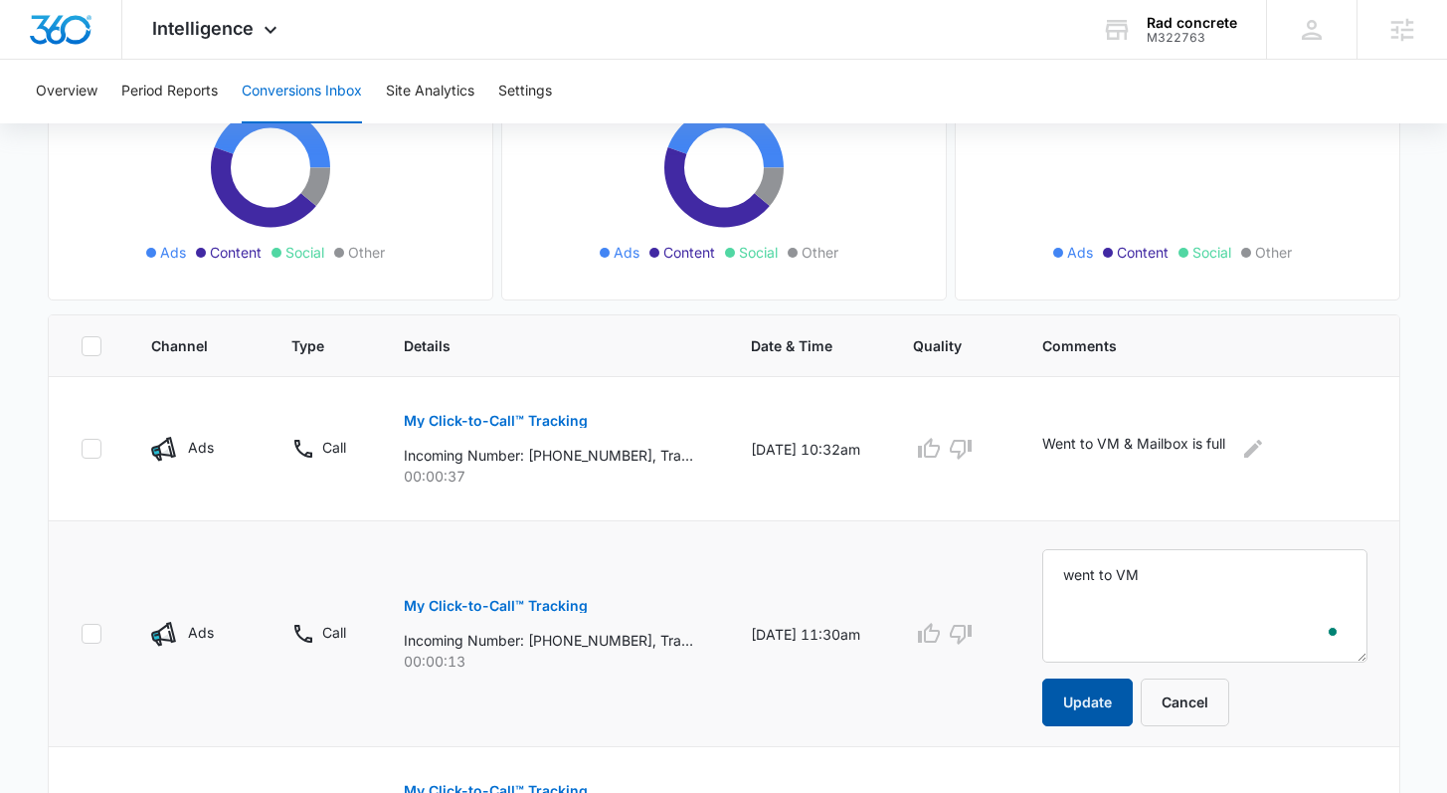
click at [1088, 684] on button "Update" at bounding box center [1087, 702] width 91 height 48
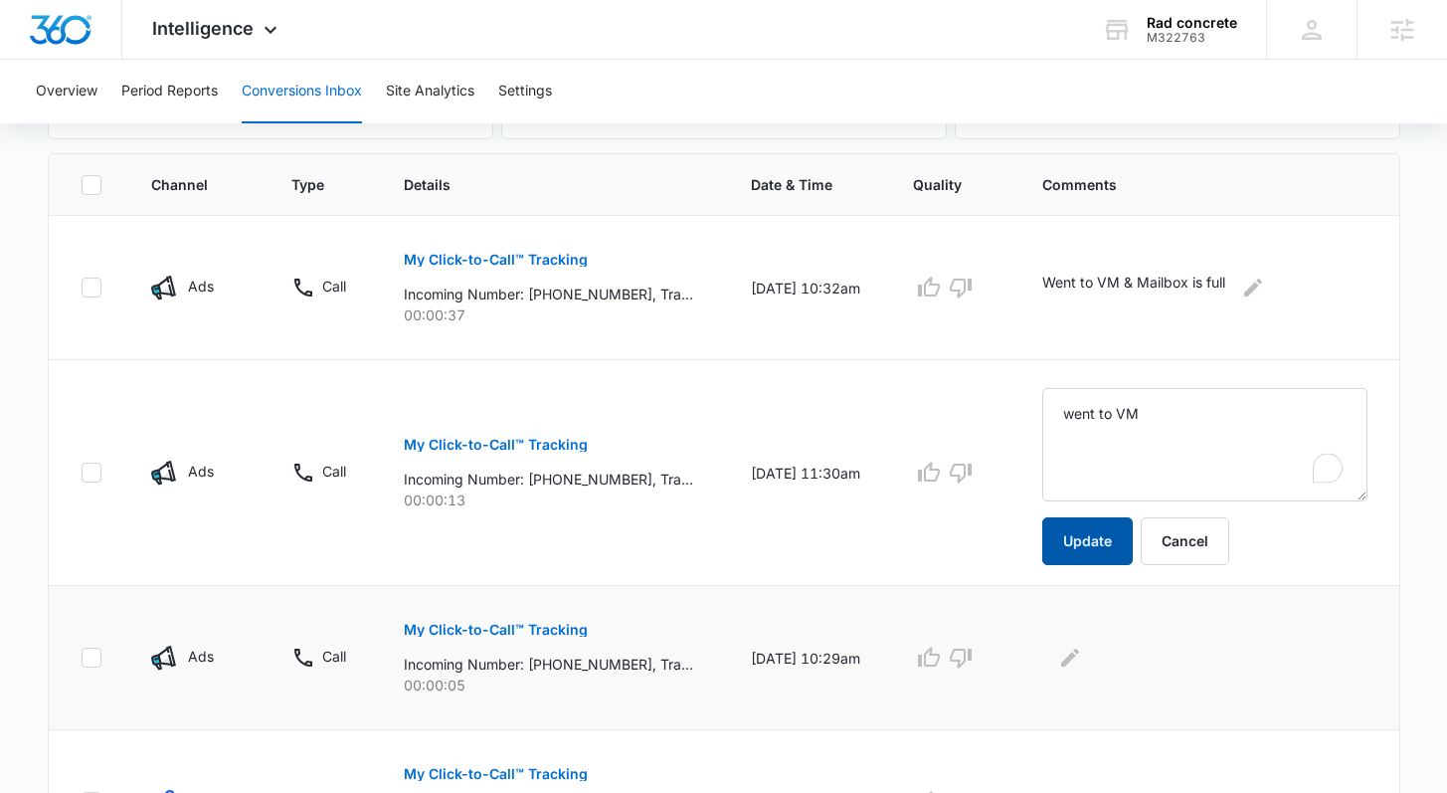
scroll to position [421, 0]
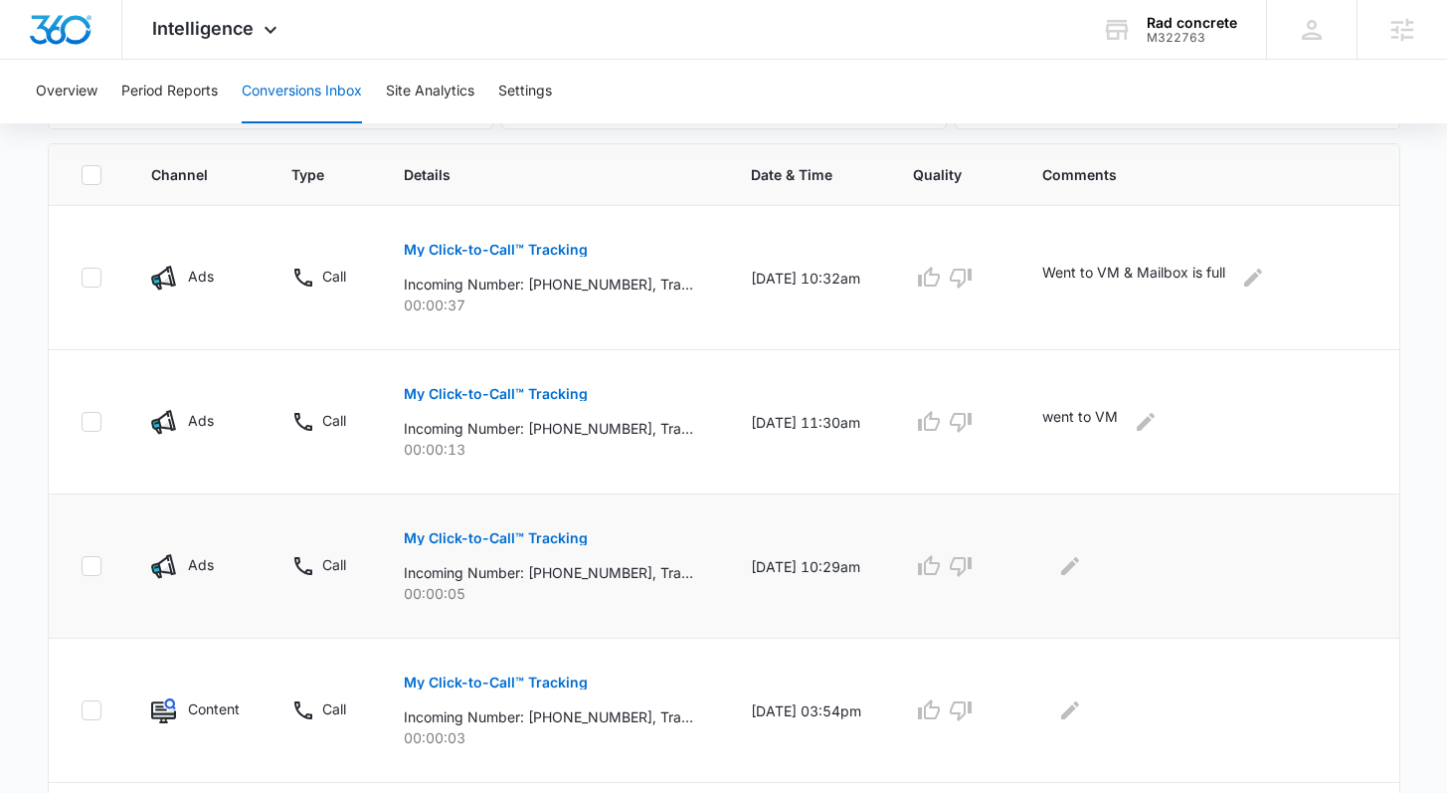
click at [534, 536] on p "My Click-to-Call™ Tracking" at bounding box center [496, 538] width 184 height 14
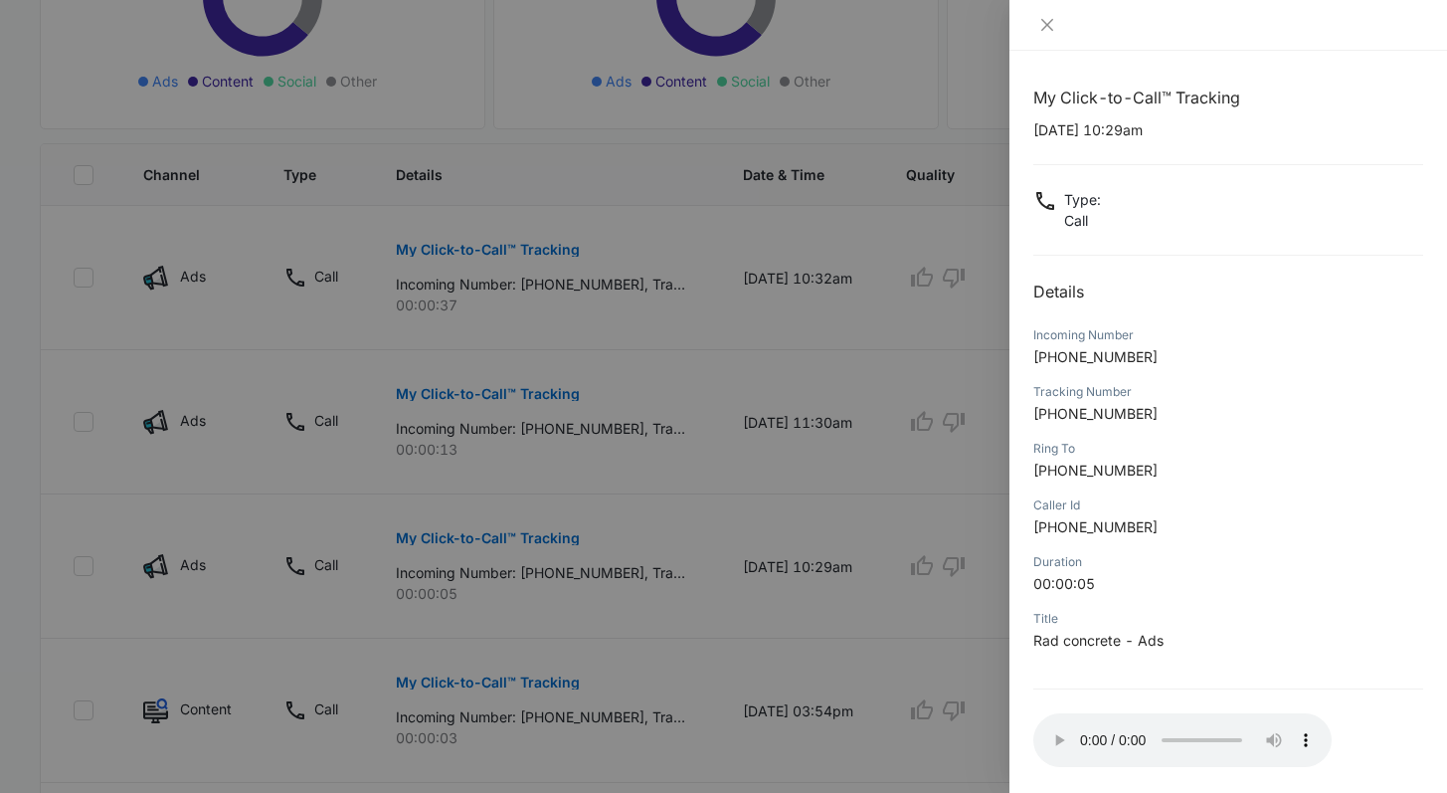
click at [842, 627] on div at bounding box center [723, 396] width 1447 height 793
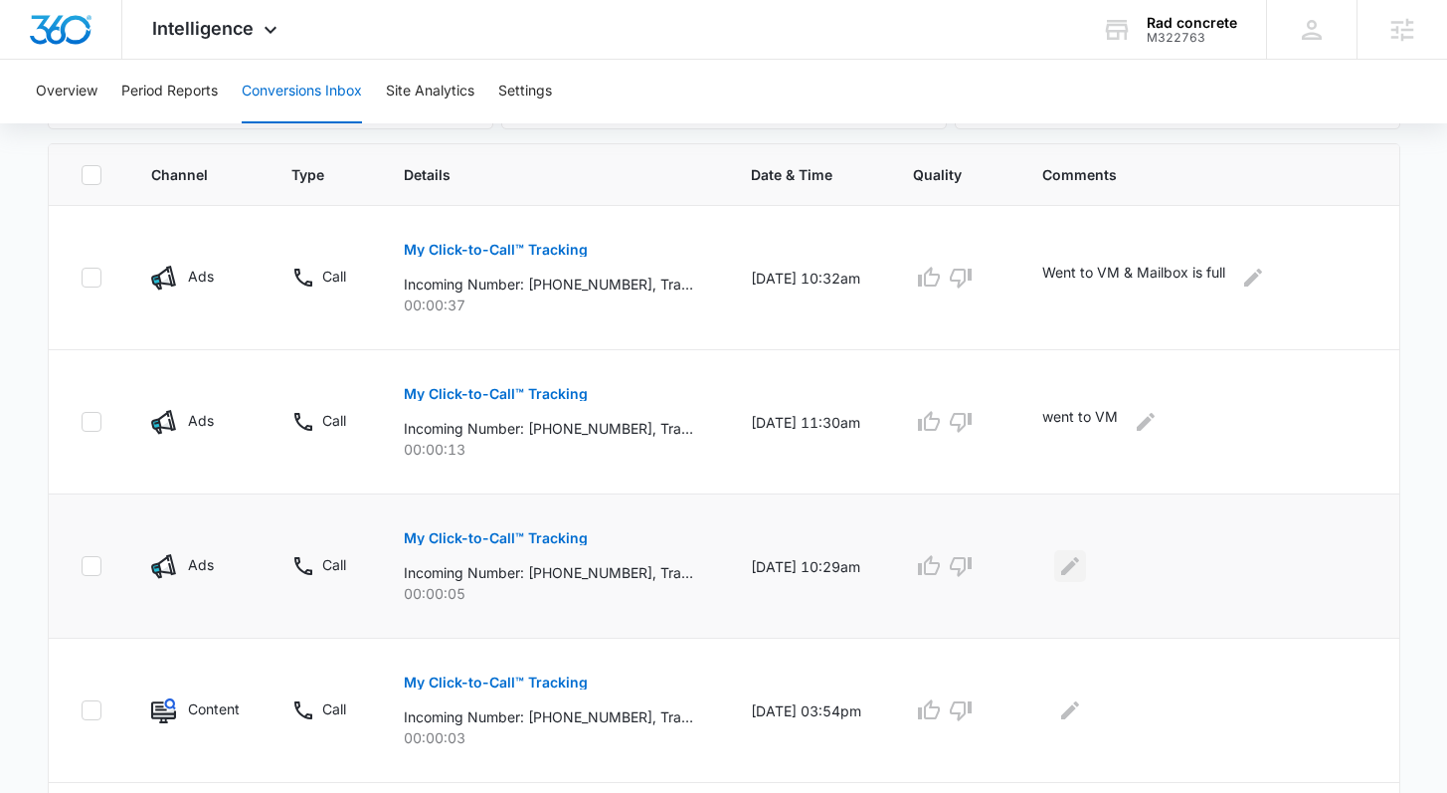
click at [1079, 565] on icon "Edit Comments" at bounding box center [1070, 566] width 18 height 18
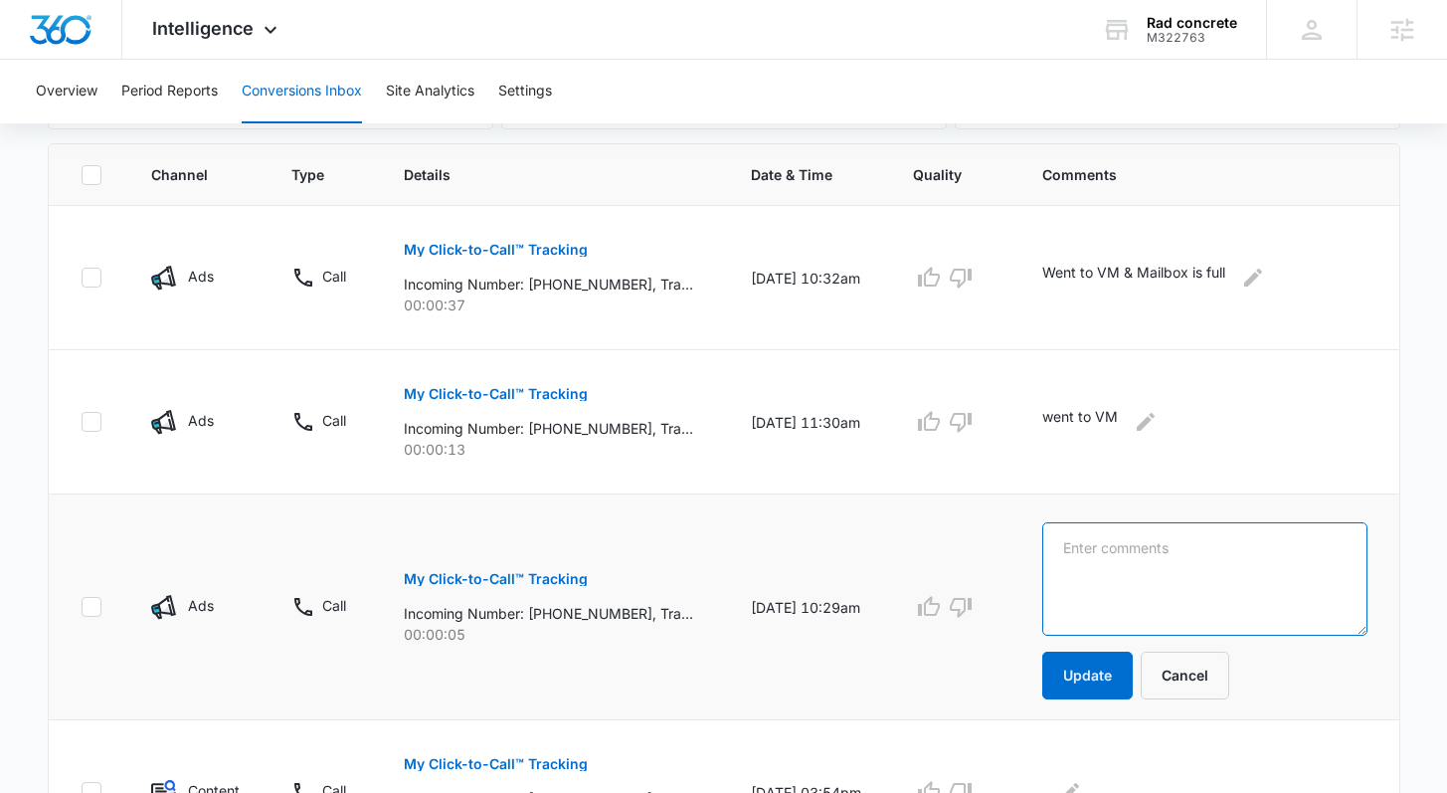
click at [1143, 568] on textarea at bounding box center [1204, 578] width 325 height 113
type textarea "W"
type textarea "went to VM"
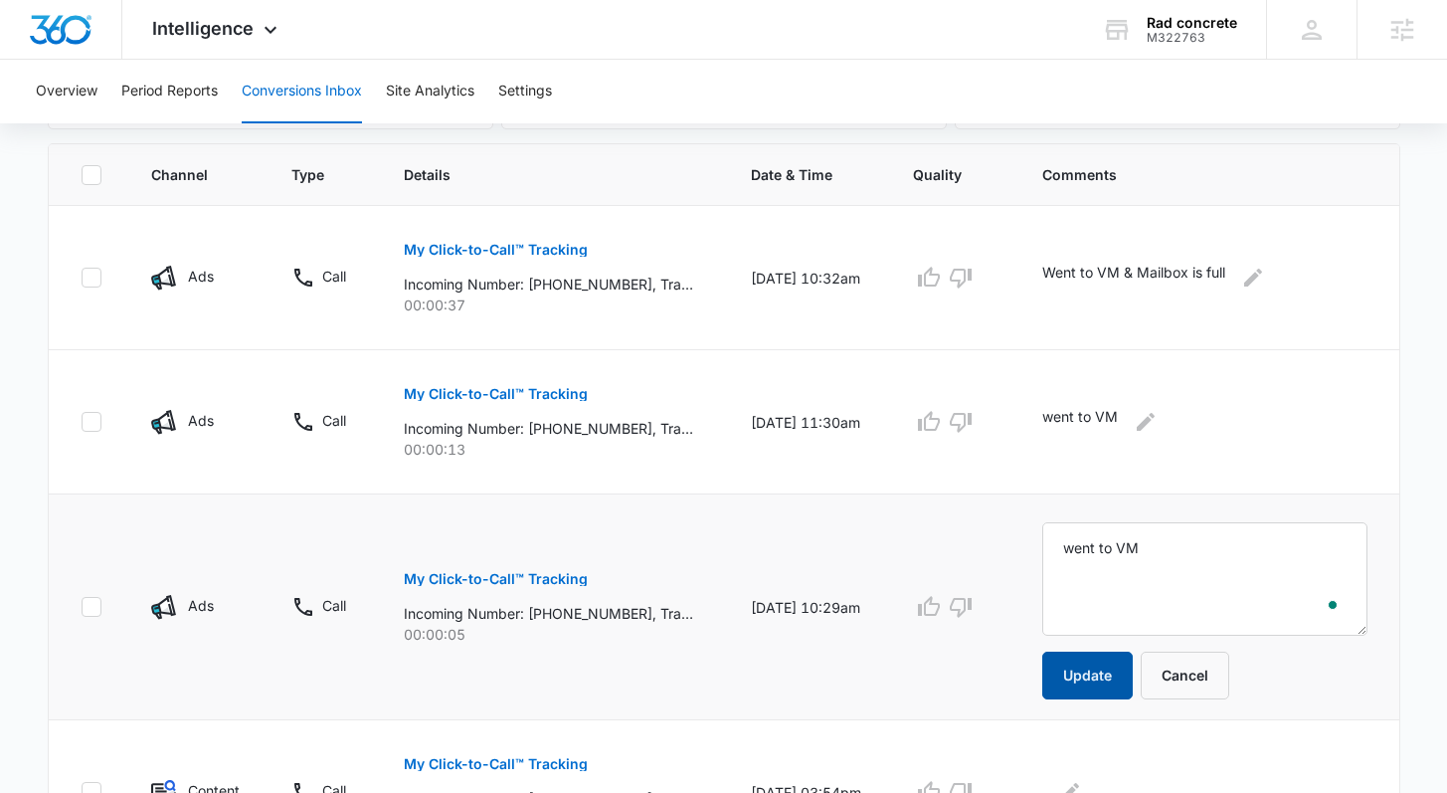
click at [1088, 664] on button "Update" at bounding box center [1087, 676] width 91 height 48
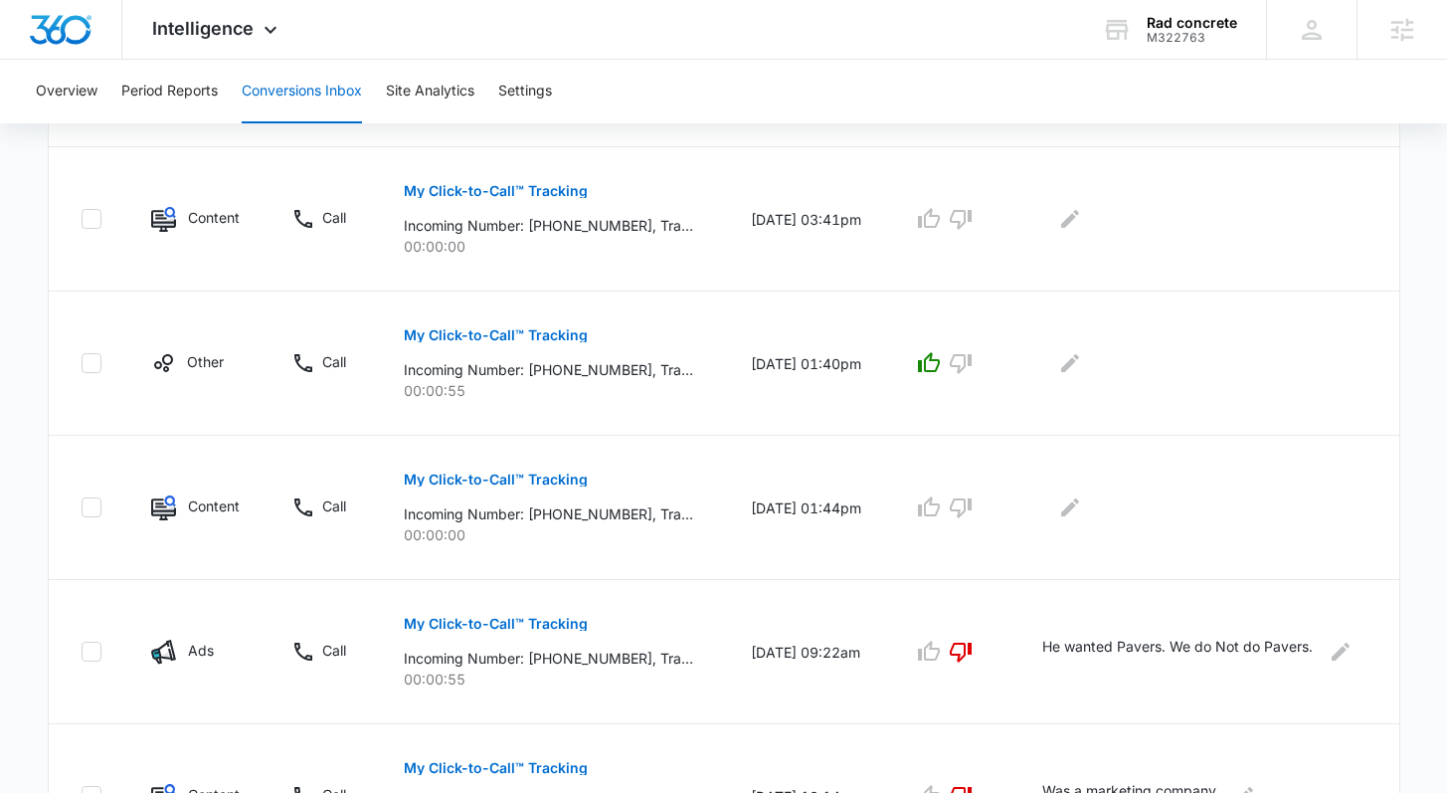
scroll to position [1058, 0]
click at [531, 327] on p "My Click-to-Call™ Tracking" at bounding box center [496, 333] width 184 height 14
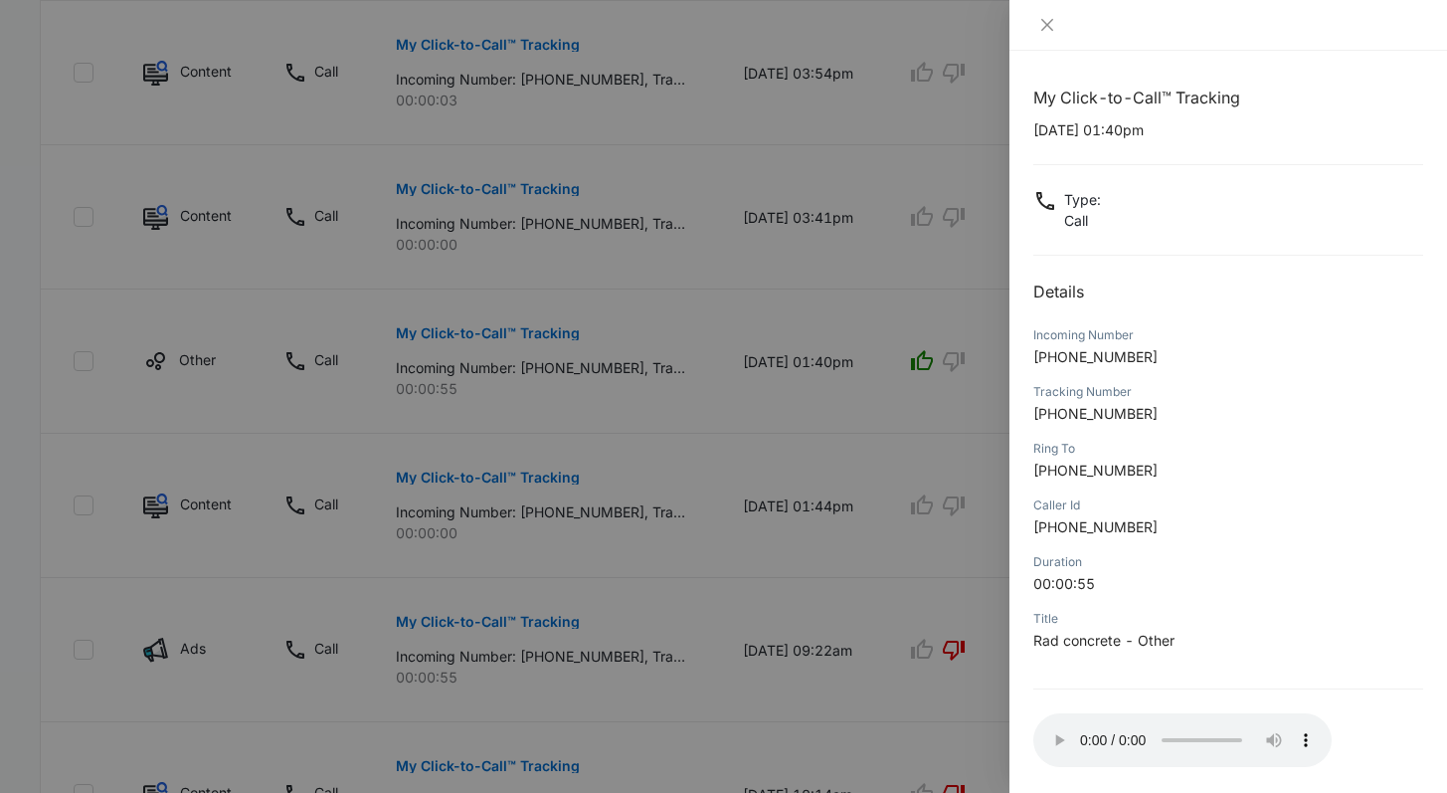
click at [759, 418] on div at bounding box center [723, 396] width 1447 height 793
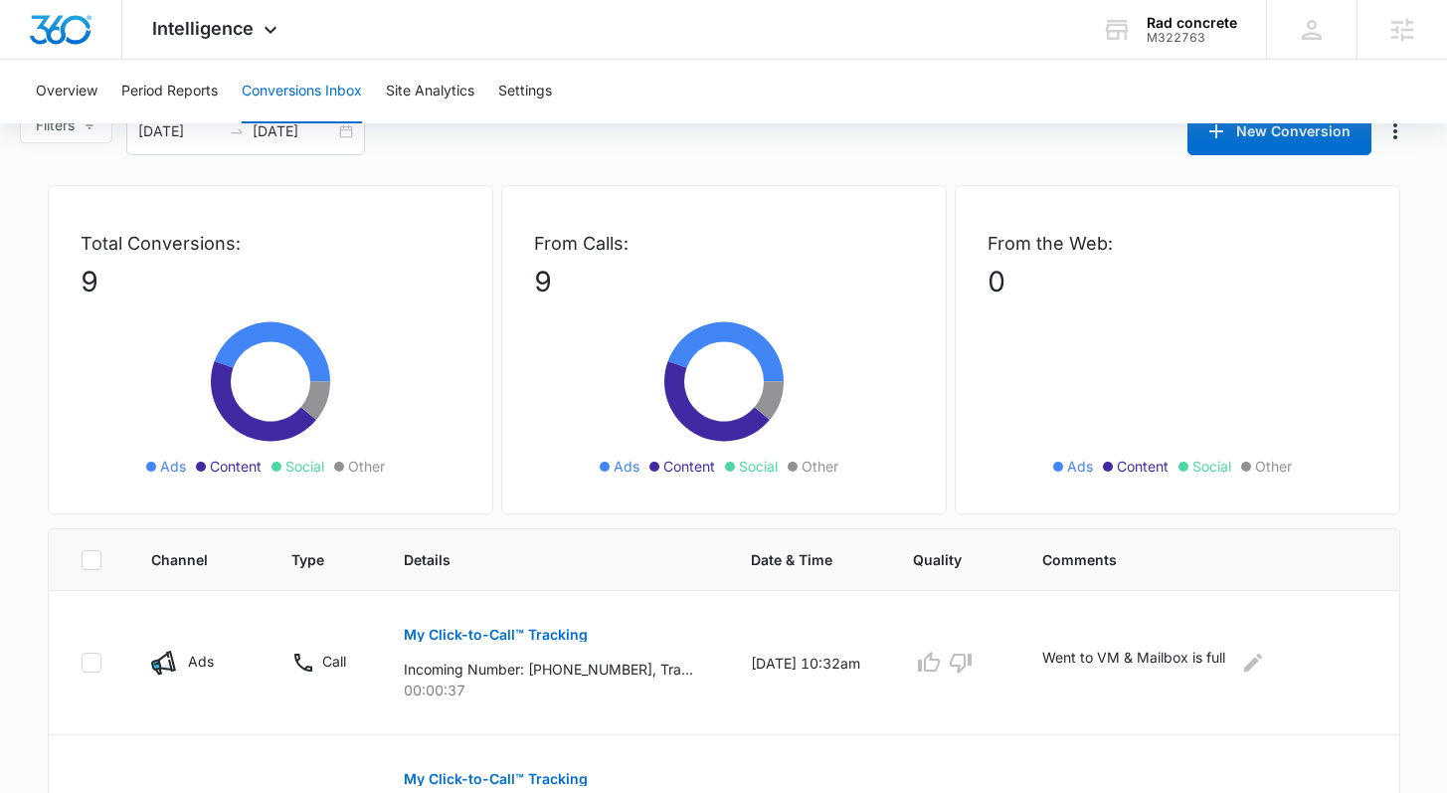
scroll to position [0, 0]
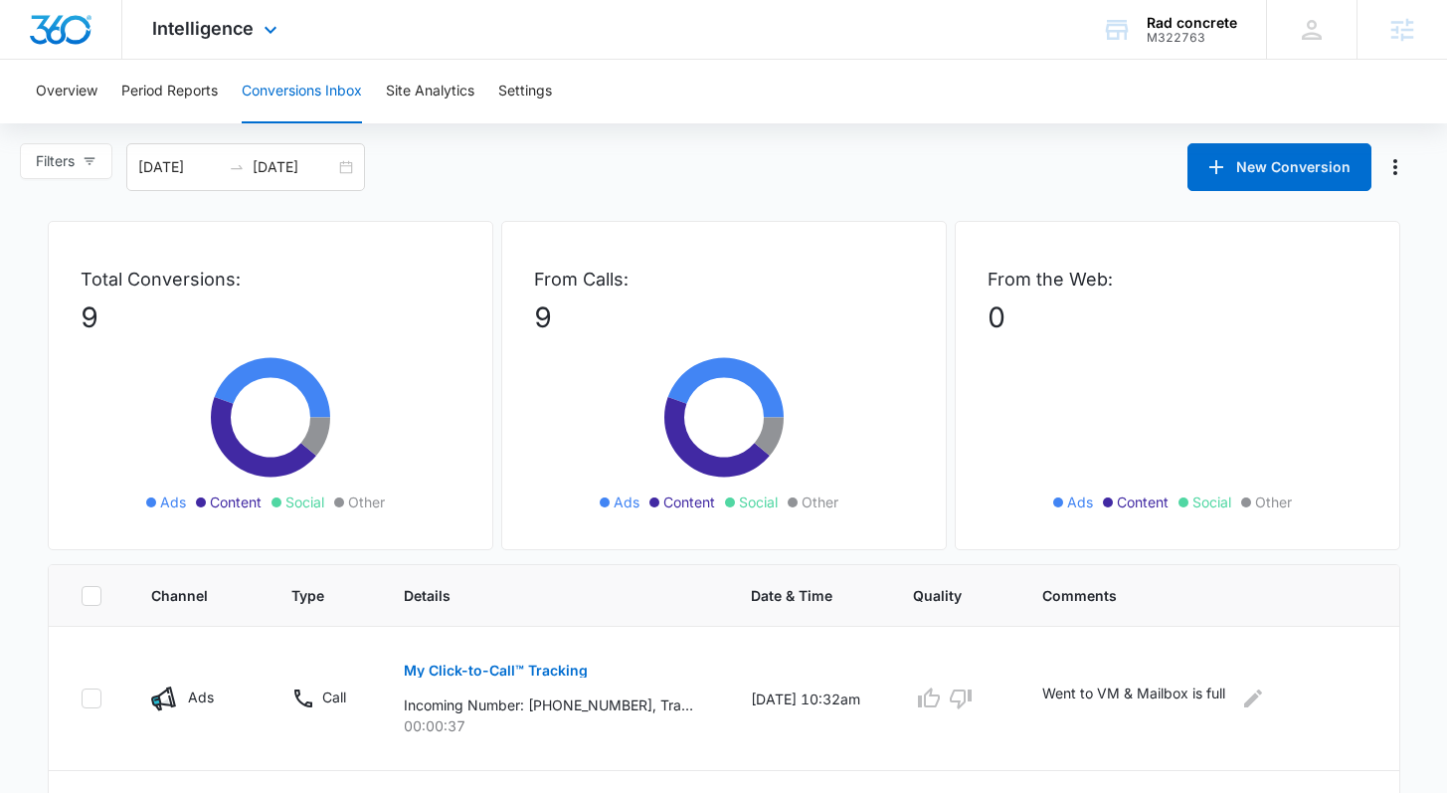
drag, startPoint x: 233, startPoint y: 36, endPoint x: 187, endPoint y: 123, distance: 98.8
click at [233, 36] on span "Intelligence" at bounding box center [202, 28] width 101 height 21
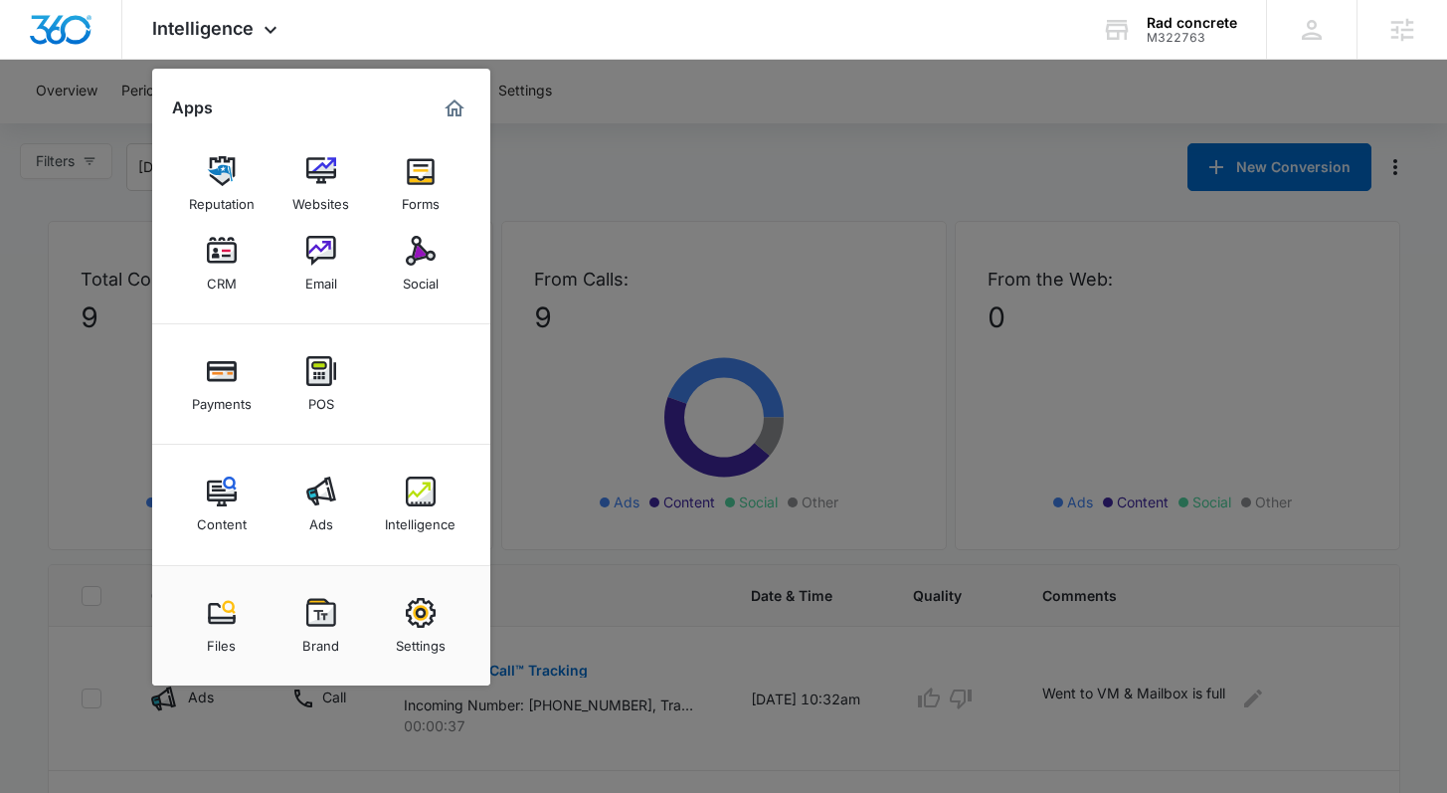
click at [324, 492] on img at bounding box center [321, 491] width 30 height 30
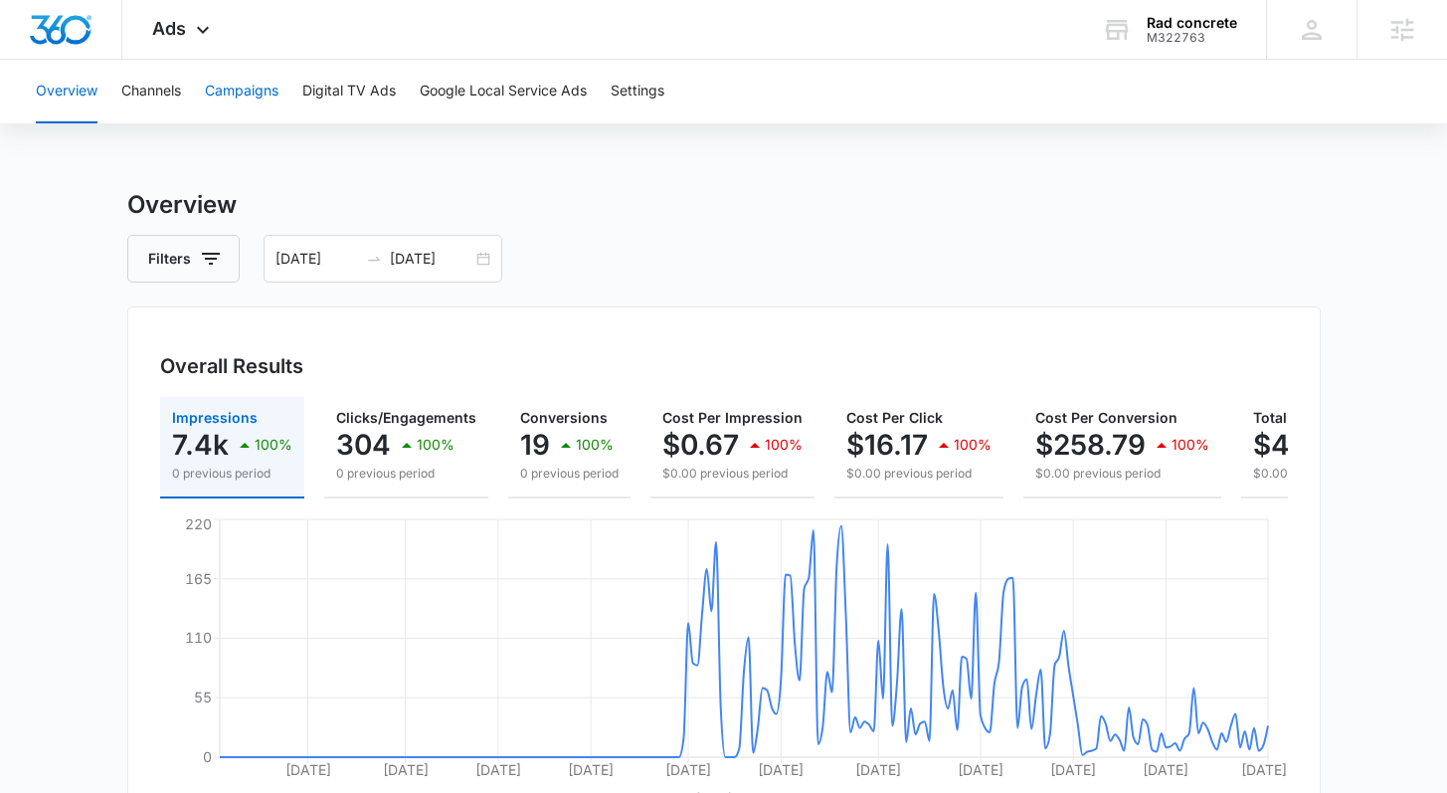
click at [230, 85] on button "Campaigns" at bounding box center [242, 92] width 74 height 64
click at [488, 256] on div "01/06/2025 08/20/2025" at bounding box center [383, 259] width 239 height 48
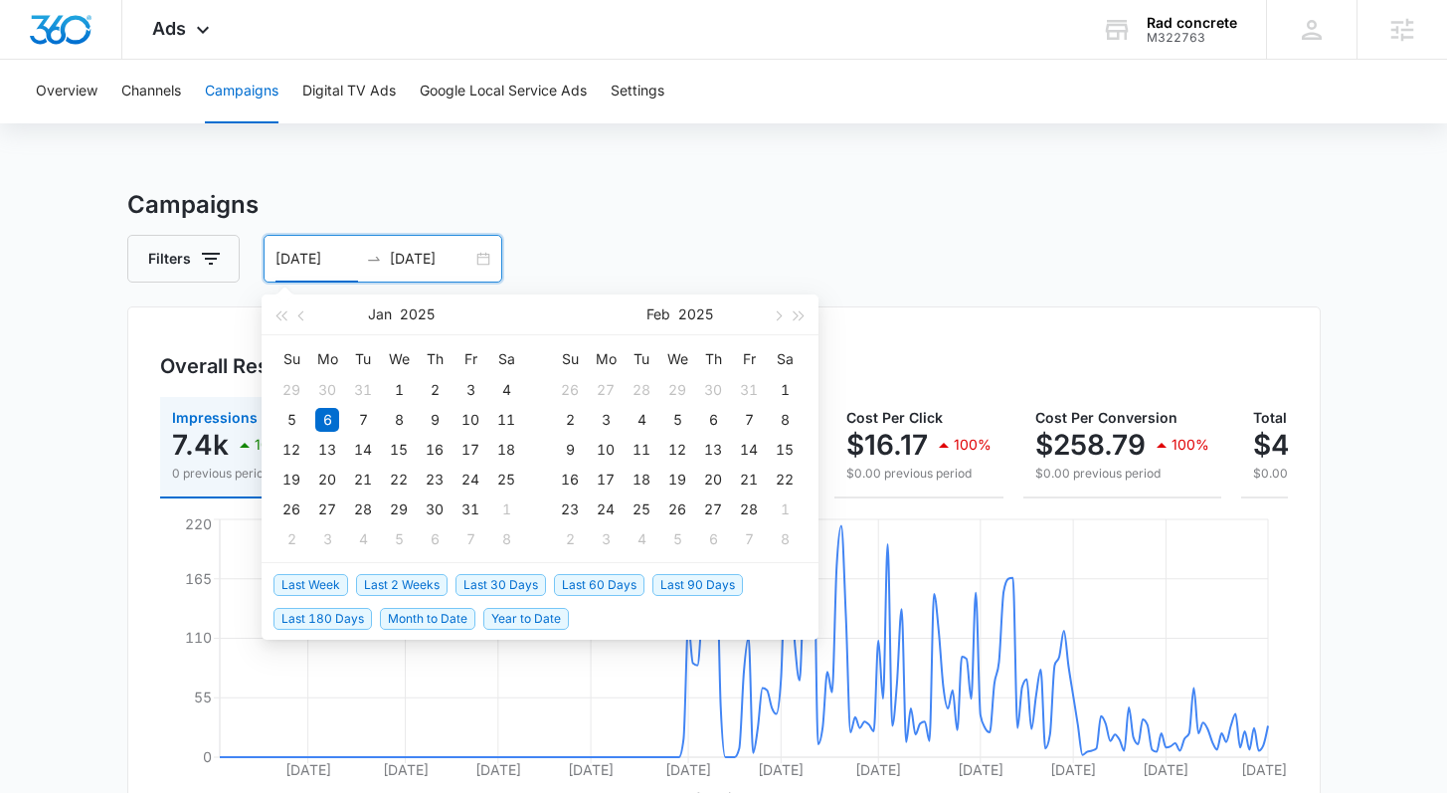
click at [445, 582] on span "Last 2 Weeks" at bounding box center [402, 585] width 92 height 22
type input "[DATE]"
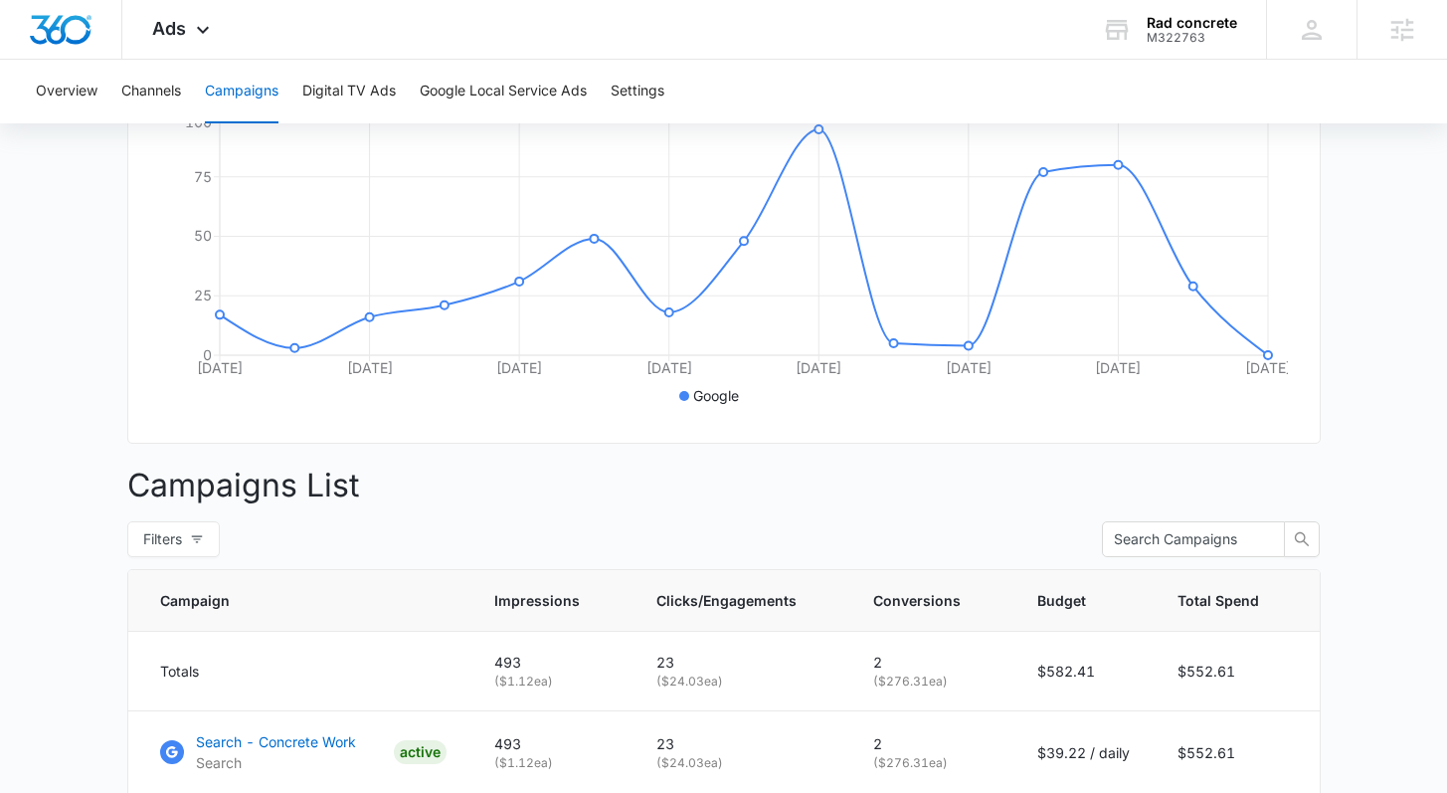
scroll to position [628, 0]
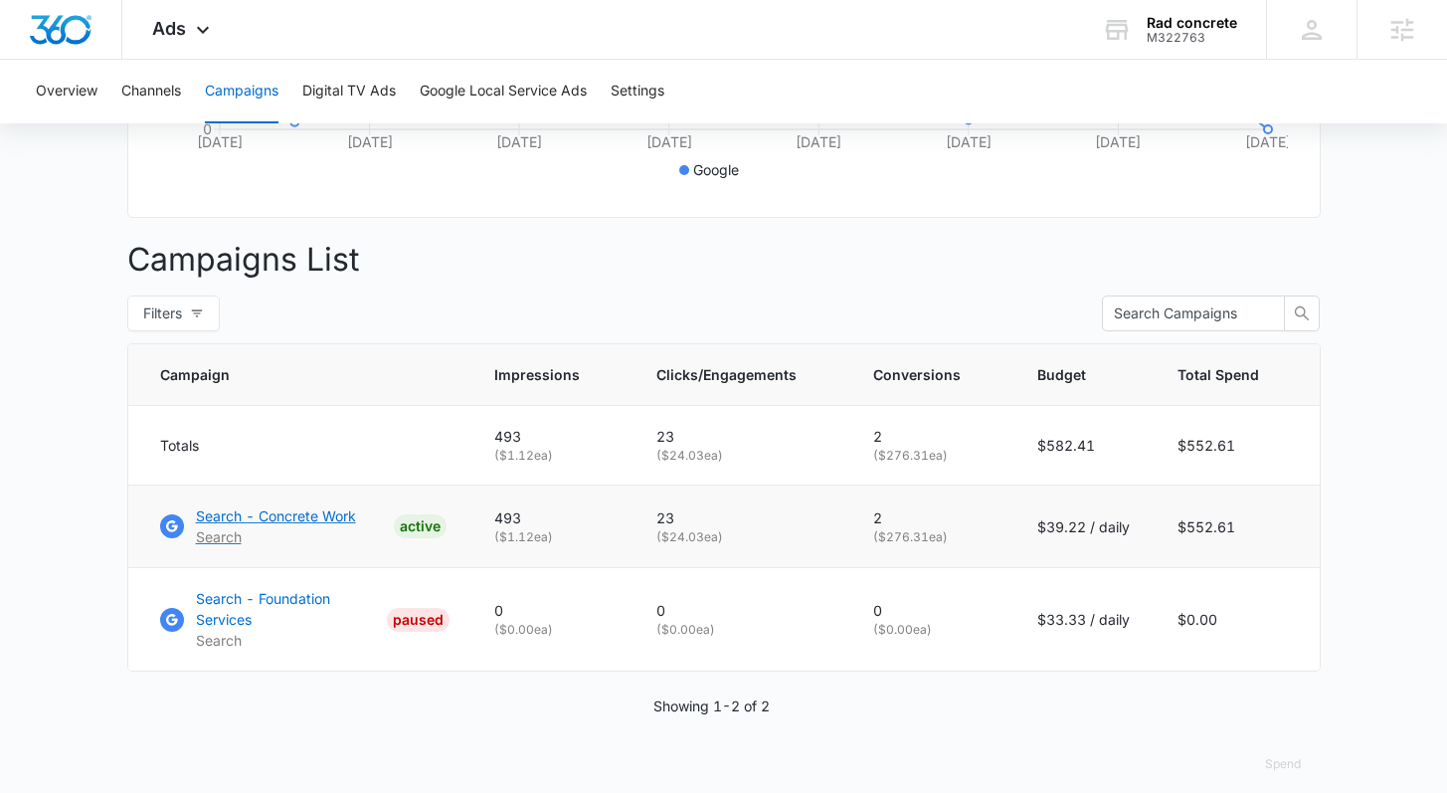
click at [344, 526] on p "Search - Concrete Work" at bounding box center [276, 515] width 160 height 21
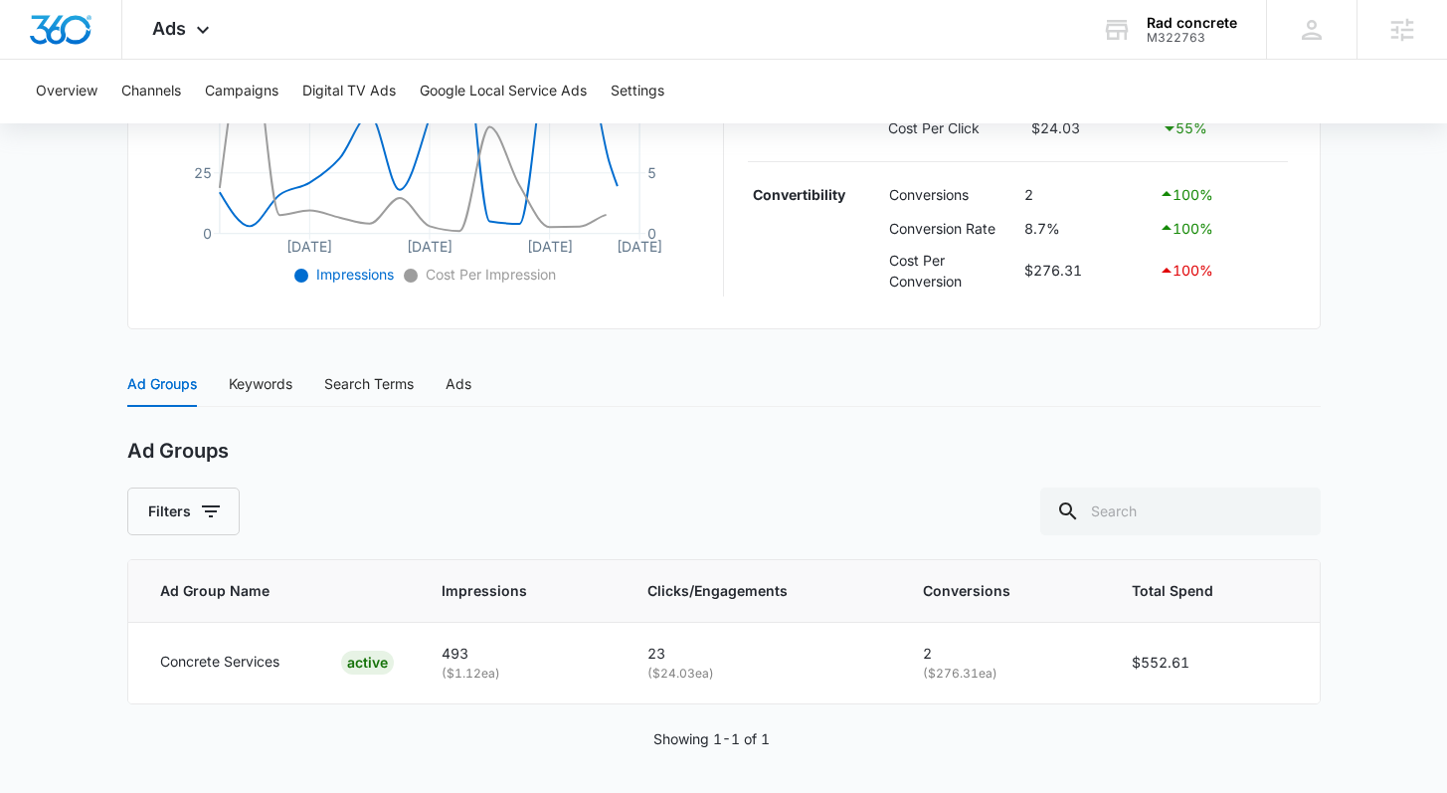
scroll to position [595, 0]
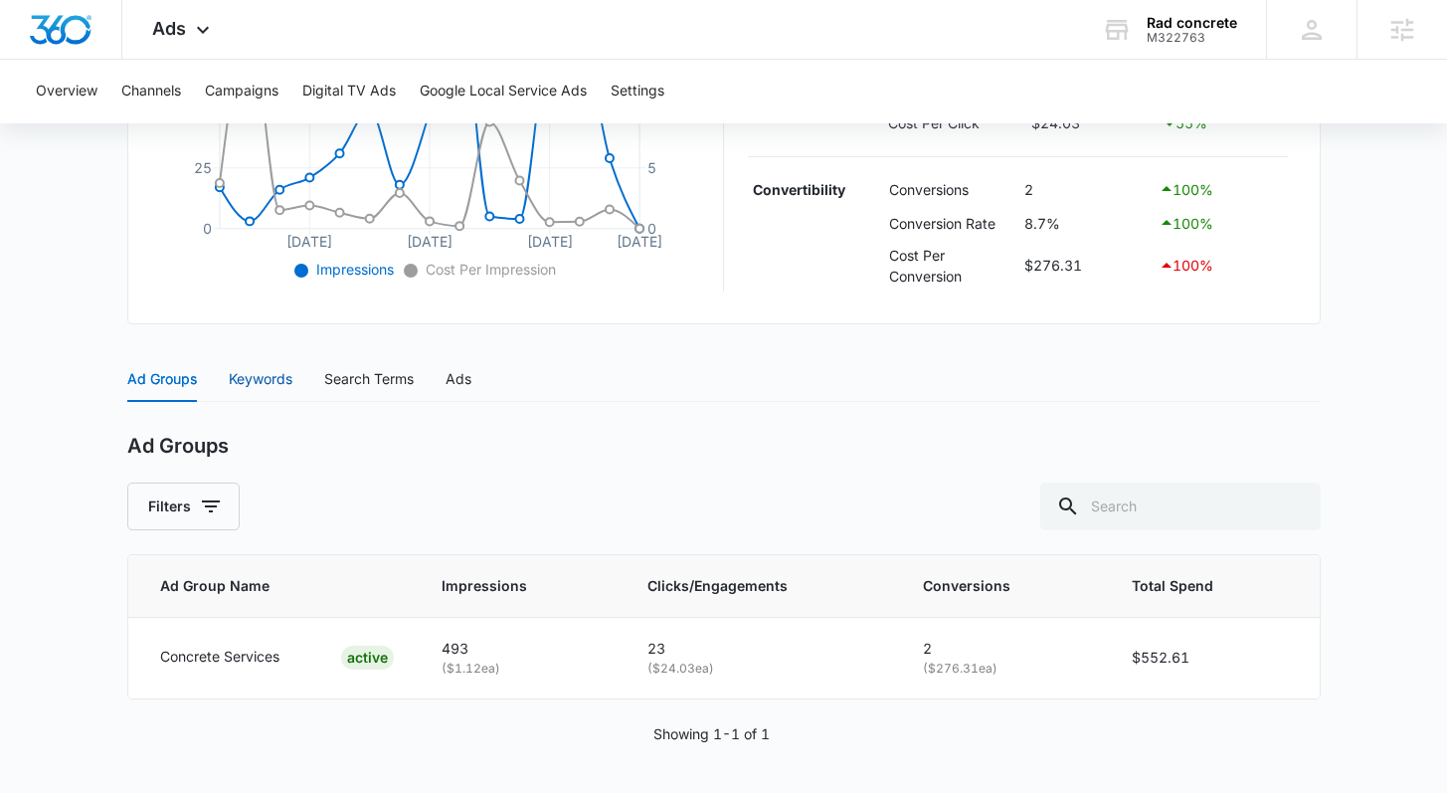
click at [278, 368] on div "Keywords" at bounding box center [261, 379] width 64 height 22
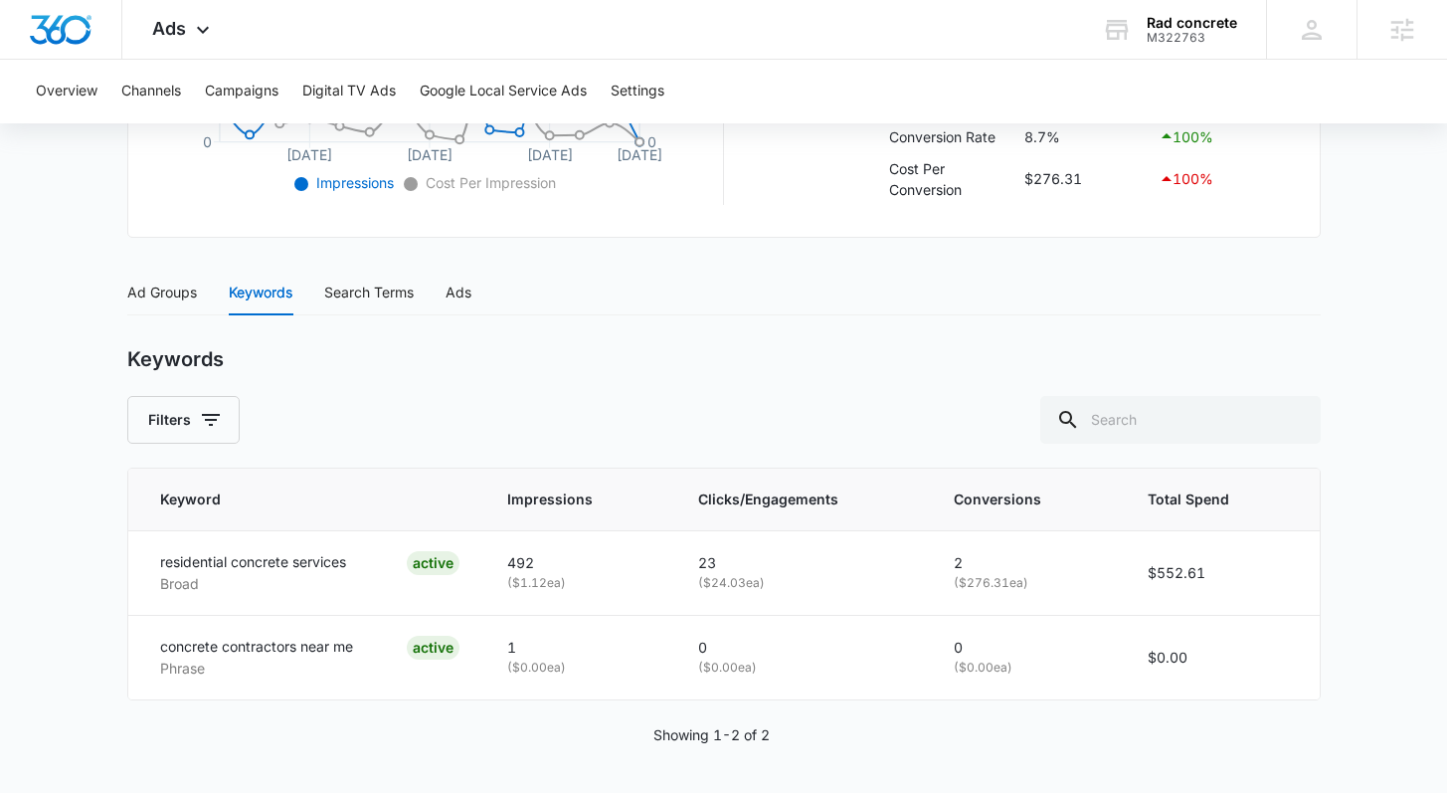
scroll to position [682, 0]
drag, startPoint x: 399, startPoint y: 294, endPoint x: 395, endPoint y: 333, distance: 39.0
click at [399, 295] on div "Search Terms" at bounding box center [369, 291] width 90 height 22
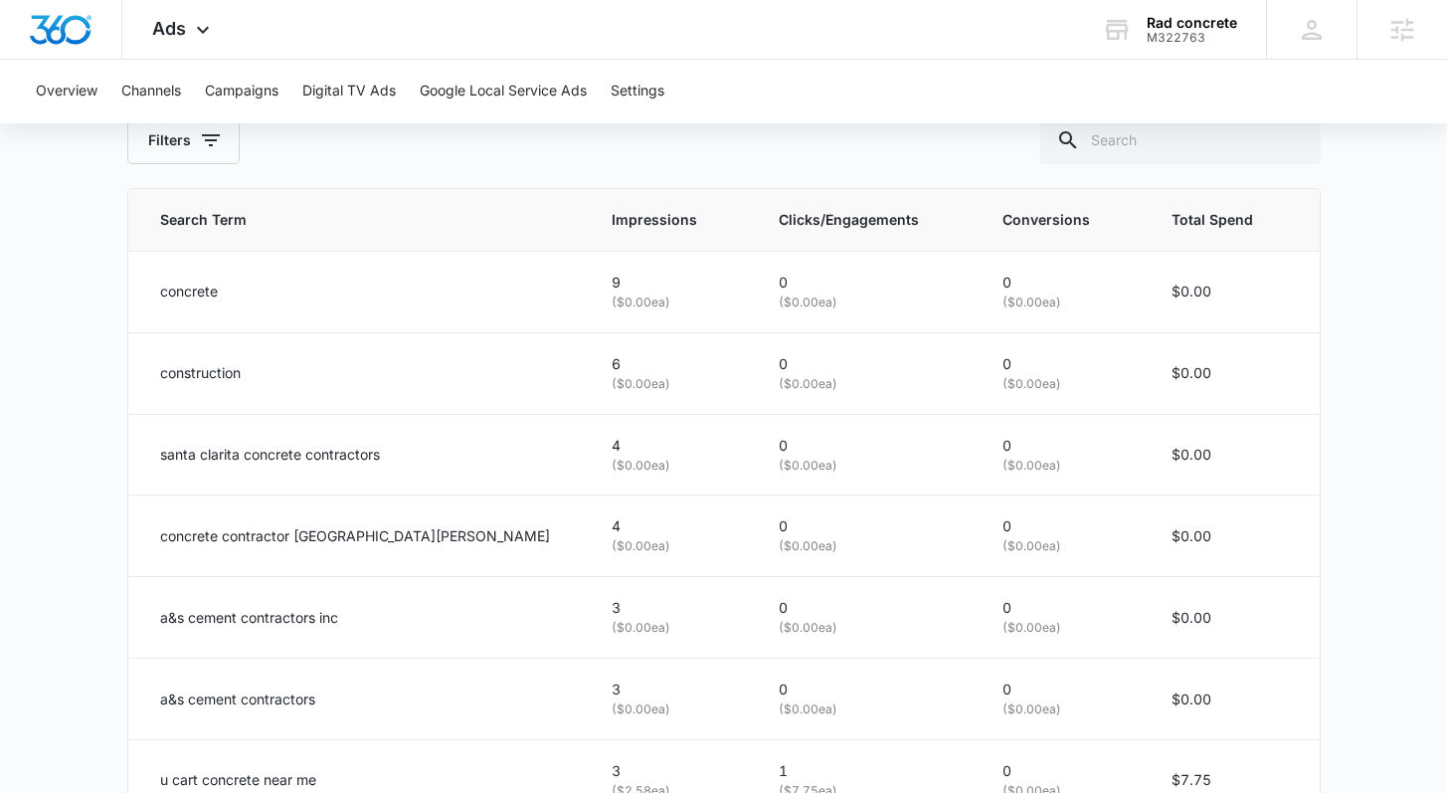
scroll to position [560, 0]
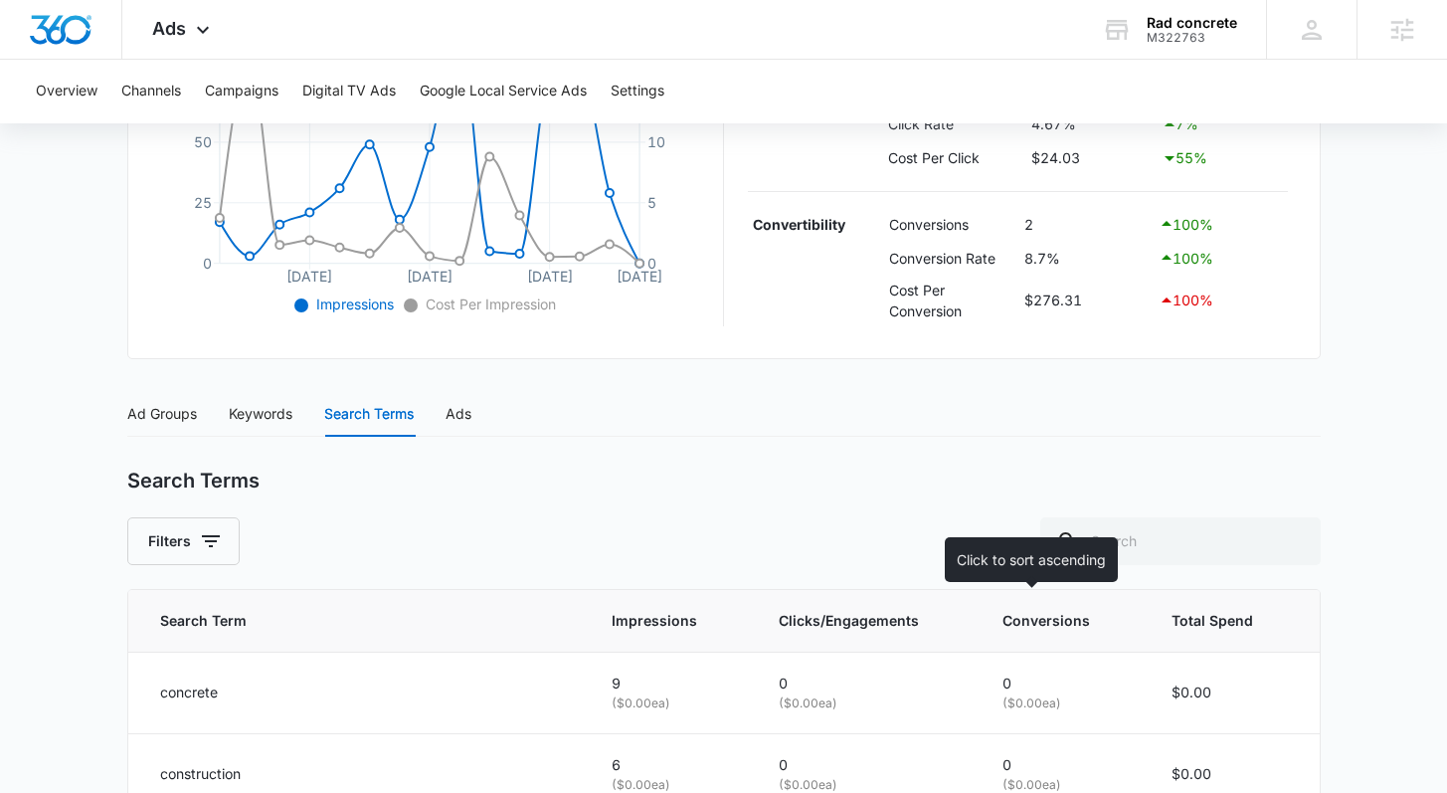
click at [1003, 622] on span "Conversions" at bounding box center [1049, 621] width 93 height 22
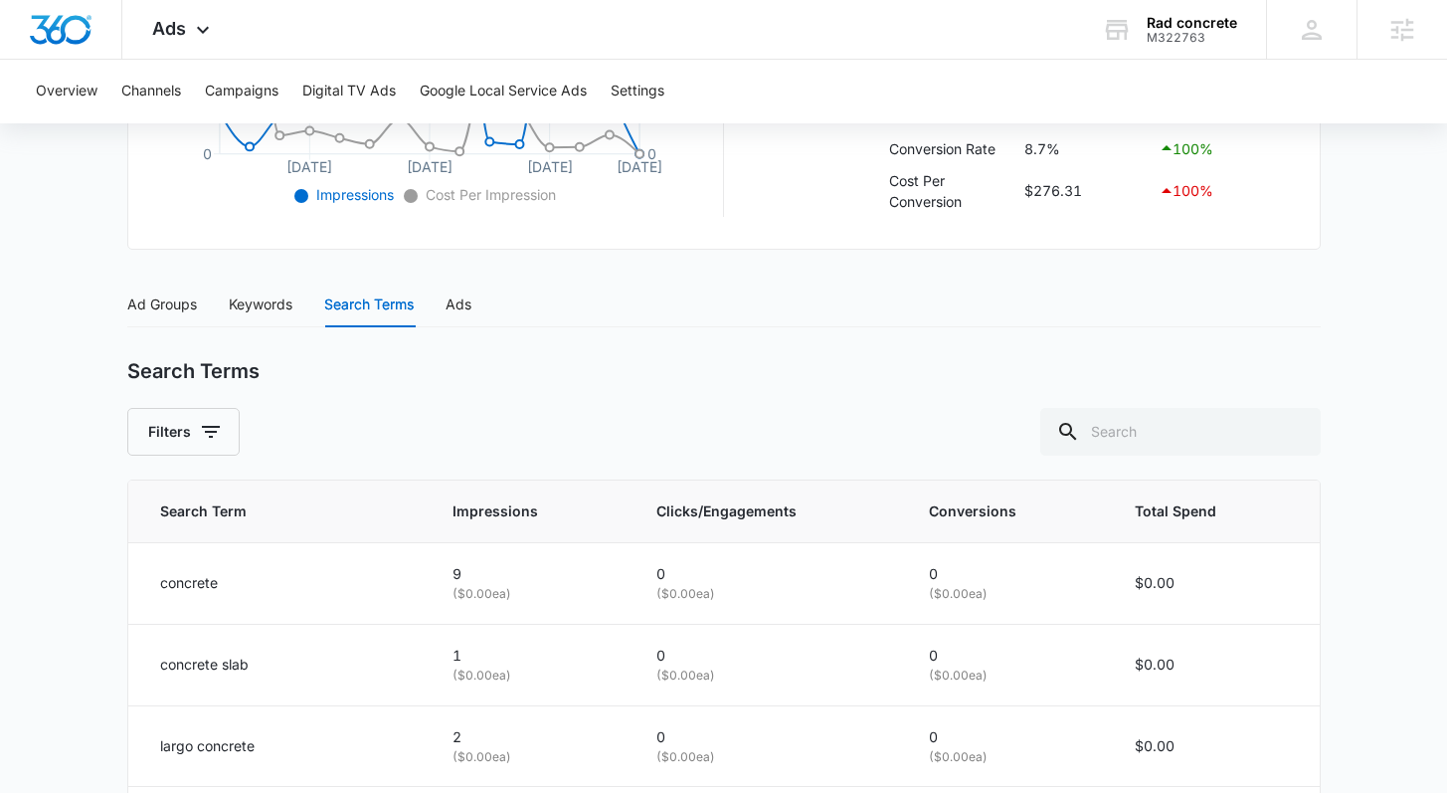
scroll to position [678, 0]
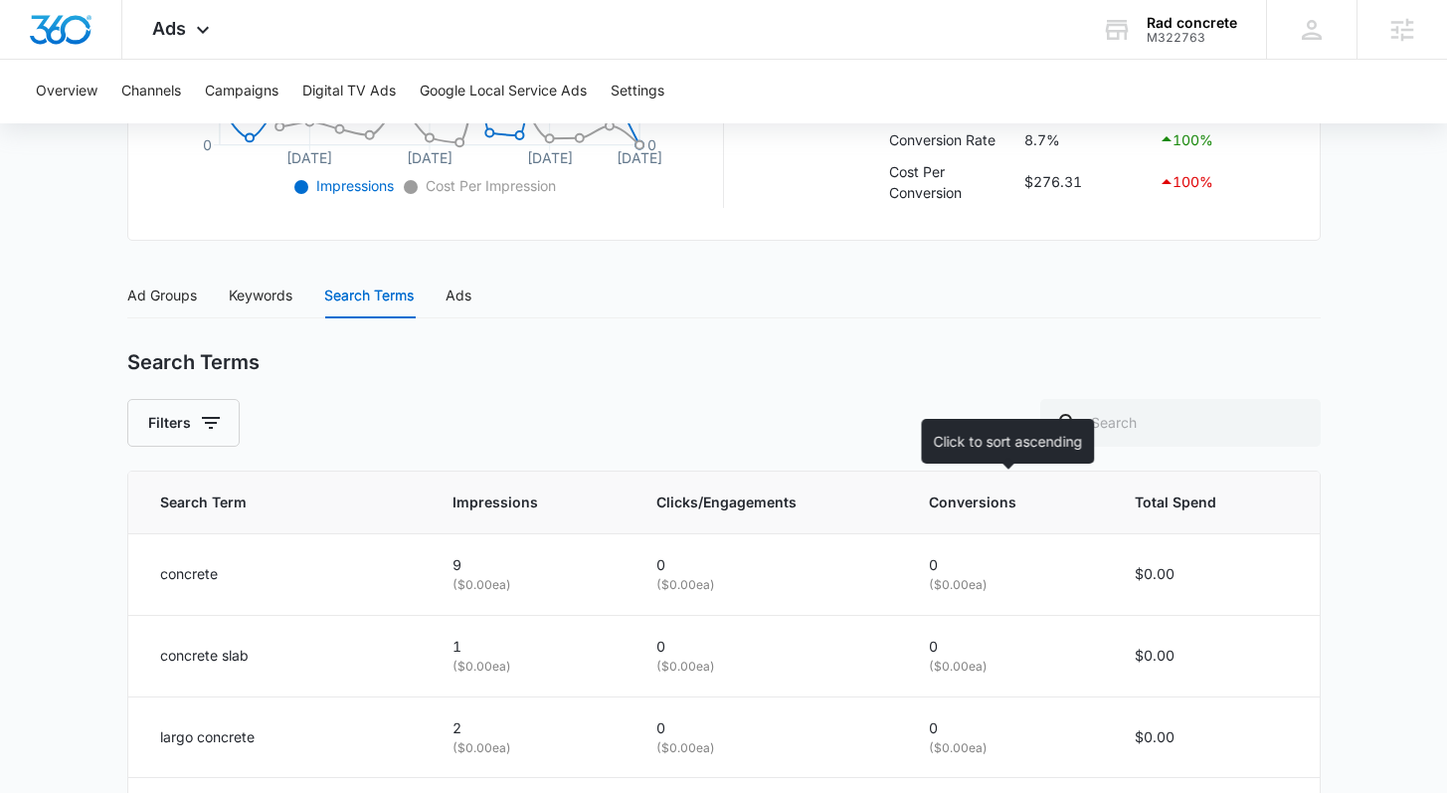
click at [1000, 500] on span "Conversions" at bounding box center [993, 502] width 129 height 22
click at [963, 497] on span "Conversions" at bounding box center [993, 502] width 129 height 22
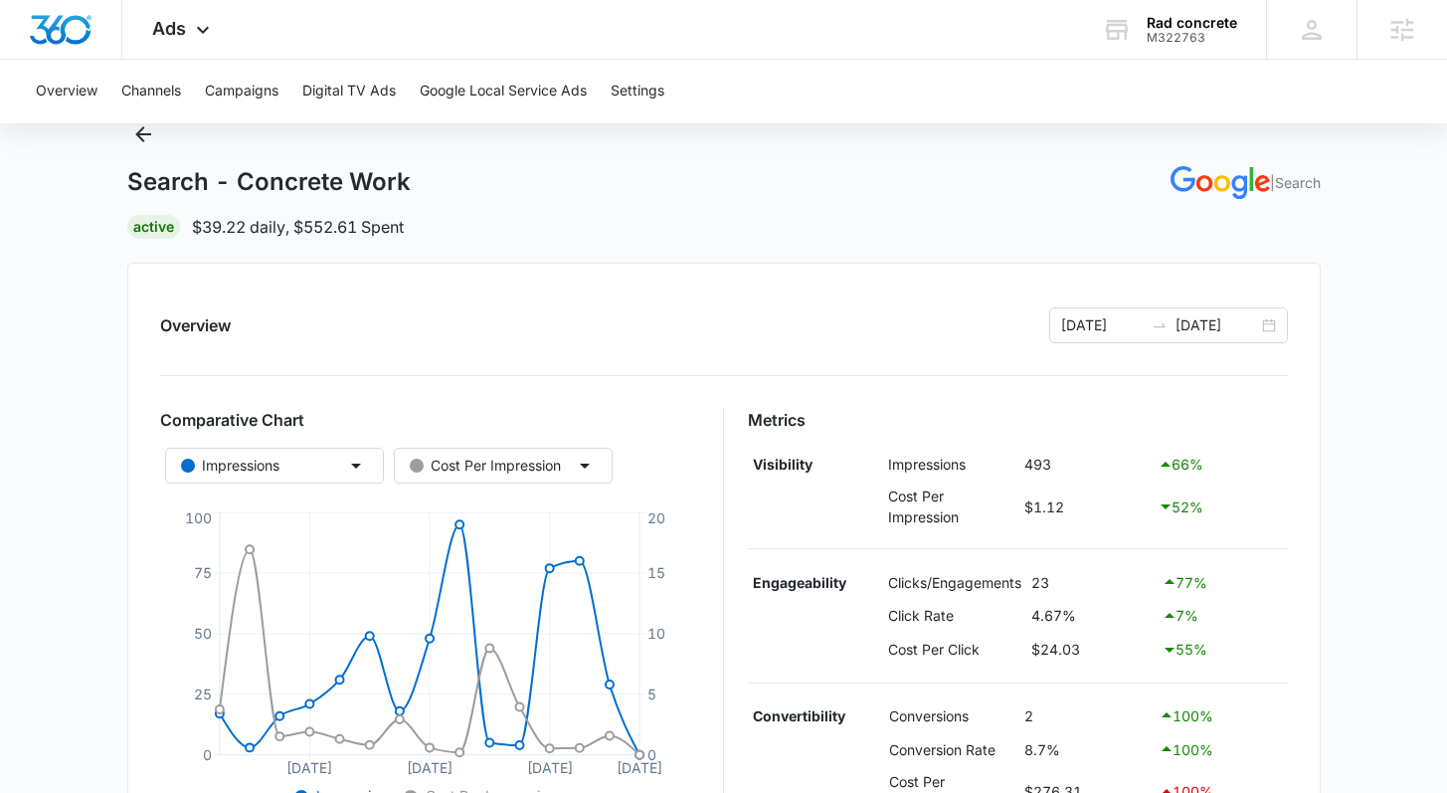
scroll to position [0, 0]
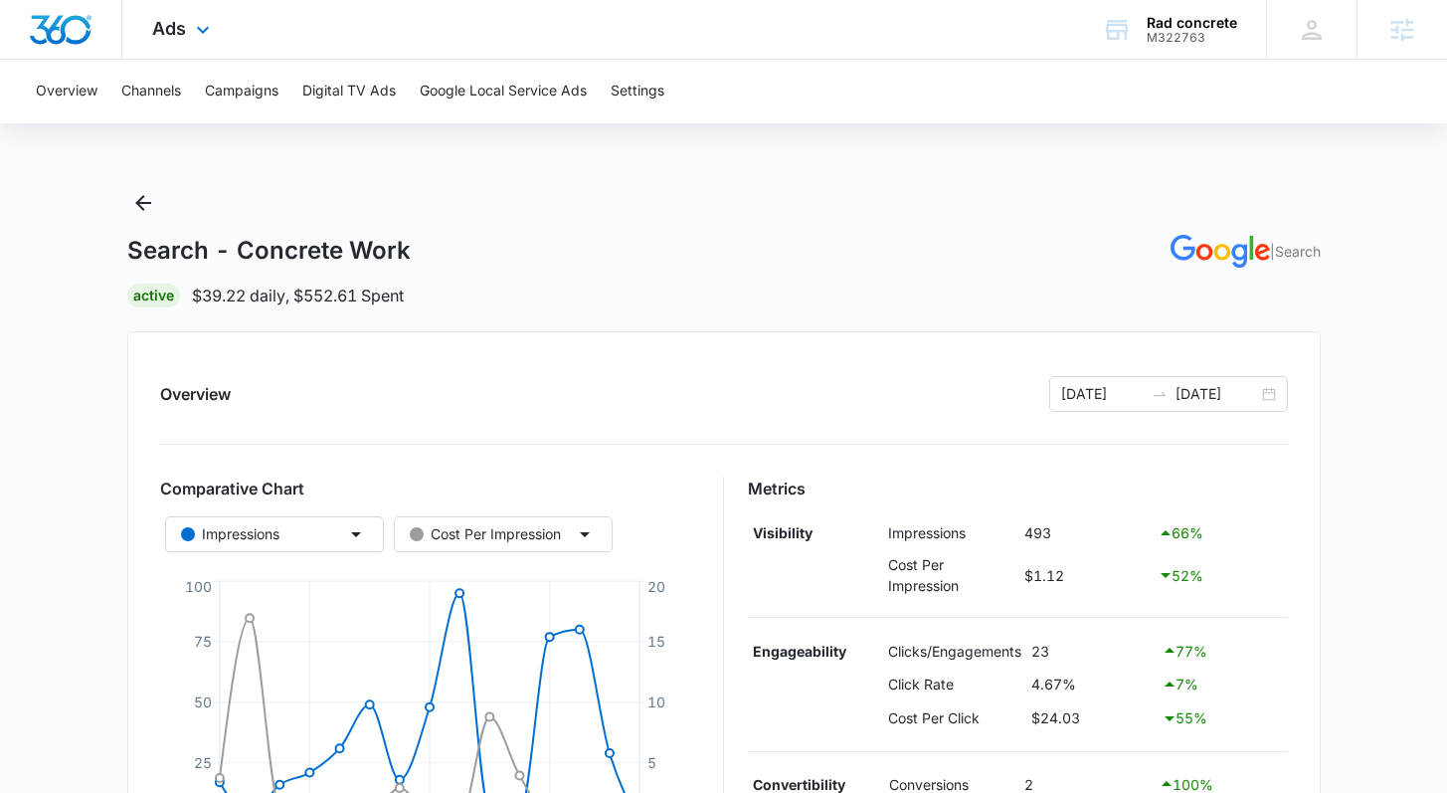
click at [202, 47] on div "Ads Apps Reputation Websites Forms CRM Email Social Payments POS Content Ads In…" at bounding box center [183, 29] width 122 height 59
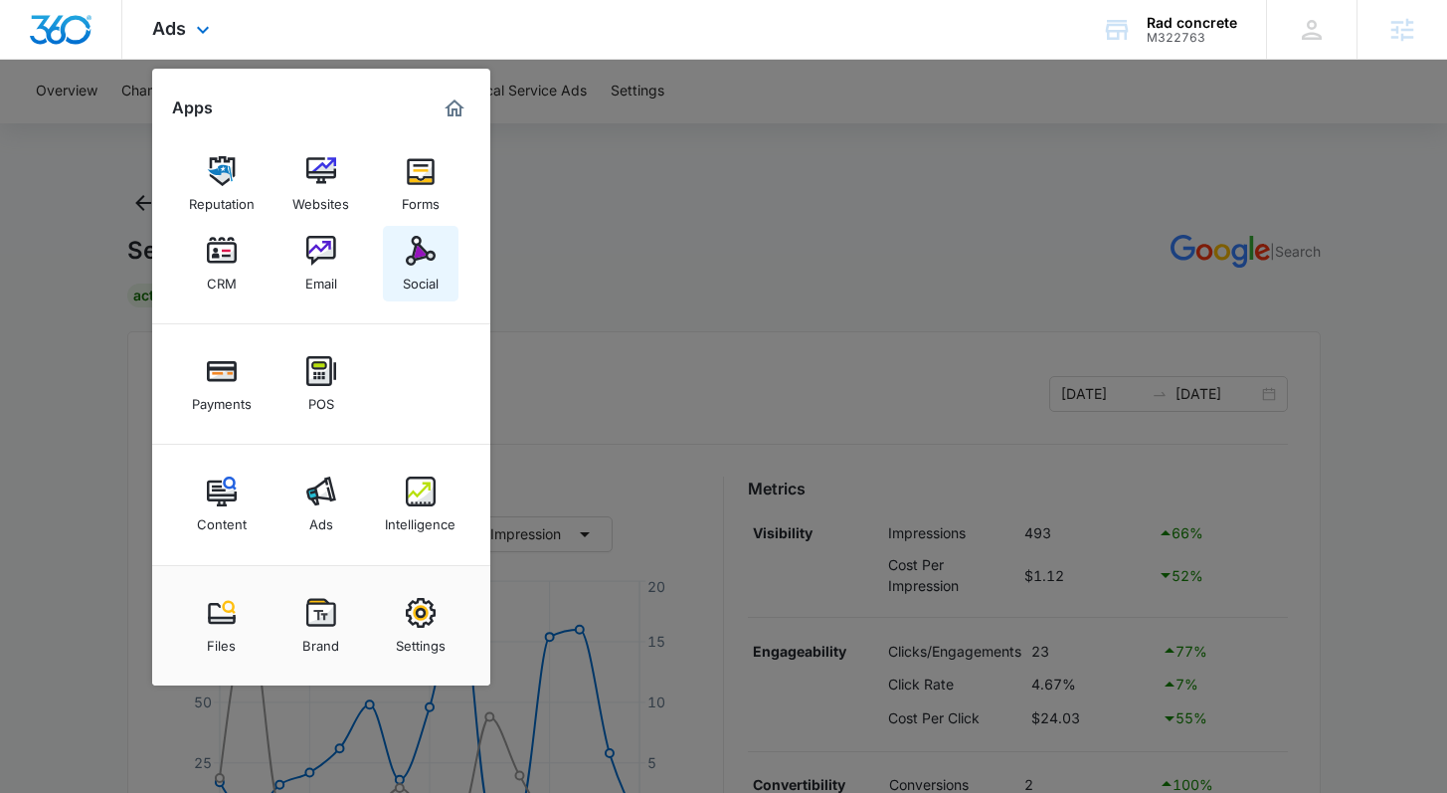
click at [424, 290] on link "Social" at bounding box center [421, 264] width 76 height 76
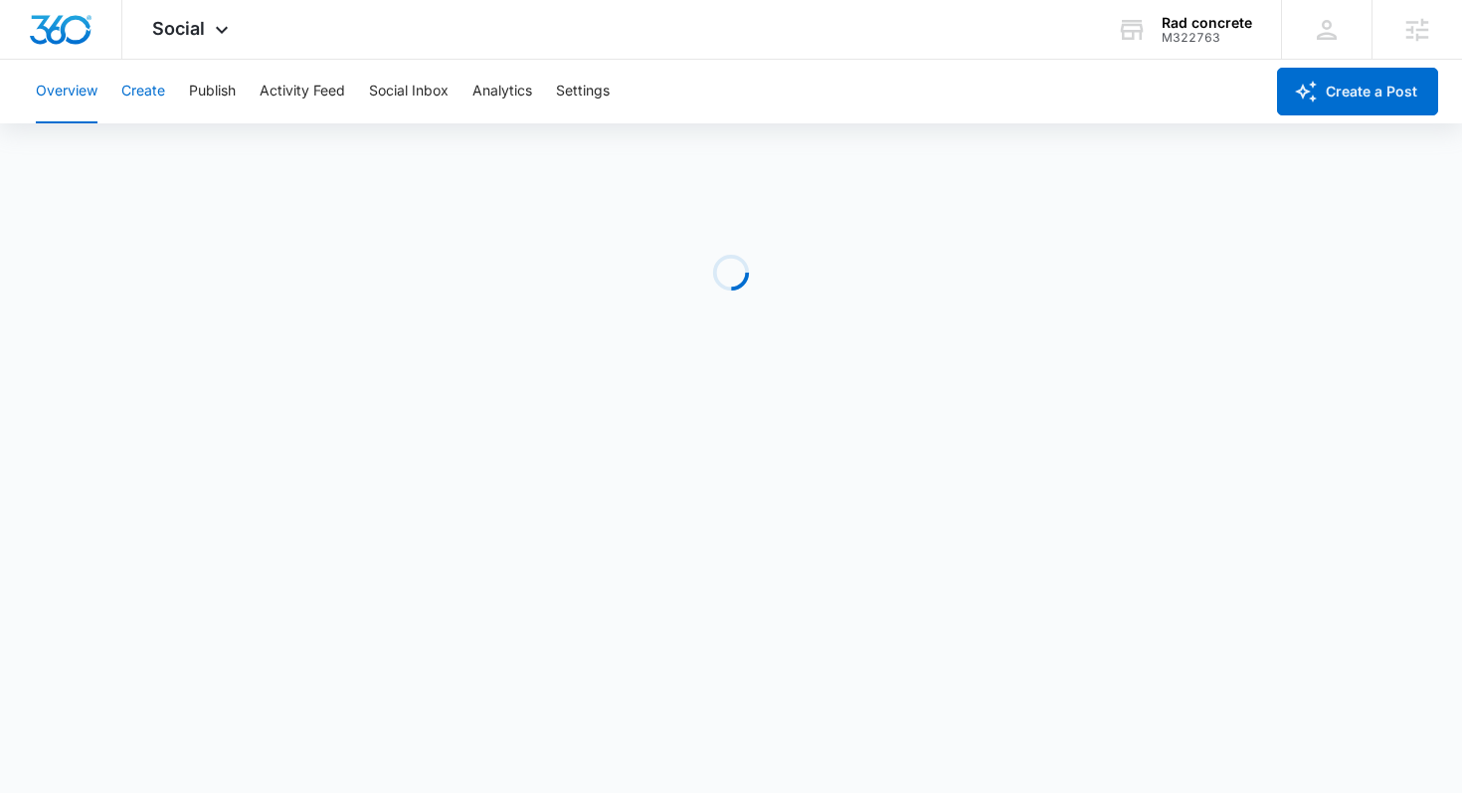
click at [161, 89] on button "Create" at bounding box center [143, 92] width 44 height 64
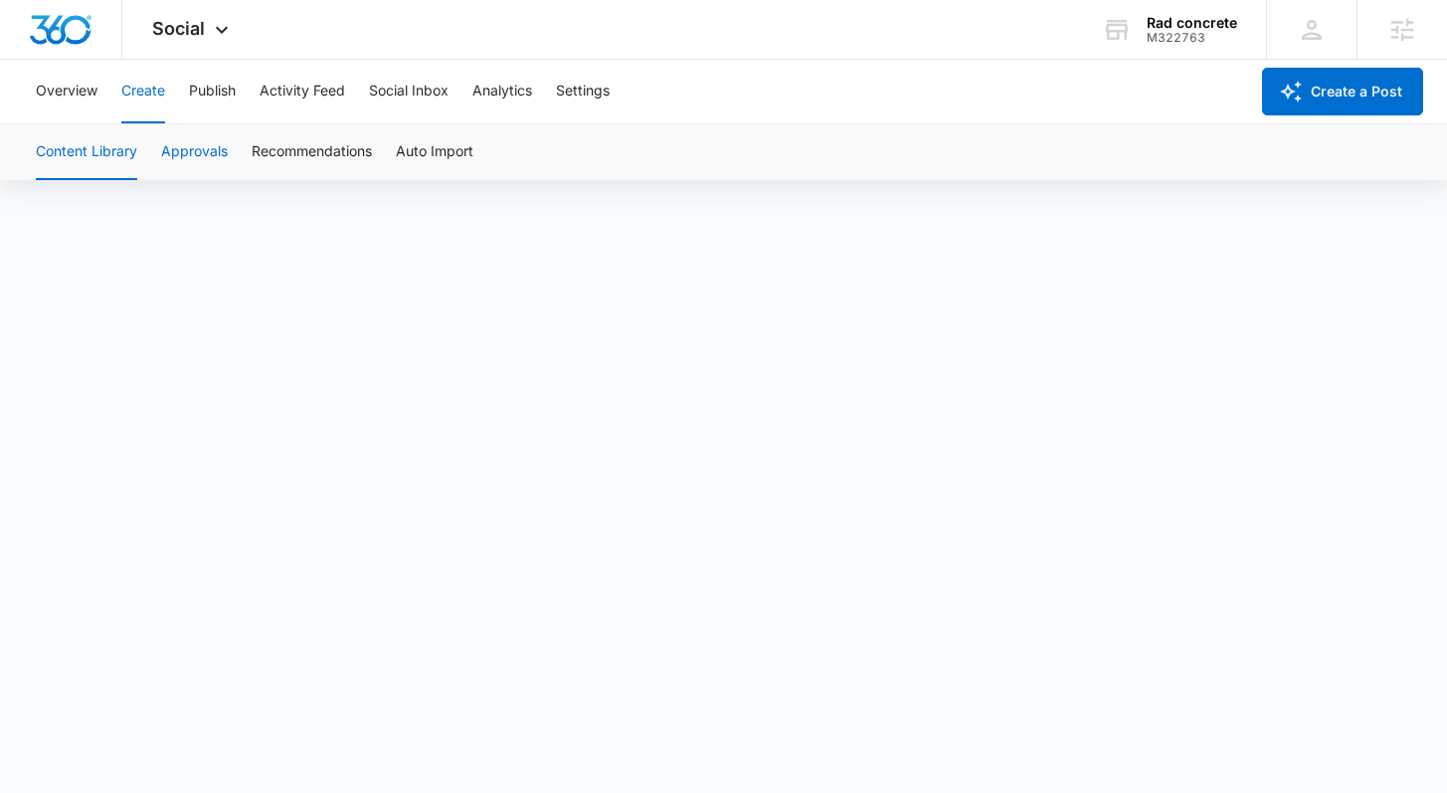
click at [188, 149] on button "Approvals" at bounding box center [194, 152] width 67 height 56
click at [193, 153] on button "Approvals" at bounding box center [194, 152] width 67 height 56
drag, startPoint x: 83, startPoint y: 152, endPoint x: 96, endPoint y: 177, distance: 28.5
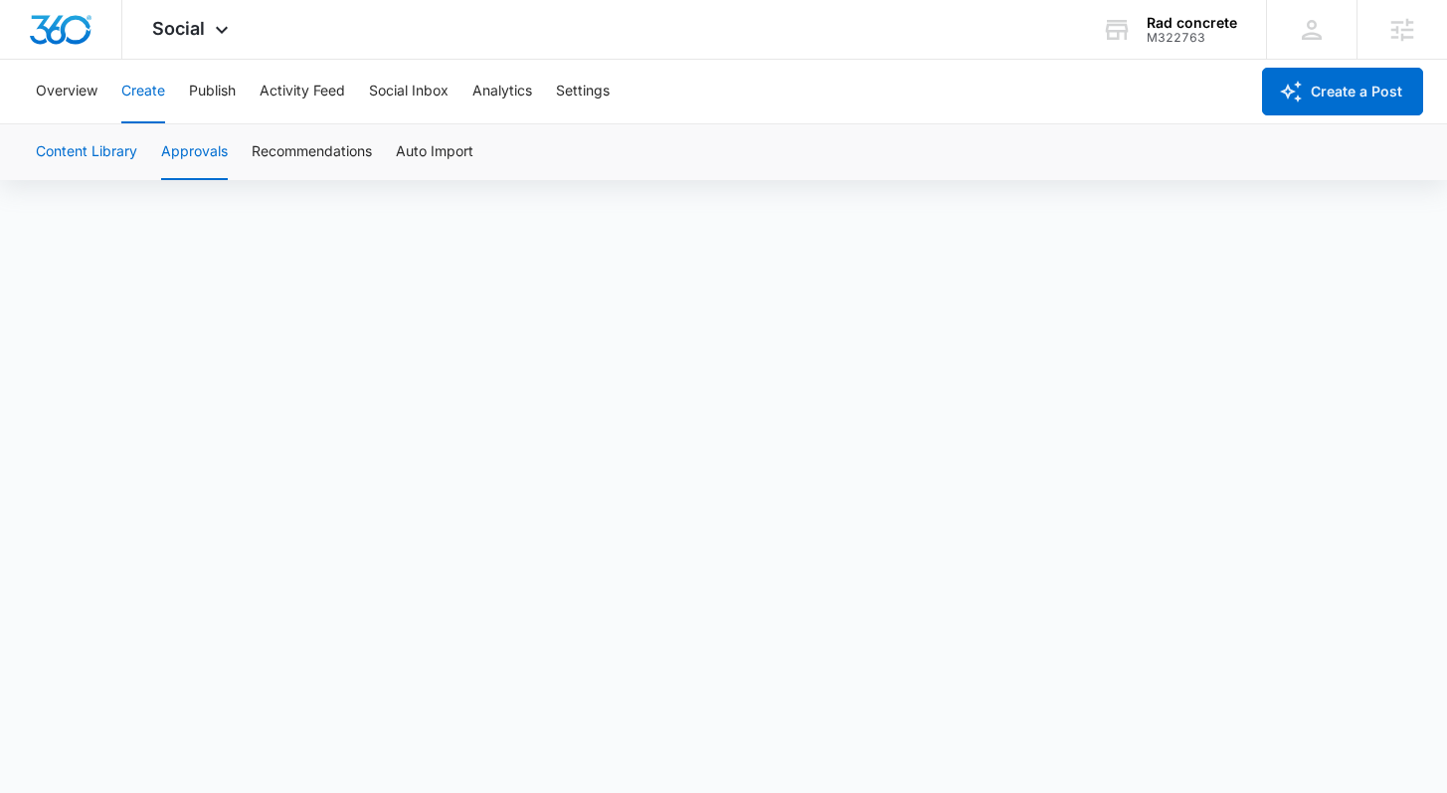
click at [84, 152] on button "Content Library" at bounding box center [86, 152] width 101 height 56
click at [190, 151] on button "Approvals" at bounding box center [194, 152] width 67 height 56
